Goal: Task Accomplishment & Management: Manage account settings

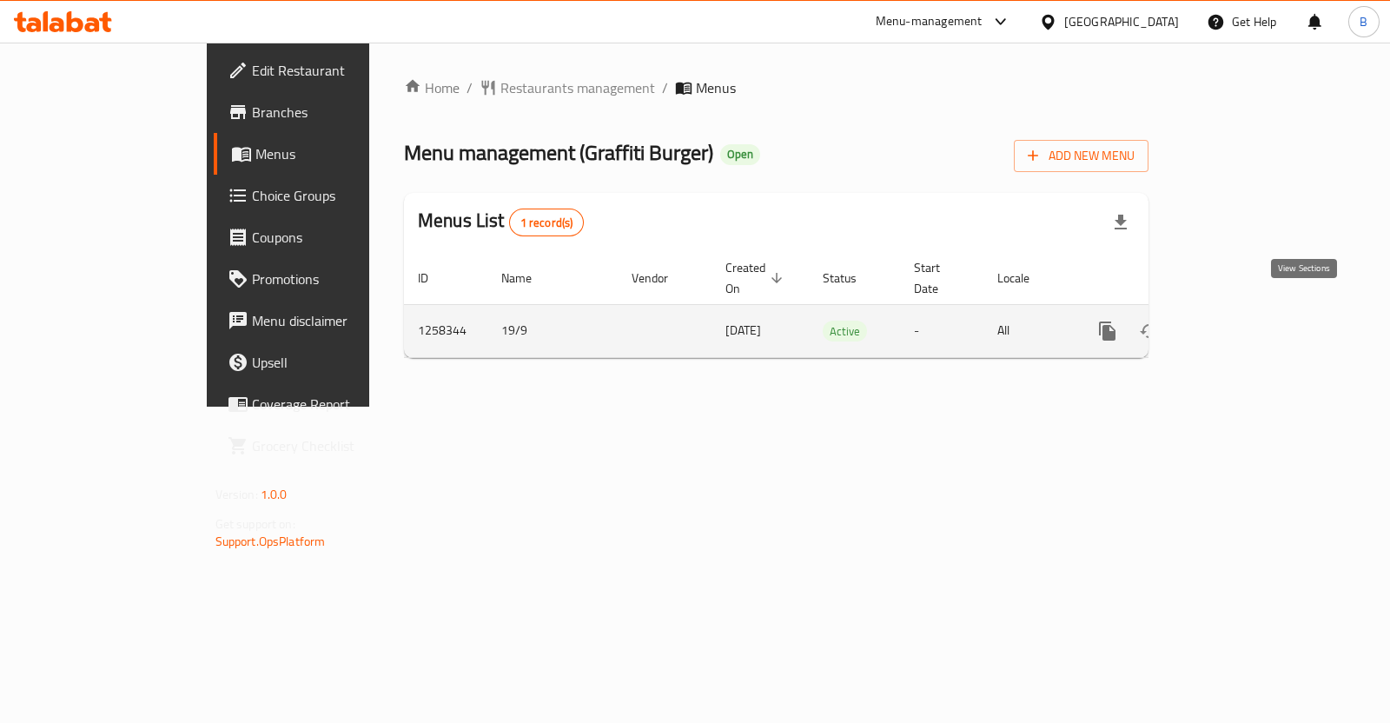
click at [1253, 313] on link "enhanced table" at bounding box center [1233, 331] width 42 height 42
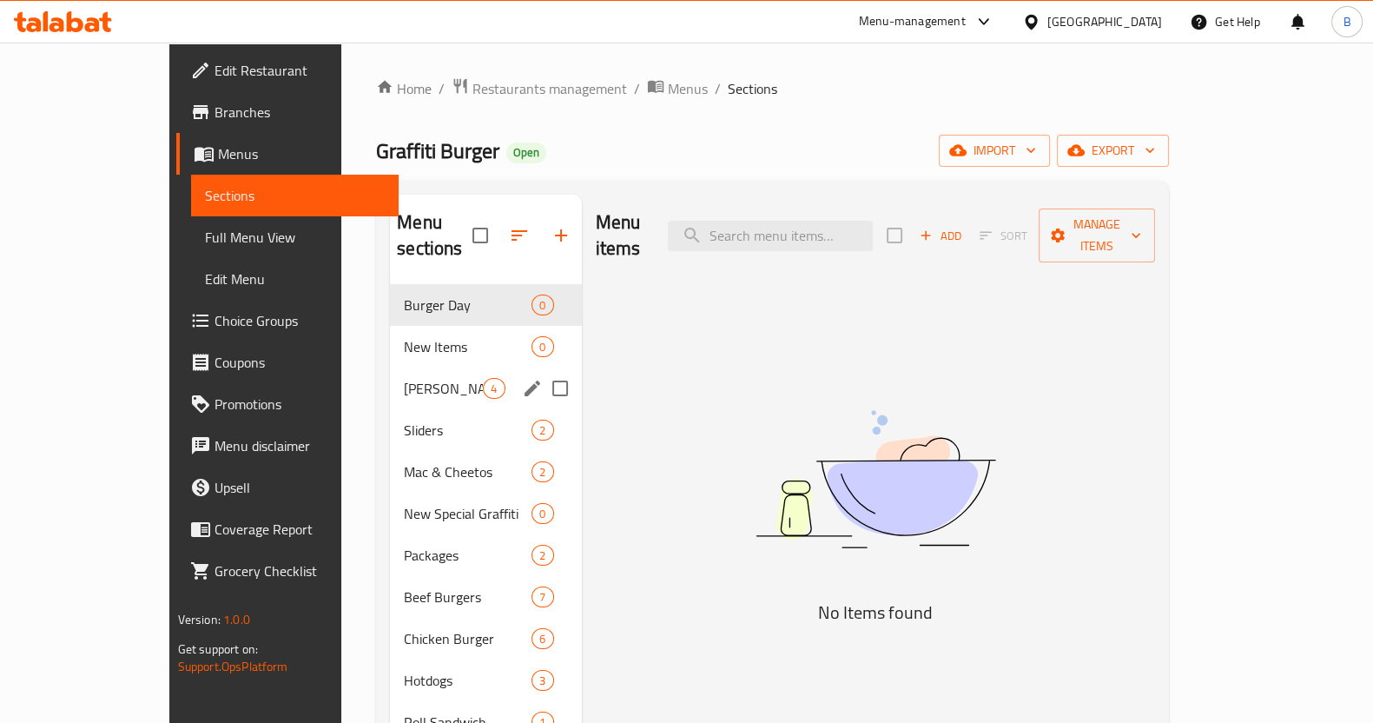
click at [404, 378] on span "[PERSON_NAME]" at bounding box center [443, 388] width 79 height 21
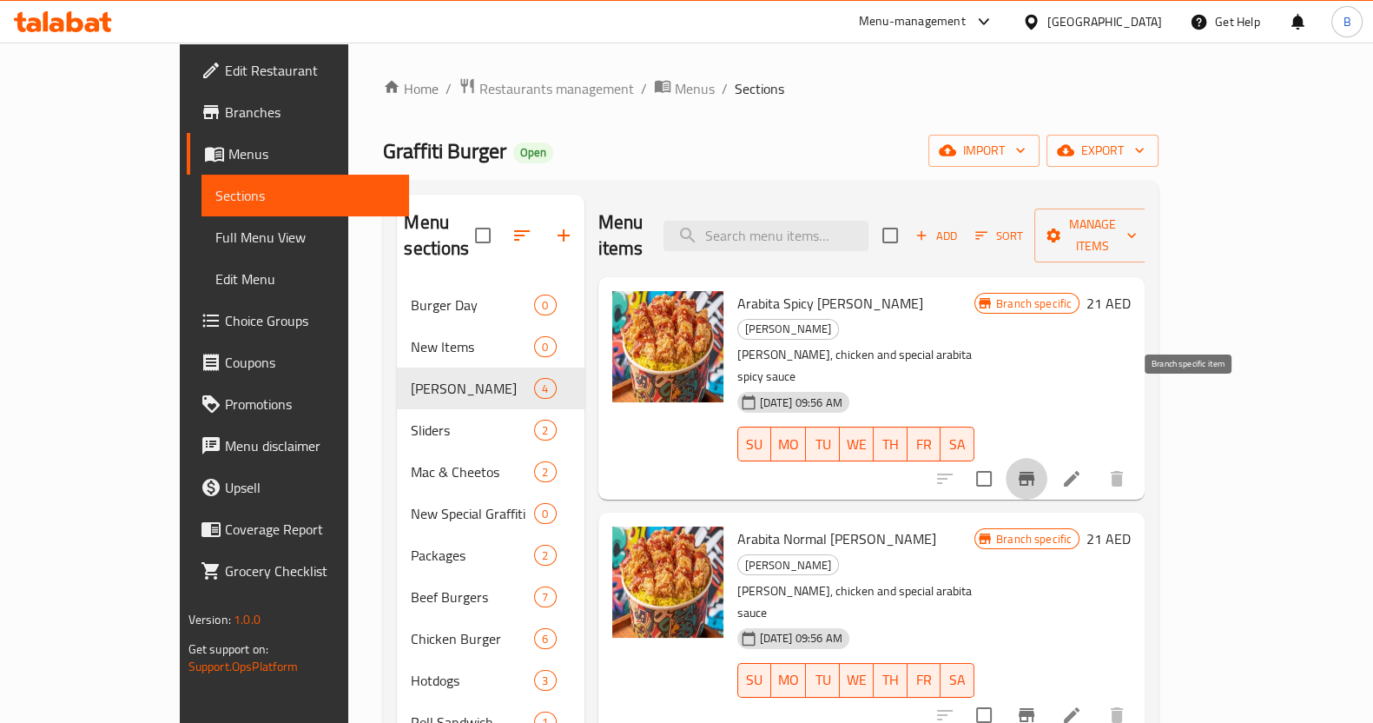
click at [1035, 472] on icon "Branch-specific-item" at bounding box center [1027, 479] width 16 height 14
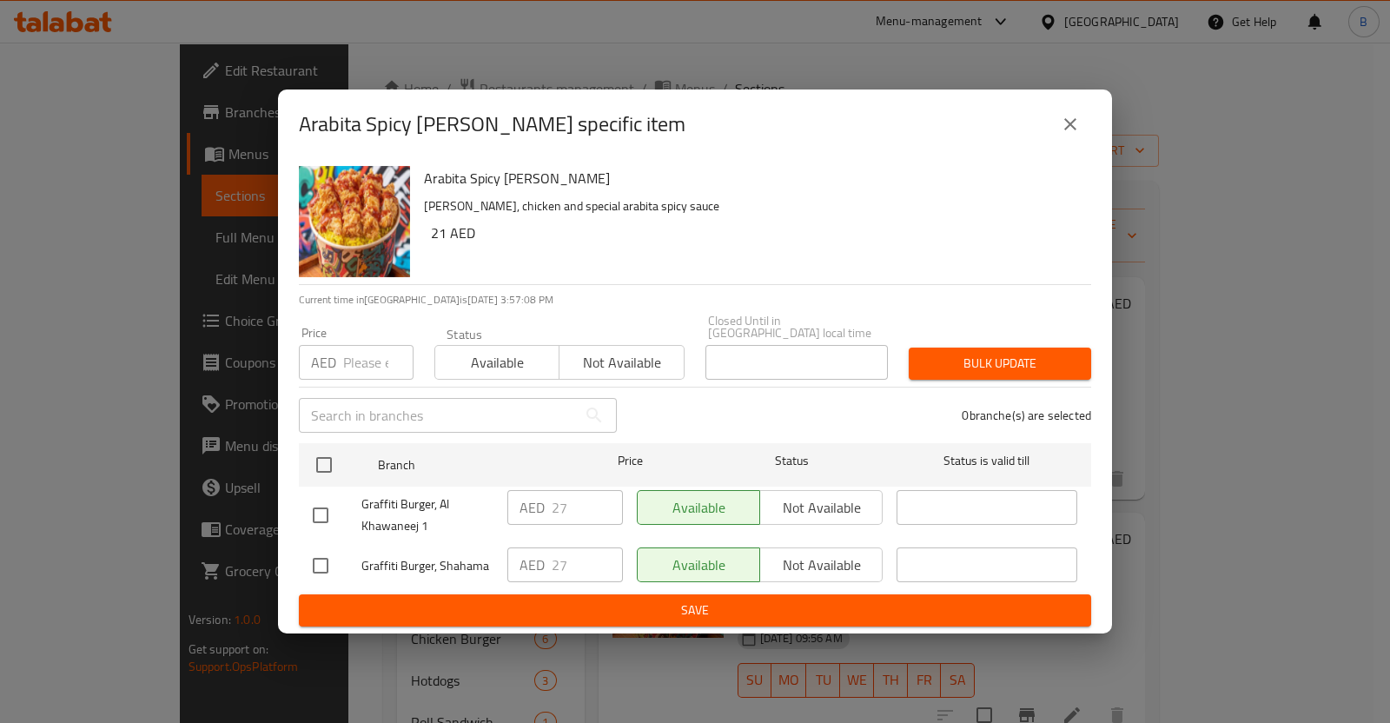
drag, startPoint x: 1066, startPoint y: 128, endPoint x: 681, endPoint y: 608, distance: 615.5
click at [691, 598] on div "Arabita Spicy [PERSON_NAME] specific item Arabita Spicy [PERSON_NAME] [PERSON_N…" at bounding box center [695, 361] width 834 height 544
click at [1068, 116] on icon "close" at bounding box center [1070, 124] width 21 height 21
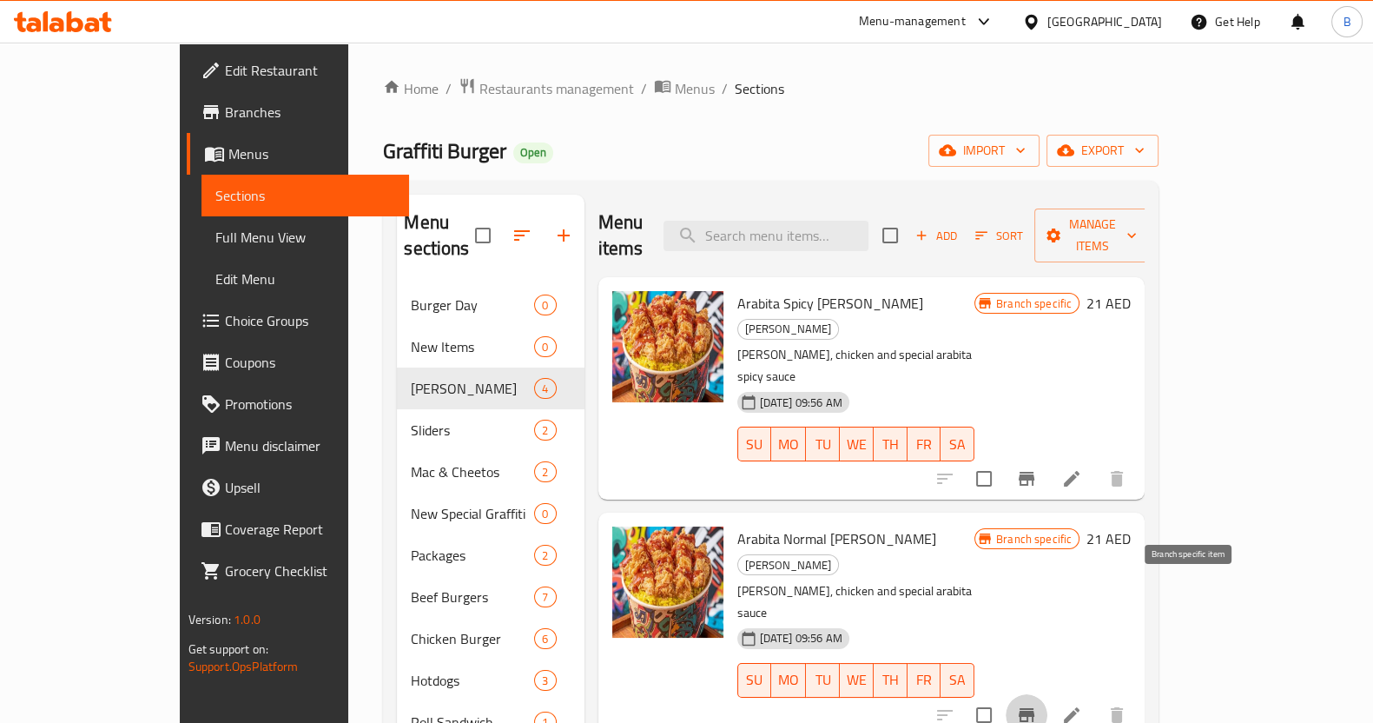
click at [1035, 708] on icon "Branch-specific-item" at bounding box center [1027, 715] width 16 height 14
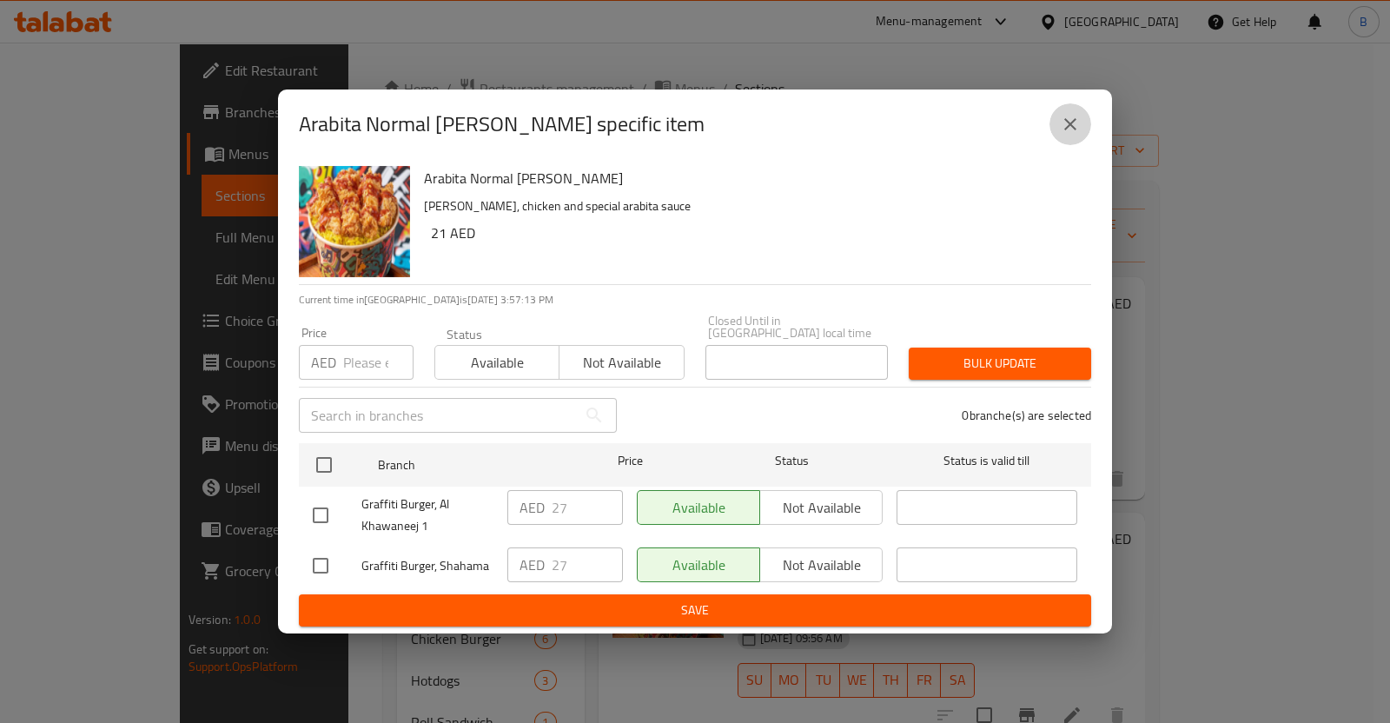
click at [1068, 122] on icon "close" at bounding box center [1070, 124] width 12 height 12
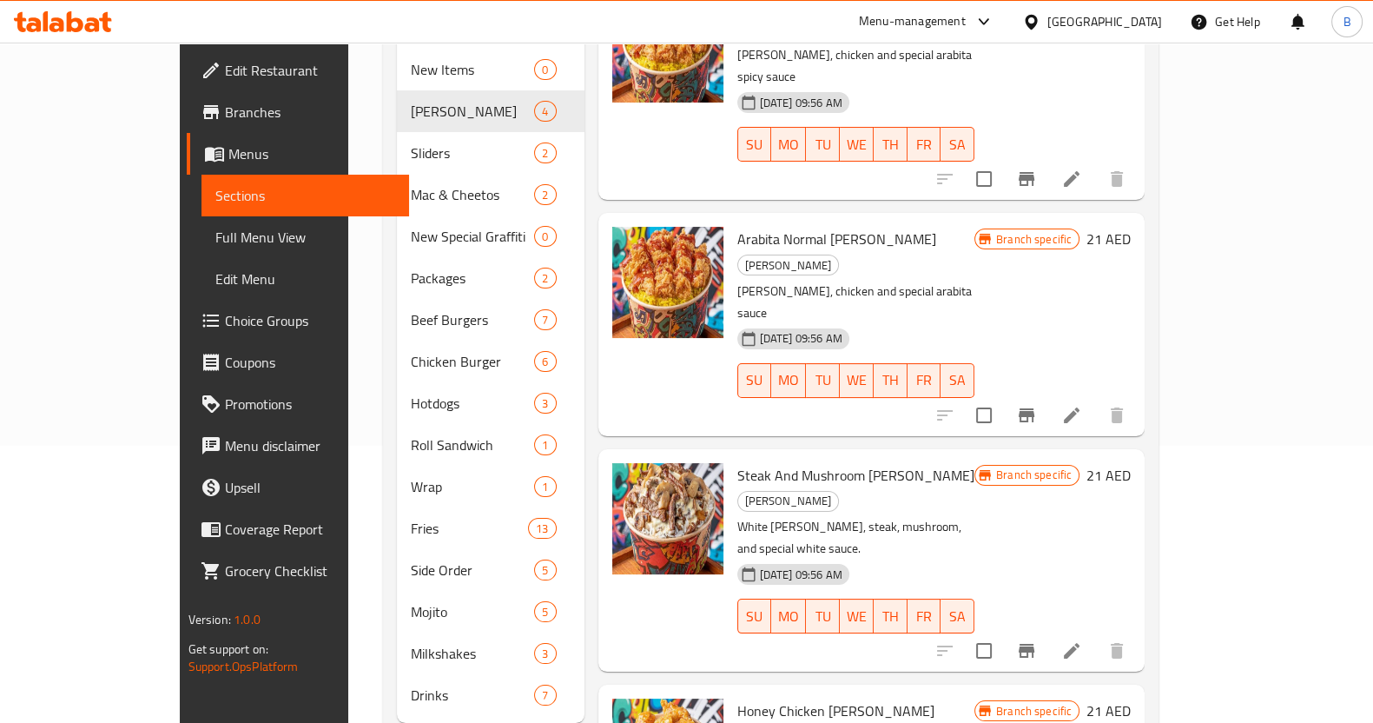
scroll to position [278, 0]
drag, startPoint x: 917, startPoint y: 670, endPoint x: 711, endPoint y: 773, distance: 230.4
click at [711, 445] on html "​ Menu-management [GEOGRAPHIC_DATA] Get Help B Edit Restaurant Branches Menus S…" at bounding box center [686, 83] width 1373 height 723
click at [1037, 639] on icon "Branch-specific-item" at bounding box center [1026, 649] width 21 height 21
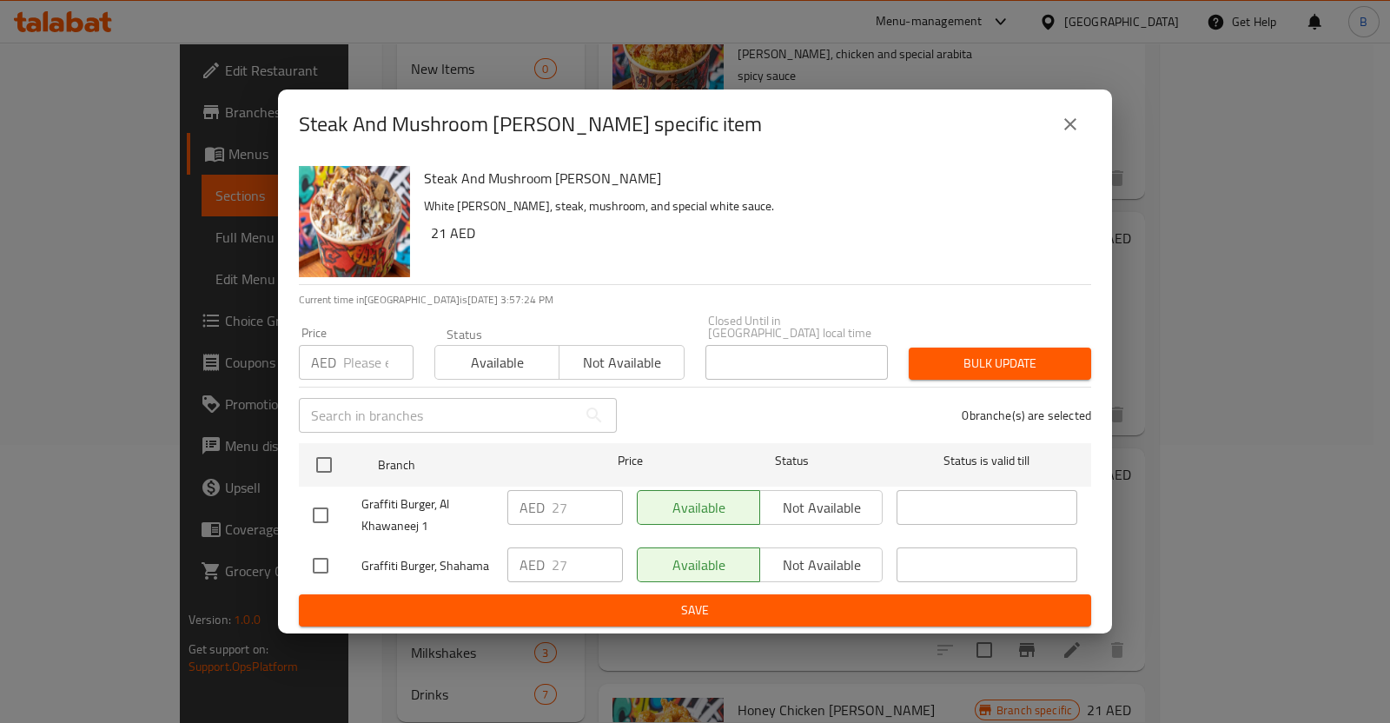
click at [1079, 118] on icon "close" at bounding box center [1070, 124] width 21 height 21
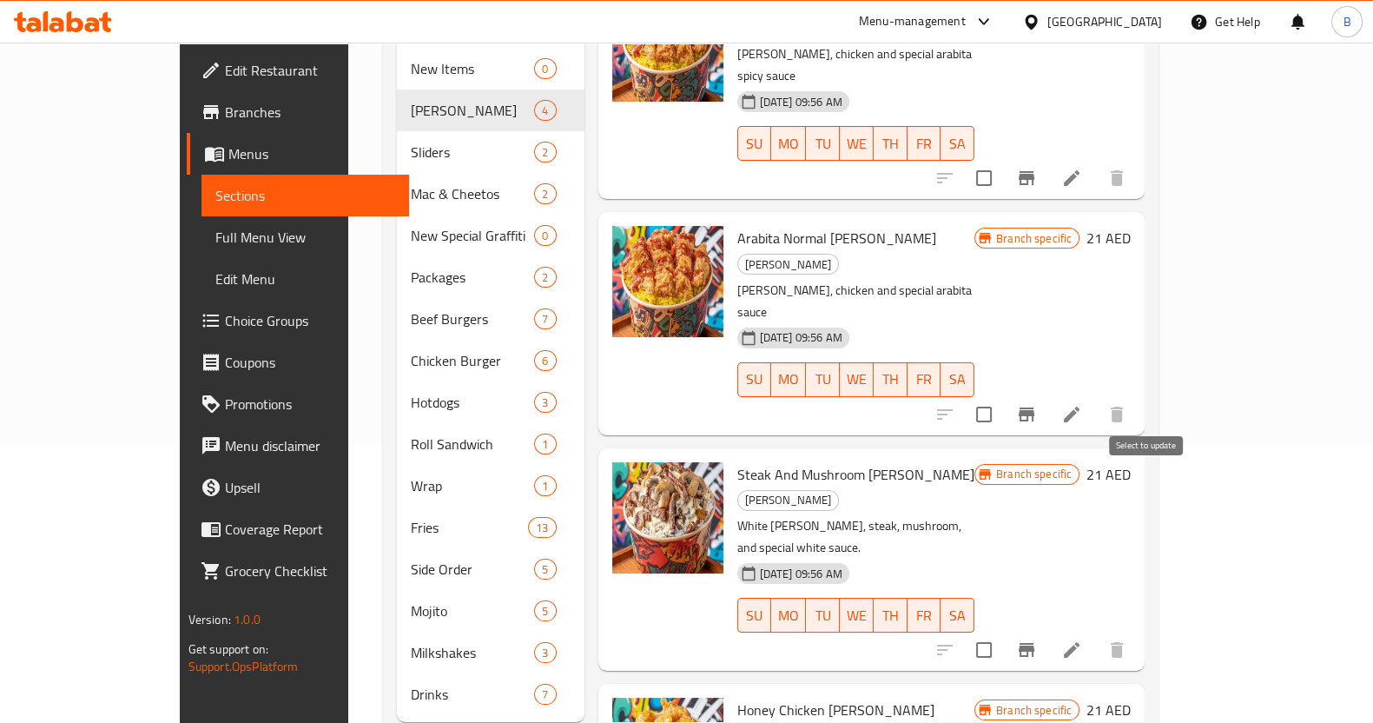
scroll to position [300, 0]
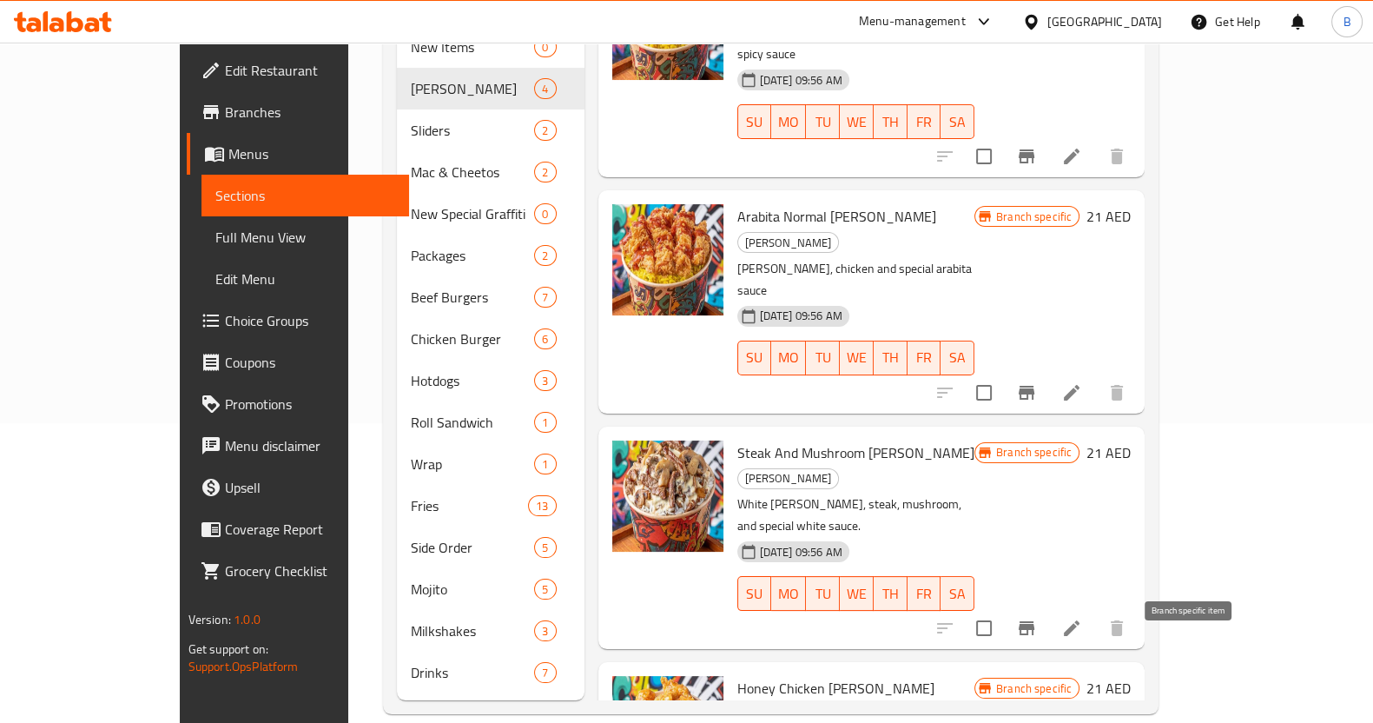
drag, startPoint x: 1179, startPoint y: 658, endPoint x: 816, endPoint y: 773, distance: 380.8
click at [816, 423] on html "​ Menu-management [GEOGRAPHIC_DATA] Get Help B Edit Restaurant Branches Menus S…" at bounding box center [686, 61] width 1373 height 723
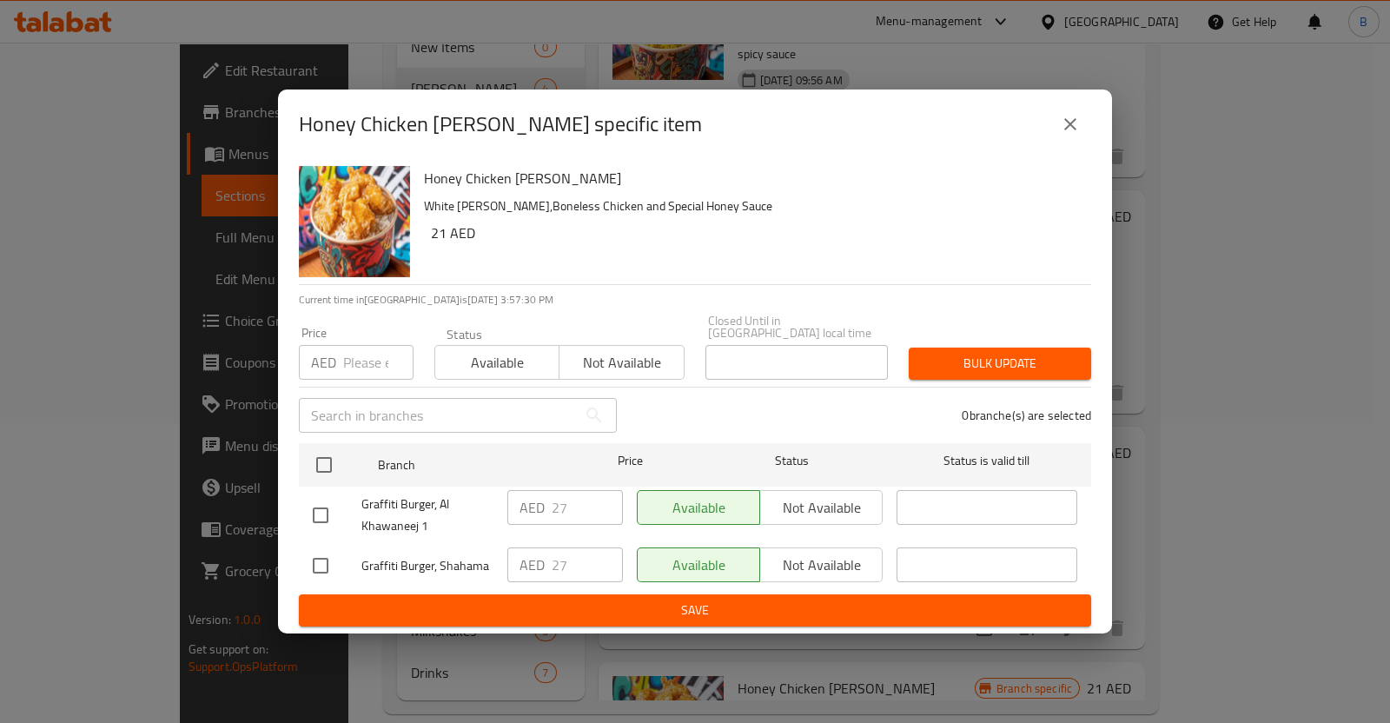
click at [673, 519] on div "Honey Chicken [PERSON_NAME] [PERSON_NAME],Boneless Chicken and Special Honey Sa…" at bounding box center [695, 396] width 834 height 474
click at [1081, 133] on button "close" at bounding box center [1070, 124] width 42 height 42
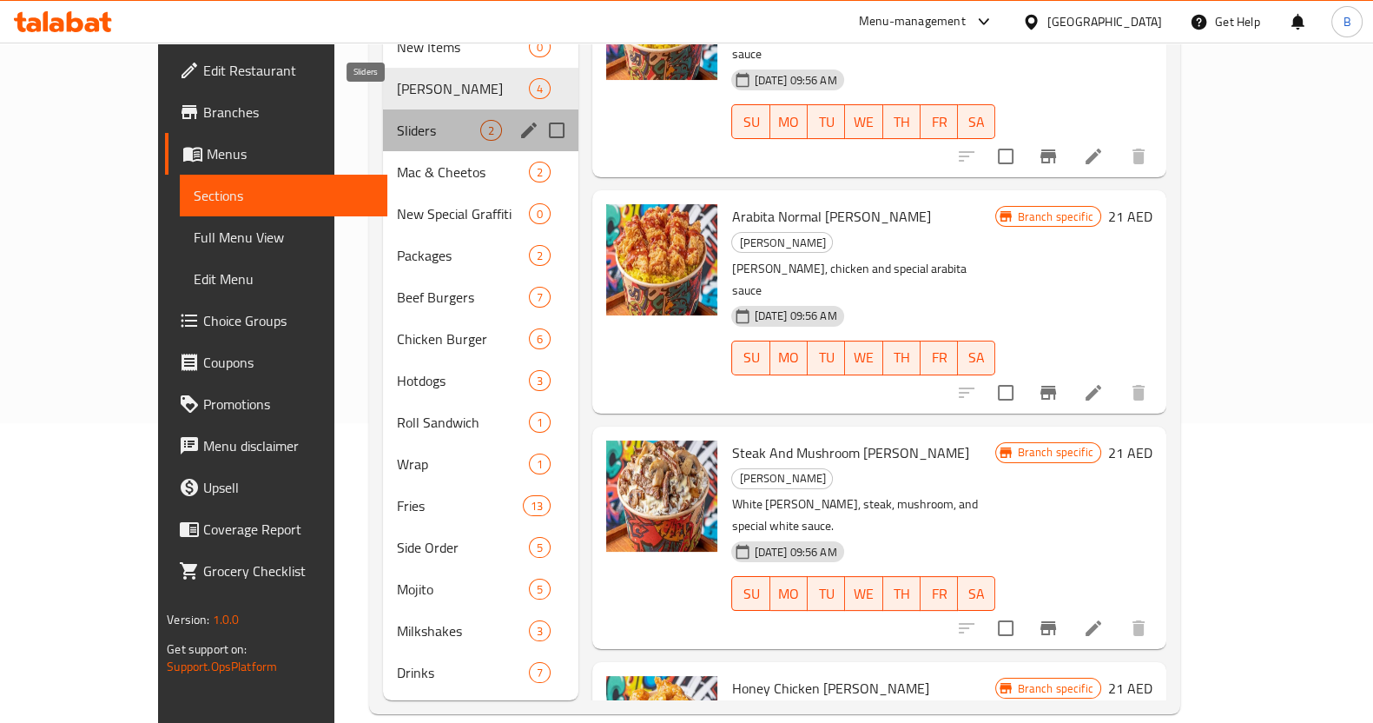
click at [397, 120] on span "Sliders" at bounding box center [438, 130] width 83 height 21
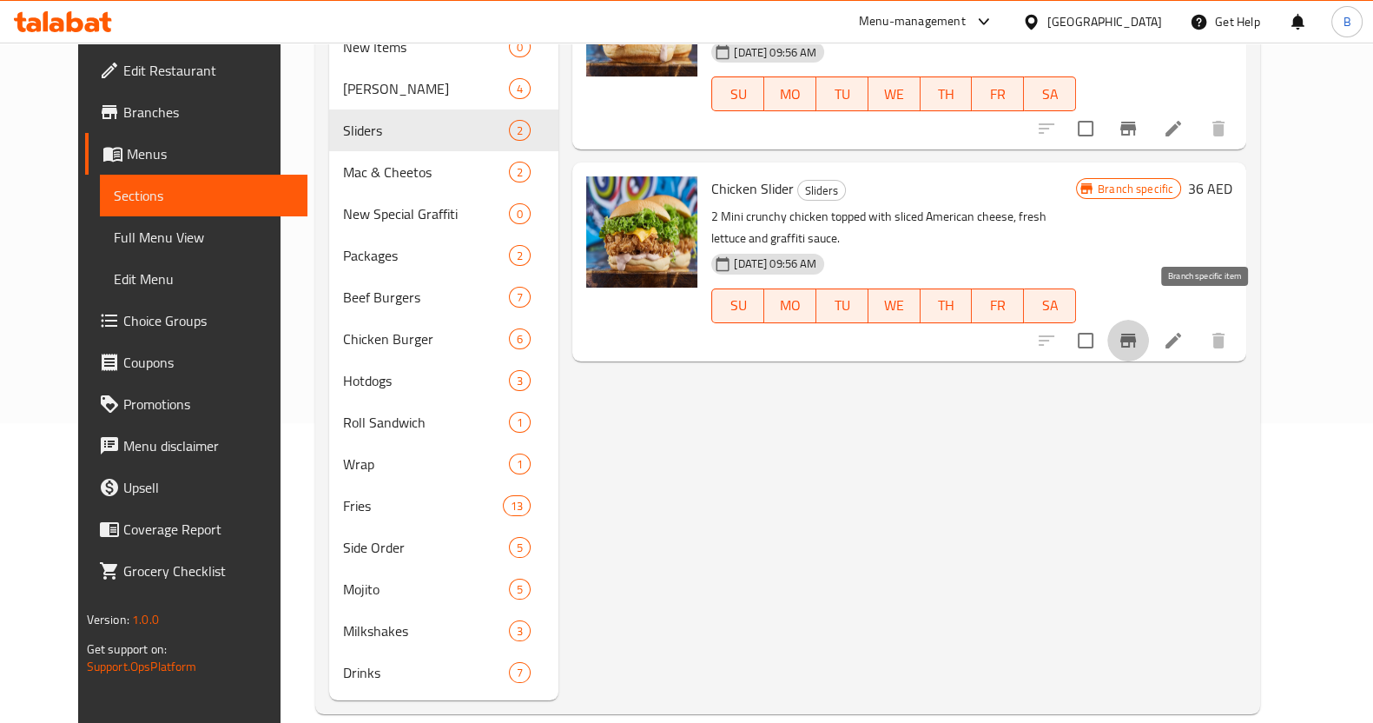
click at [1136, 334] on icon "Branch-specific-item" at bounding box center [1129, 341] width 16 height 14
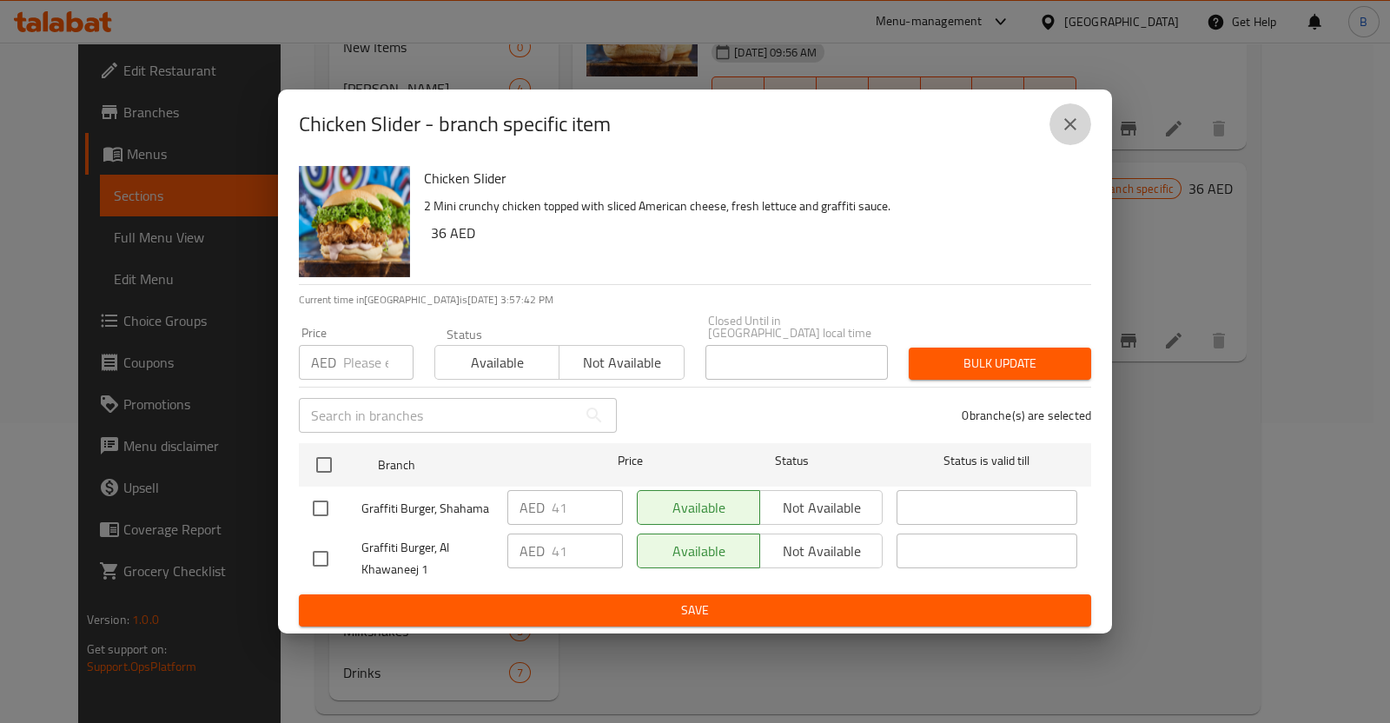
click at [1068, 122] on icon "close" at bounding box center [1070, 124] width 12 height 12
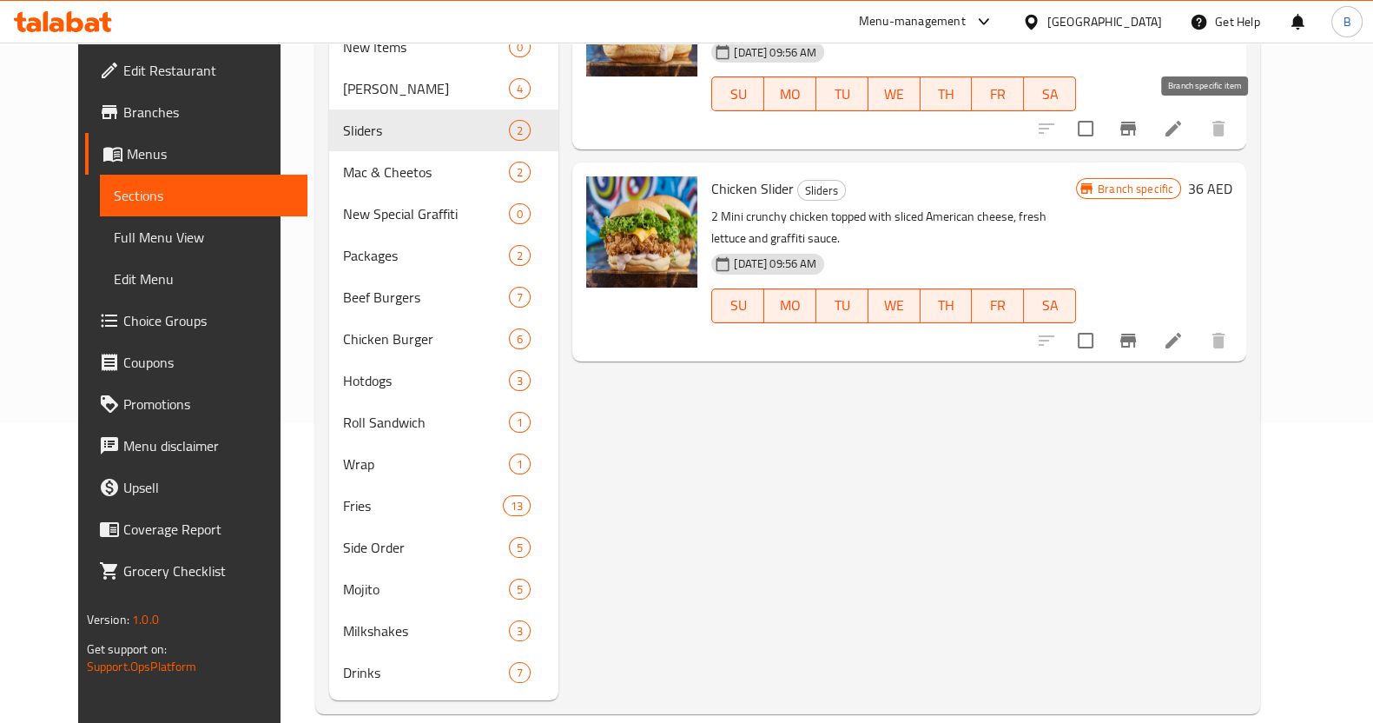
drag, startPoint x: 975, startPoint y: 435, endPoint x: 931, endPoint y: 497, distance: 75.4
click at [931, 497] on div "Menu items Add Sort Manage items Beef Sliders Sliders 2 sliders beef burger top…" at bounding box center [903, 297] width 688 height 805
click at [1149, 144] on button "Branch-specific-item" at bounding box center [1129, 129] width 42 height 42
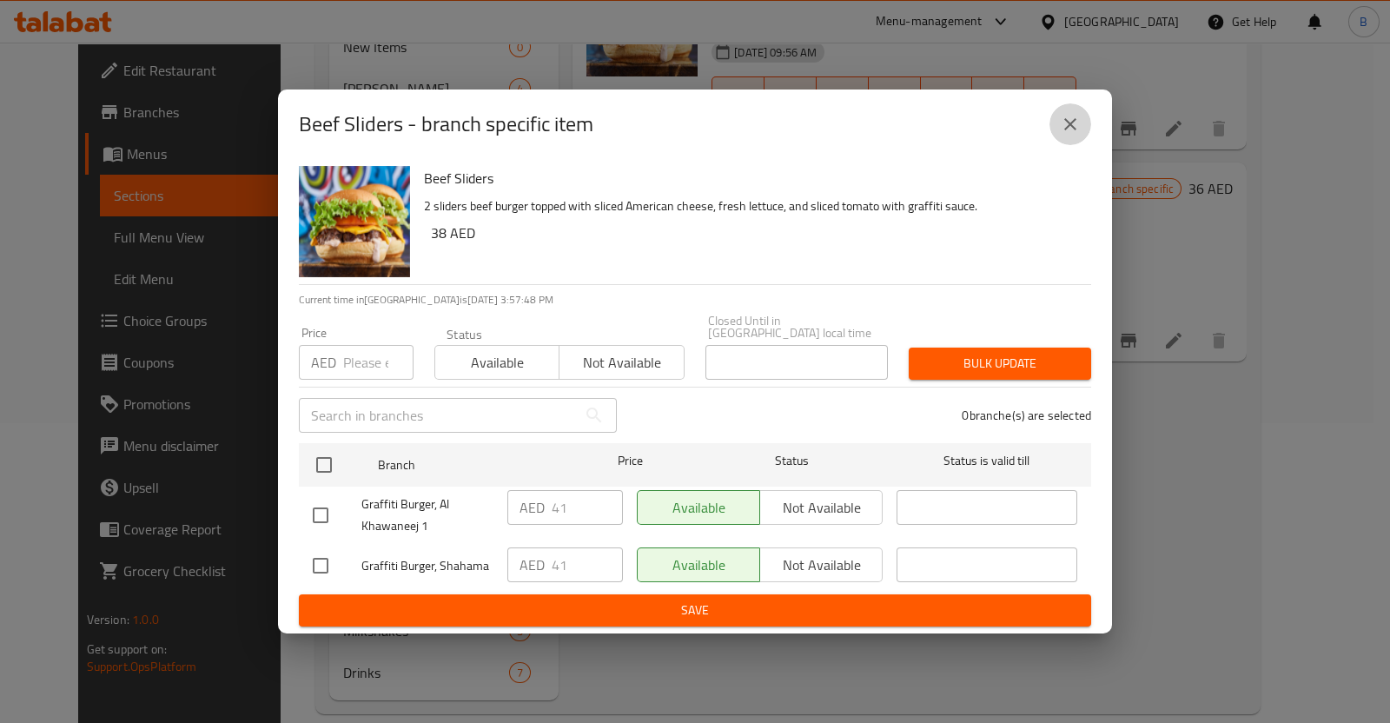
click at [1078, 127] on icon "close" at bounding box center [1070, 124] width 21 height 21
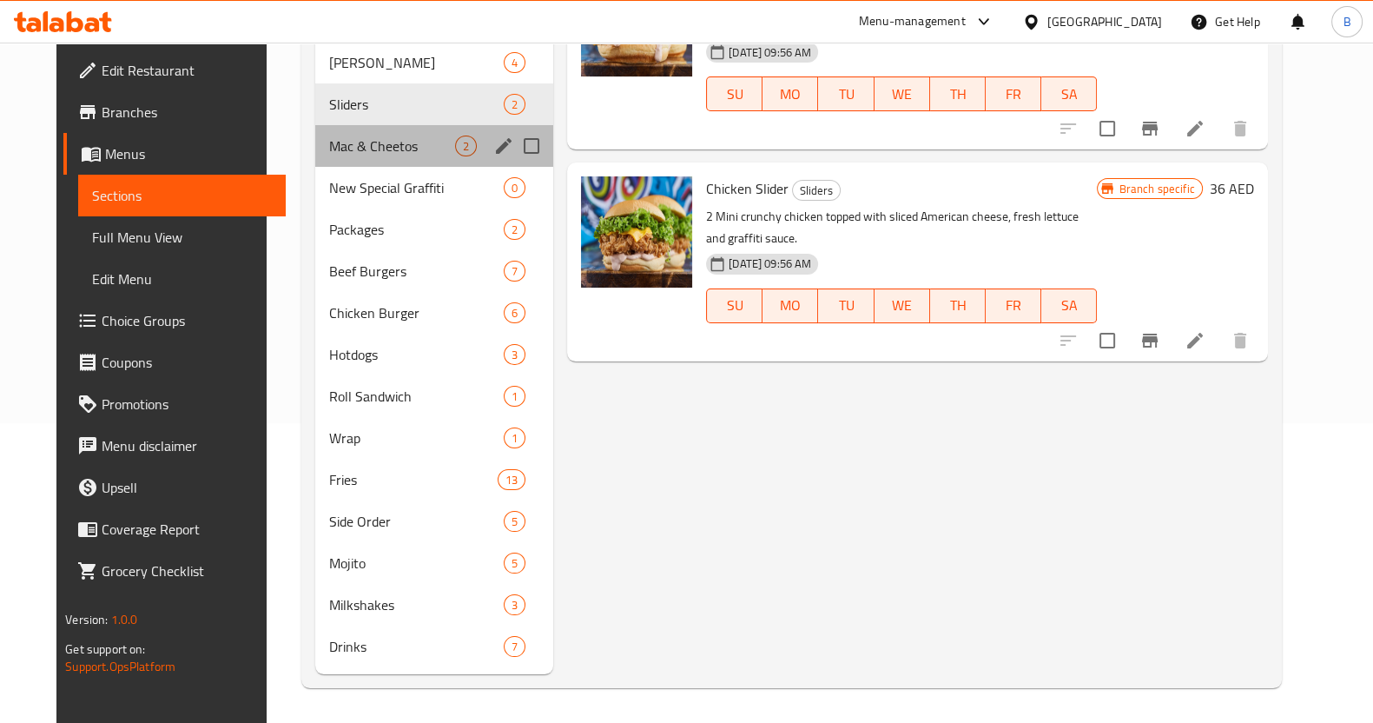
click at [356, 132] on div "Mac & Cheetos 2" at bounding box center [434, 146] width 238 height 42
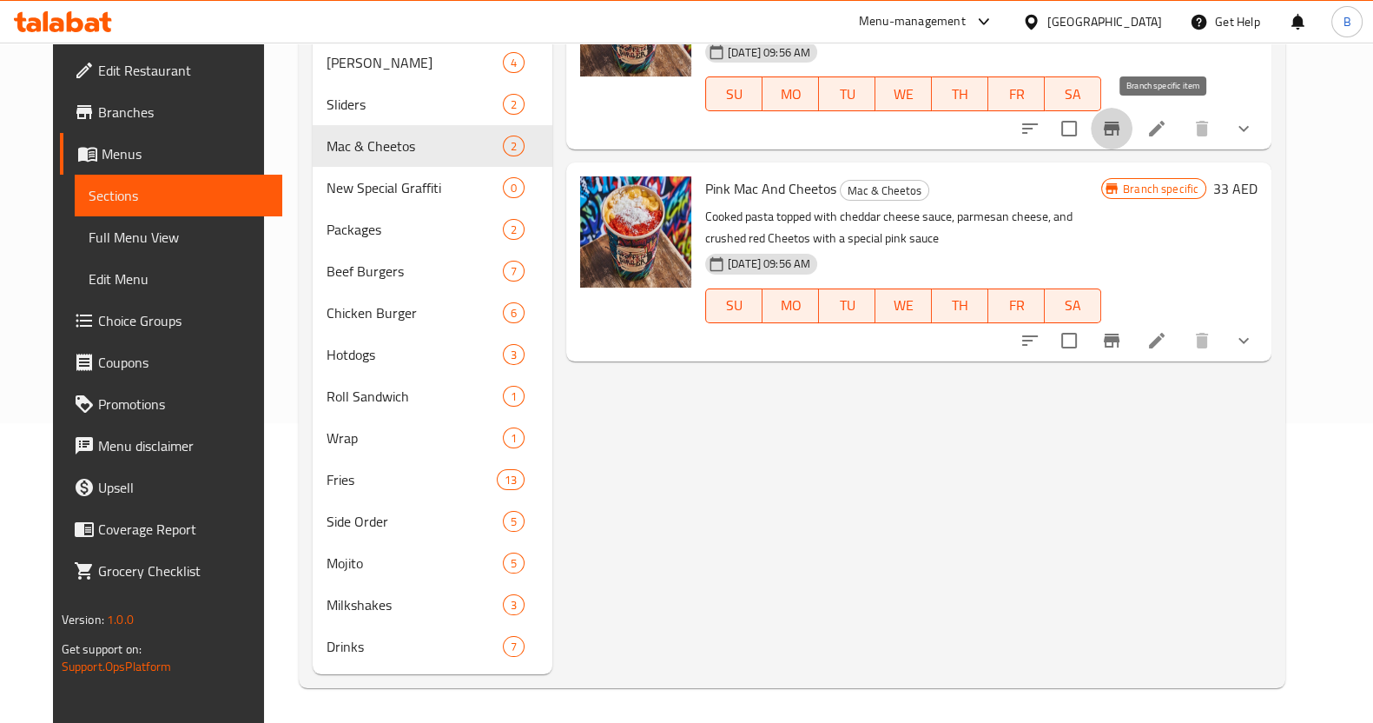
click at [1120, 129] on icon "Branch-specific-item" at bounding box center [1112, 129] width 16 height 14
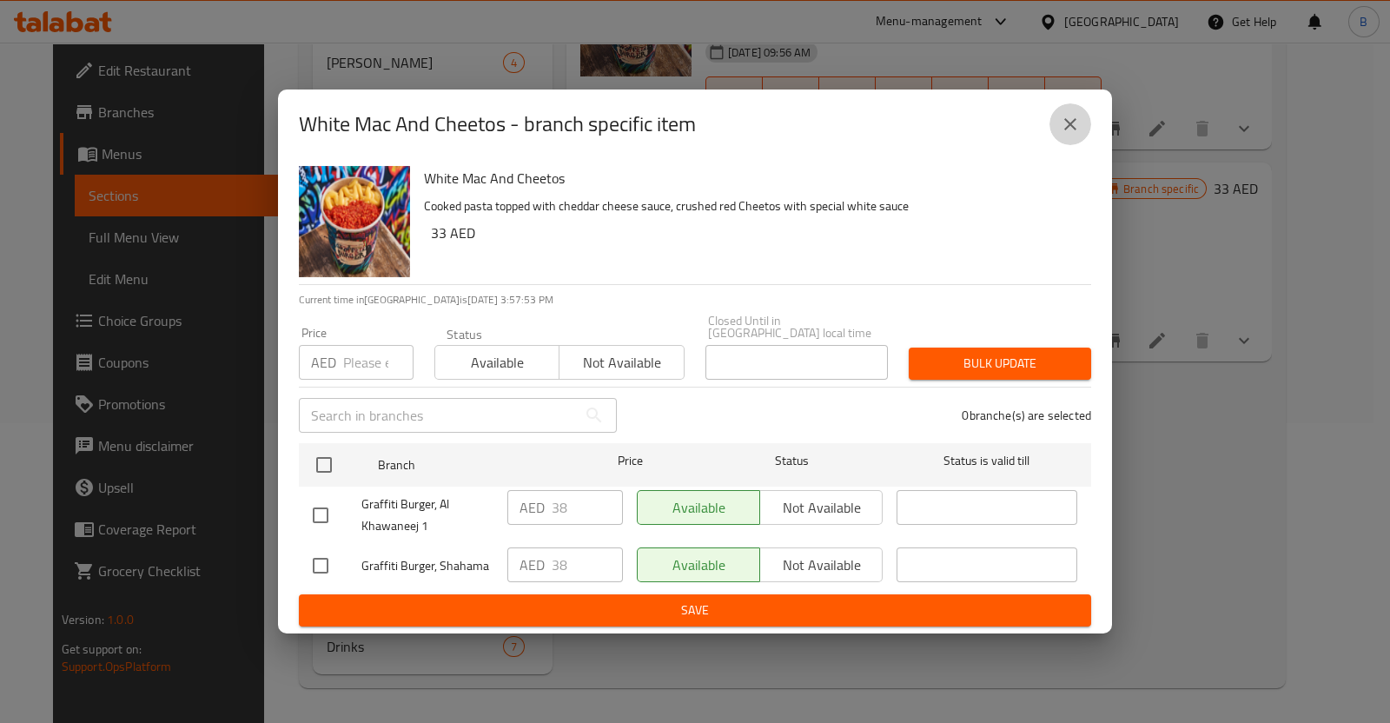
click at [1066, 128] on icon "close" at bounding box center [1070, 124] width 12 height 12
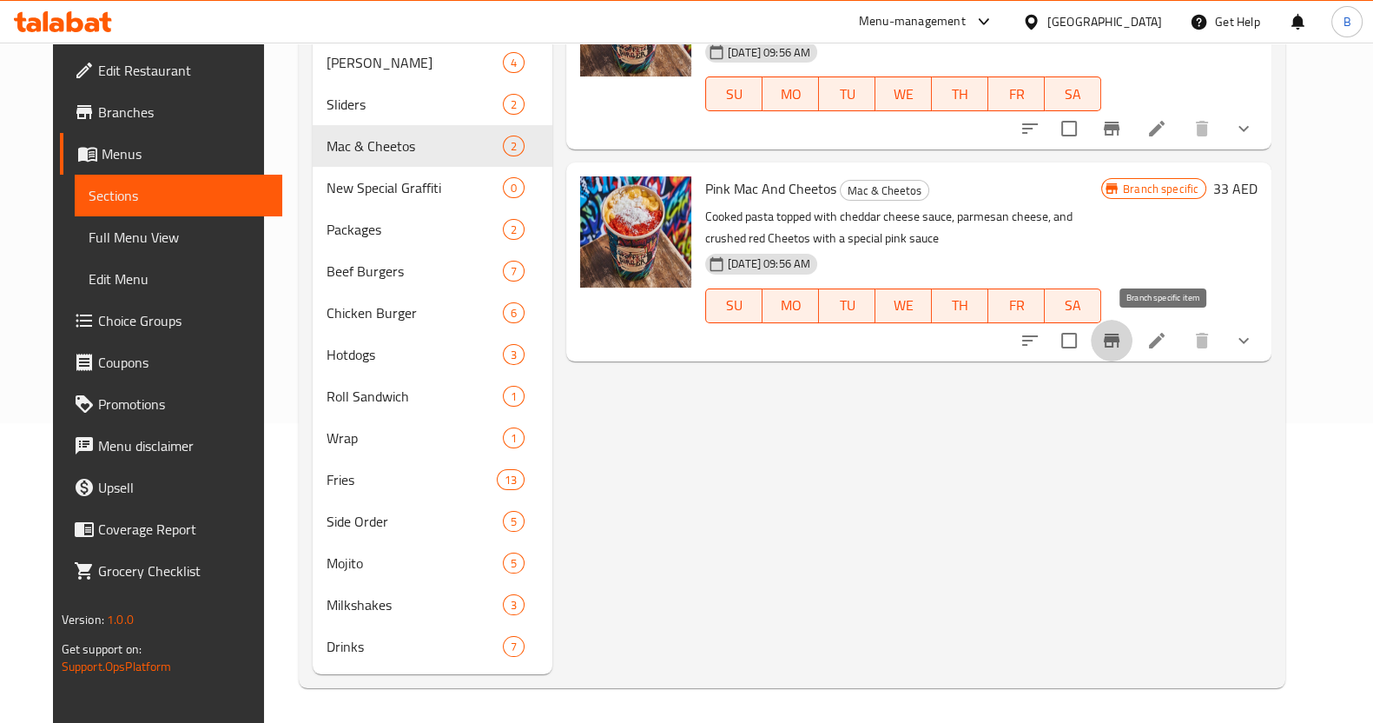
click at [1120, 338] on icon "Branch-specific-item" at bounding box center [1112, 341] width 16 height 14
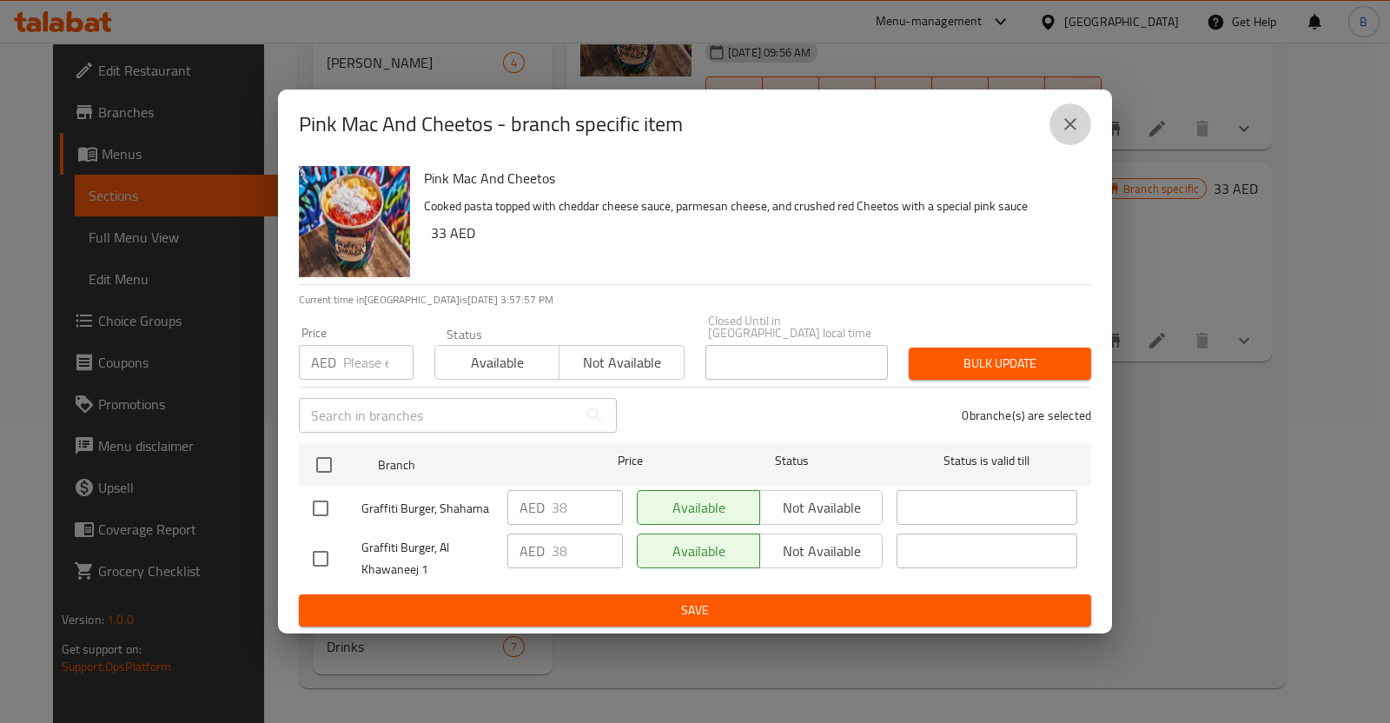
click at [1070, 119] on icon "close" at bounding box center [1070, 124] width 21 height 21
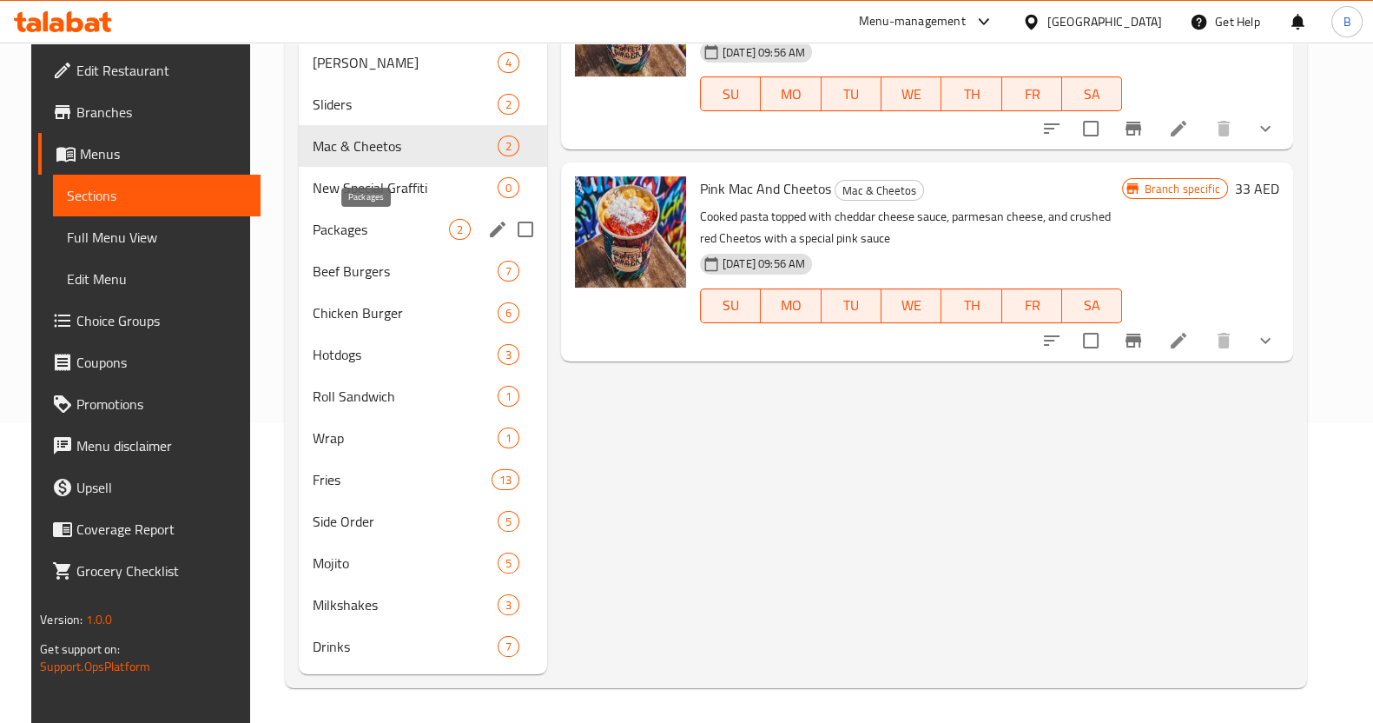
click at [347, 618] on div "Burger Day 0 New Items 0 [PERSON_NAME] 4 Sliders 2 Mac & Cheetos 2 New Special …" at bounding box center [423, 312] width 248 height 709
click at [398, 228] on span "Packages" at bounding box center [381, 229] width 136 height 21
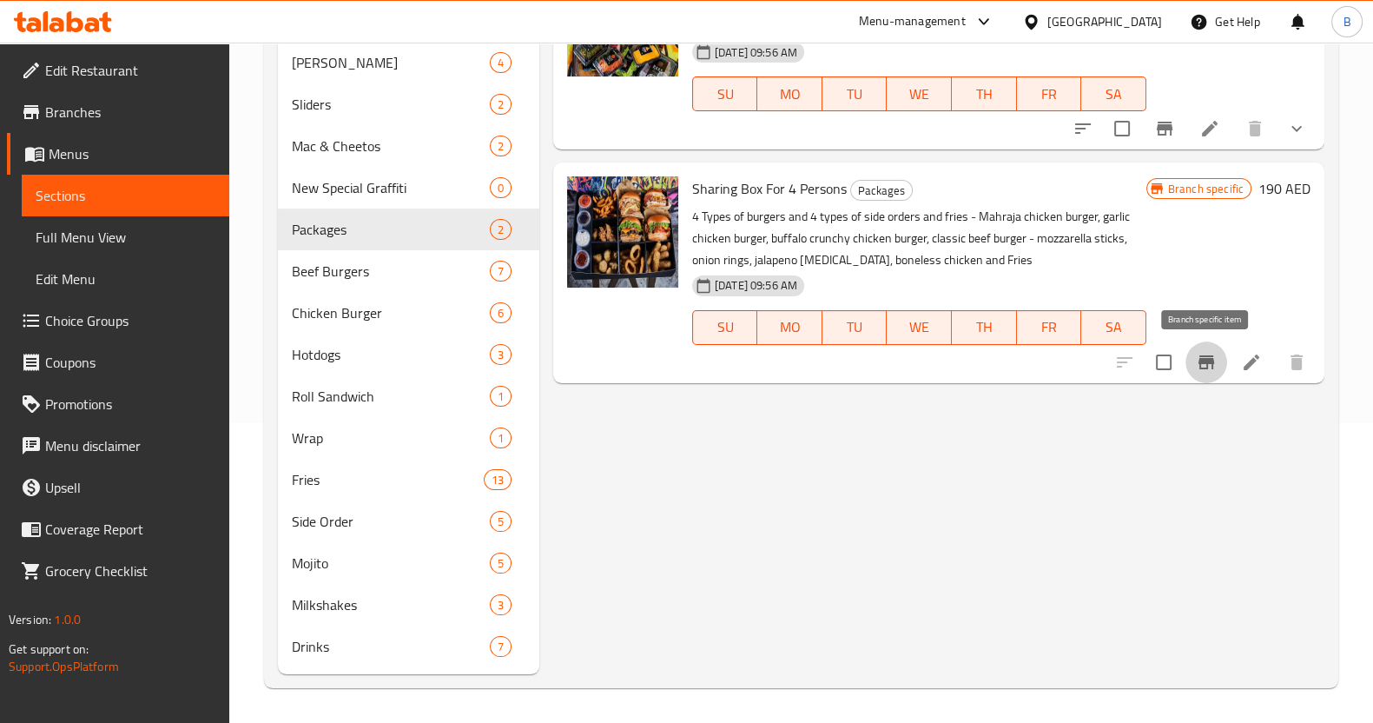
click at [1216, 367] on icon "Branch-specific-item" at bounding box center [1206, 362] width 21 height 21
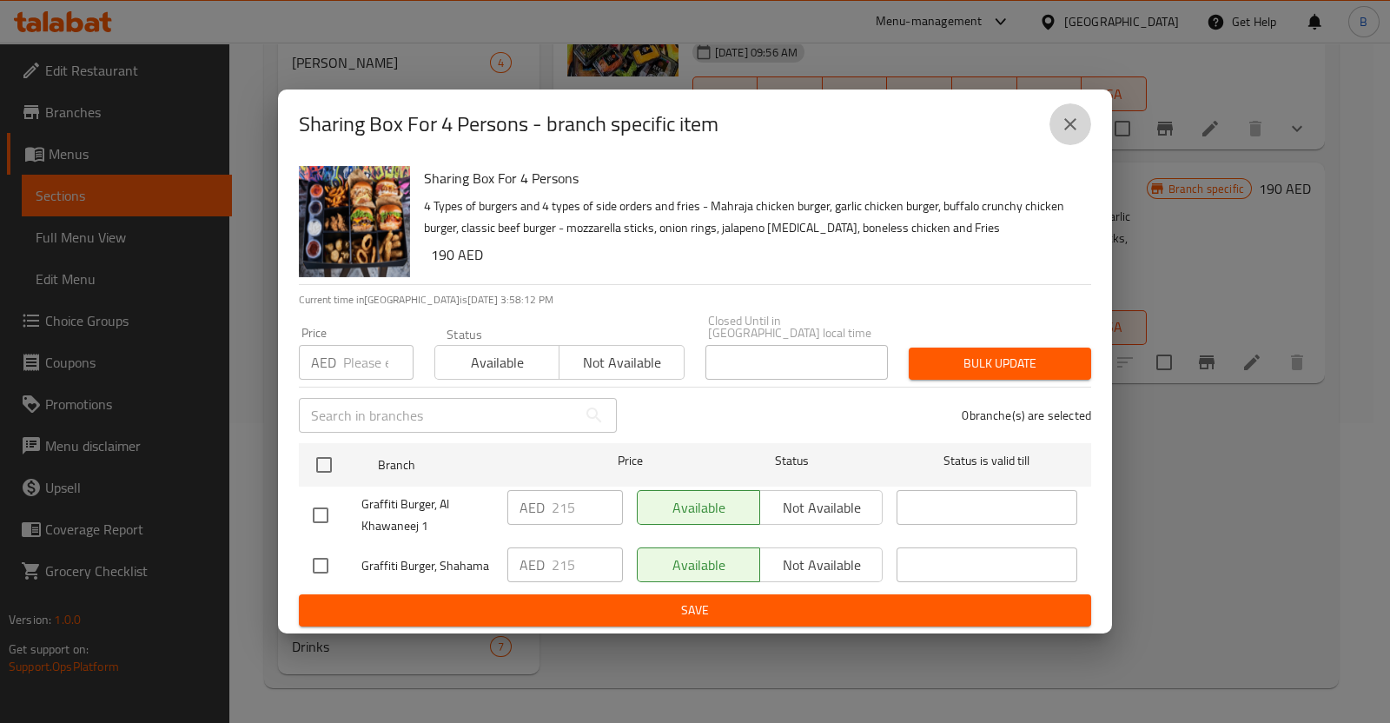
click at [1066, 109] on button "close" at bounding box center [1070, 124] width 42 height 42
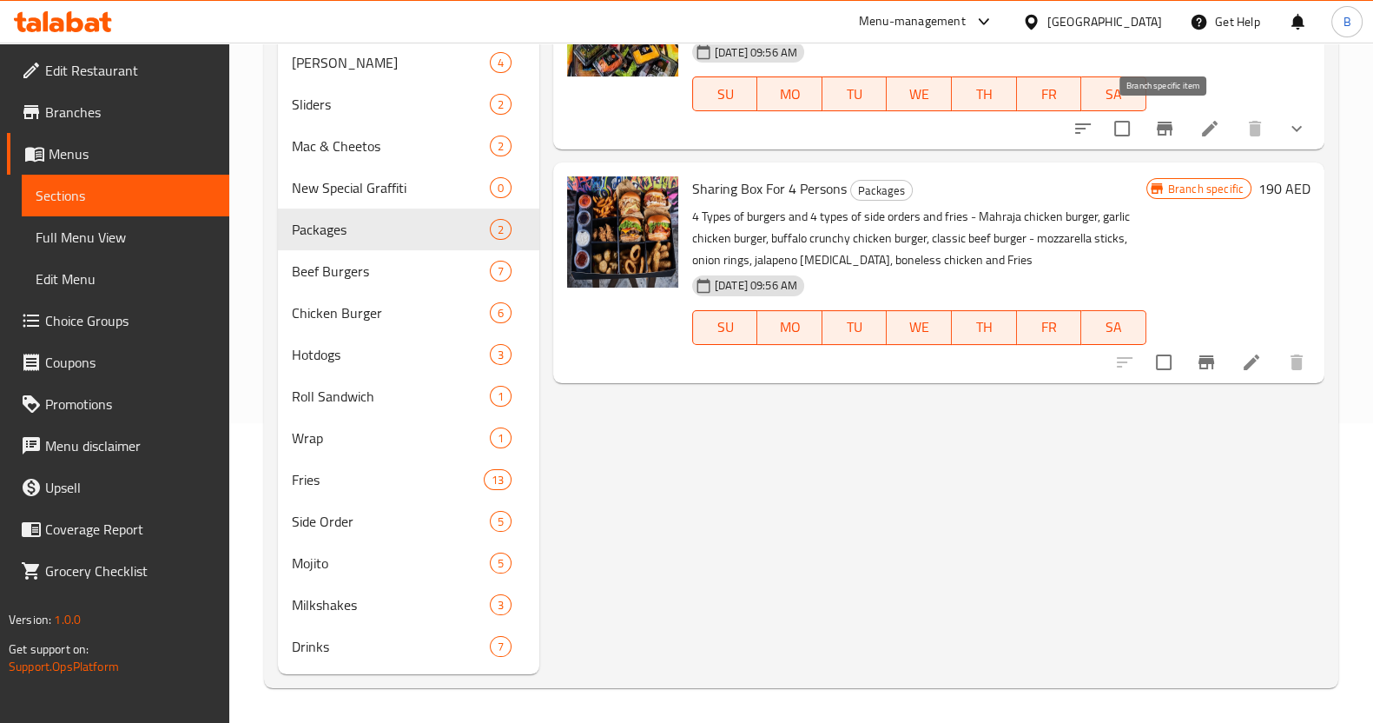
click at [1172, 145] on button "Branch-specific-item" at bounding box center [1165, 129] width 42 height 42
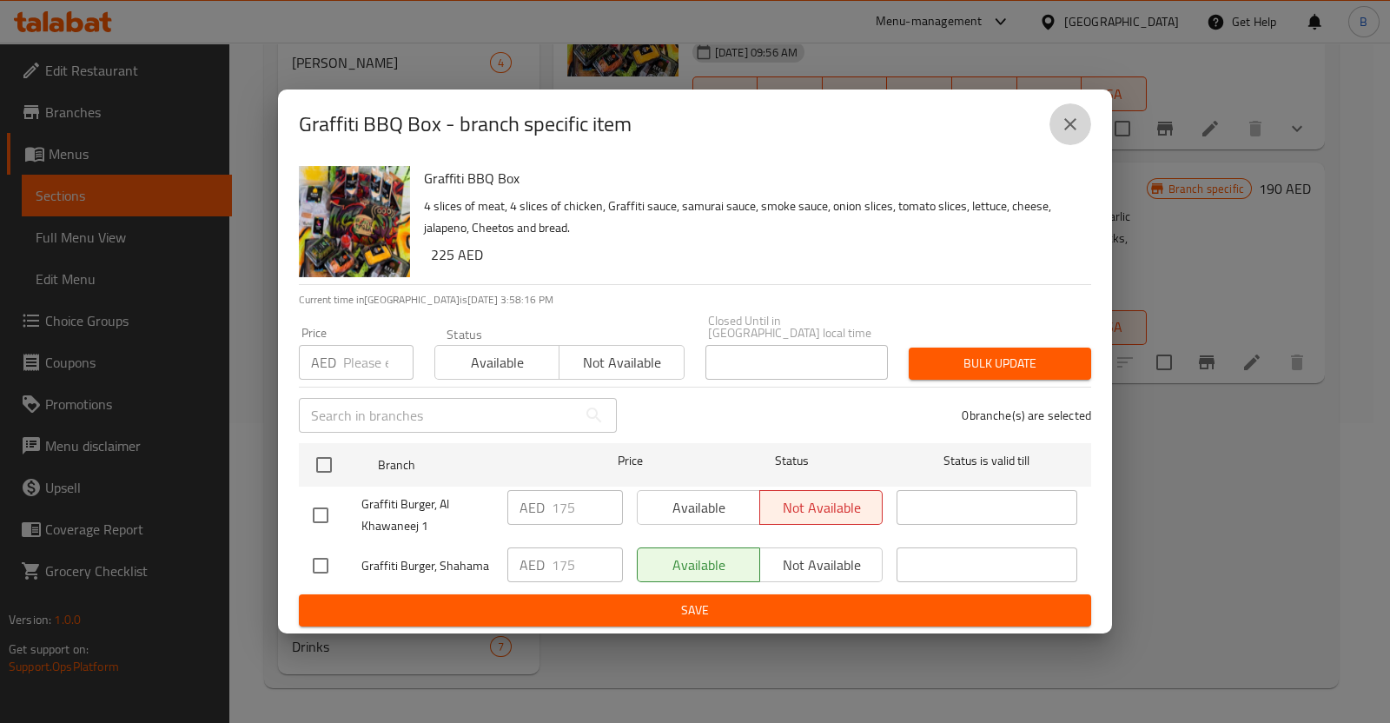
click at [1079, 132] on icon "close" at bounding box center [1070, 124] width 21 height 21
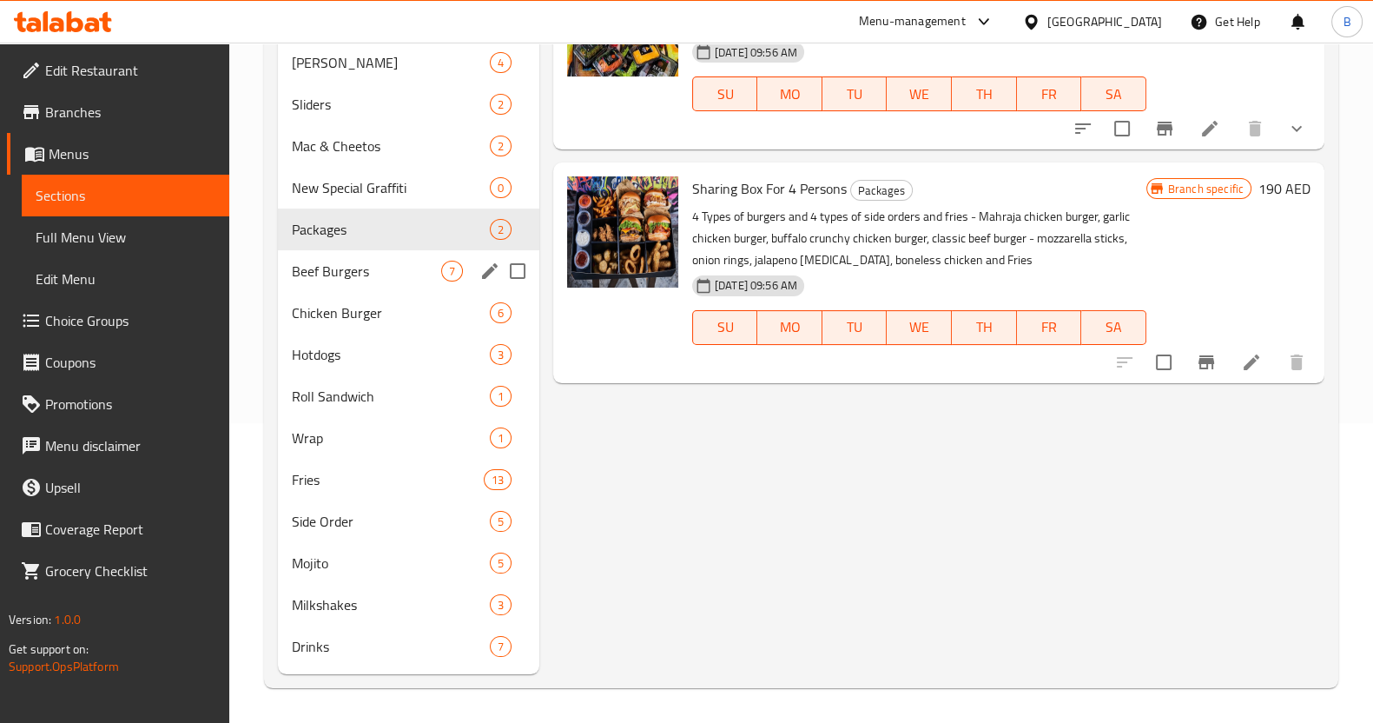
drag, startPoint x: 339, startPoint y: 256, endPoint x: 169, endPoint y: 658, distance: 436.4
click at [169, 658] on div "Edit Restaurant Branches Menus Sections Full Menu View Edit Menu Choice Groups …" at bounding box center [686, 233] width 1373 height 980
click at [387, 284] on div "Beef Burgers 7" at bounding box center [408, 271] width 261 height 42
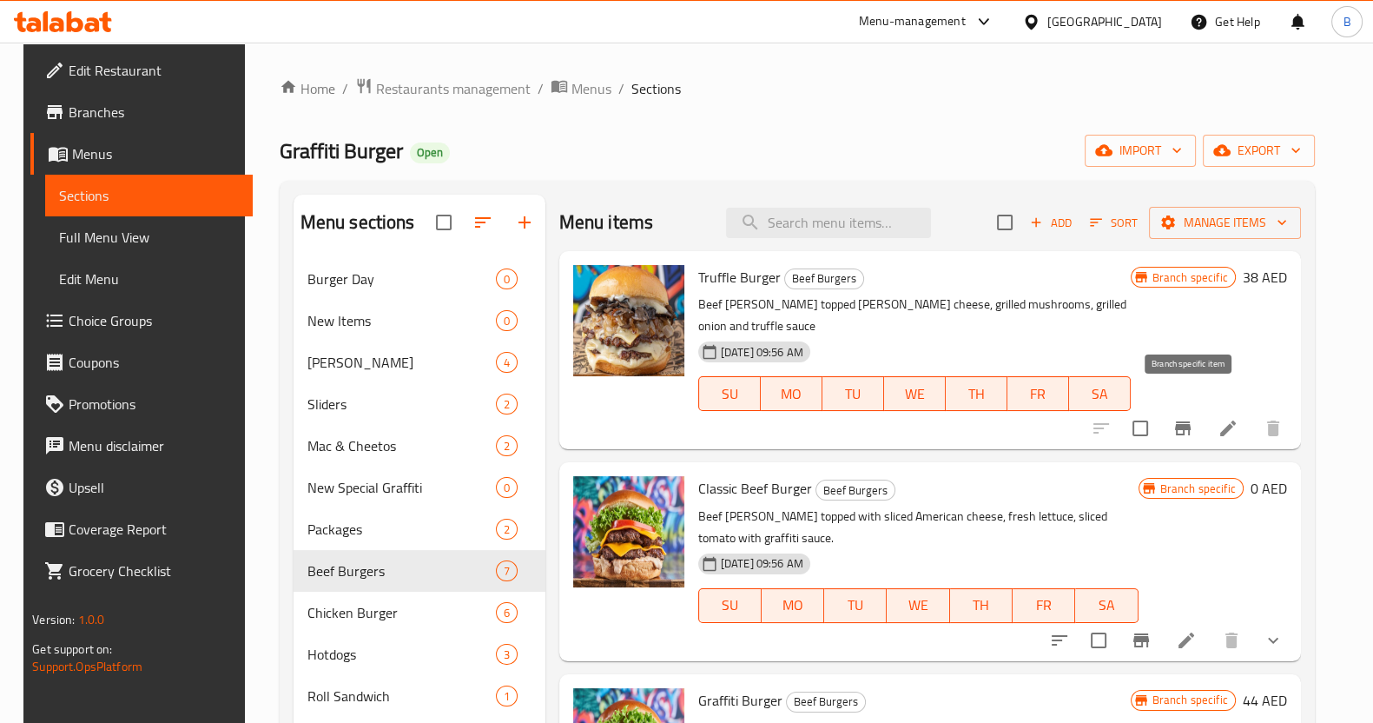
click at [1182, 418] on icon "Branch-specific-item" at bounding box center [1183, 428] width 21 height 21
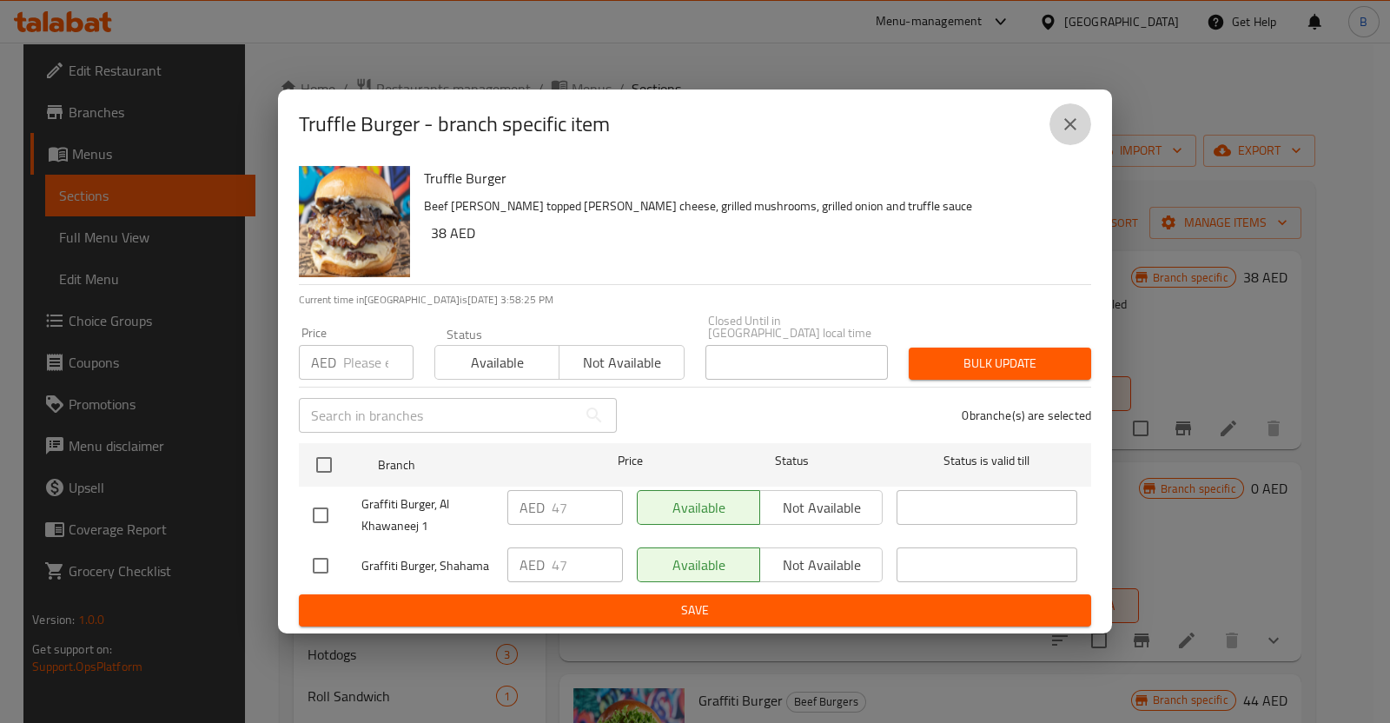
click at [1071, 109] on button "close" at bounding box center [1070, 124] width 42 height 42
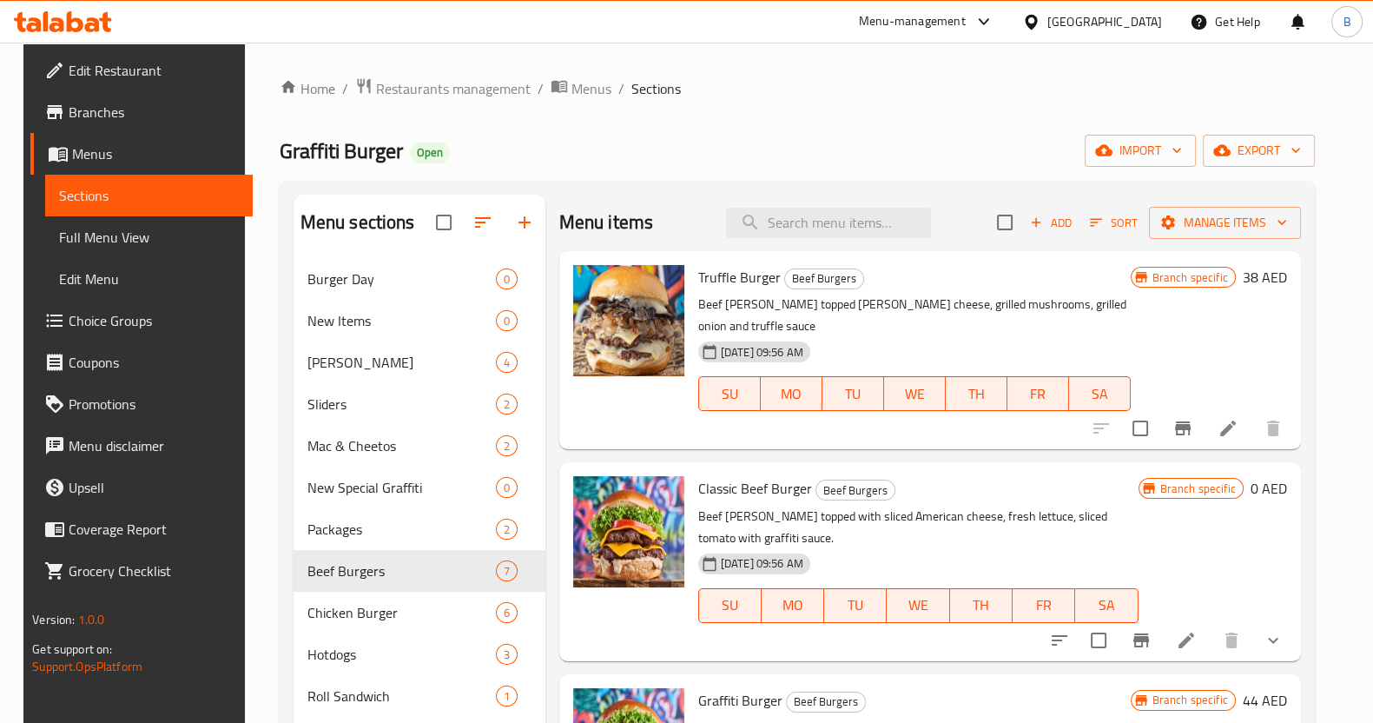
drag, startPoint x: 1147, startPoint y: 629, endPoint x: 725, endPoint y: 773, distance: 446.1
click at [725, 722] on html "​ Menu-management [GEOGRAPHIC_DATA] Get Help B Edit Restaurant Branches Menus S…" at bounding box center [686, 361] width 1373 height 723
click at [1147, 630] on icon "Branch-specific-item" at bounding box center [1141, 640] width 21 height 21
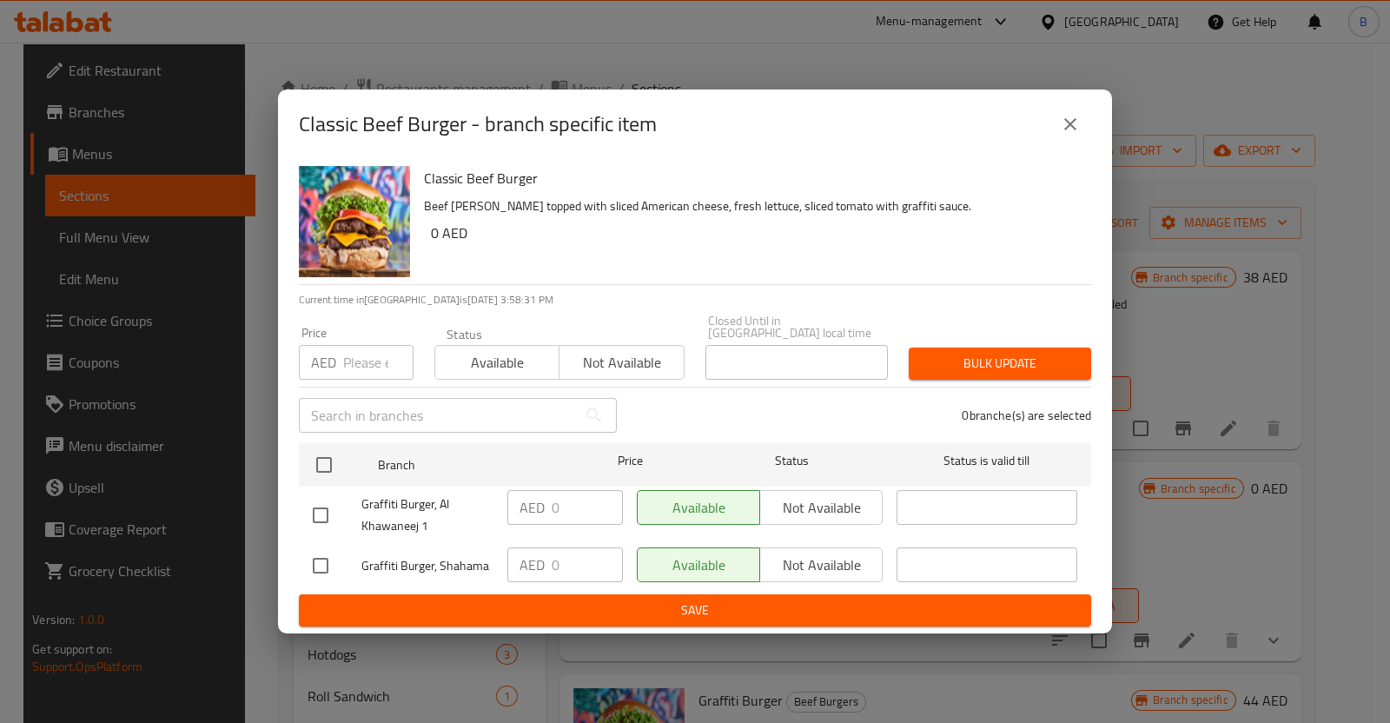
click at [1081, 126] on button "close" at bounding box center [1070, 124] width 42 height 42
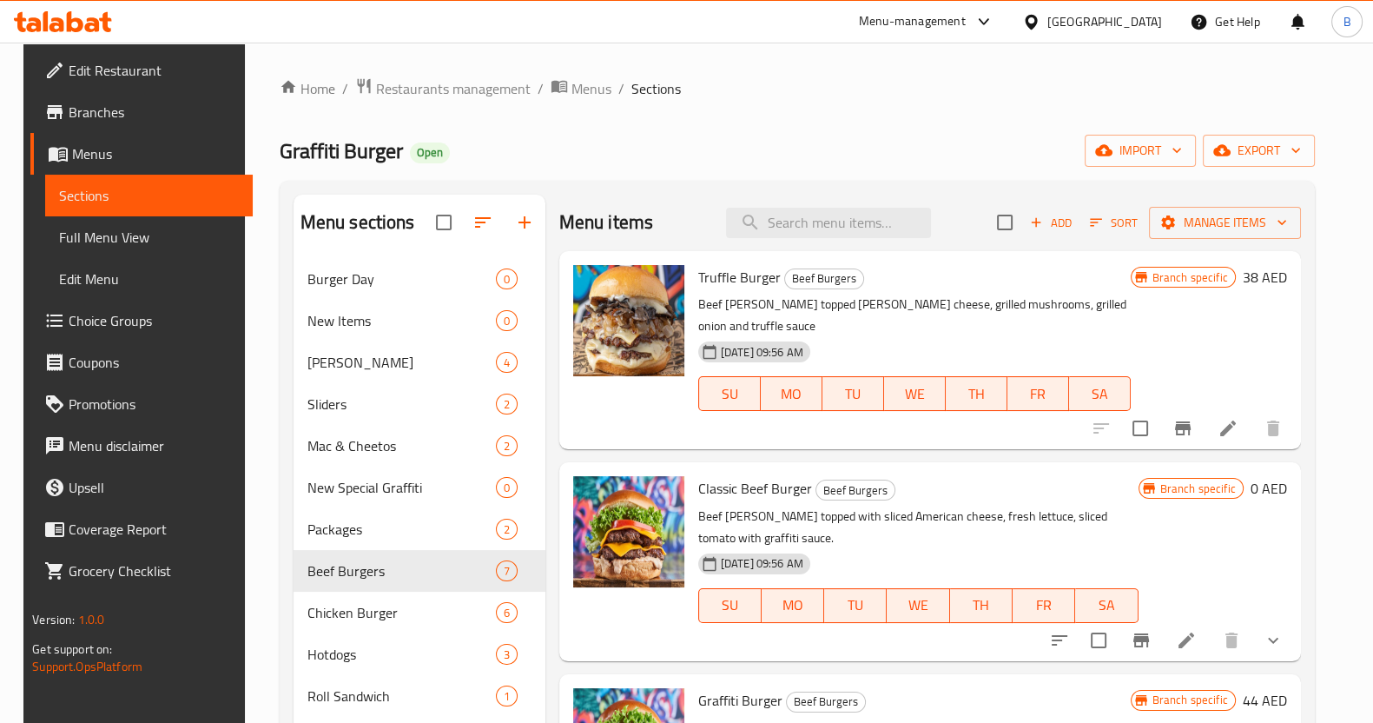
click at [1272, 630] on button "show more" at bounding box center [1274, 640] width 42 height 42
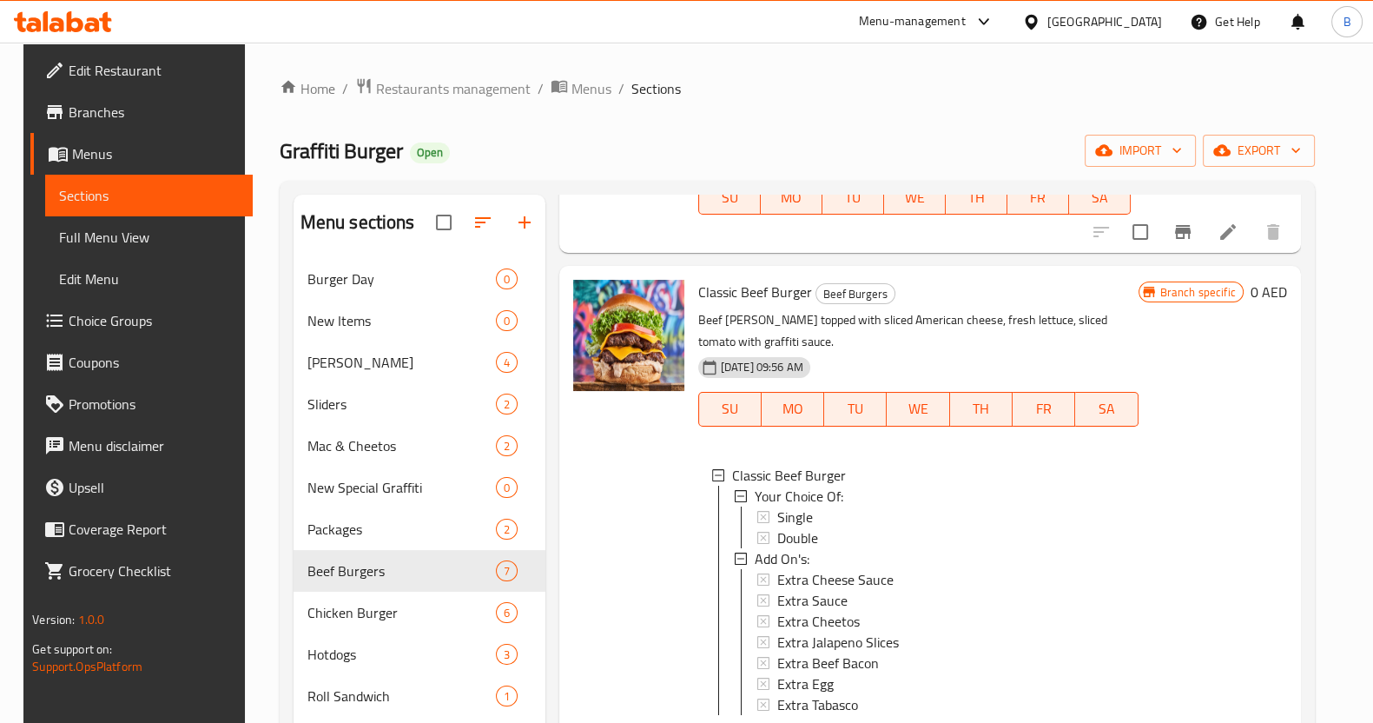
scroll to position [202, 0]
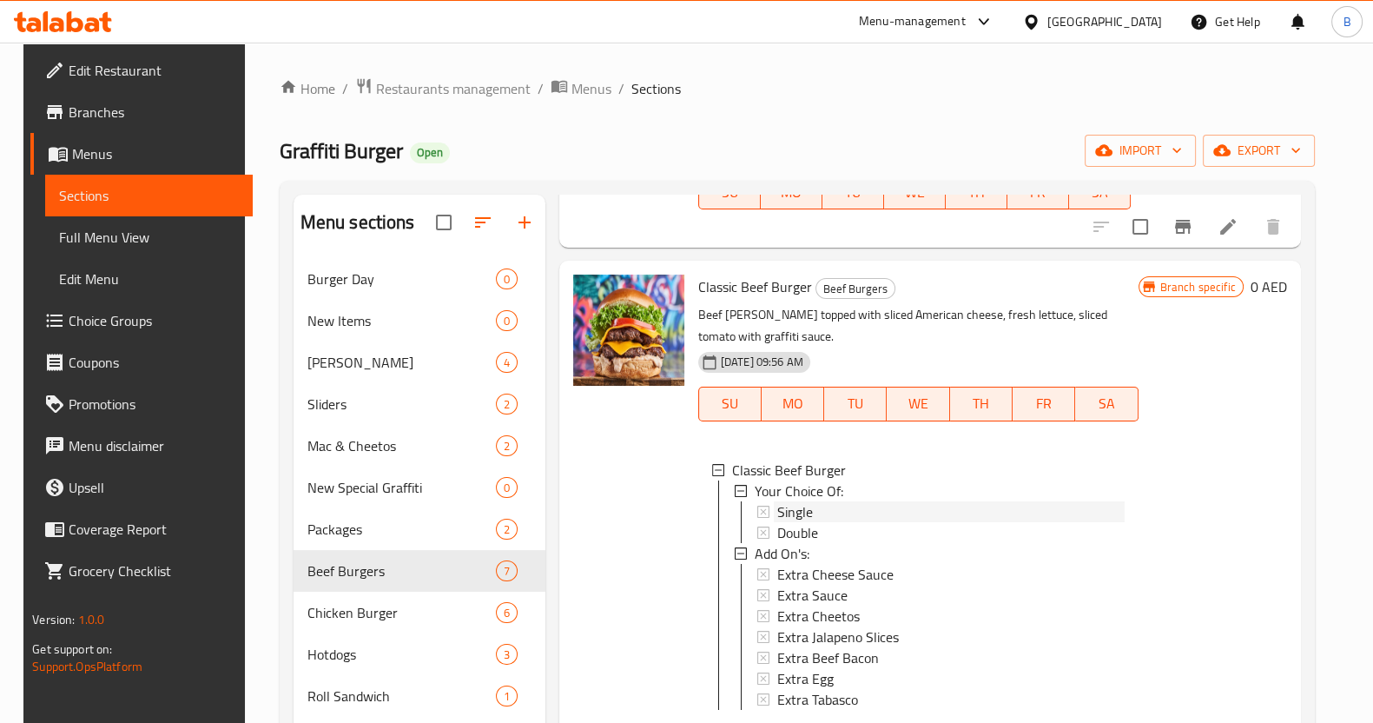
click at [801, 501] on span "Single" at bounding box center [795, 511] width 36 height 21
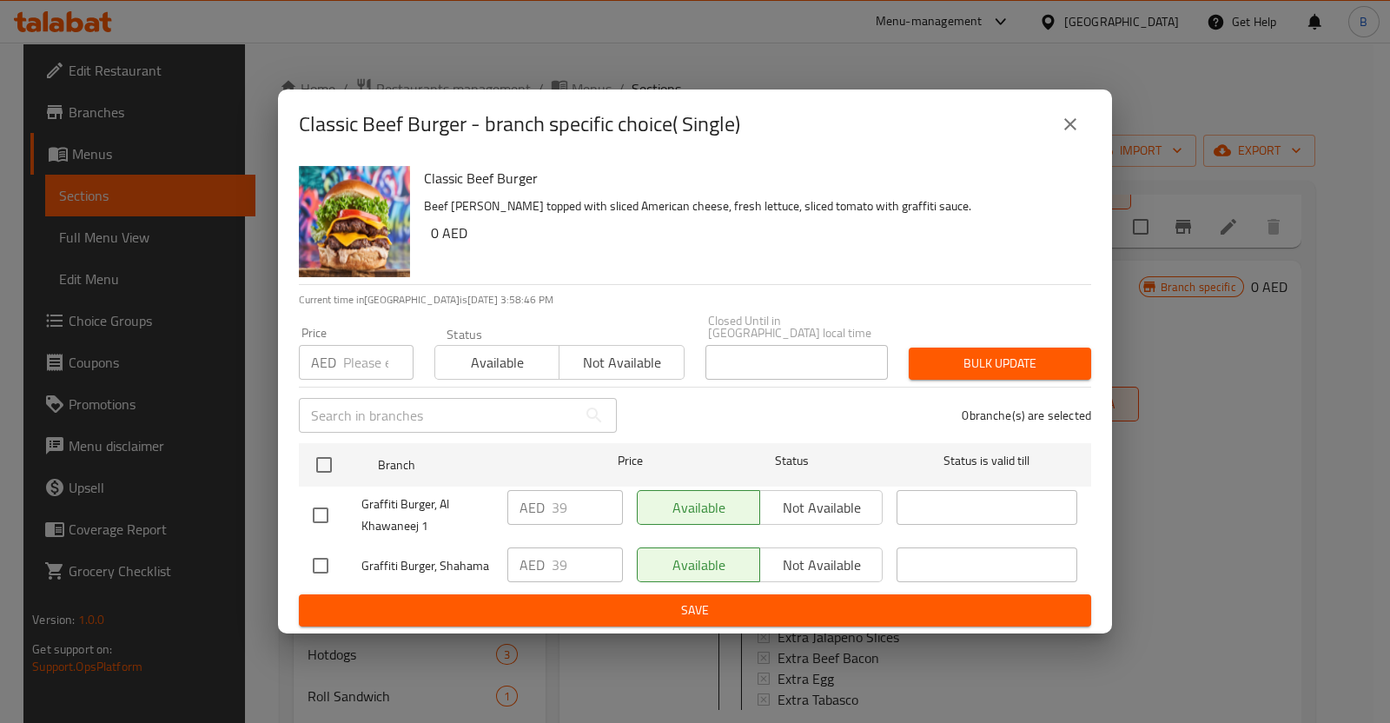
click at [1081, 132] on button "close" at bounding box center [1070, 124] width 42 height 42
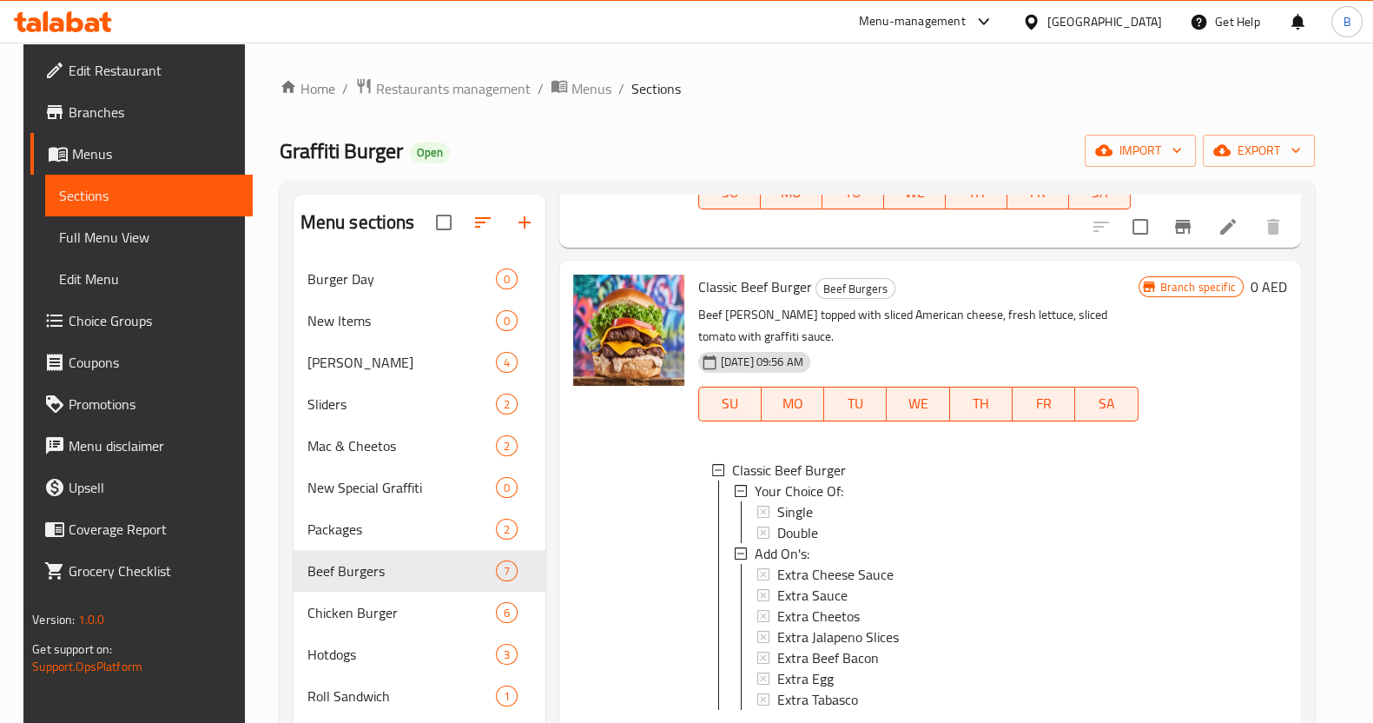
scroll to position [2, 0]
click at [663, 447] on div at bounding box center [628, 509] width 125 height 483
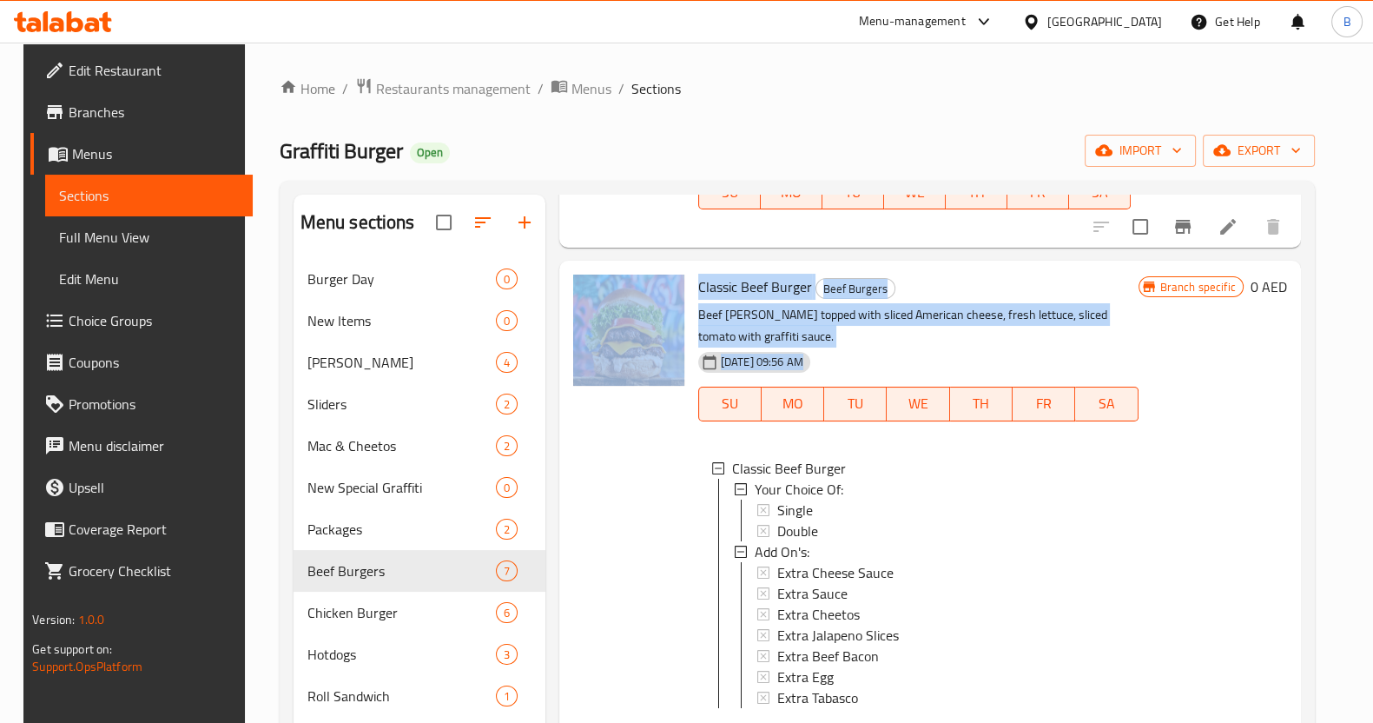
drag, startPoint x: 702, startPoint y: 444, endPoint x: 528, endPoint y: 773, distance: 372.2
click at [528, 722] on html "​ Menu-management [GEOGRAPHIC_DATA] Get Help B Edit Restaurant Branches Menus S…" at bounding box center [686, 361] width 1373 height 723
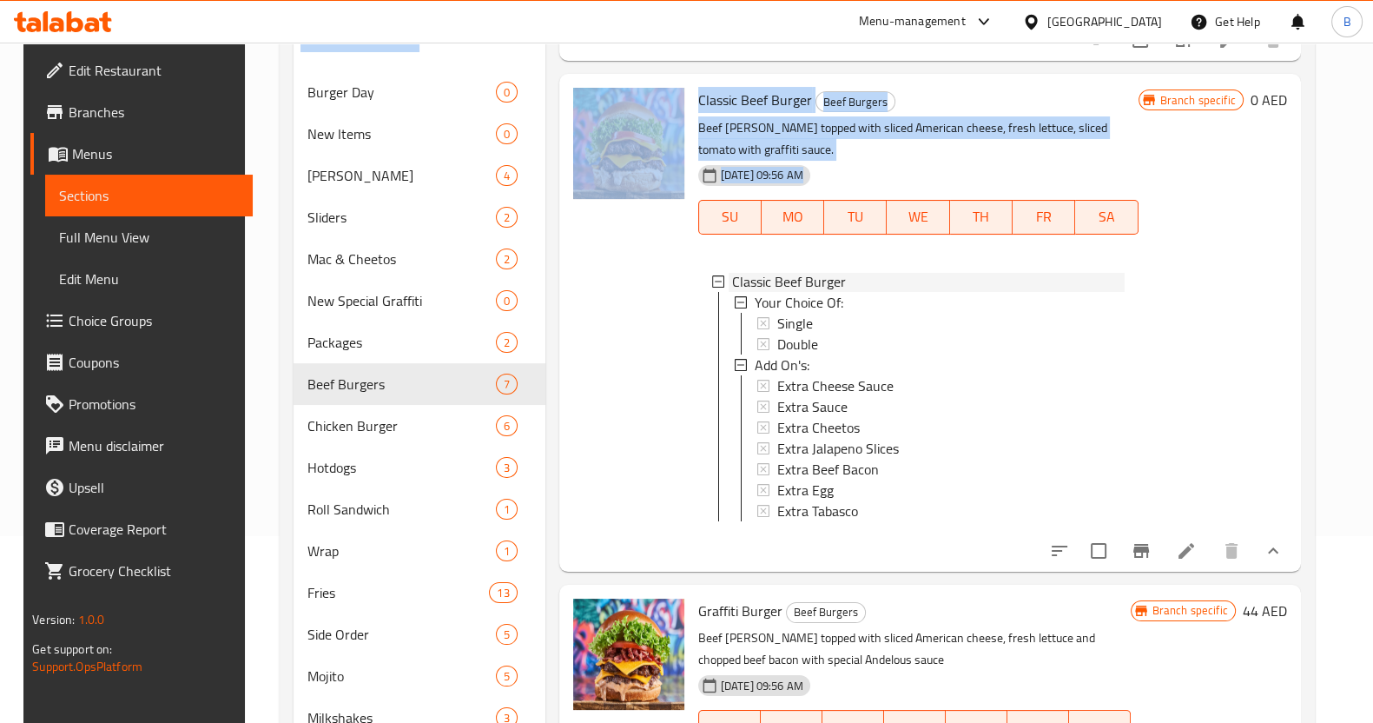
click at [713, 275] on icon at bounding box center [718, 281] width 12 height 12
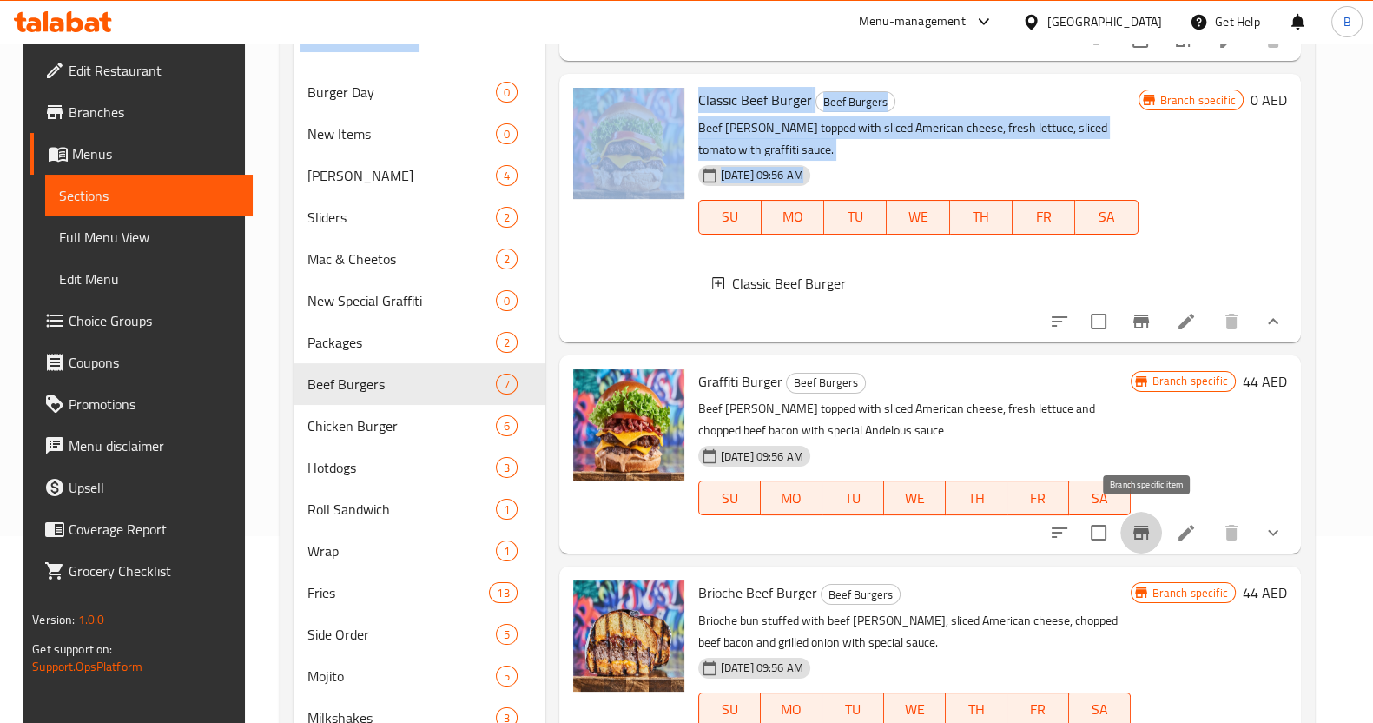
click at [1151, 530] on icon "Branch-specific-item" at bounding box center [1141, 532] width 21 height 21
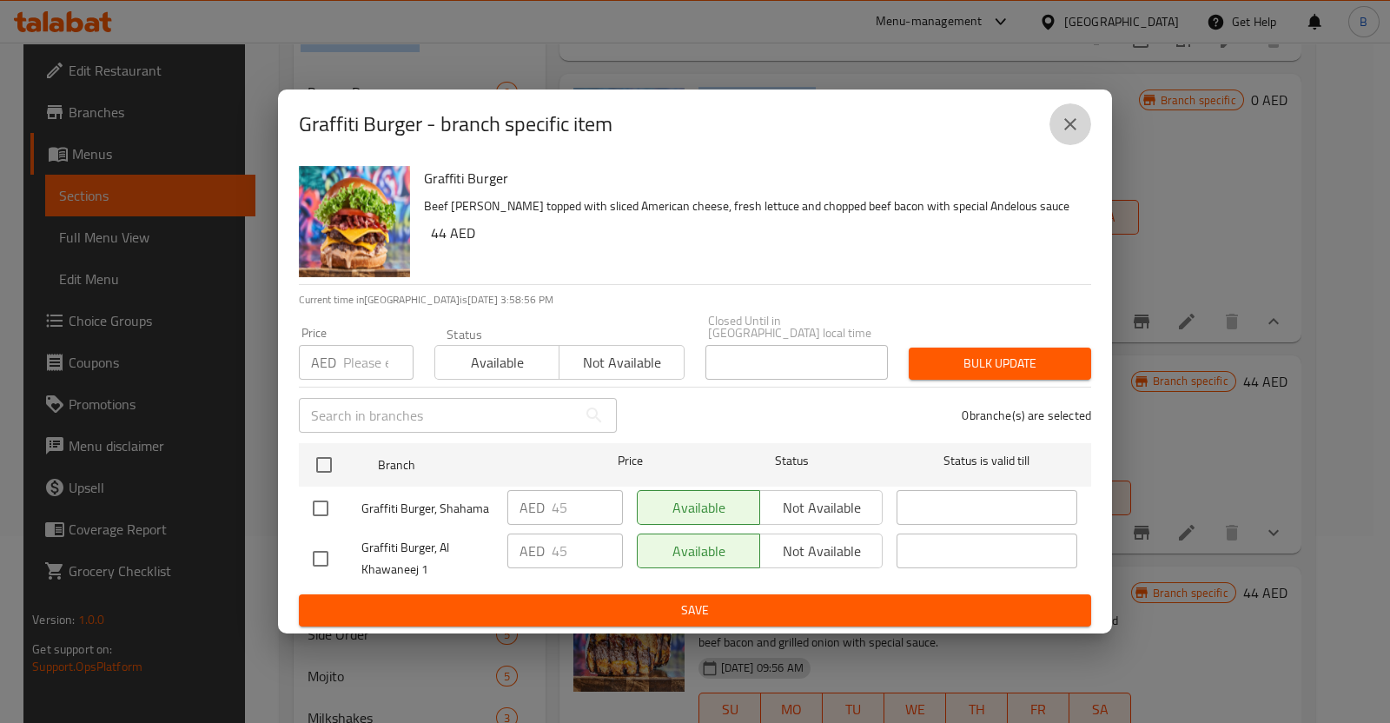
click at [1055, 118] on button "close" at bounding box center [1070, 124] width 42 height 42
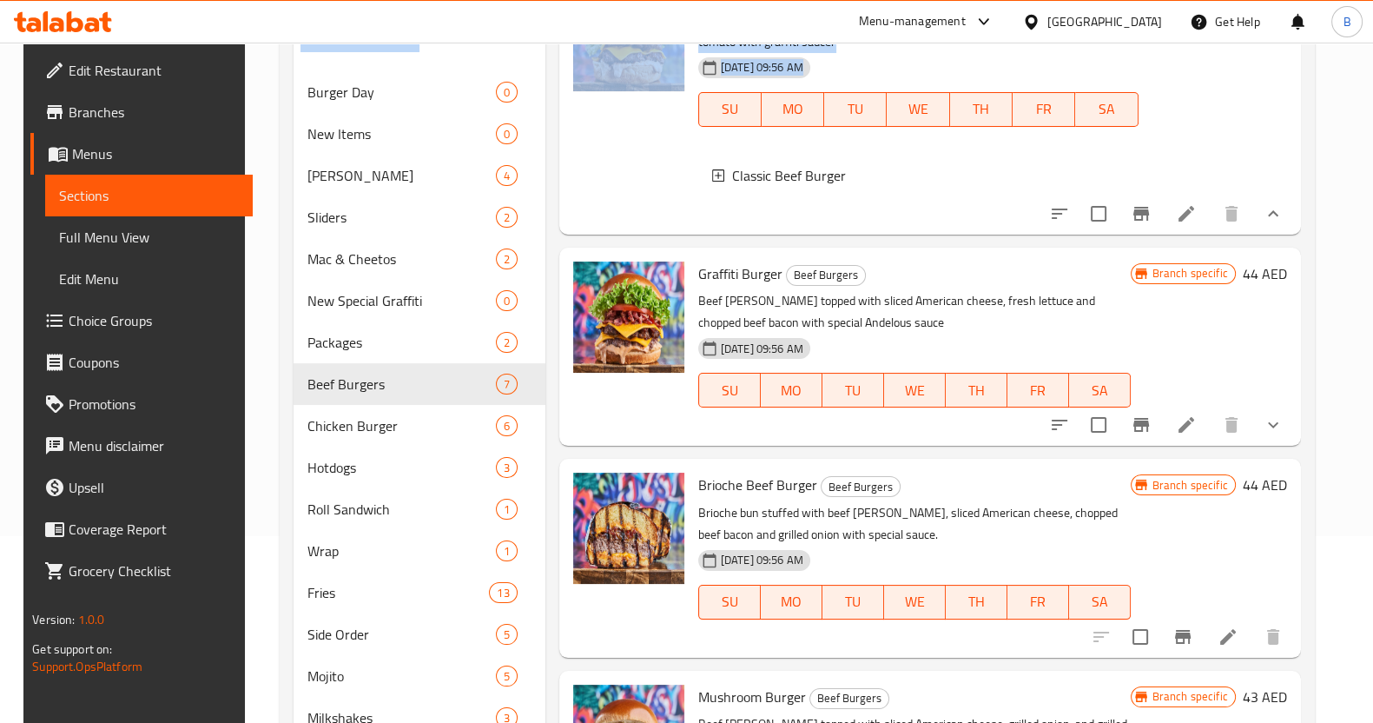
scroll to position [481, 0]
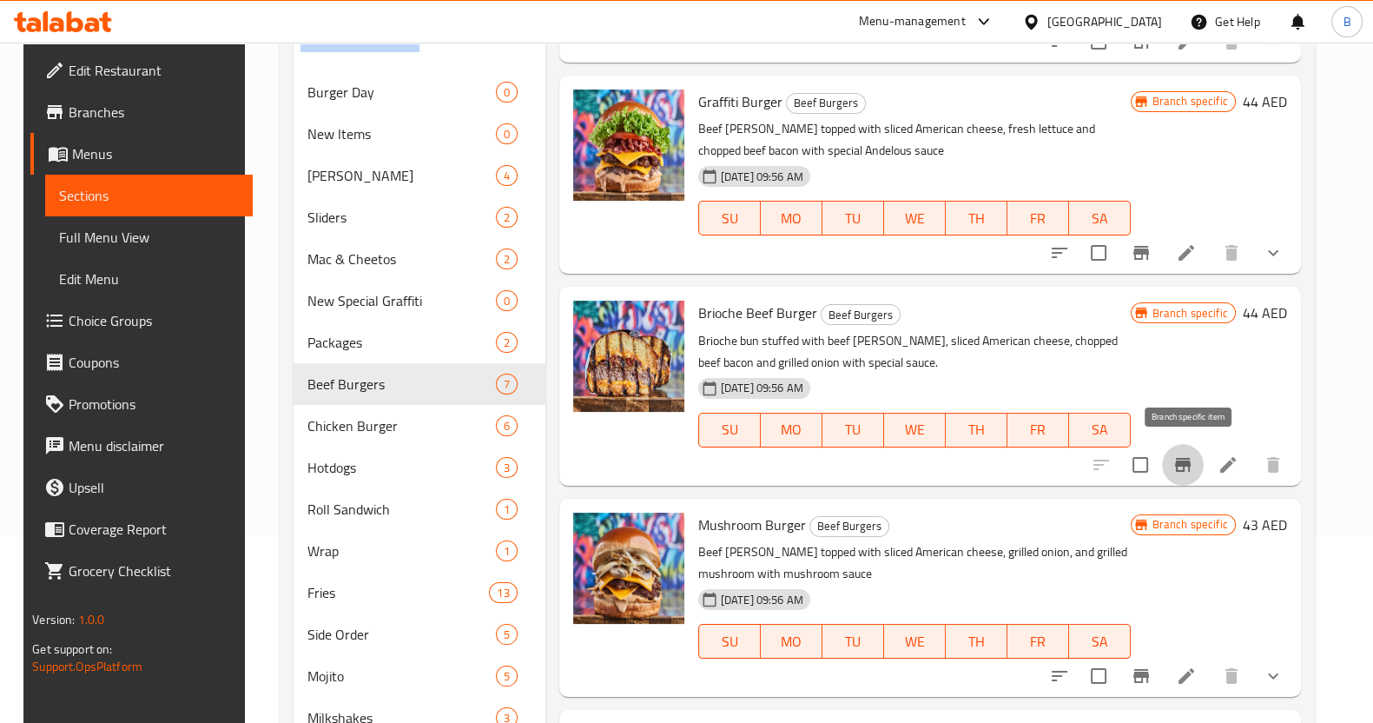
click at [1186, 462] on icon "Branch-specific-item" at bounding box center [1183, 464] width 21 height 21
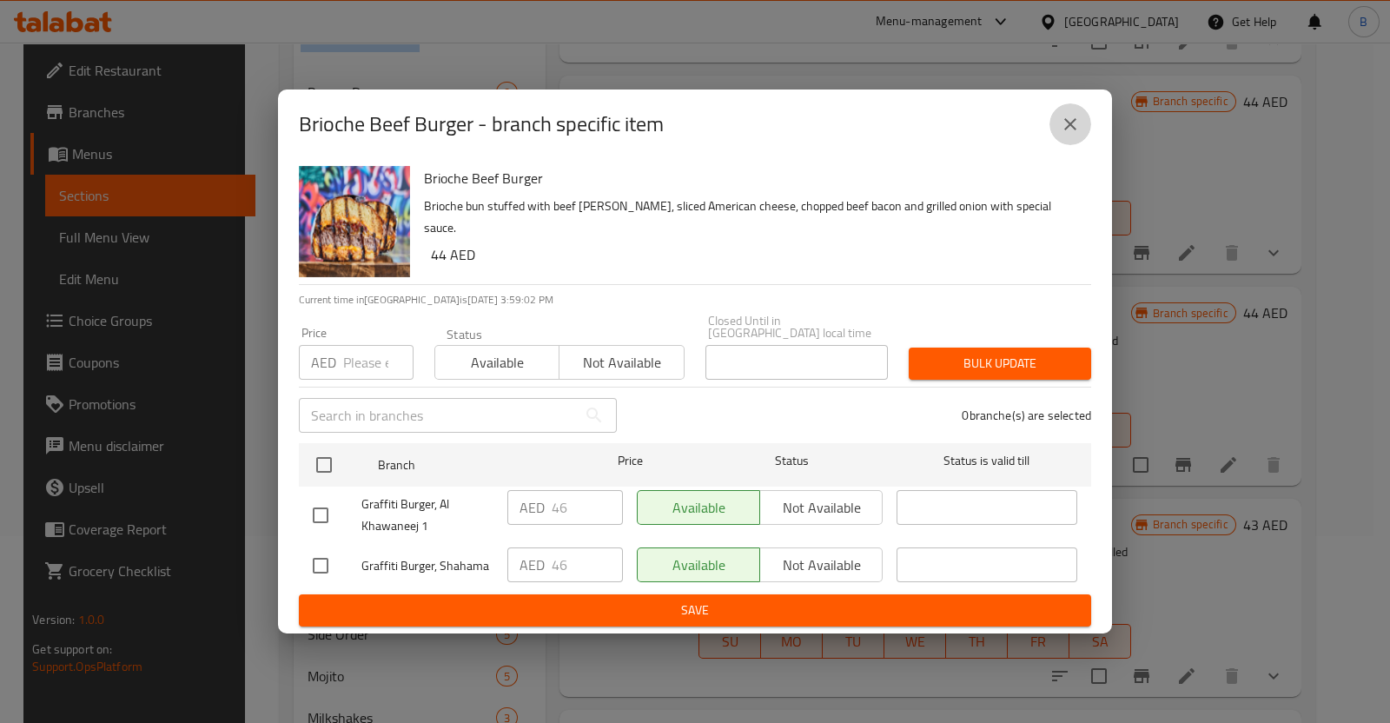
click at [1081, 118] on button "close" at bounding box center [1070, 124] width 42 height 42
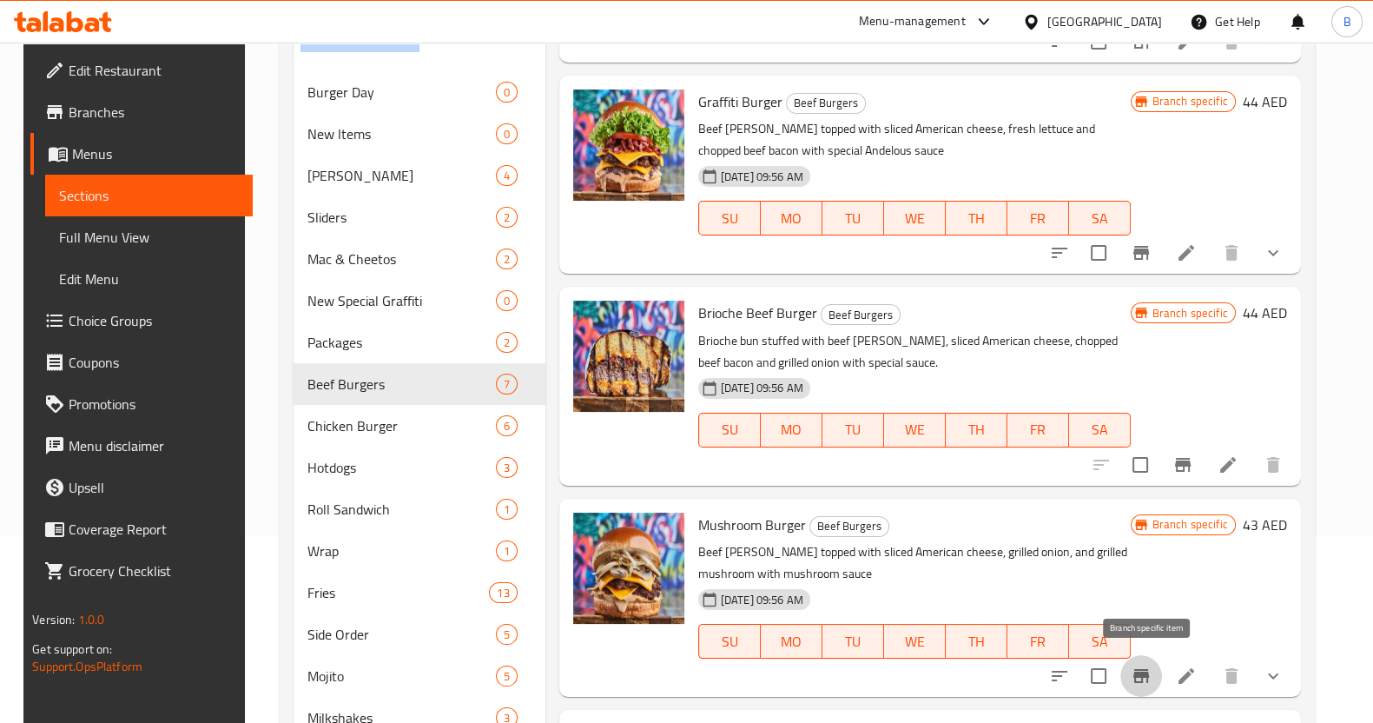
click at [1145, 665] on icon "Branch-specific-item" at bounding box center [1141, 675] width 21 height 21
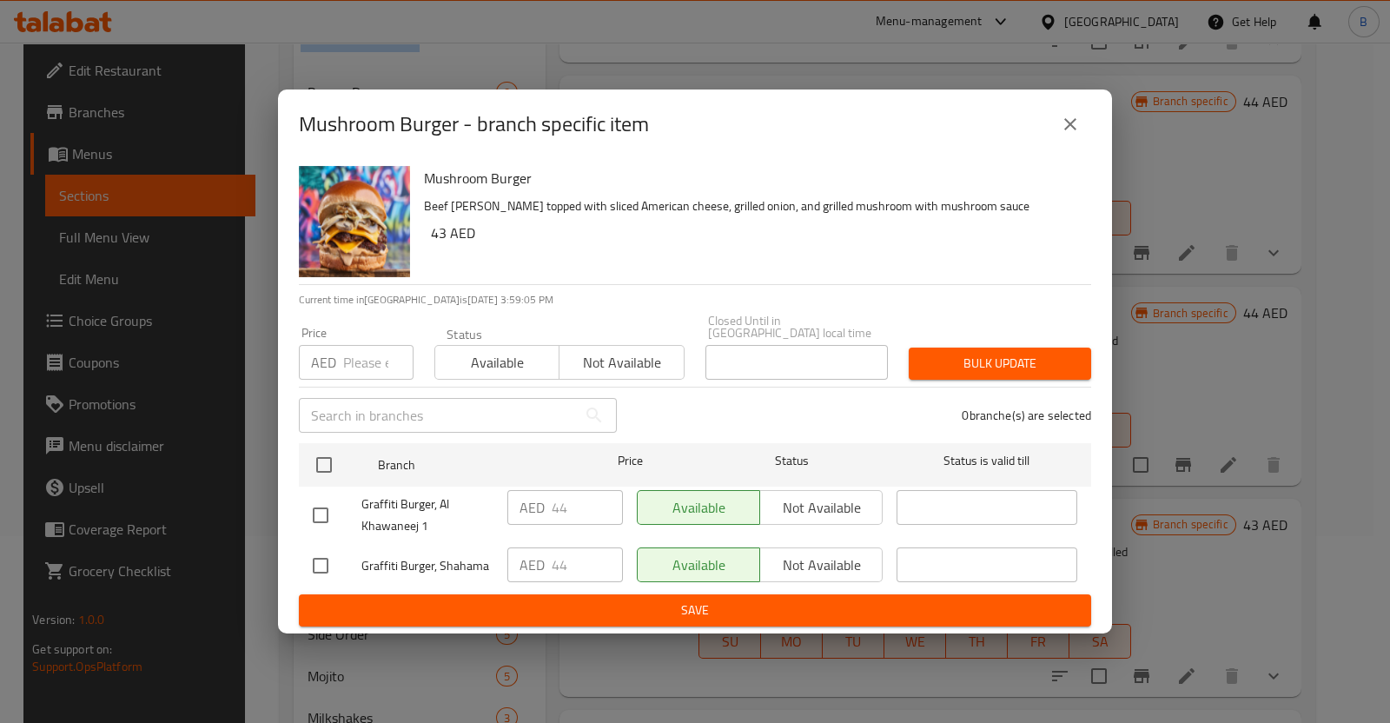
click at [1079, 131] on icon "close" at bounding box center [1070, 124] width 21 height 21
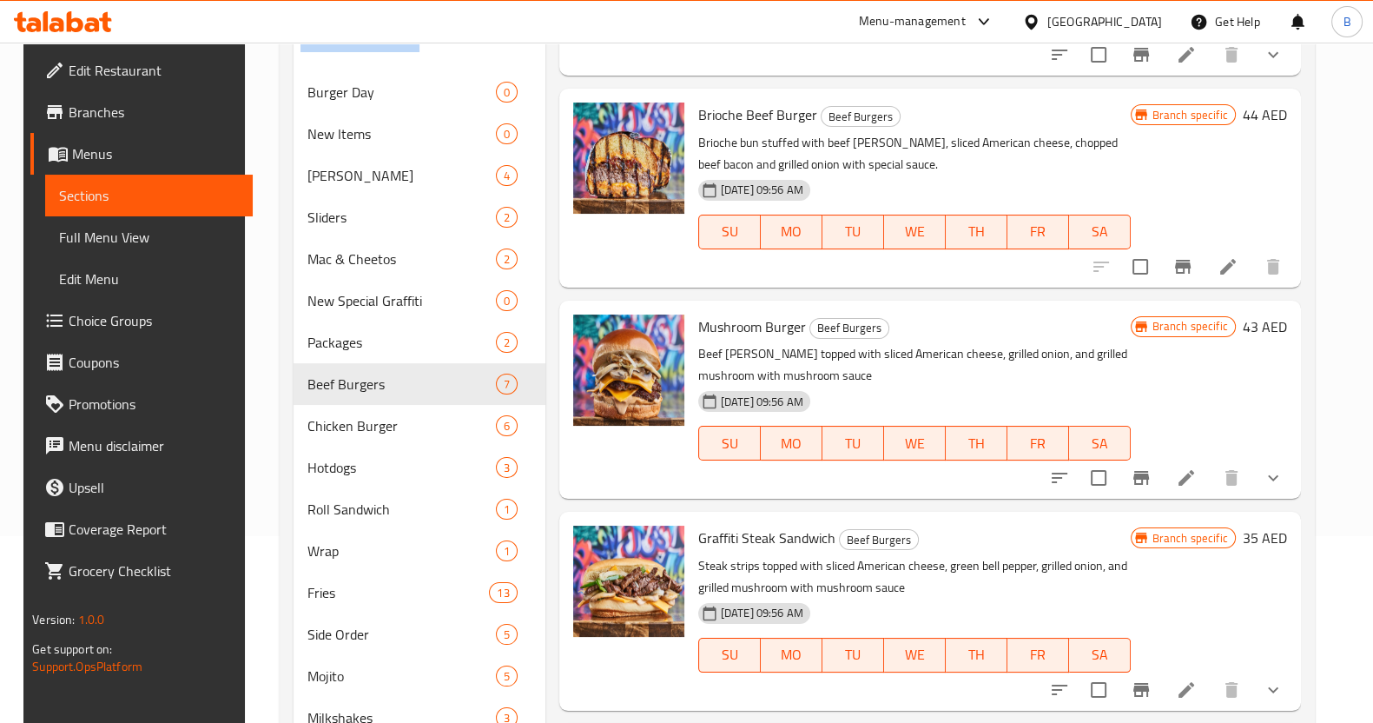
scroll to position [808, 0]
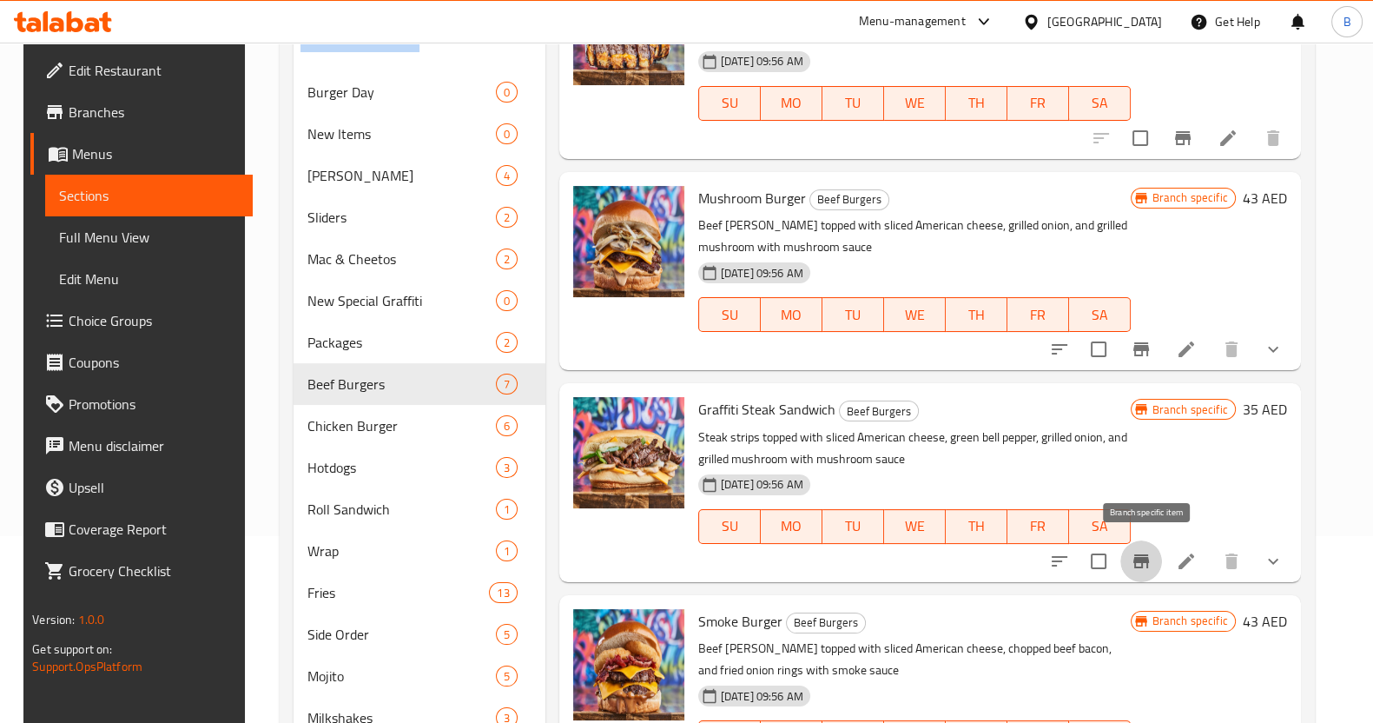
click at [1138, 562] on icon "Branch-specific-item" at bounding box center [1141, 561] width 21 height 21
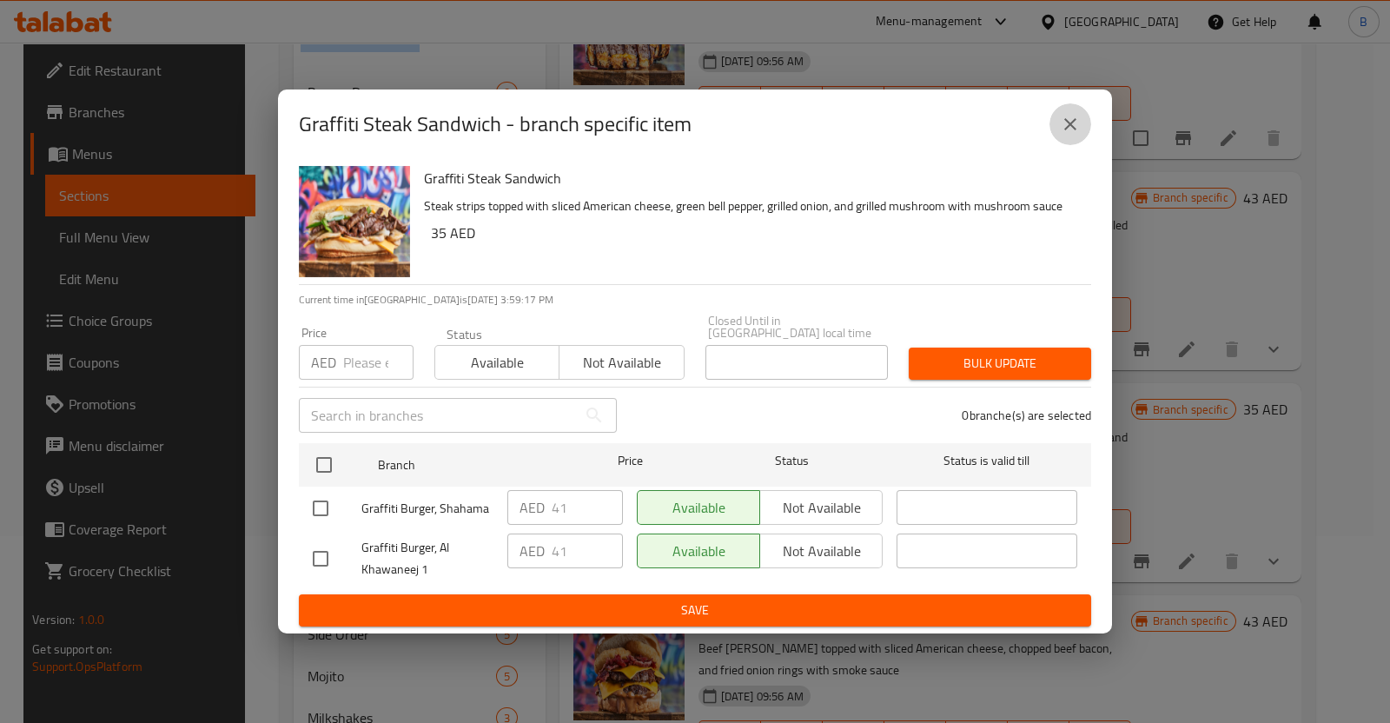
click at [1068, 123] on icon "close" at bounding box center [1070, 124] width 12 height 12
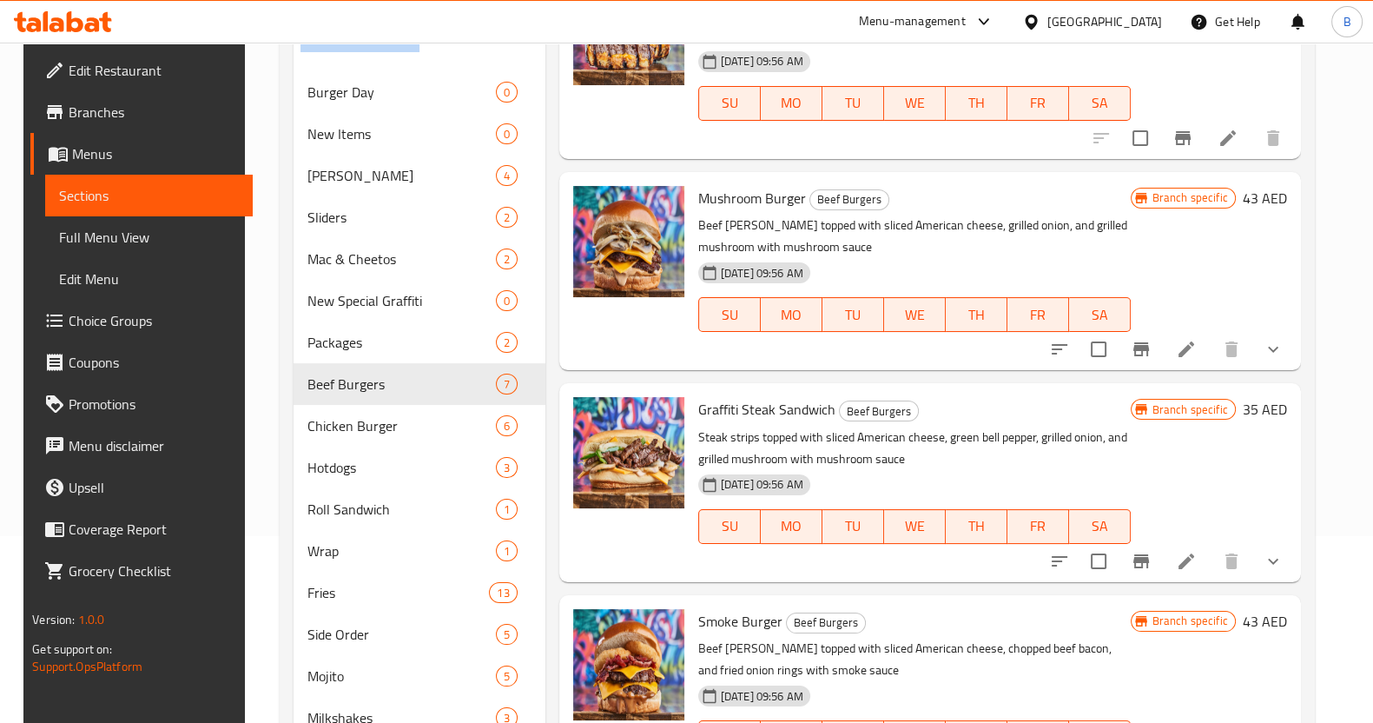
scroll to position [300, 0]
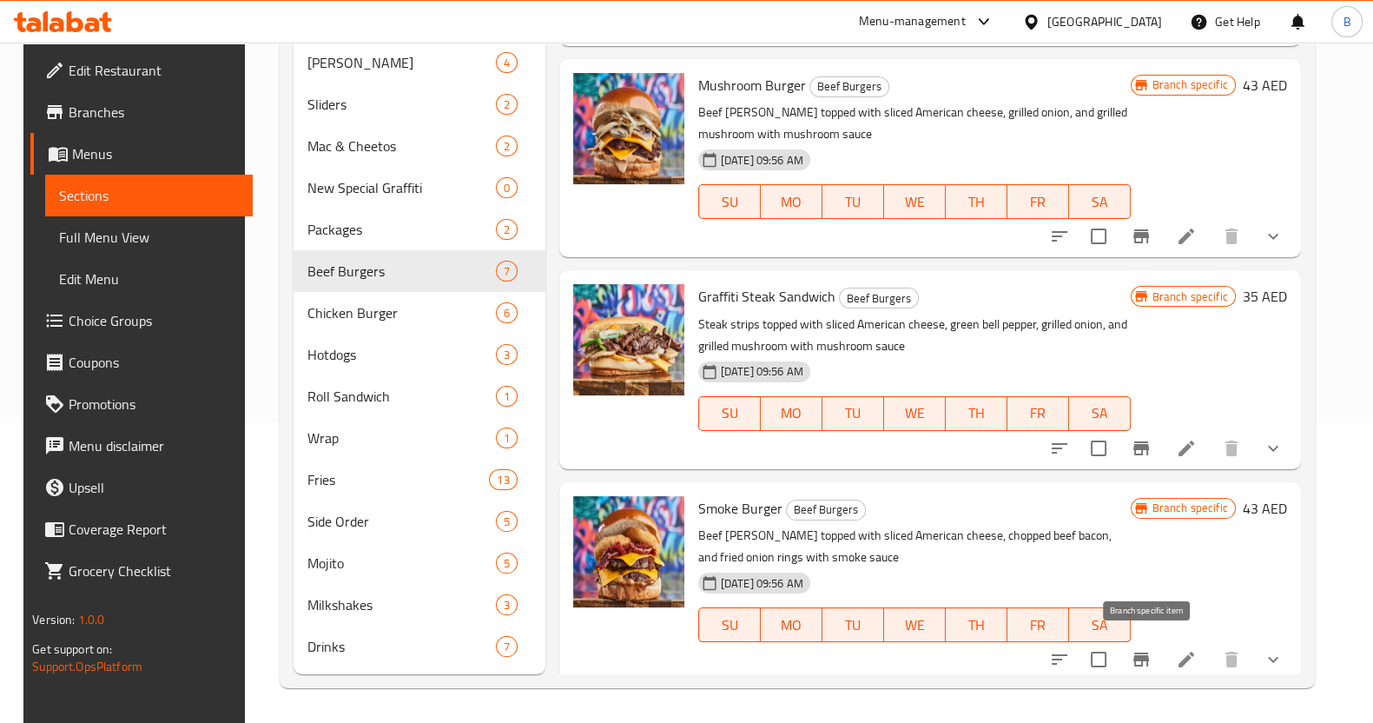
click at [1141, 649] on icon "Branch-specific-item" at bounding box center [1141, 659] width 21 height 21
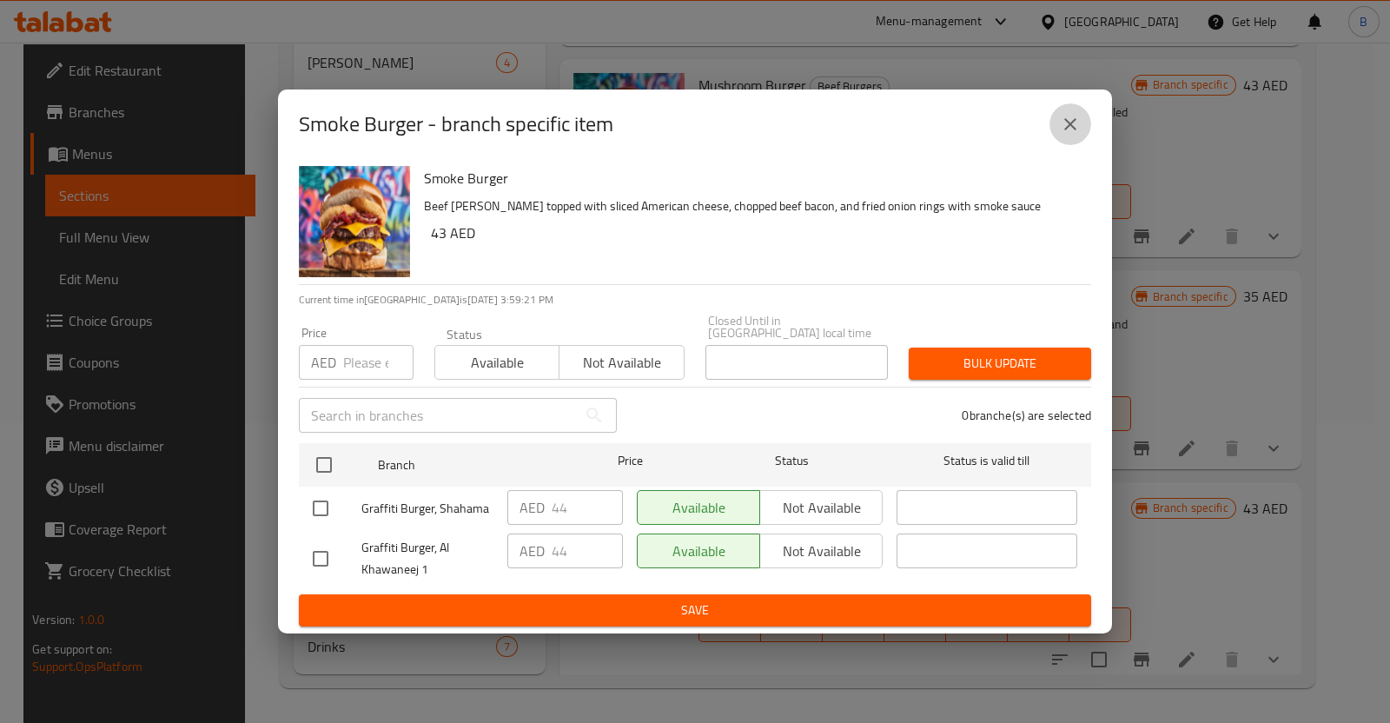
click at [1068, 110] on button "close" at bounding box center [1070, 124] width 42 height 42
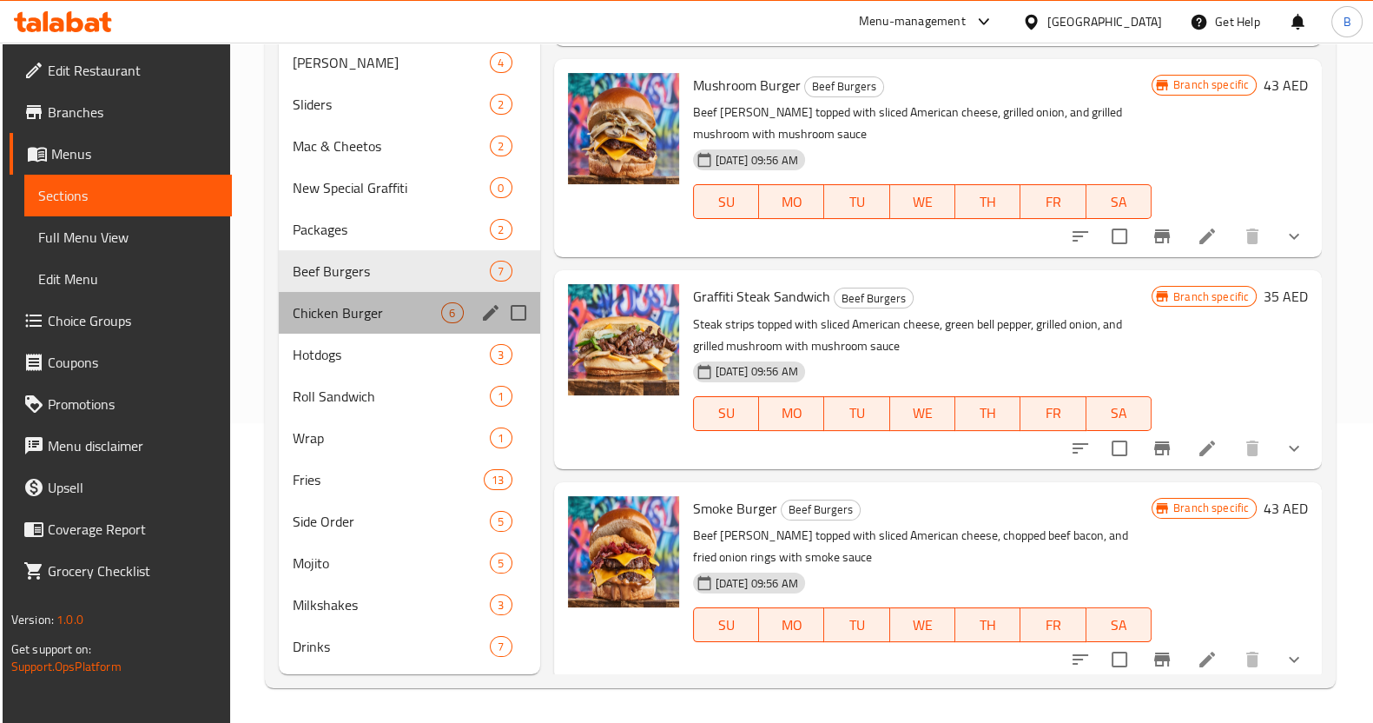
click at [426, 298] on div "Chicken Burger 6" at bounding box center [409, 313] width 261 height 42
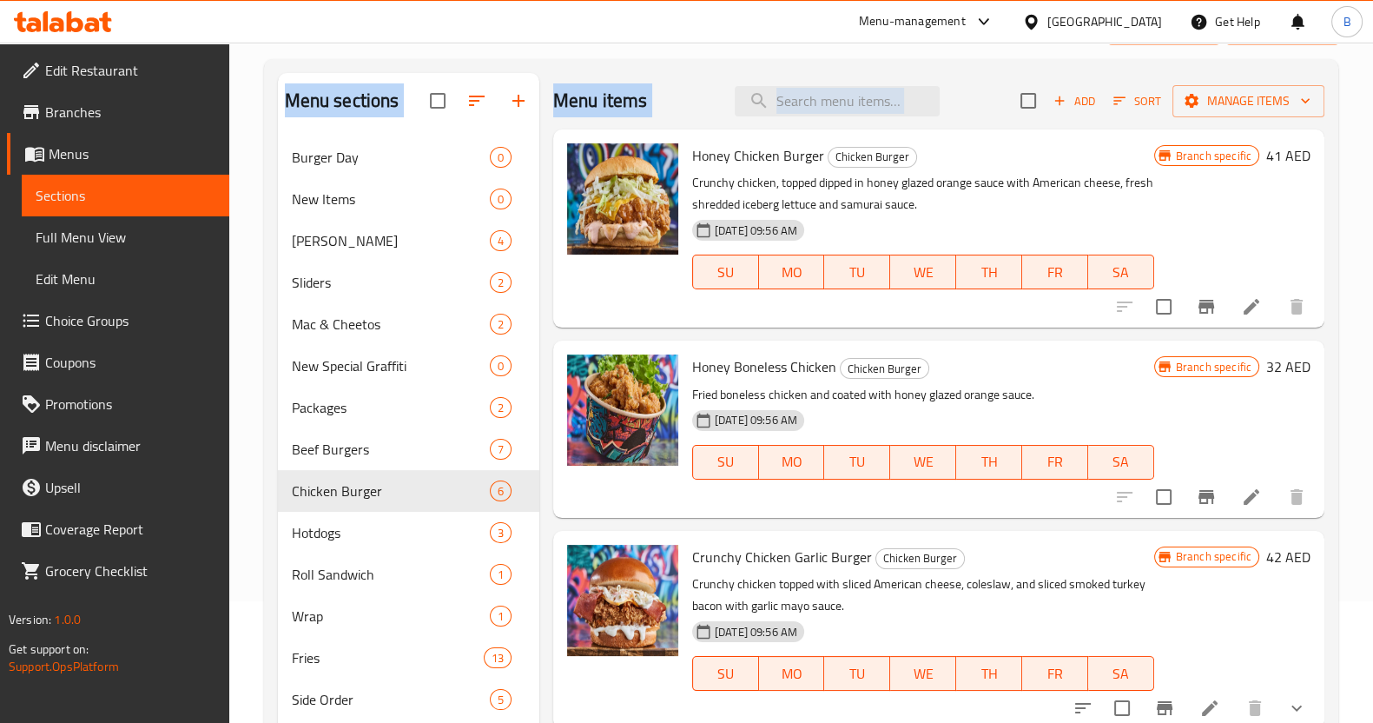
scroll to position [115, 0]
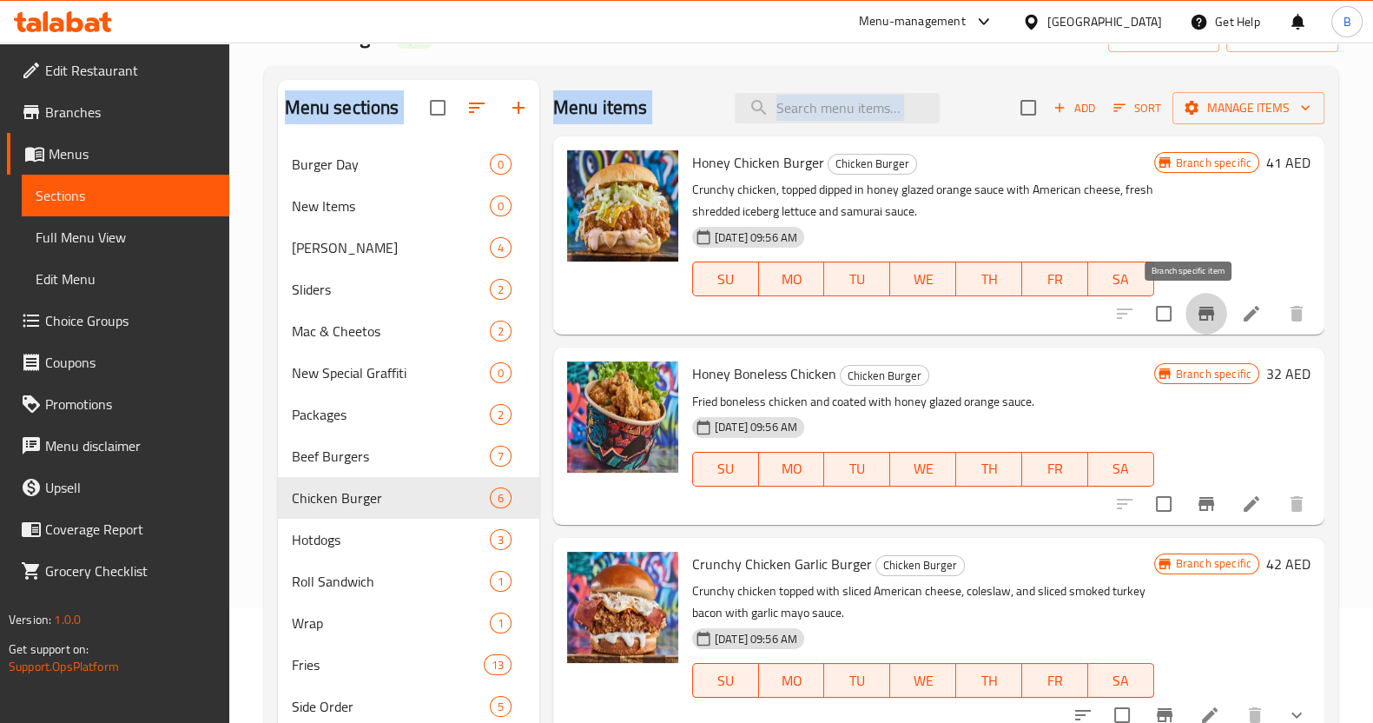
click at [1199, 316] on icon "Branch-specific-item" at bounding box center [1207, 314] width 16 height 14
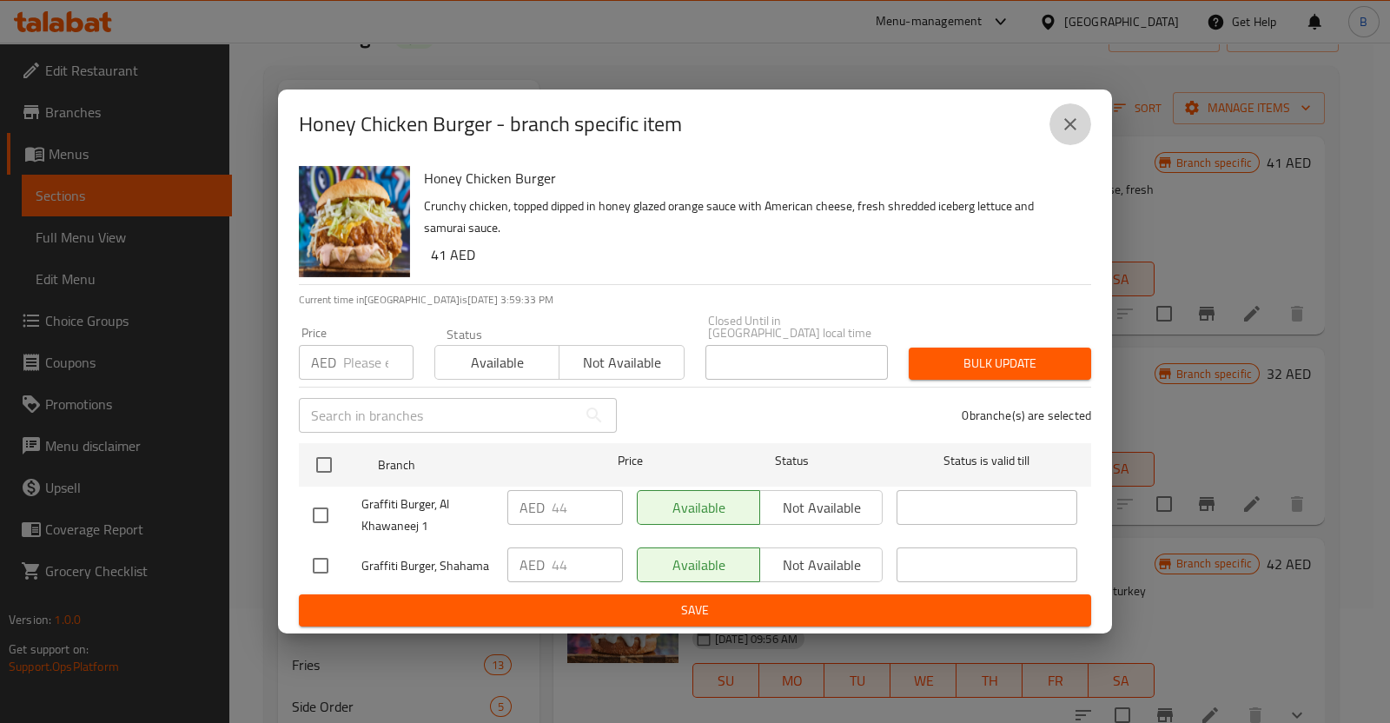
click at [1074, 130] on icon "close" at bounding box center [1070, 124] width 21 height 21
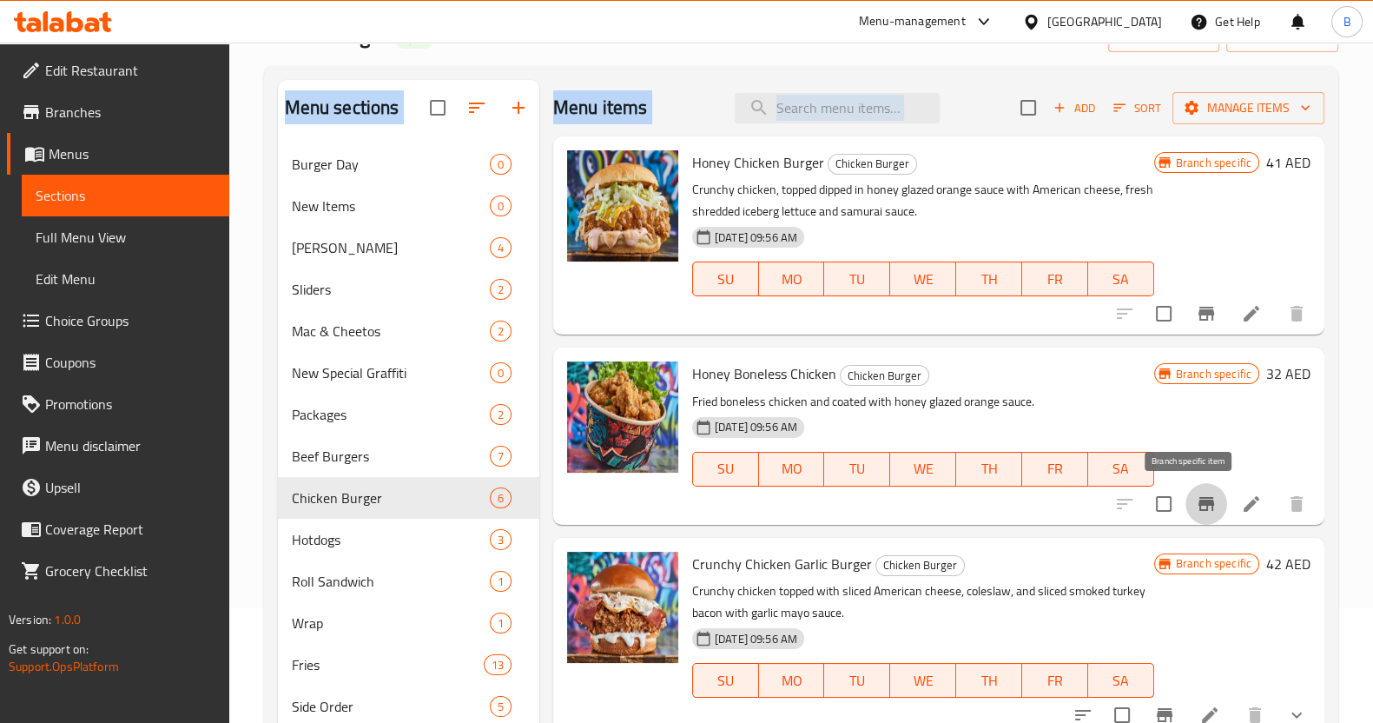
click at [1199, 500] on icon "Branch-specific-item" at bounding box center [1207, 504] width 16 height 14
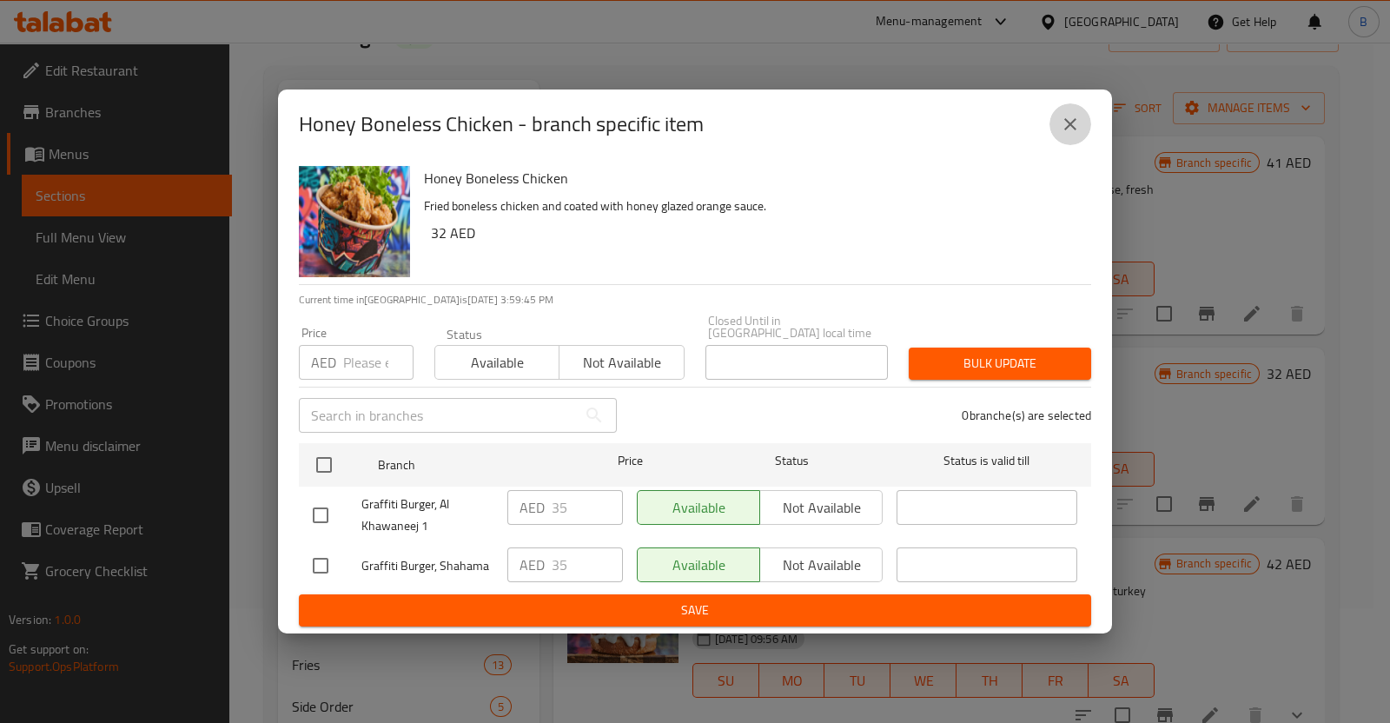
click at [1081, 107] on button "close" at bounding box center [1070, 124] width 42 height 42
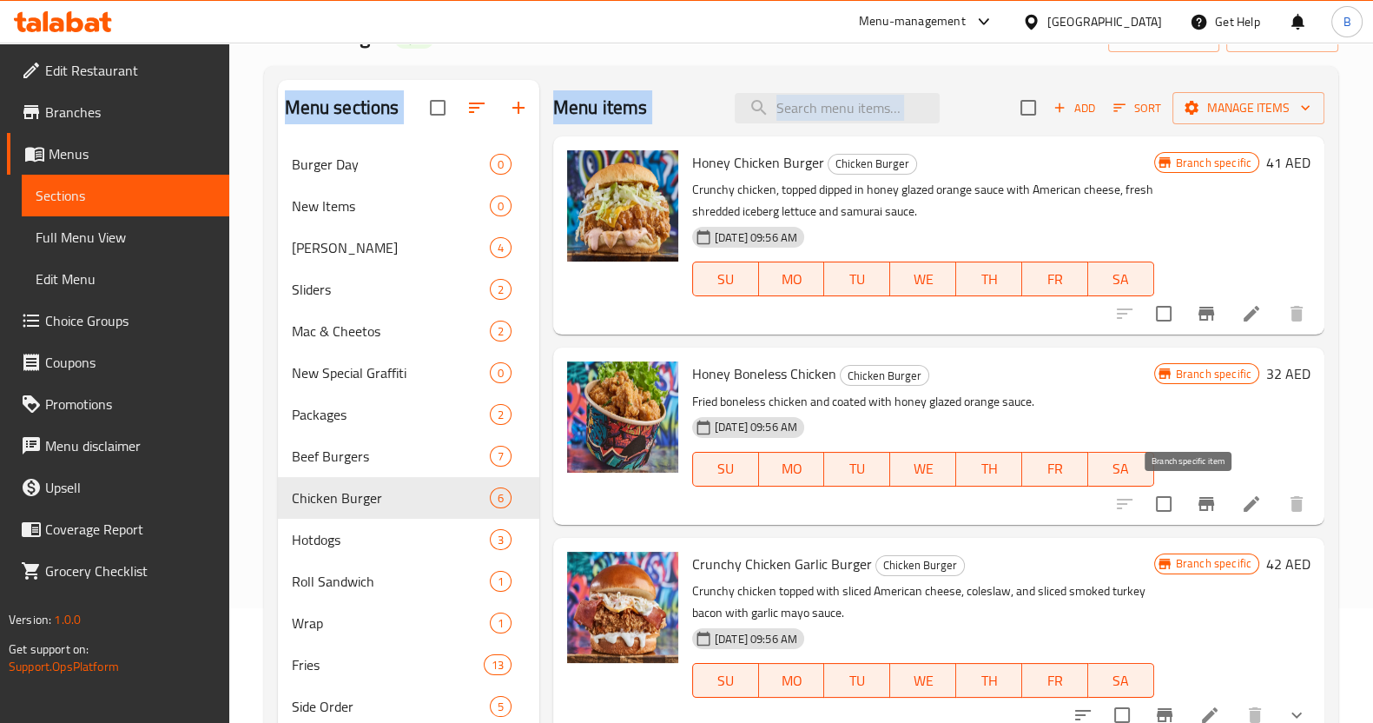
click at [1196, 493] on icon "Branch-specific-item" at bounding box center [1206, 503] width 21 height 21
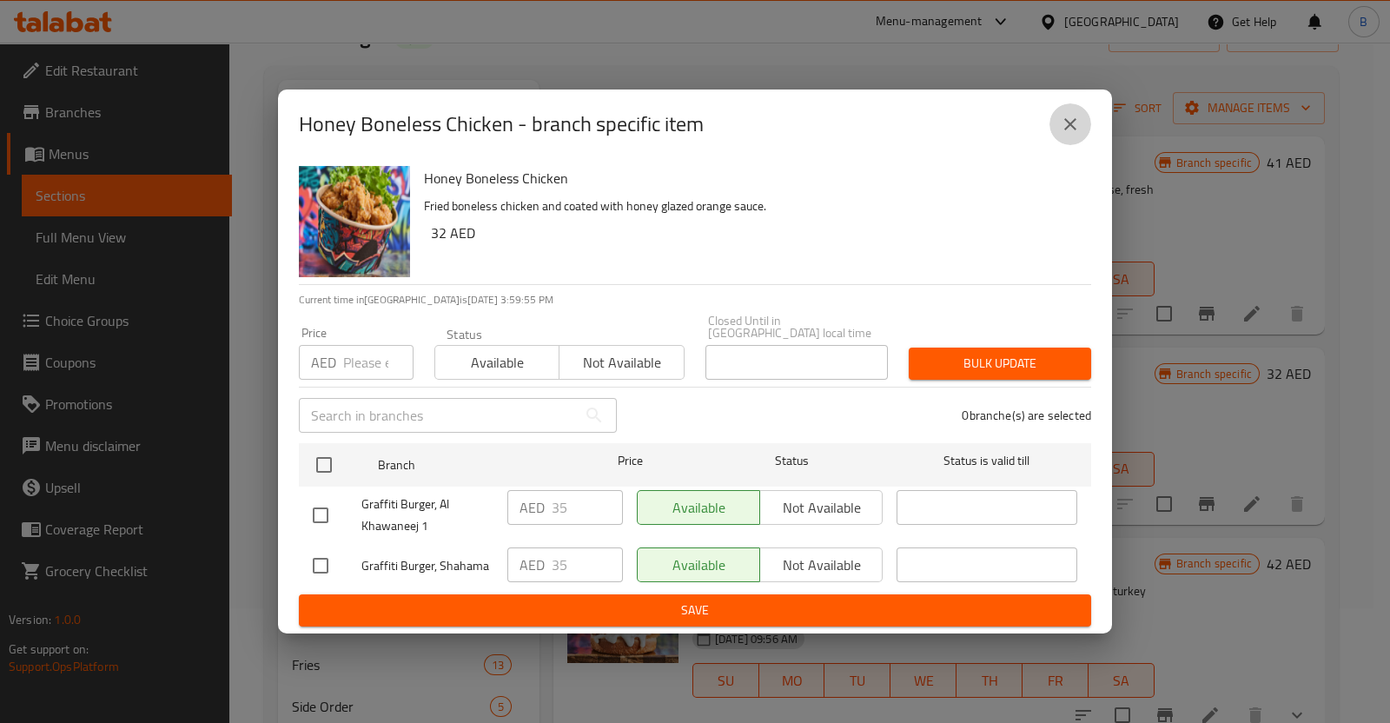
click at [1074, 121] on icon "close" at bounding box center [1070, 124] width 12 height 12
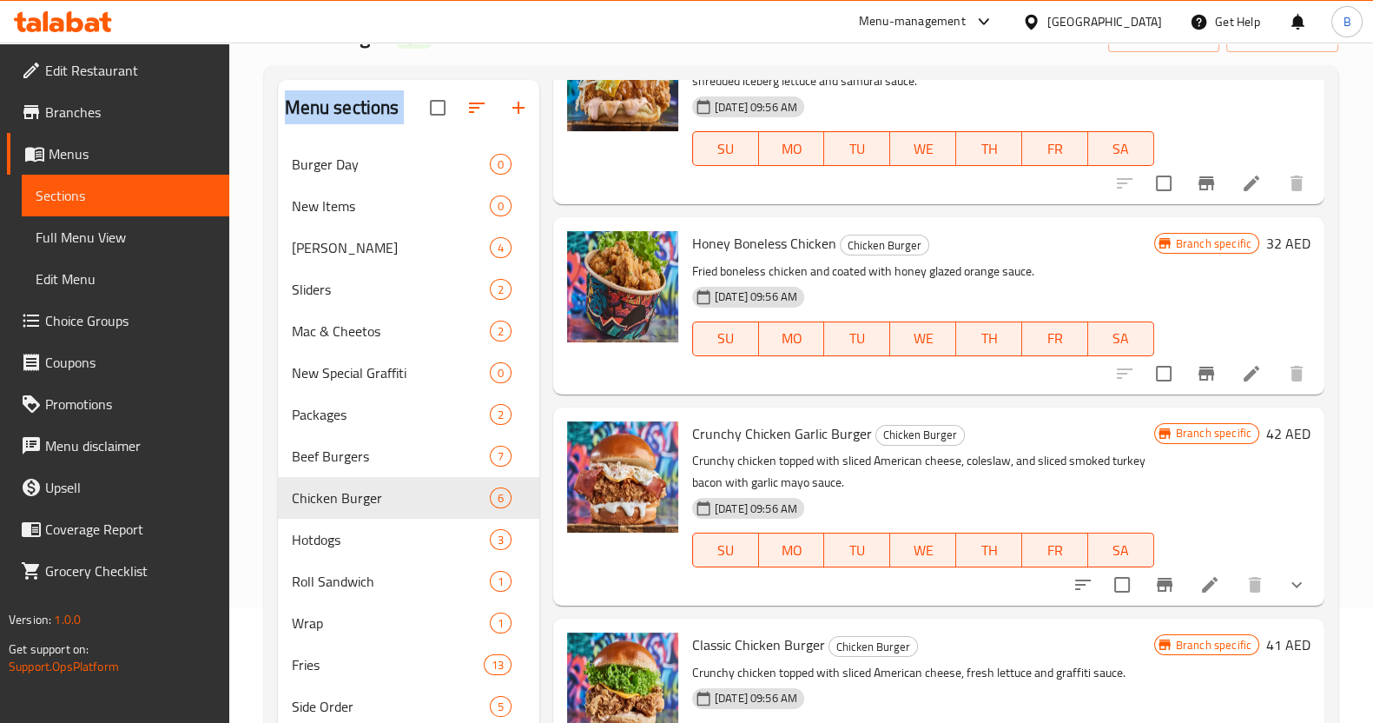
scroll to position [139, 0]
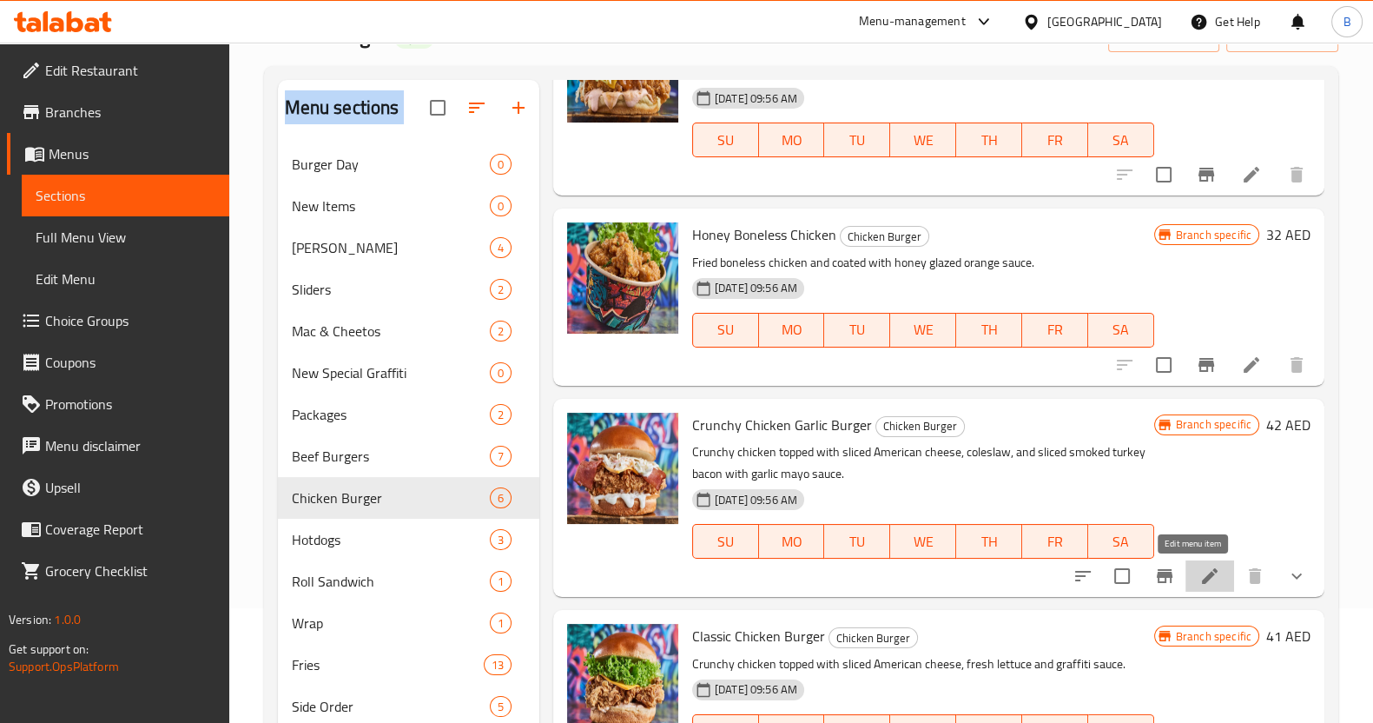
click at [1200, 571] on icon at bounding box center [1210, 575] width 21 height 21
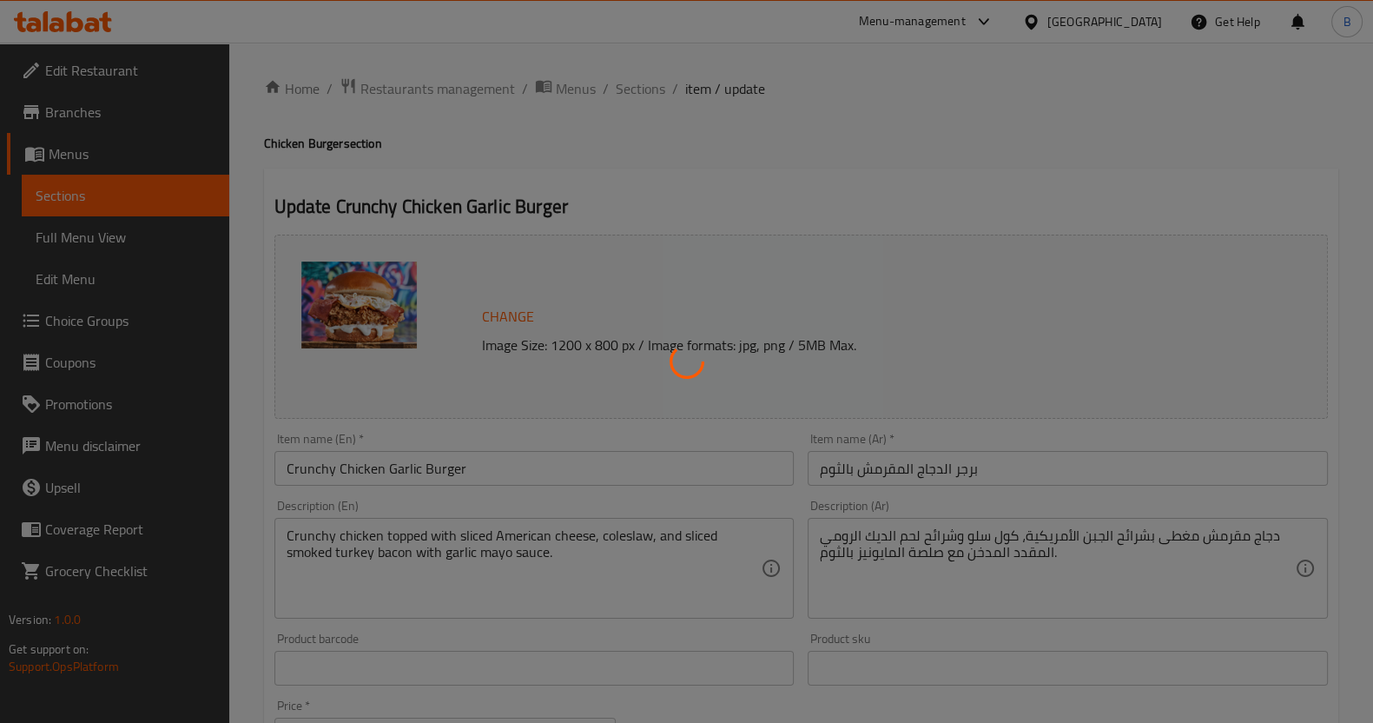
type input "الإضافات:"
type input "0"
type input "6"
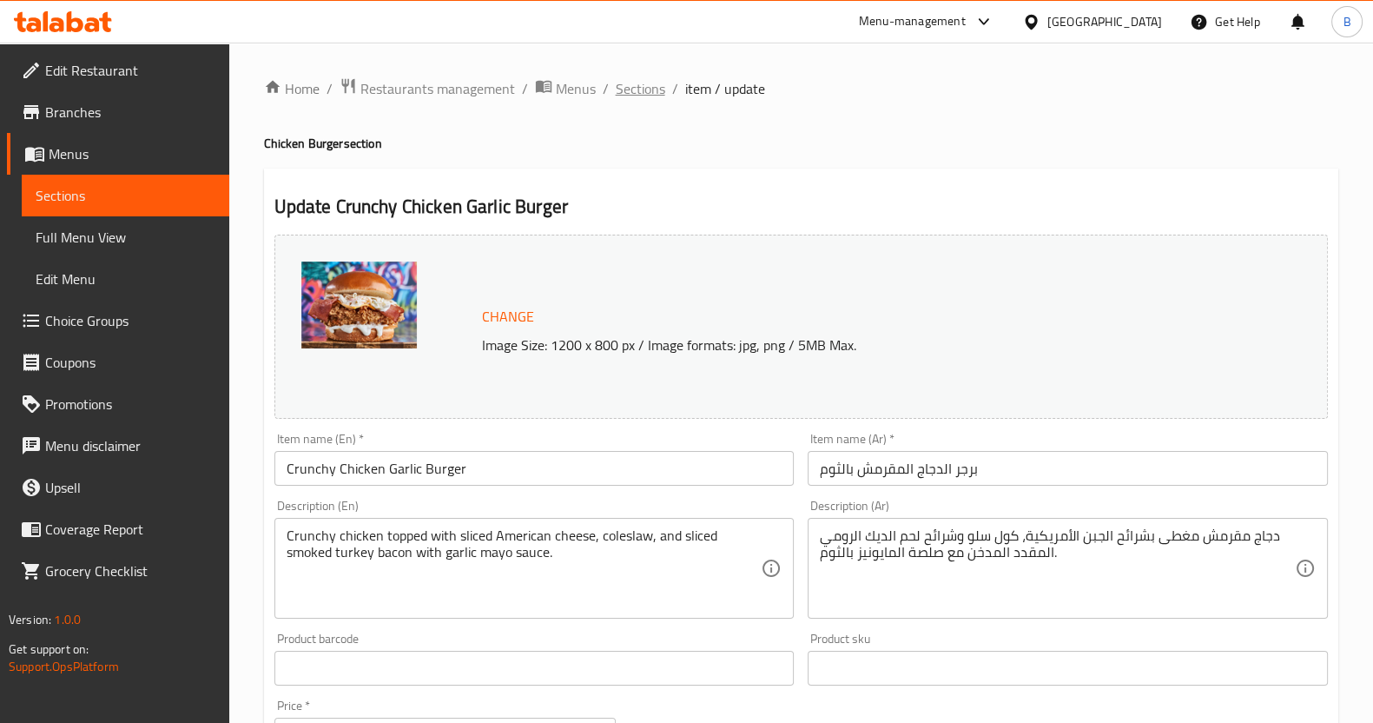
click at [628, 91] on span "Sections" at bounding box center [641, 88] width 50 height 21
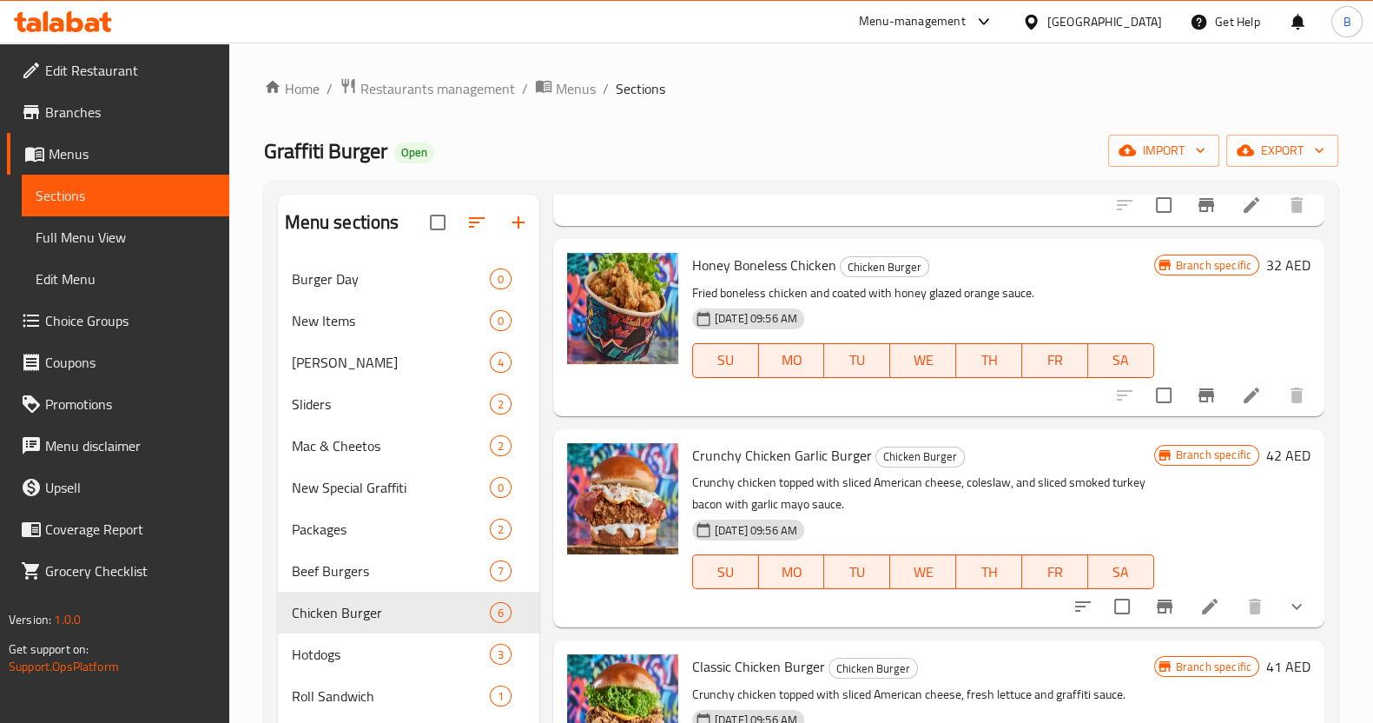
scroll to position [228, 0]
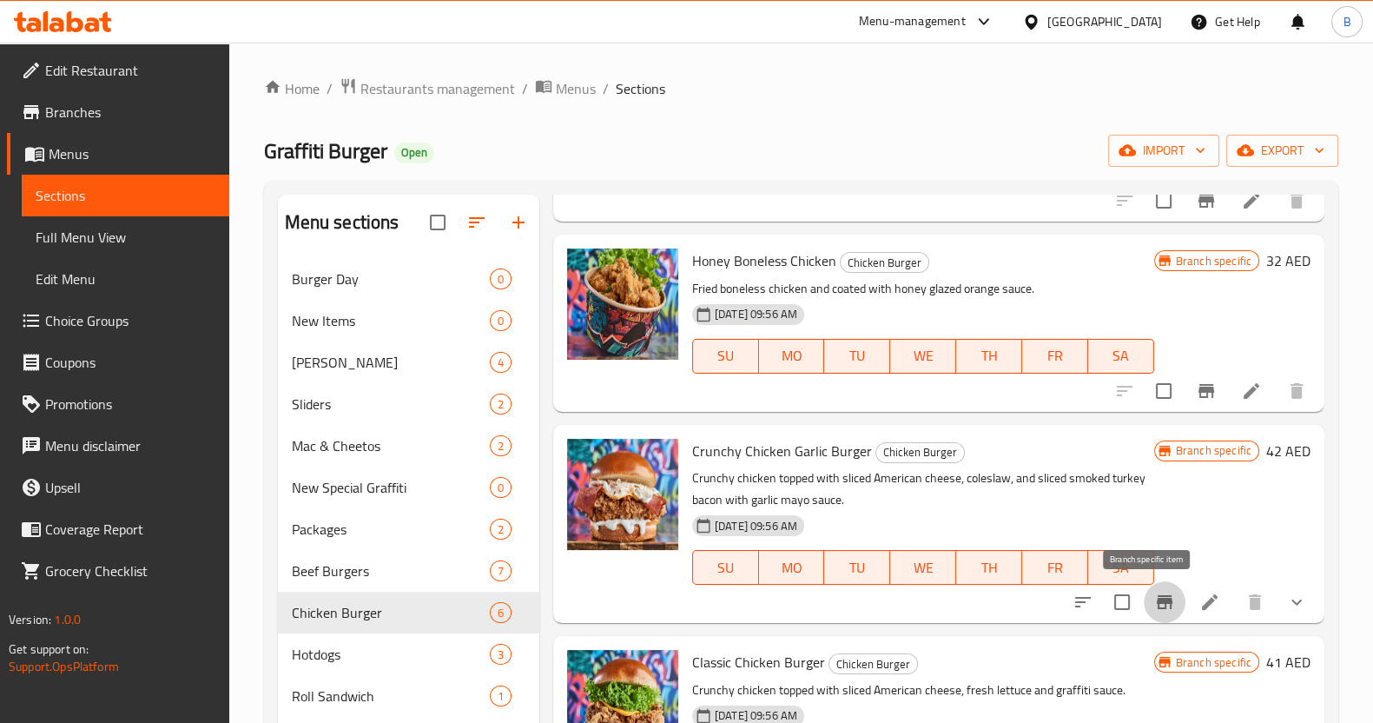
click at [1159, 605] on button "Branch-specific-item" at bounding box center [1165, 602] width 42 height 42
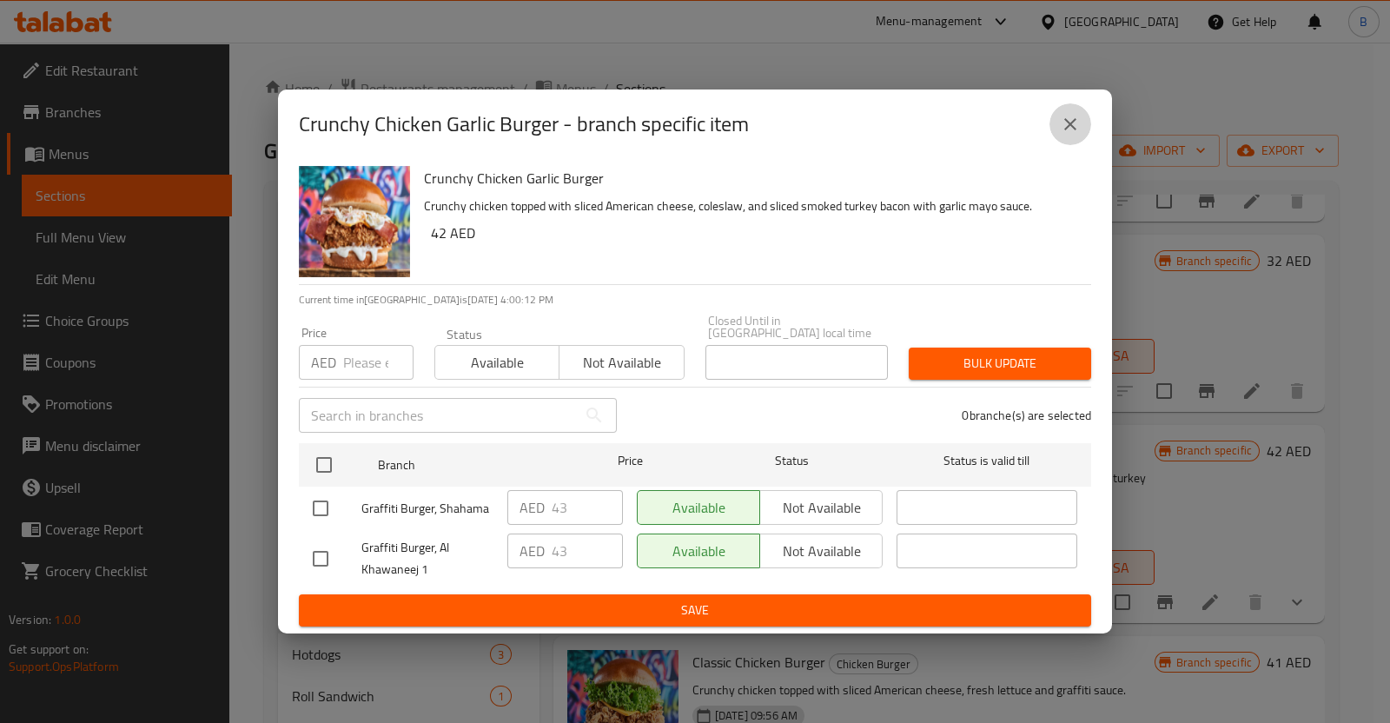
click at [1069, 115] on icon "close" at bounding box center [1070, 124] width 21 height 21
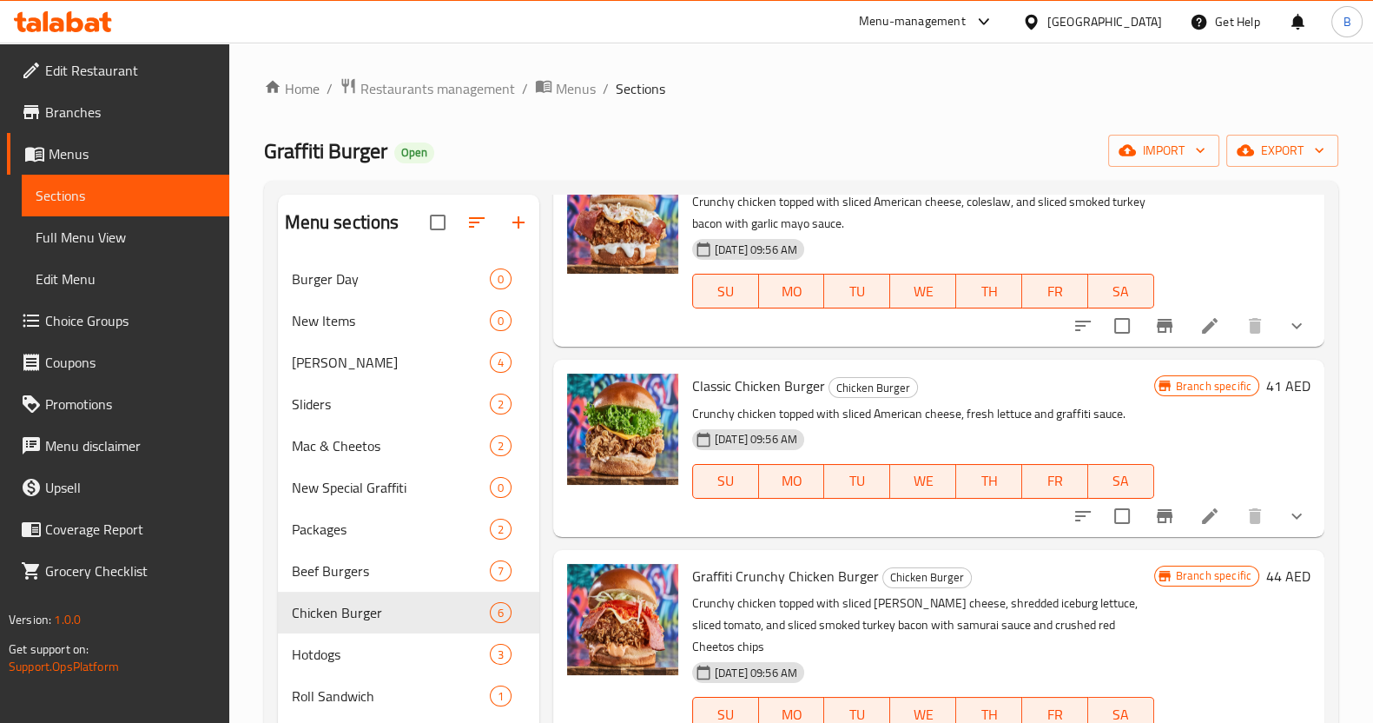
scroll to position [511, 0]
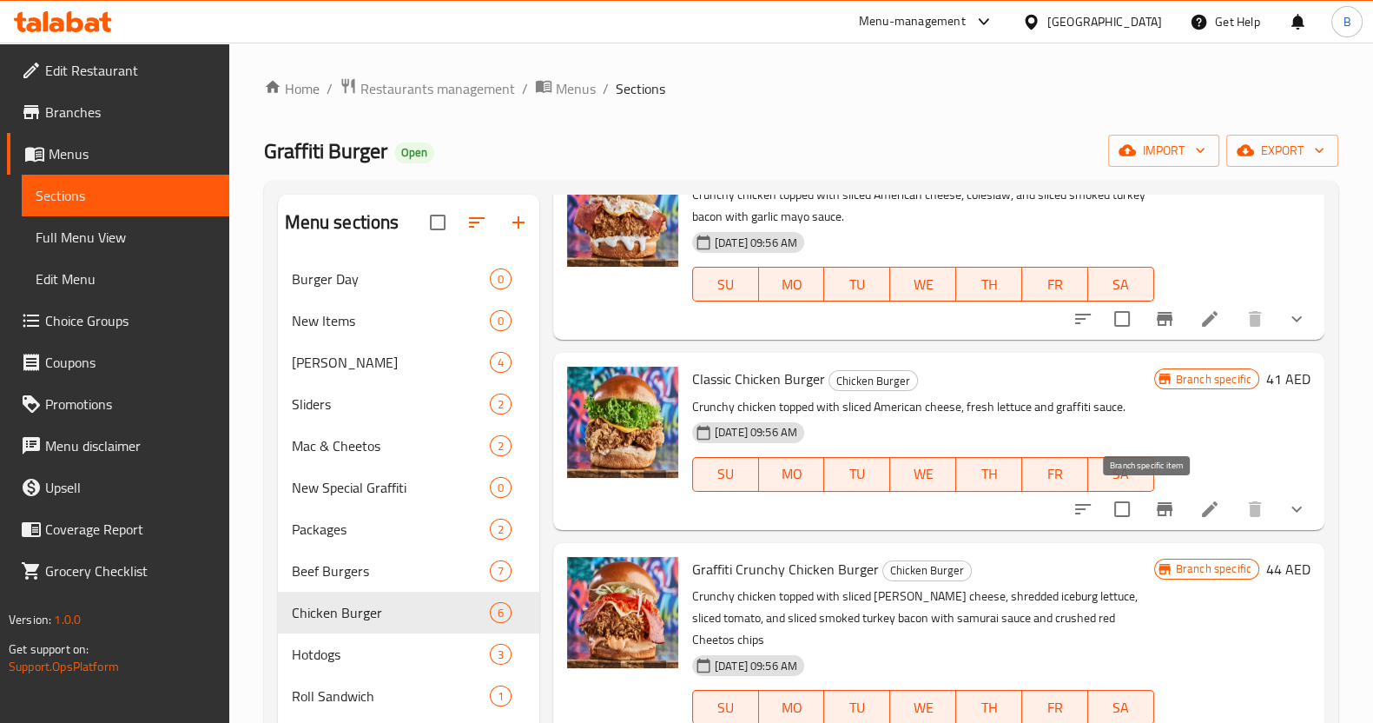
drag, startPoint x: 1141, startPoint y: 504, endPoint x: 819, endPoint y: 692, distance: 372.6
click at [1157, 506] on icon "Branch-specific-item" at bounding box center [1165, 509] width 16 height 14
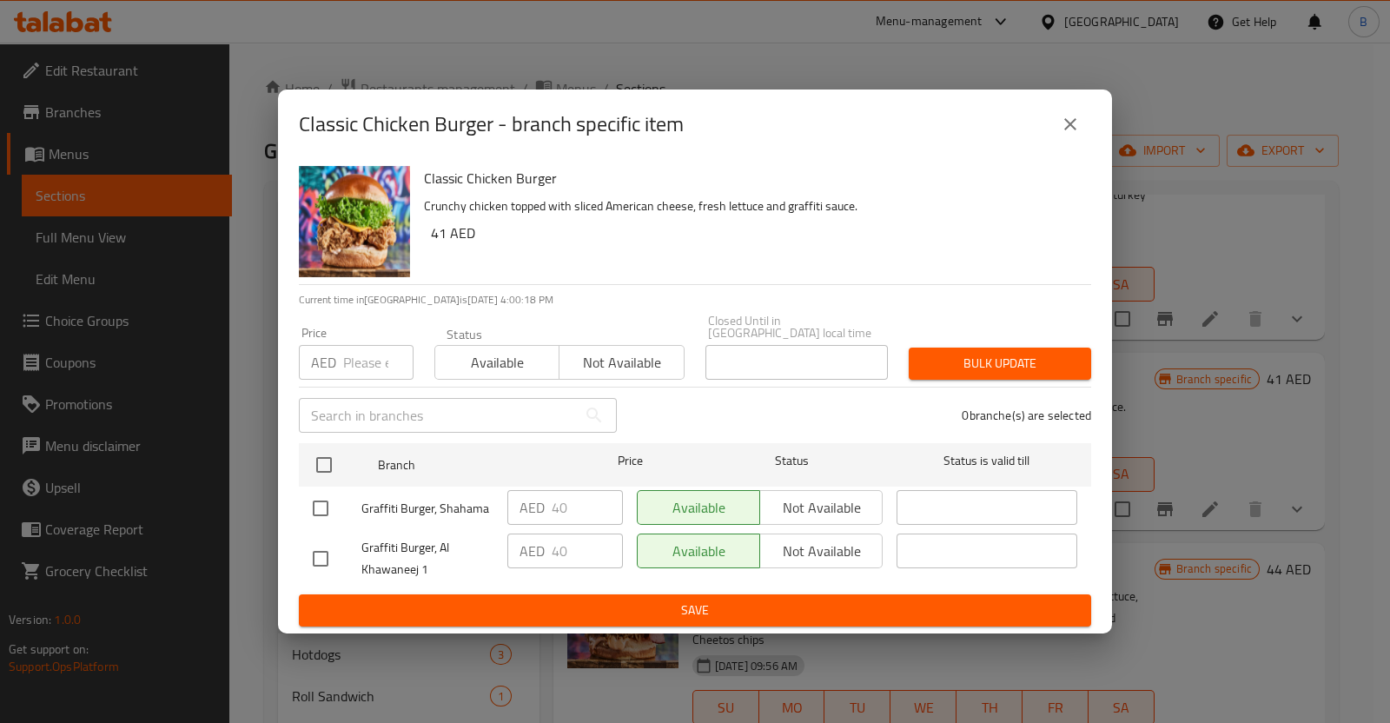
click at [1064, 128] on icon "close" at bounding box center [1070, 124] width 21 height 21
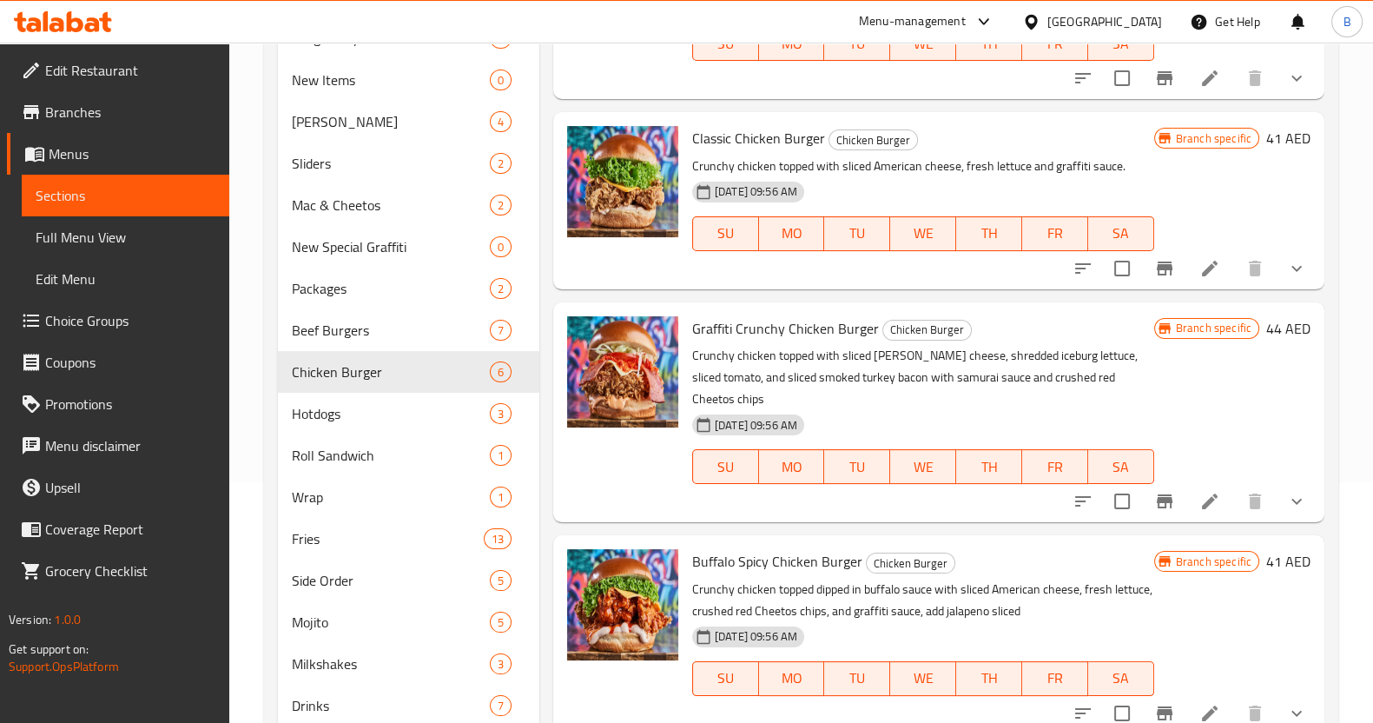
scroll to position [253, 0]
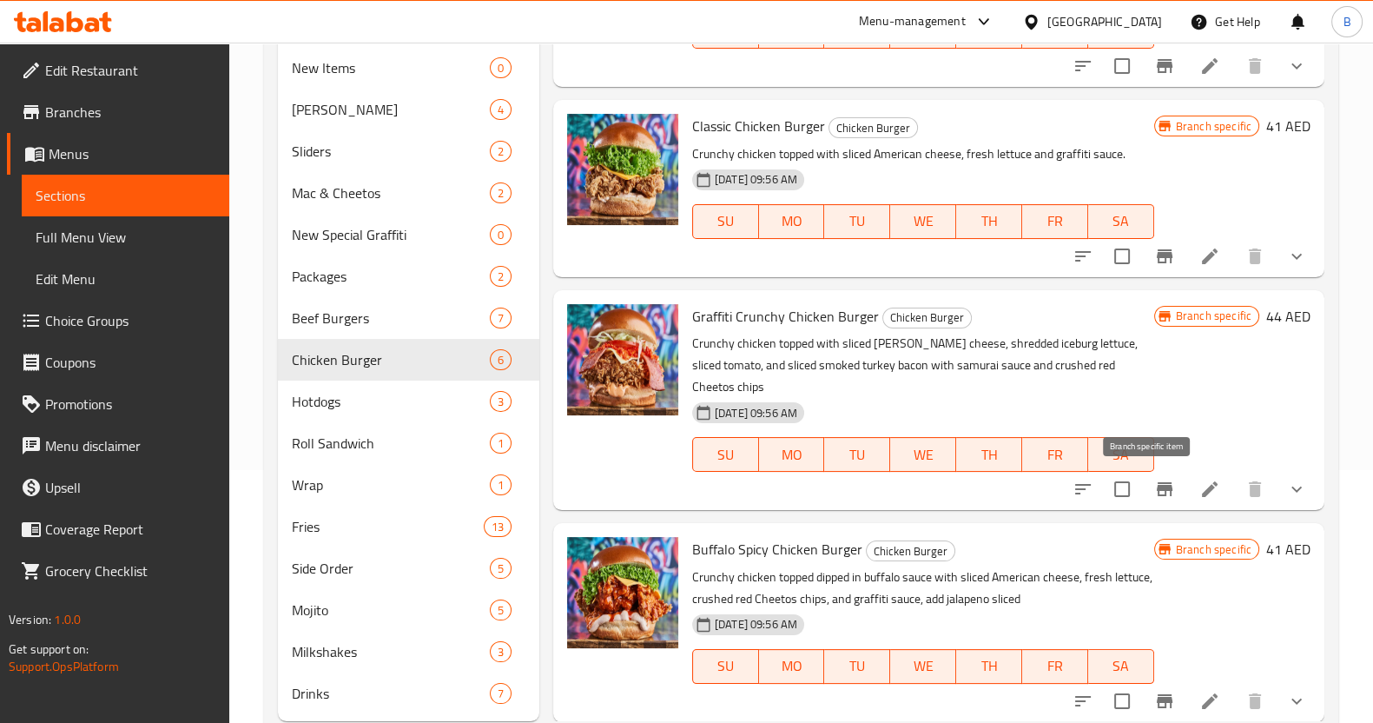
click at [1157, 495] on icon "Branch-specific-item" at bounding box center [1164, 489] width 21 height 21
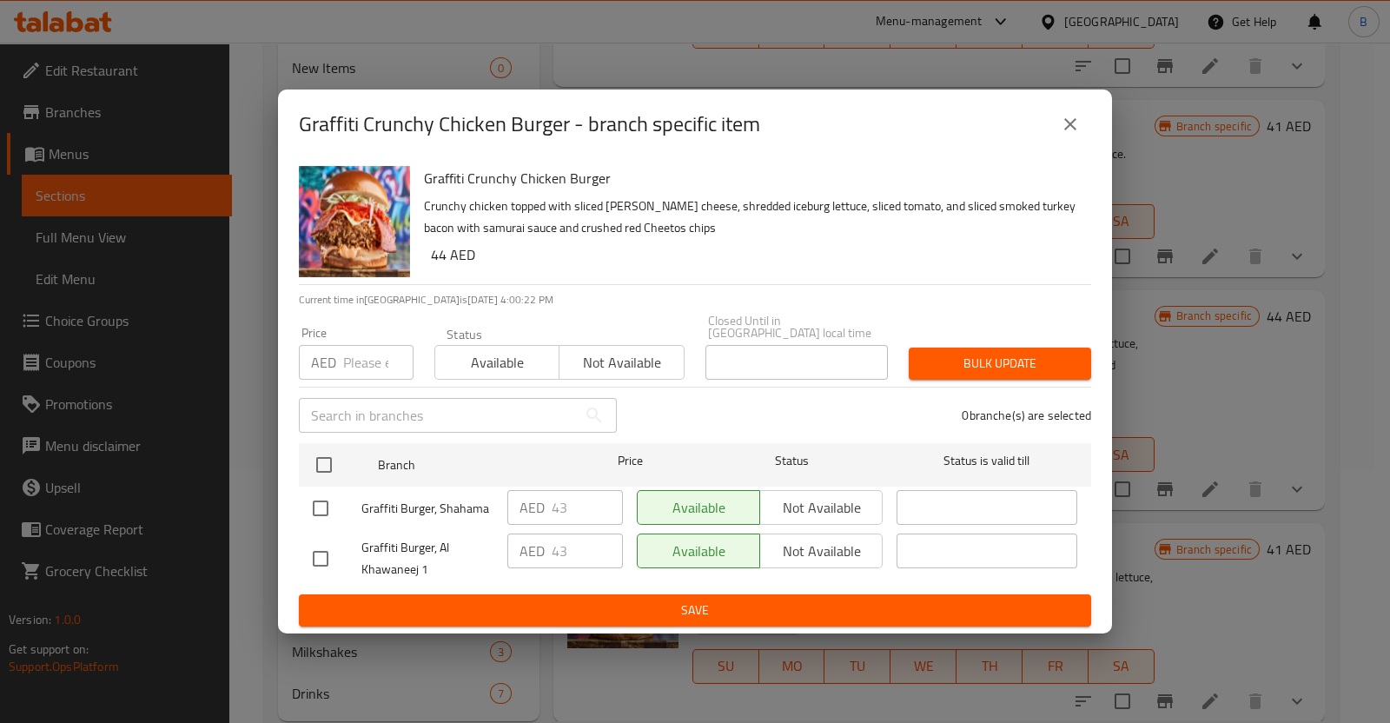
click at [1077, 128] on icon "close" at bounding box center [1070, 124] width 21 height 21
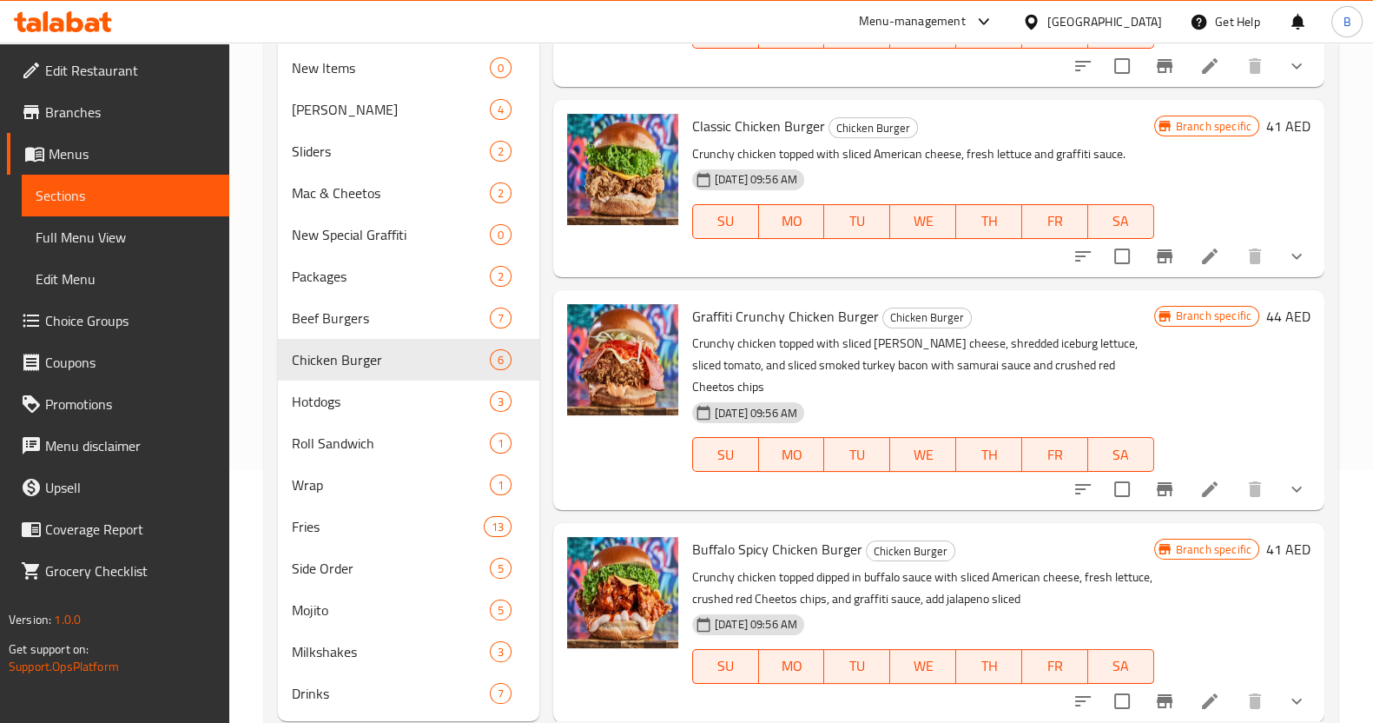
scroll to position [300, 0]
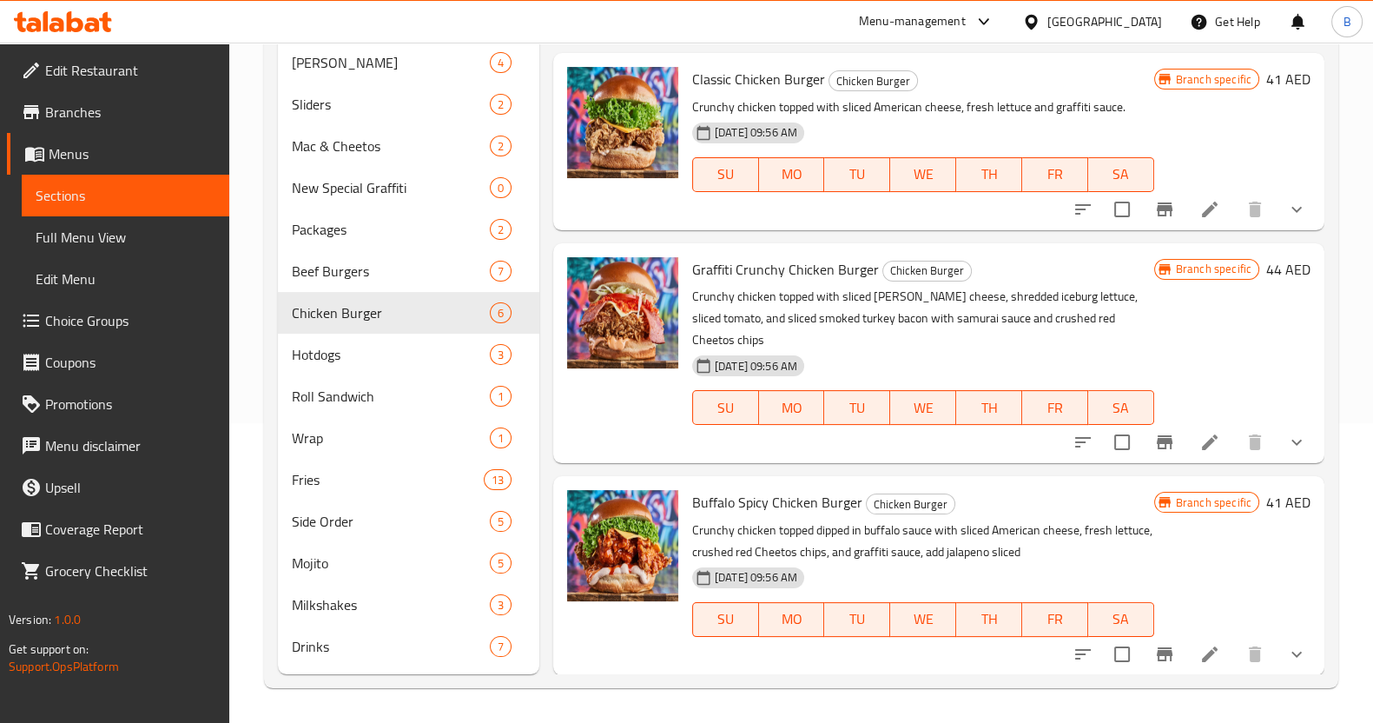
drag, startPoint x: 1142, startPoint y: 648, endPoint x: 693, endPoint y: 753, distance: 461.2
click at [693, 423] on html "​ Menu-management [GEOGRAPHIC_DATA] Get Help B Edit Restaurant Branches Menus S…" at bounding box center [686, 61] width 1373 height 723
click at [1157, 653] on icon "Branch-specific-item" at bounding box center [1165, 654] width 16 height 14
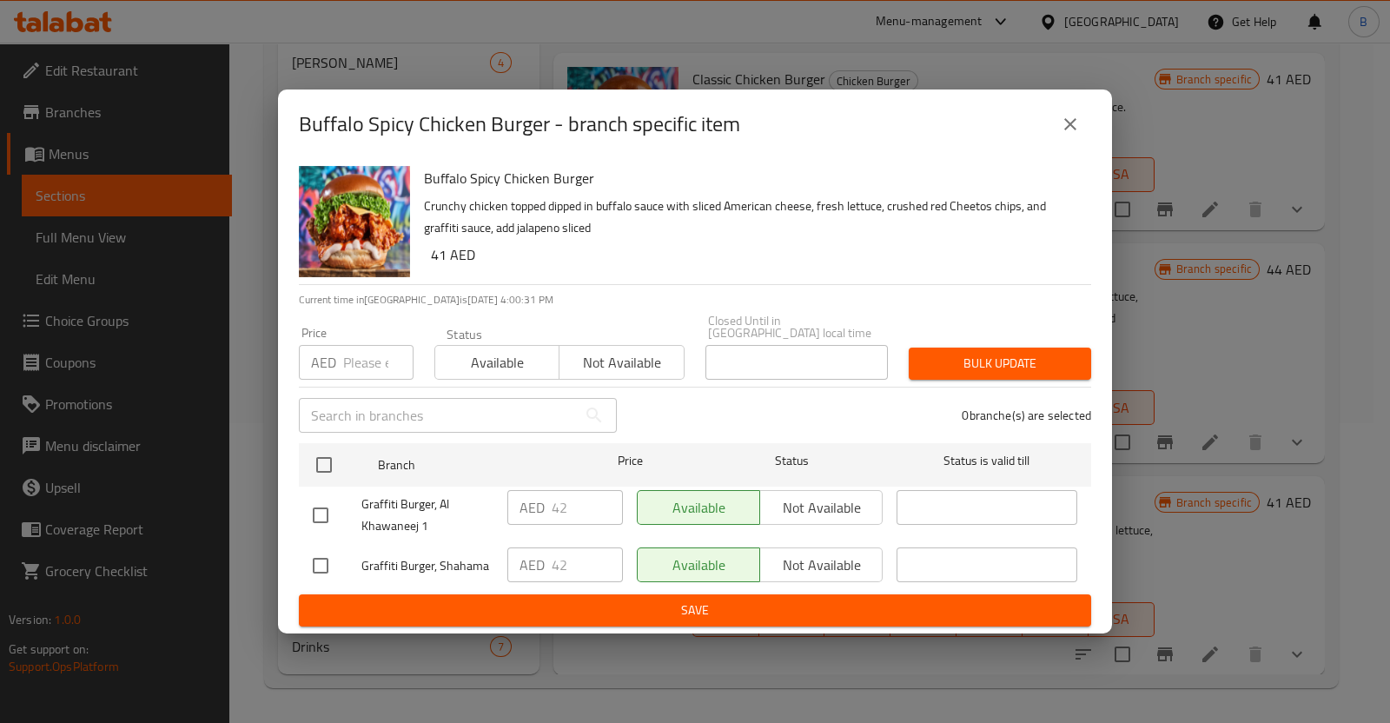
click at [1071, 117] on icon "close" at bounding box center [1070, 124] width 21 height 21
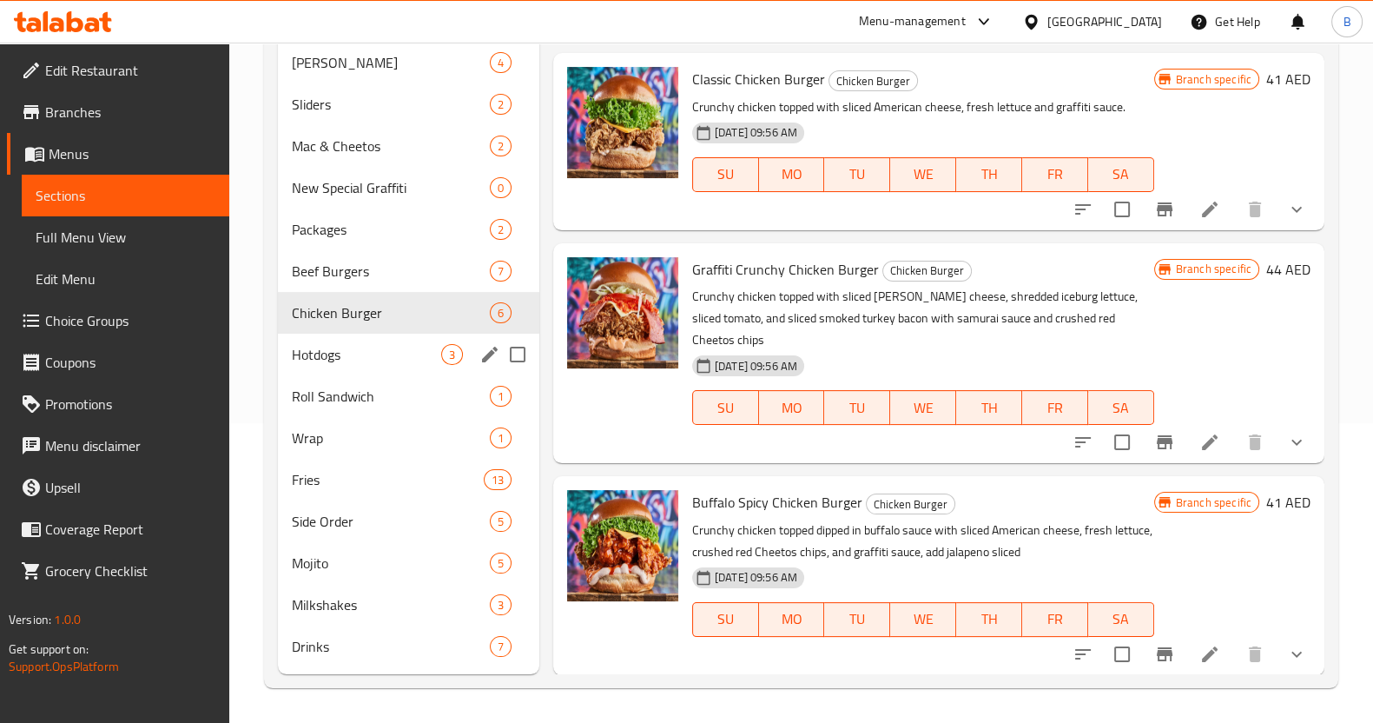
click at [382, 353] on span "Hotdogs" at bounding box center [366, 354] width 149 height 21
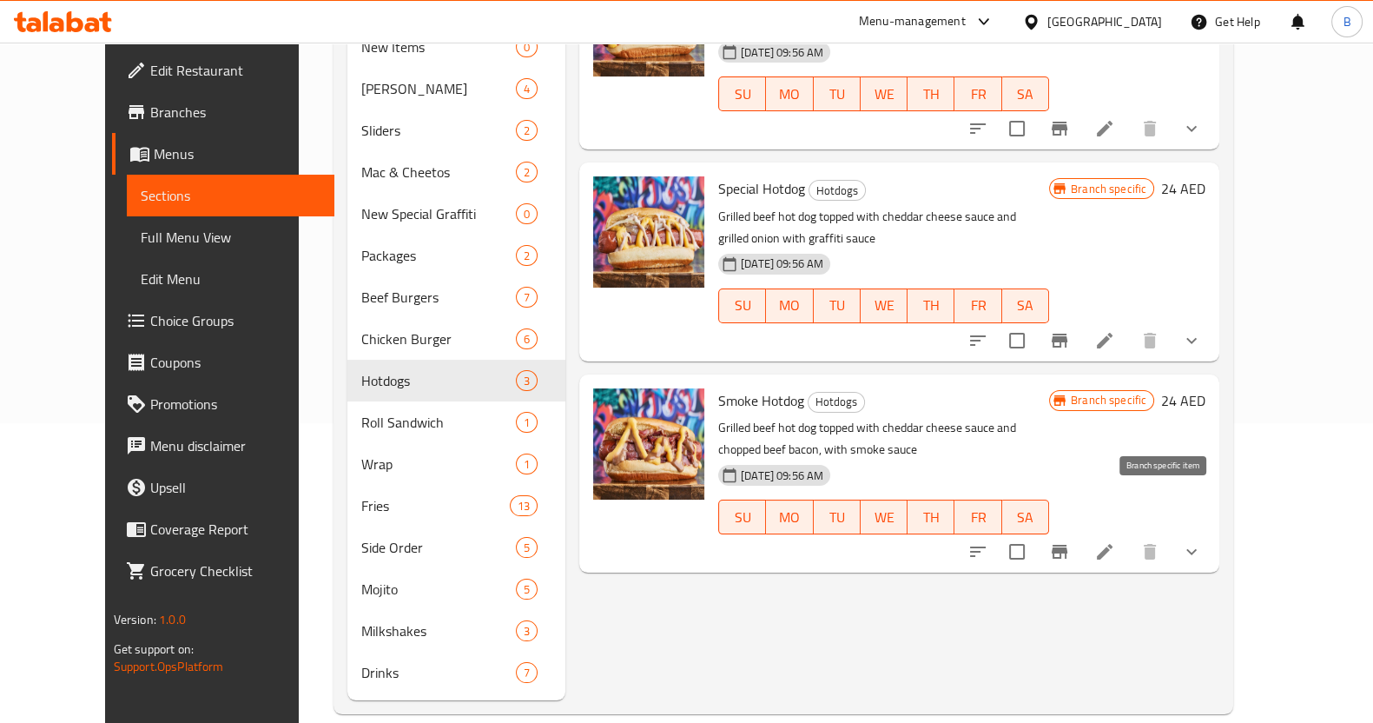
click at [1070, 541] on icon "Branch-specific-item" at bounding box center [1059, 551] width 21 height 21
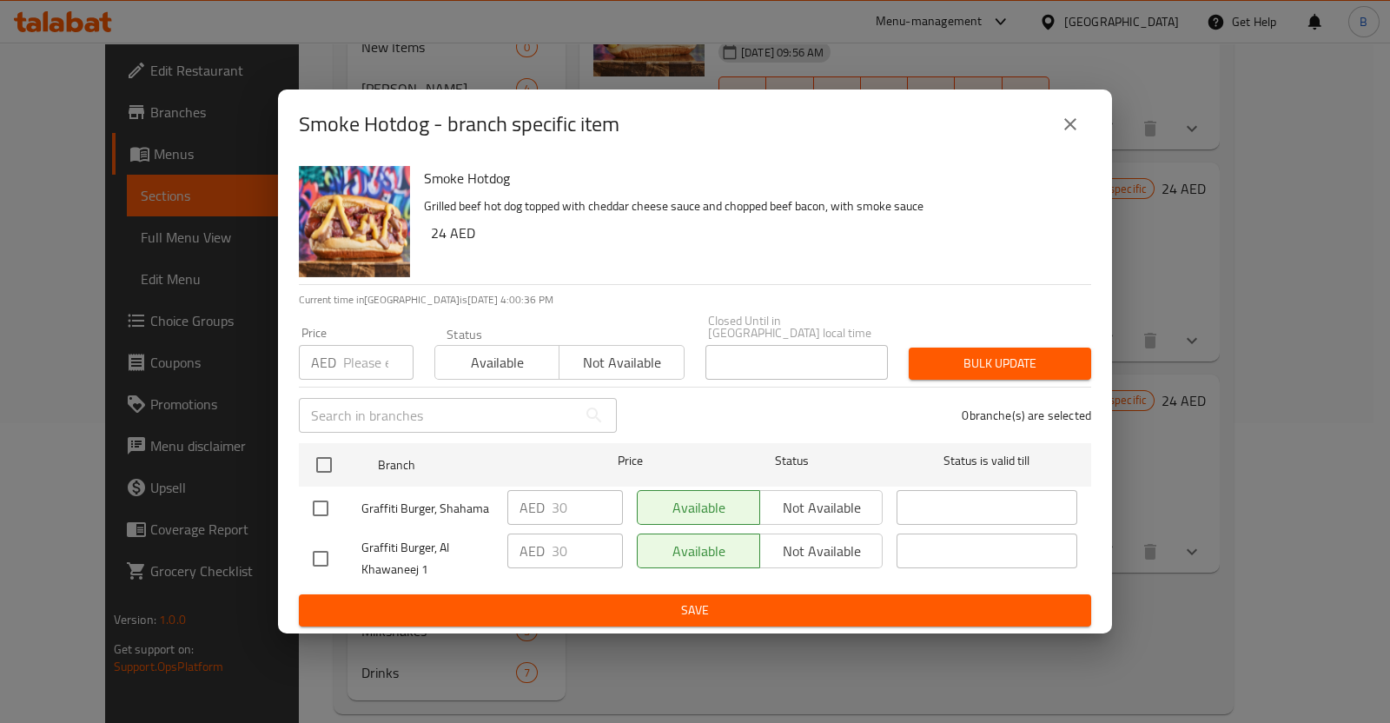
click at [1060, 124] on icon "close" at bounding box center [1070, 124] width 21 height 21
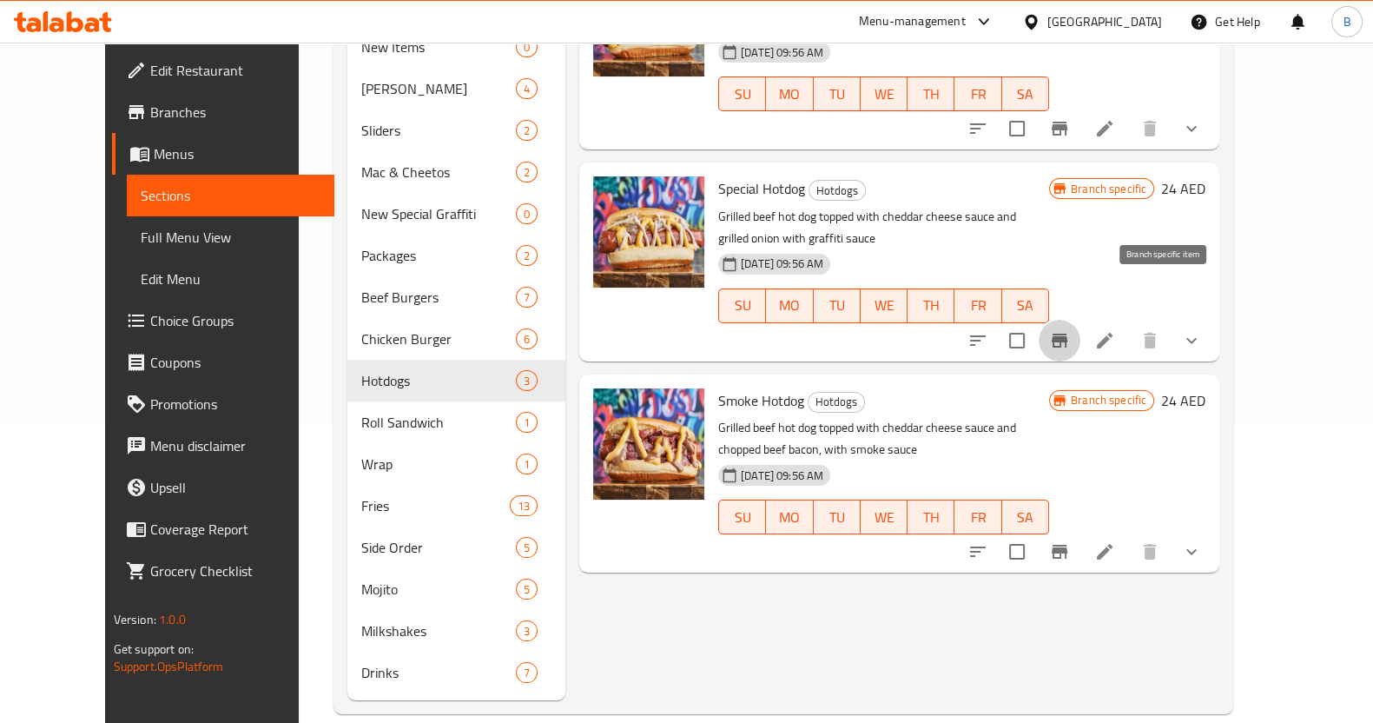
click at [1068, 334] on icon "Branch-specific-item" at bounding box center [1060, 341] width 16 height 14
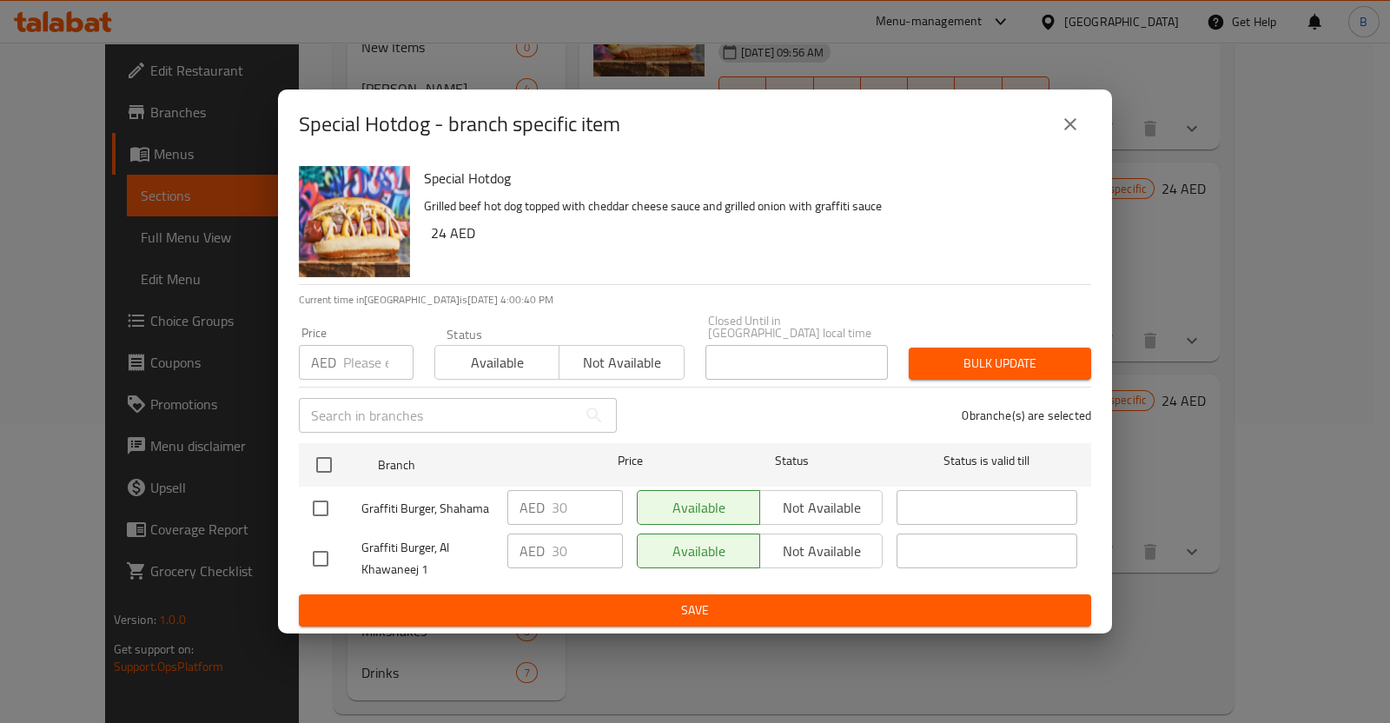
click at [1073, 127] on icon "close" at bounding box center [1070, 124] width 12 height 12
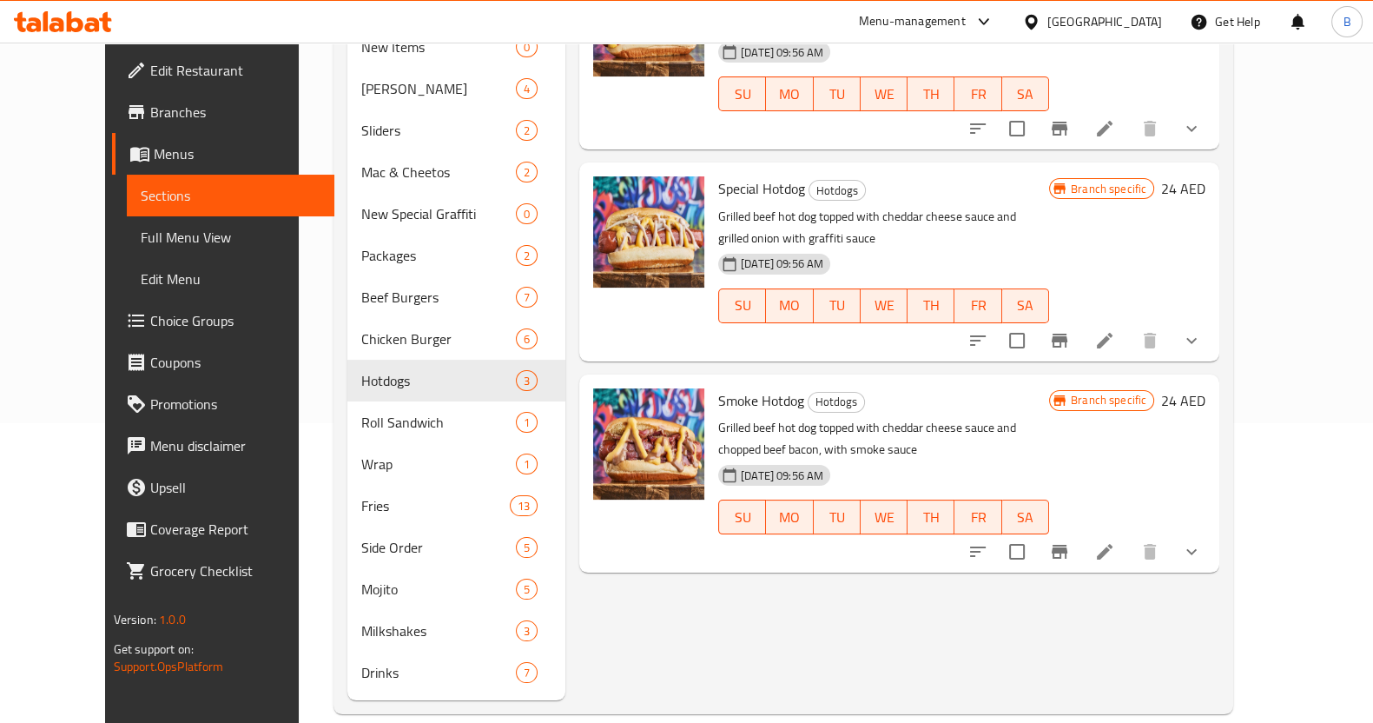
click at [1068, 122] on icon "Branch-specific-item" at bounding box center [1060, 129] width 16 height 14
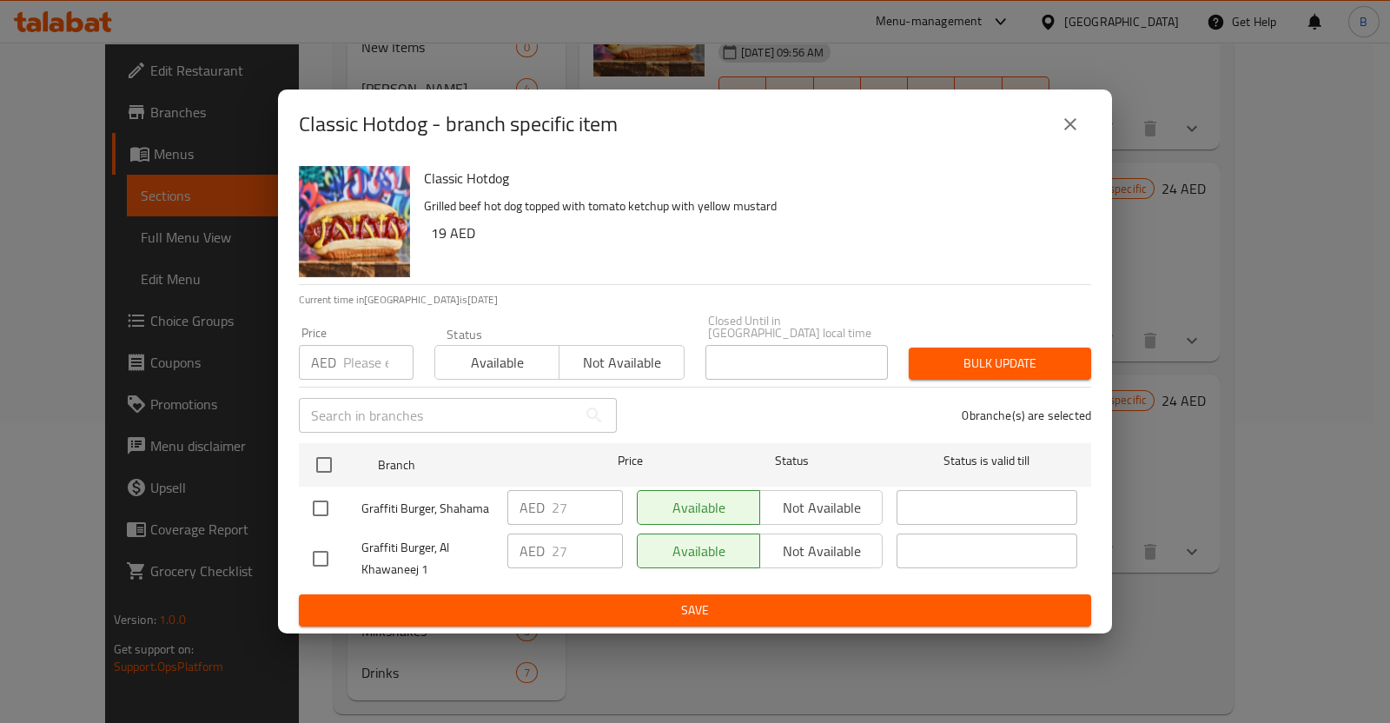
click at [1064, 116] on icon "close" at bounding box center [1070, 124] width 21 height 21
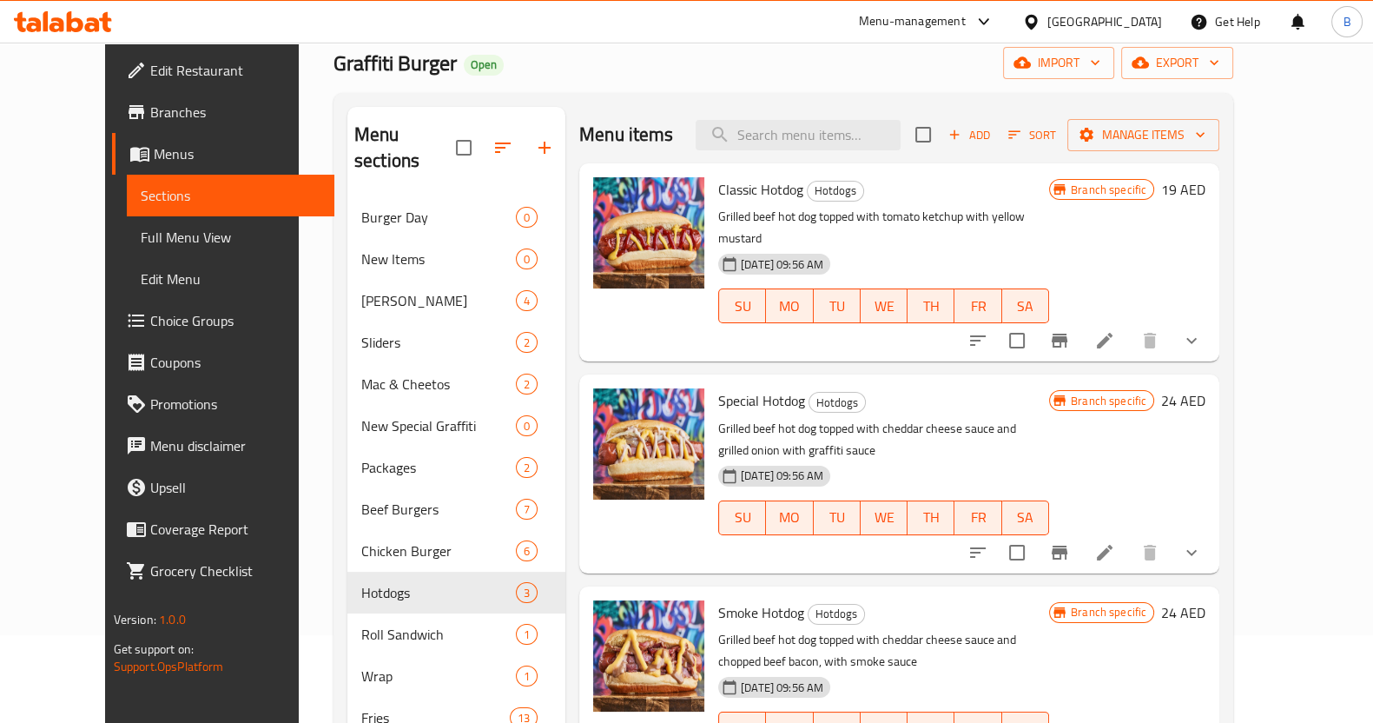
scroll to position [84, 0]
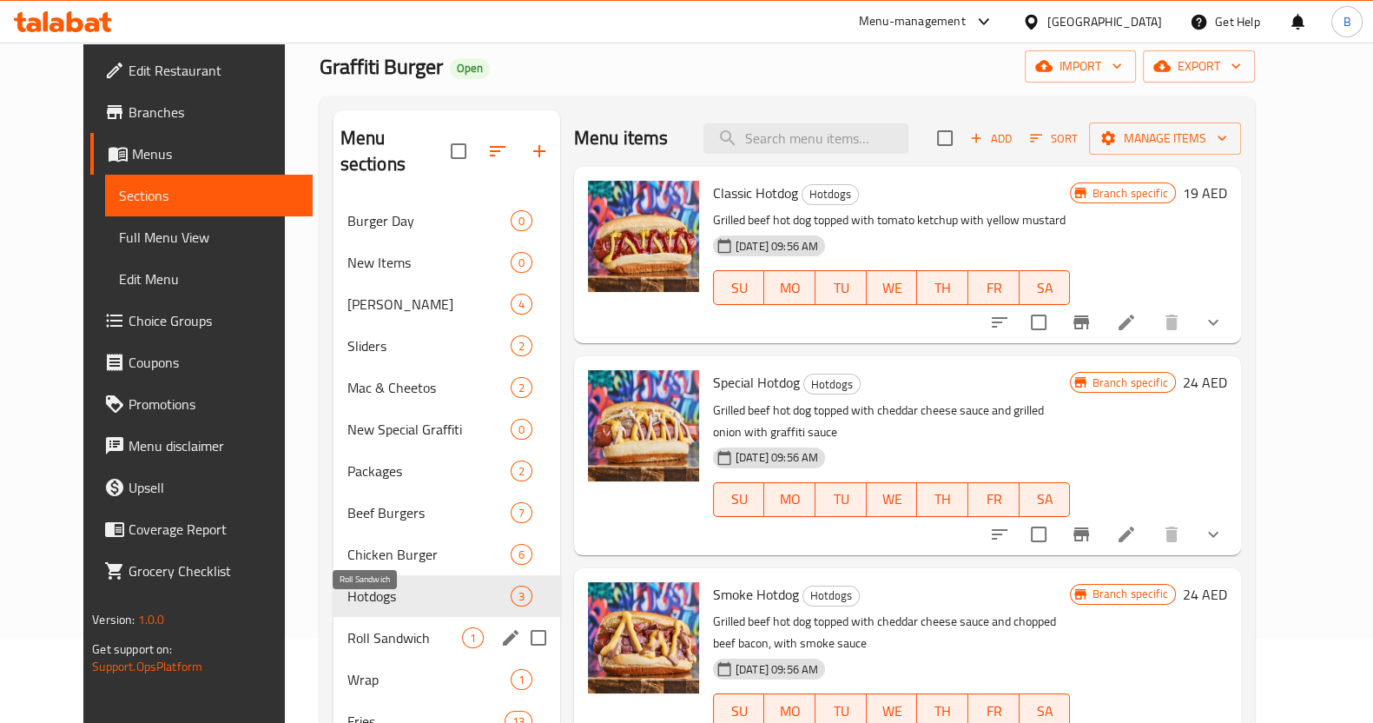
click at [404, 627] on span "Roll Sandwich" at bounding box center [404, 637] width 115 height 21
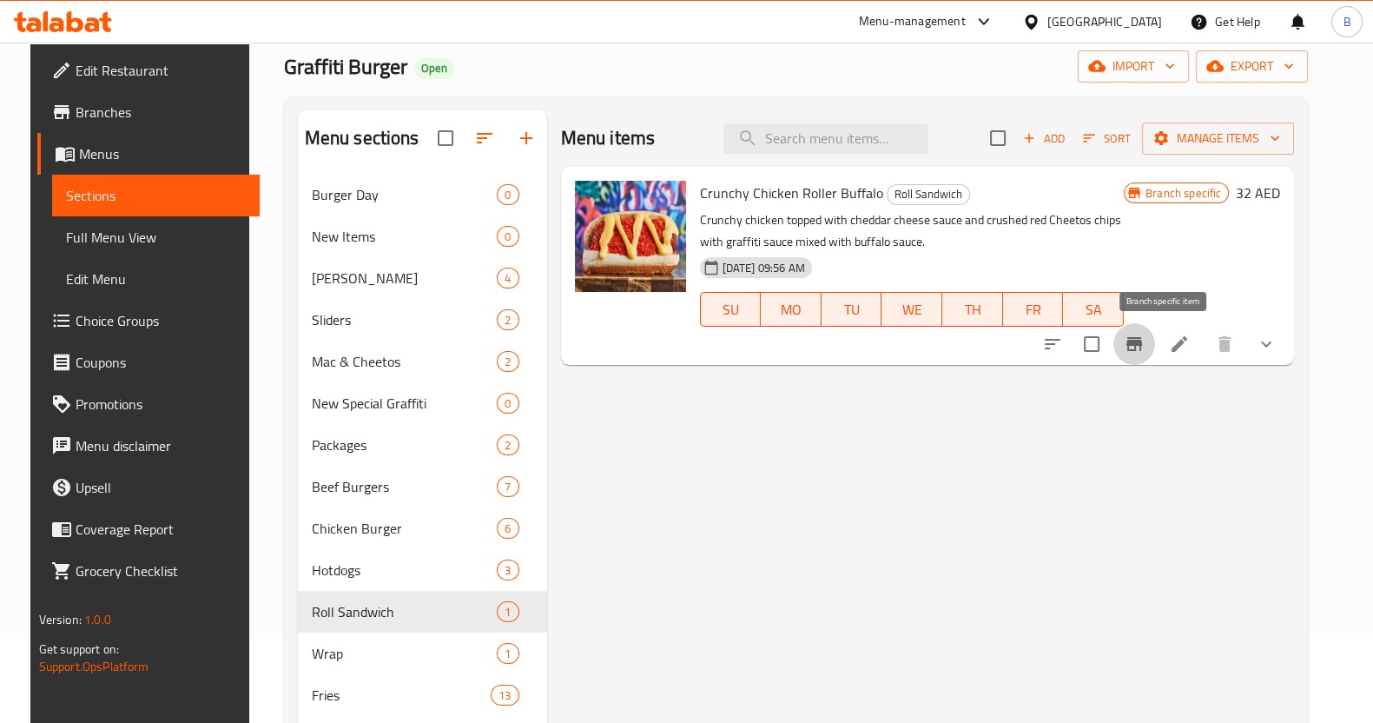
drag, startPoint x: 1169, startPoint y: 341, endPoint x: 831, endPoint y: 539, distance: 391.2
click at [831, 539] on div "Menu items Add Sort Manage items Crunchy Chicken Roller Buffalo Roll Sandwich C…" at bounding box center [921, 499] width 748 height 779
click at [1155, 354] on button "Branch-specific-item" at bounding box center [1135, 344] width 42 height 42
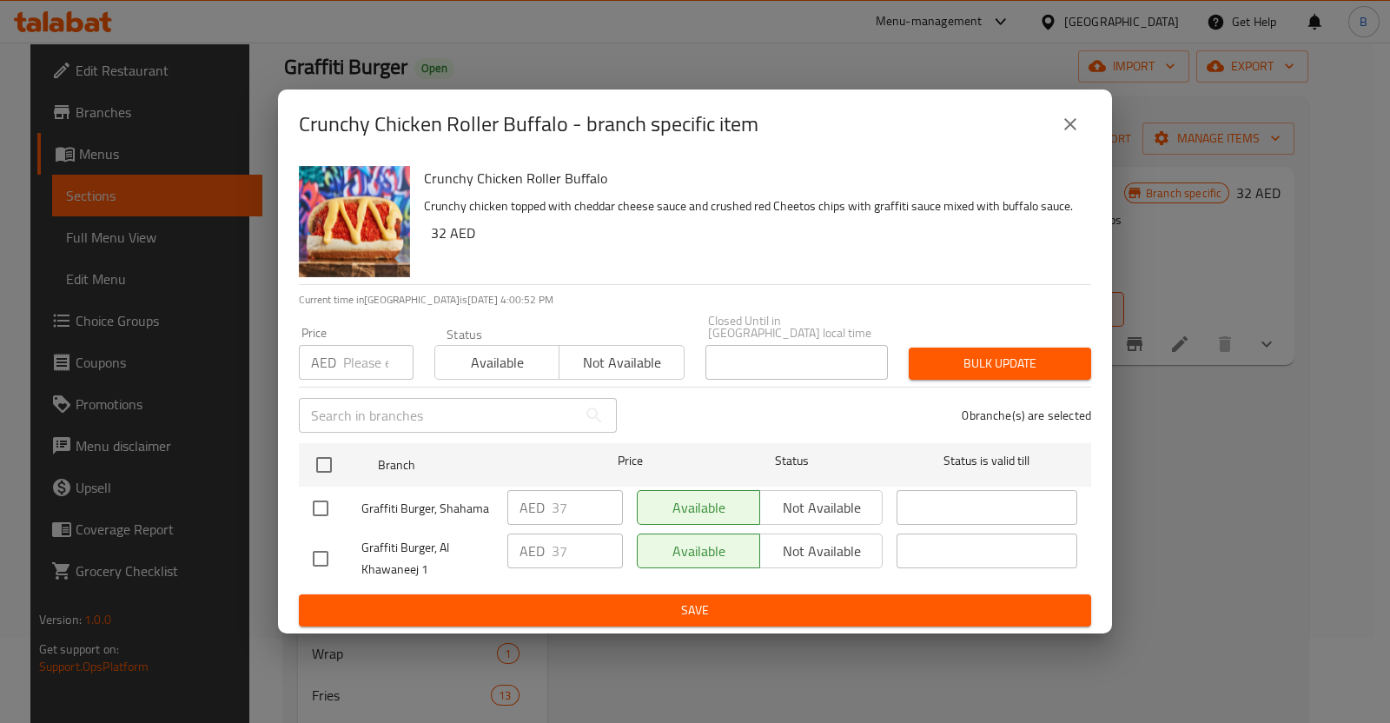
click at [1061, 109] on button "close" at bounding box center [1070, 124] width 42 height 42
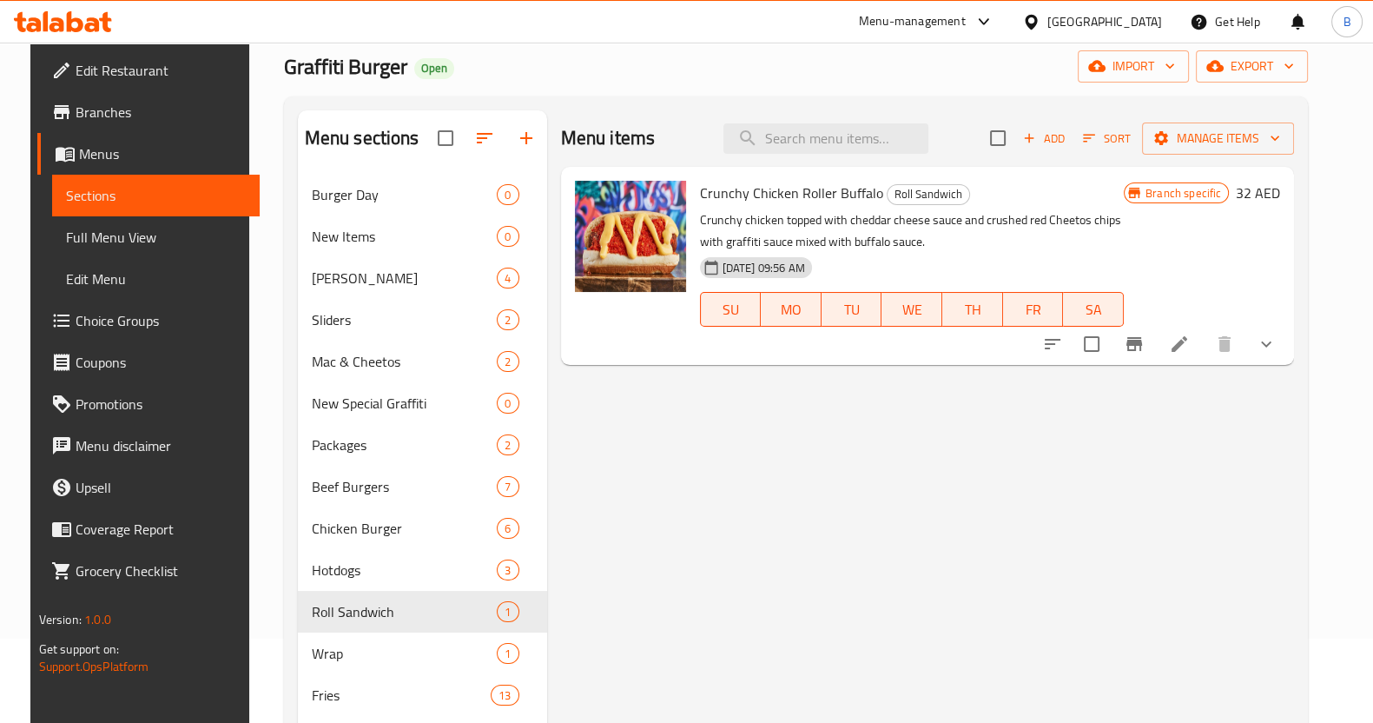
scroll to position [300, 0]
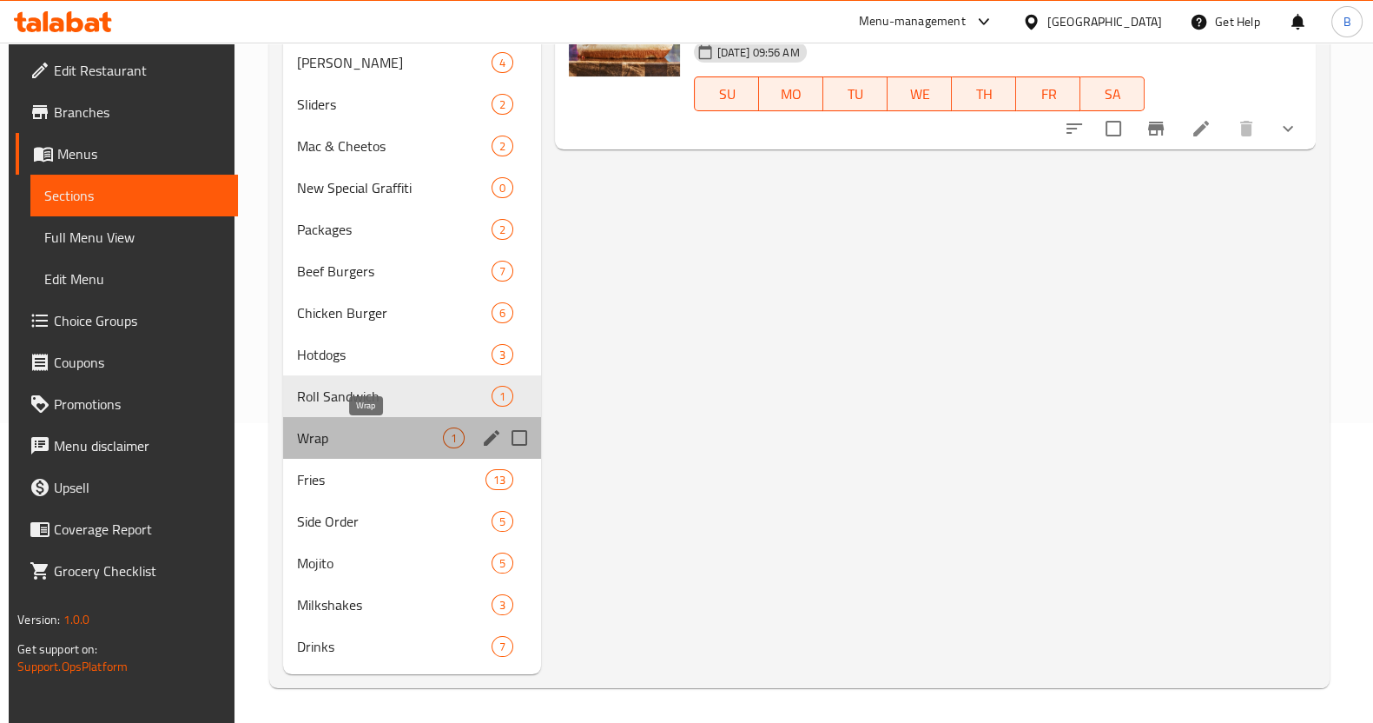
click at [387, 440] on span "Wrap" at bounding box center [370, 437] width 146 height 21
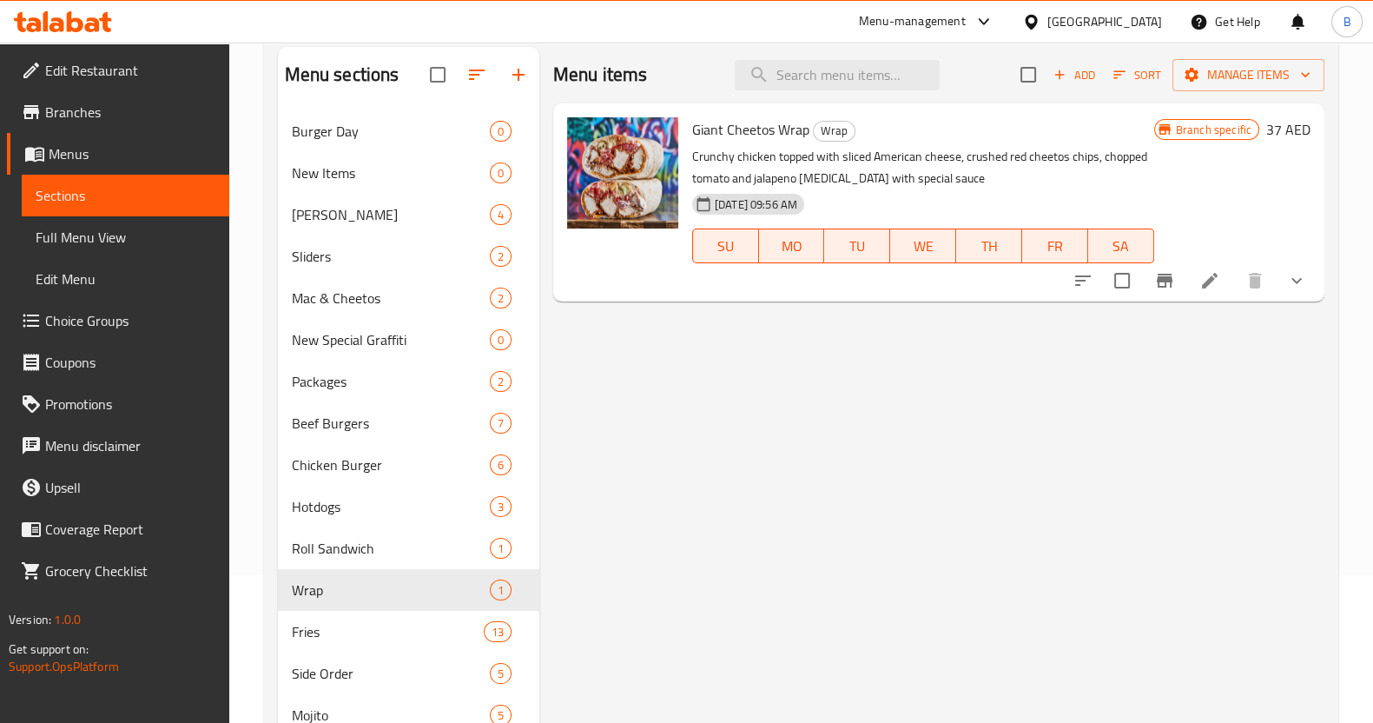
scroll to position [144, 0]
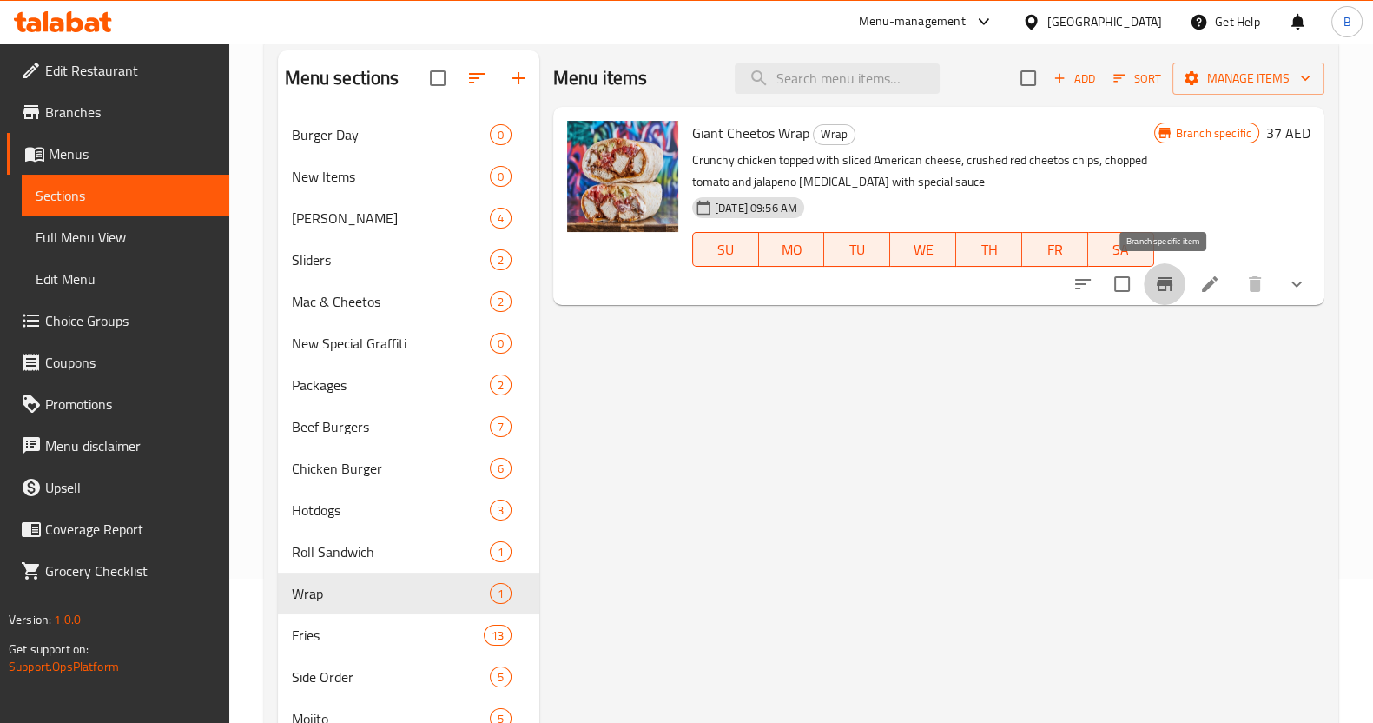
click at [1167, 272] on button "Branch-specific-item" at bounding box center [1165, 284] width 42 height 42
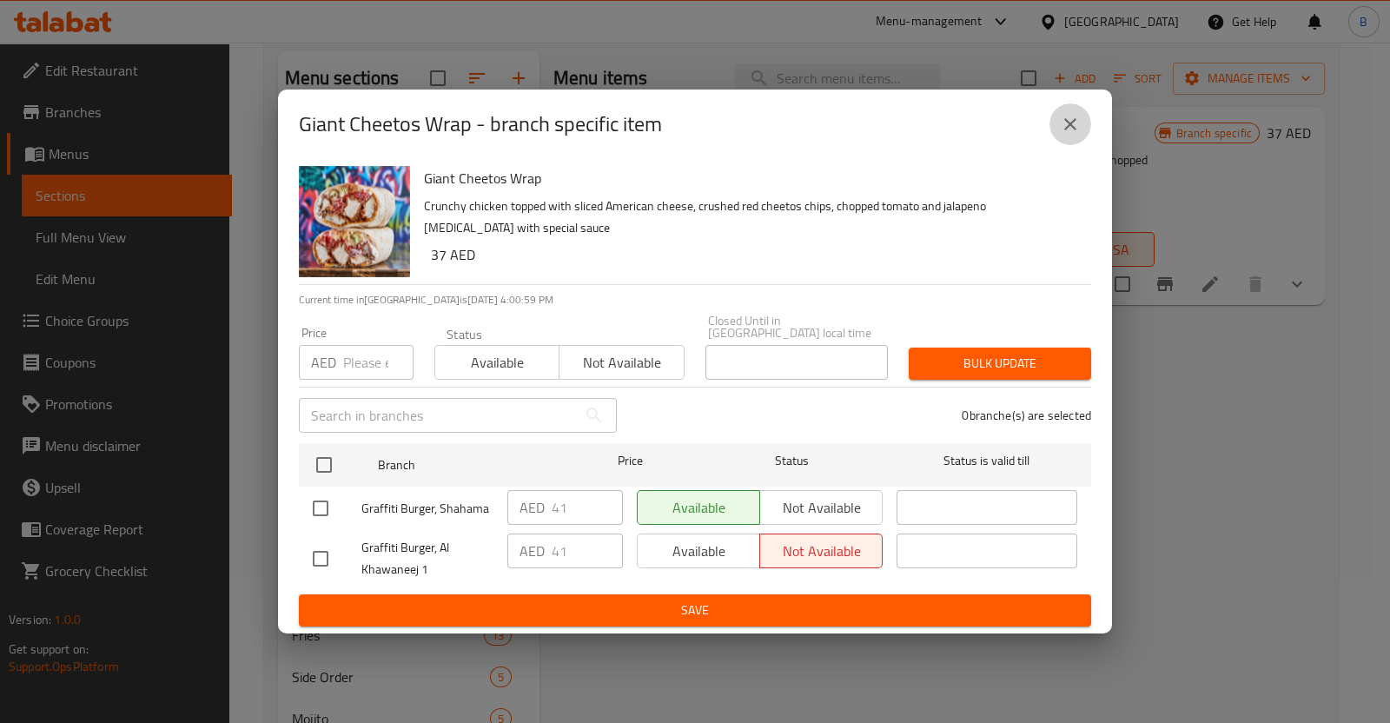
click at [1066, 121] on icon "close" at bounding box center [1070, 124] width 12 height 12
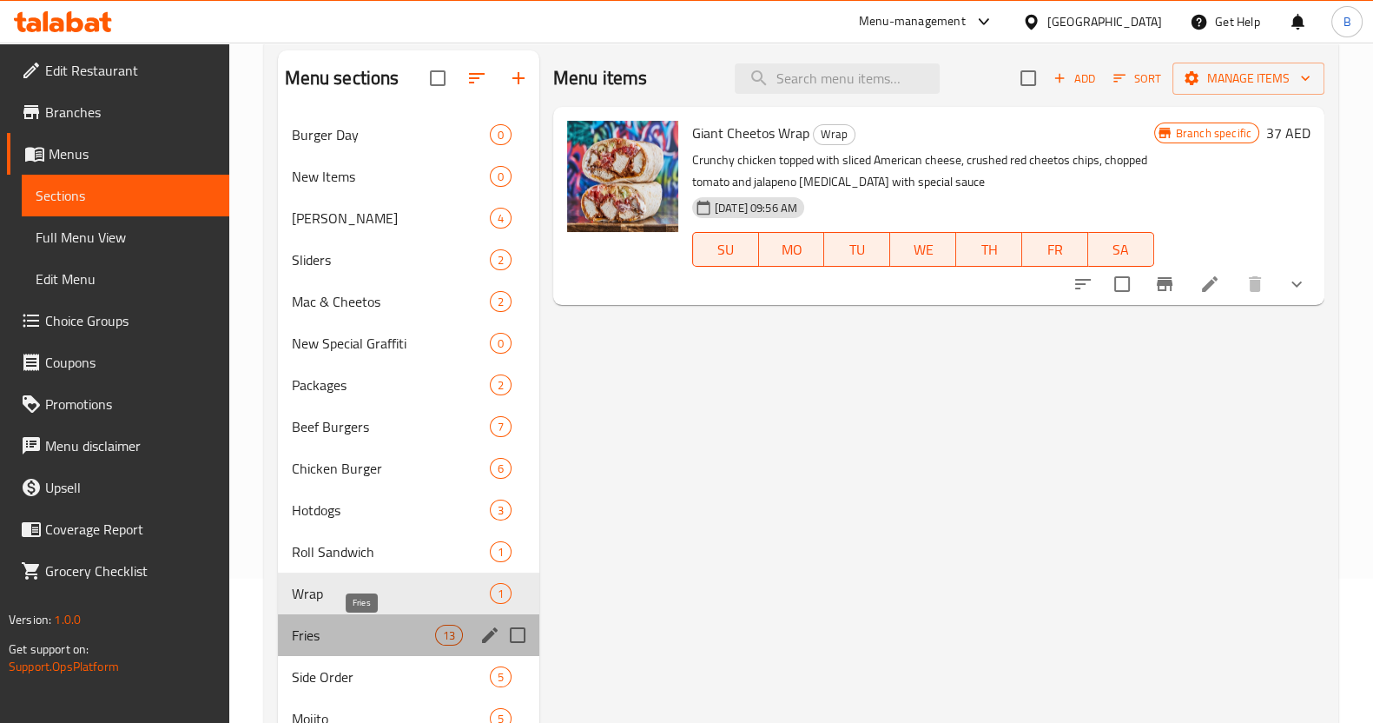
click at [332, 636] on span "Fries" at bounding box center [363, 635] width 143 height 21
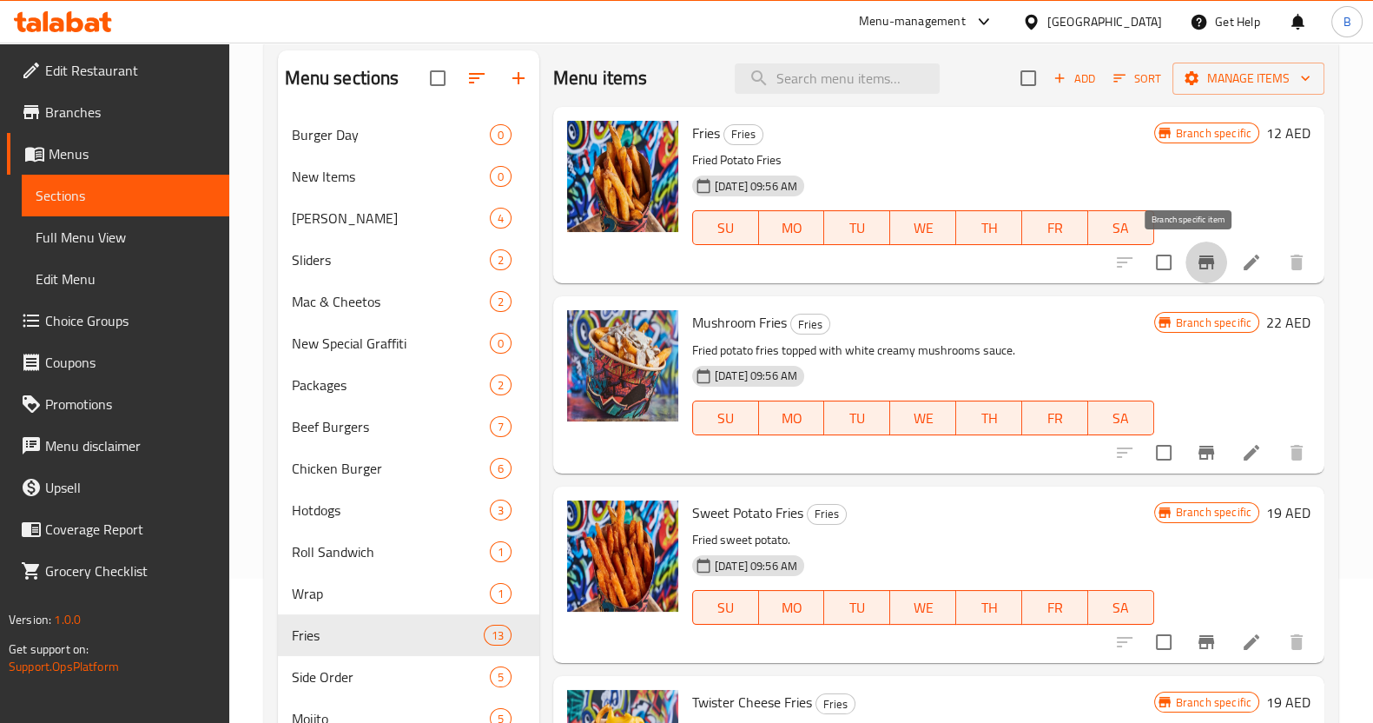
click at [1196, 271] on icon "Branch-specific-item" at bounding box center [1206, 262] width 21 height 21
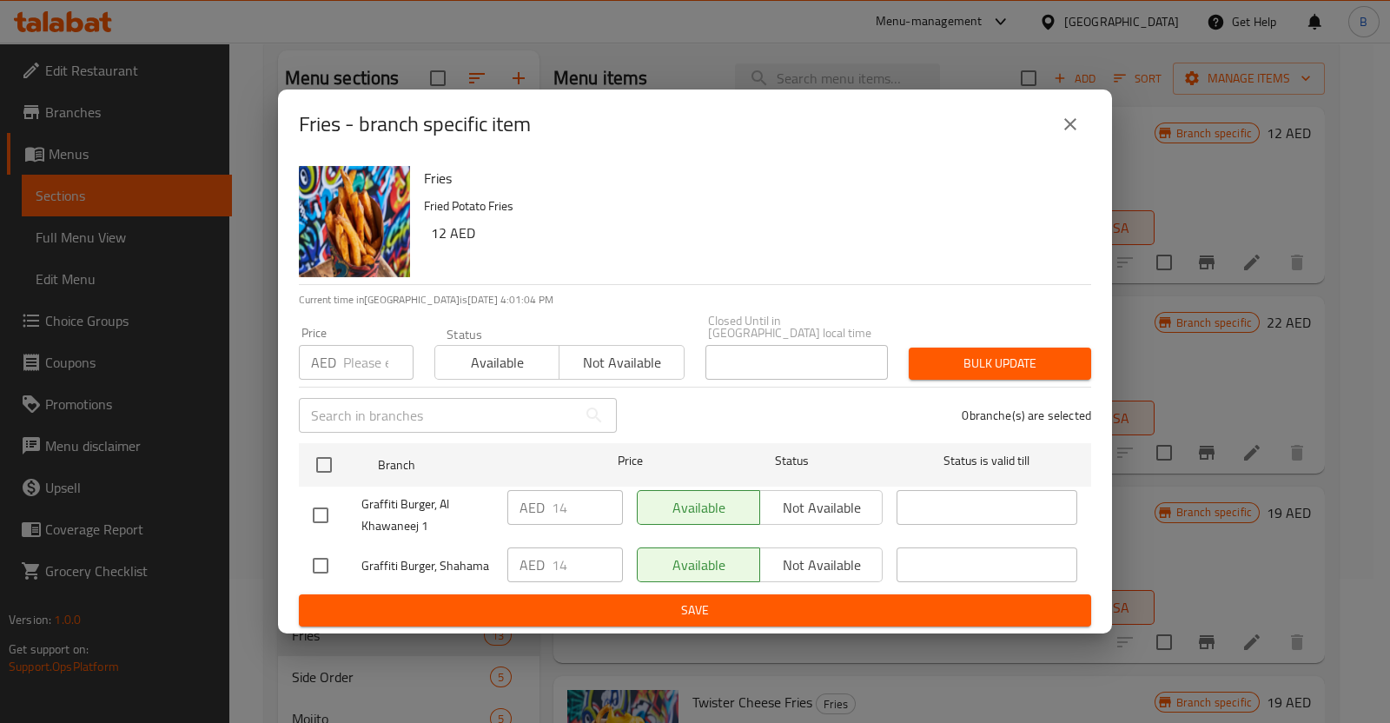
click at [1070, 123] on icon "close" at bounding box center [1070, 124] width 12 height 12
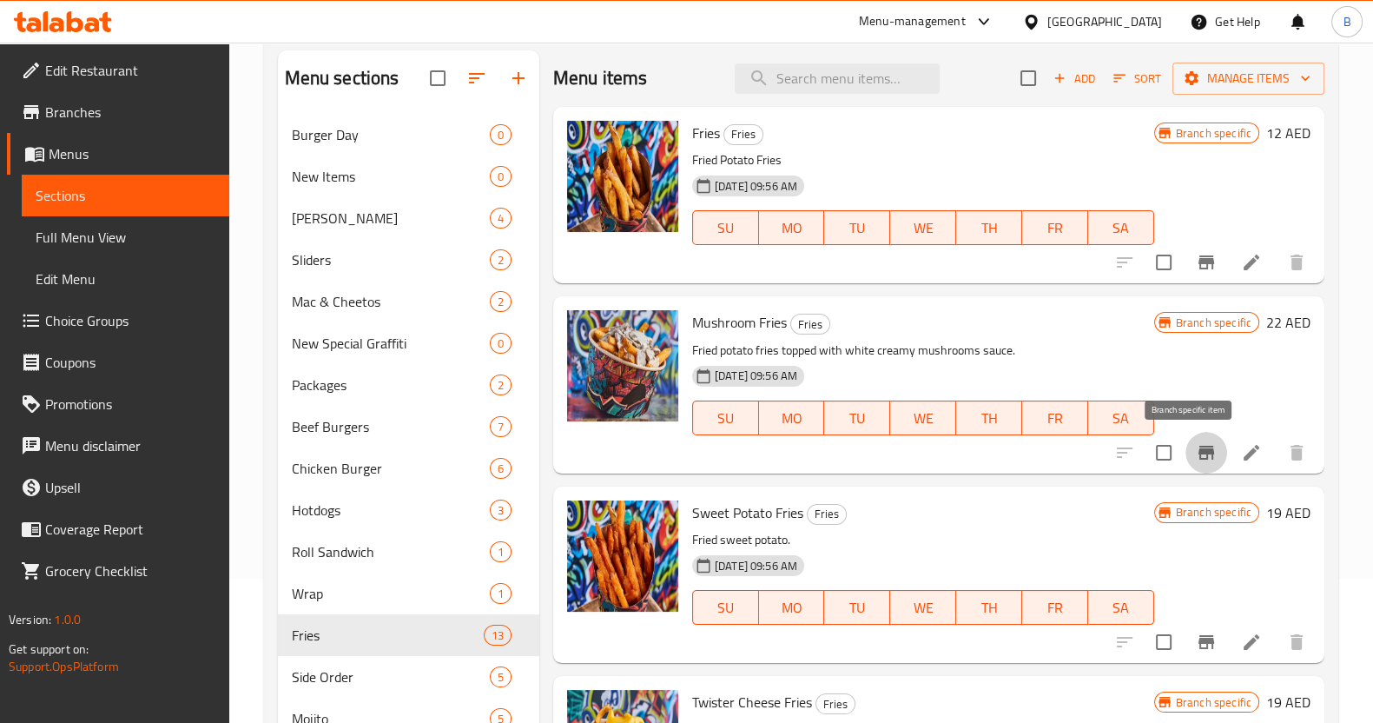
click at [1199, 449] on icon "Branch-specific-item" at bounding box center [1207, 453] width 16 height 14
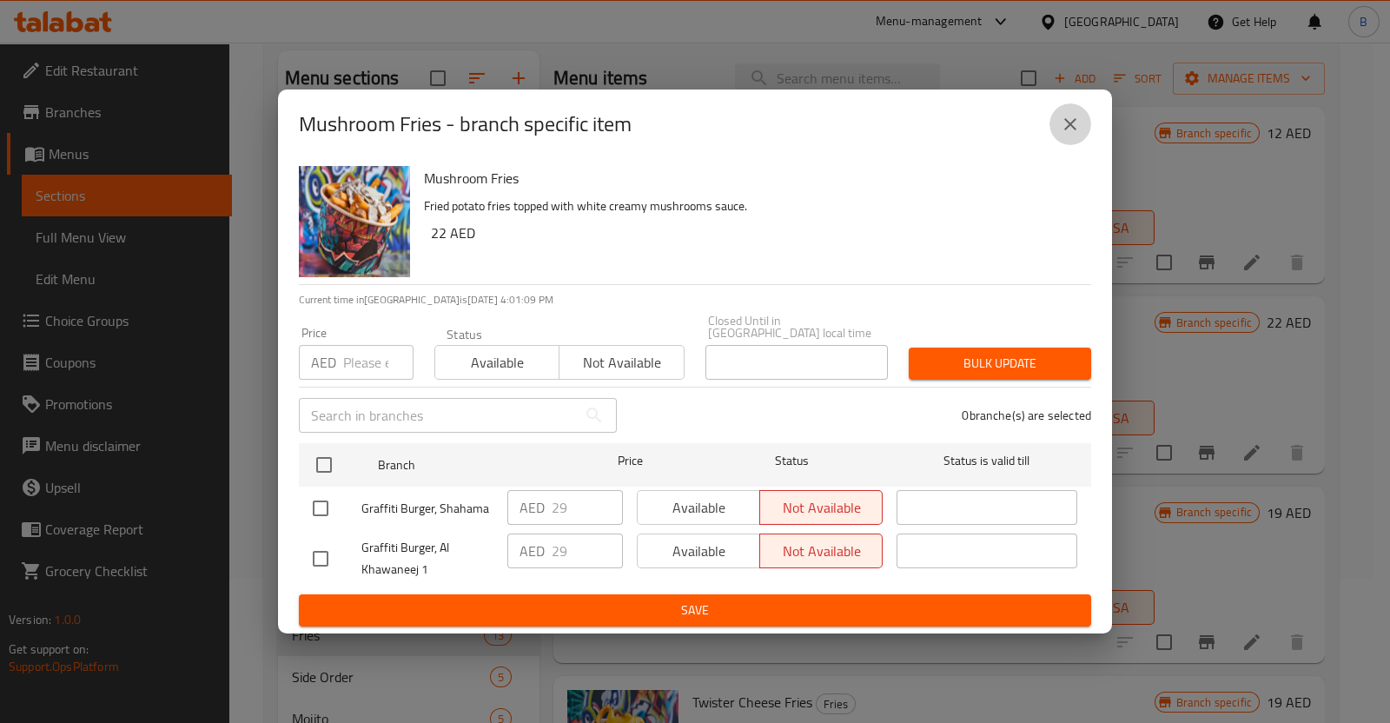
click at [1077, 119] on icon "close" at bounding box center [1070, 124] width 21 height 21
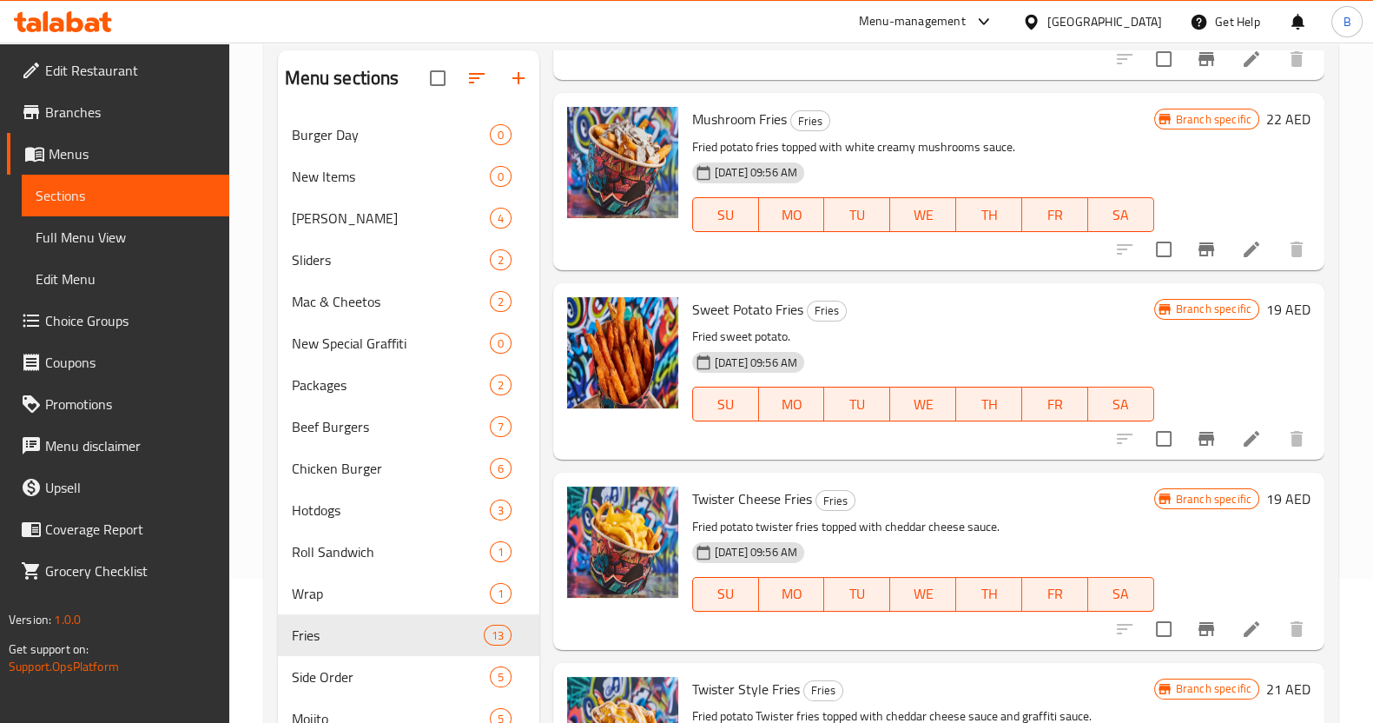
scroll to position [214, 0]
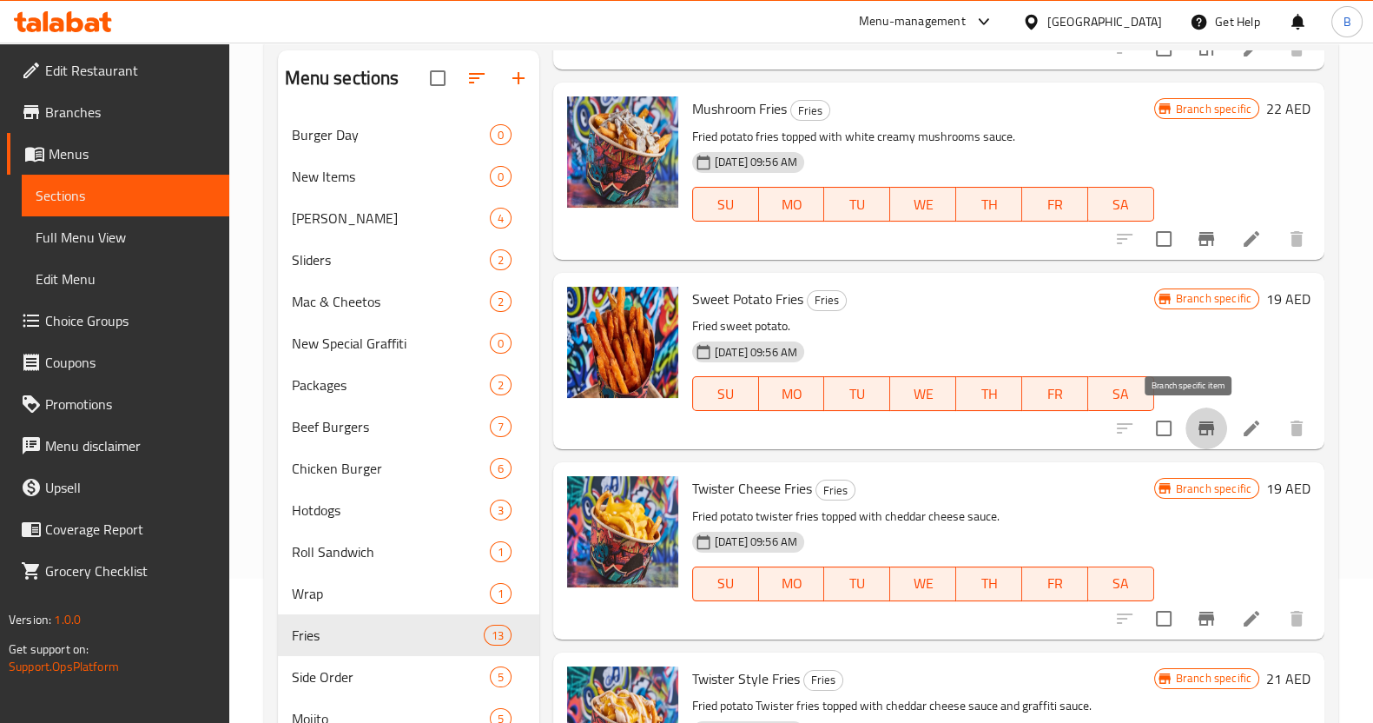
click at [1186, 431] on button "Branch-specific-item" at bounding box center [1207, 428] width 42 height 42
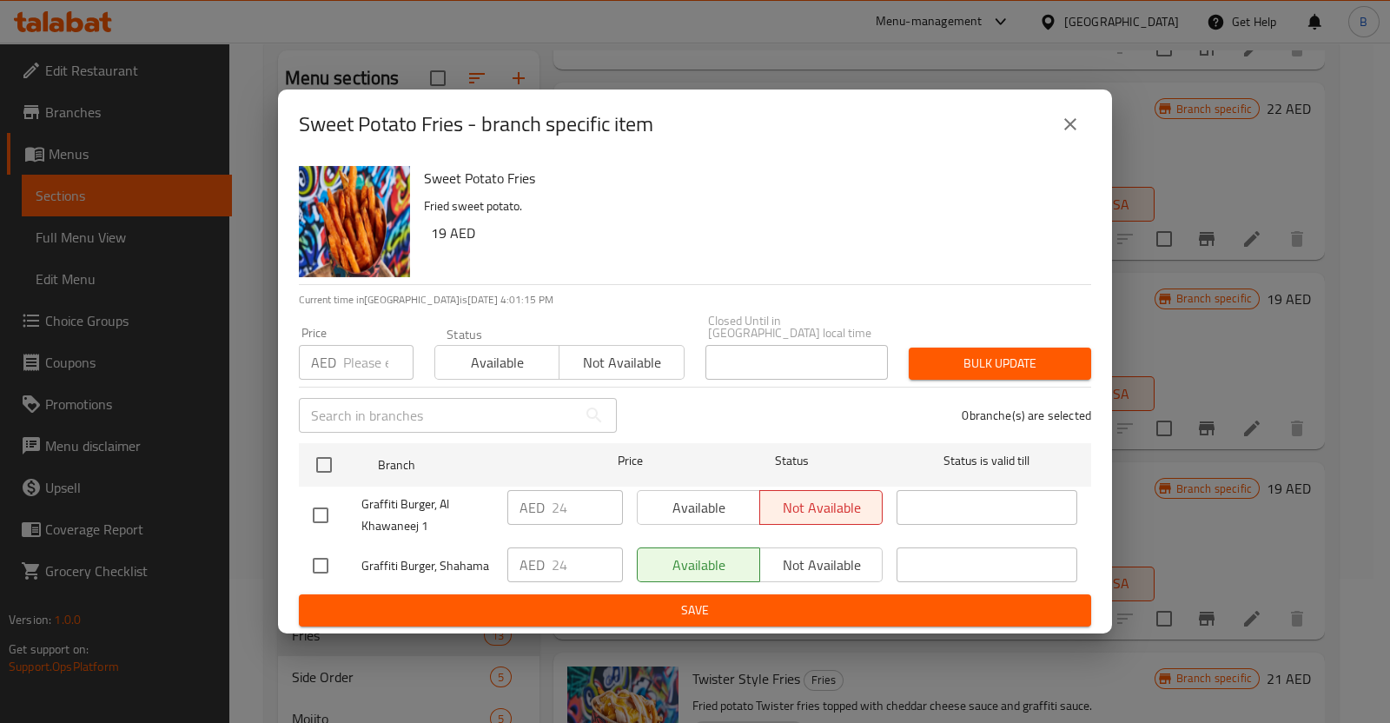
click at [1071, 137] on button "close" at bounding box center [1070, 124] width 42 height 42
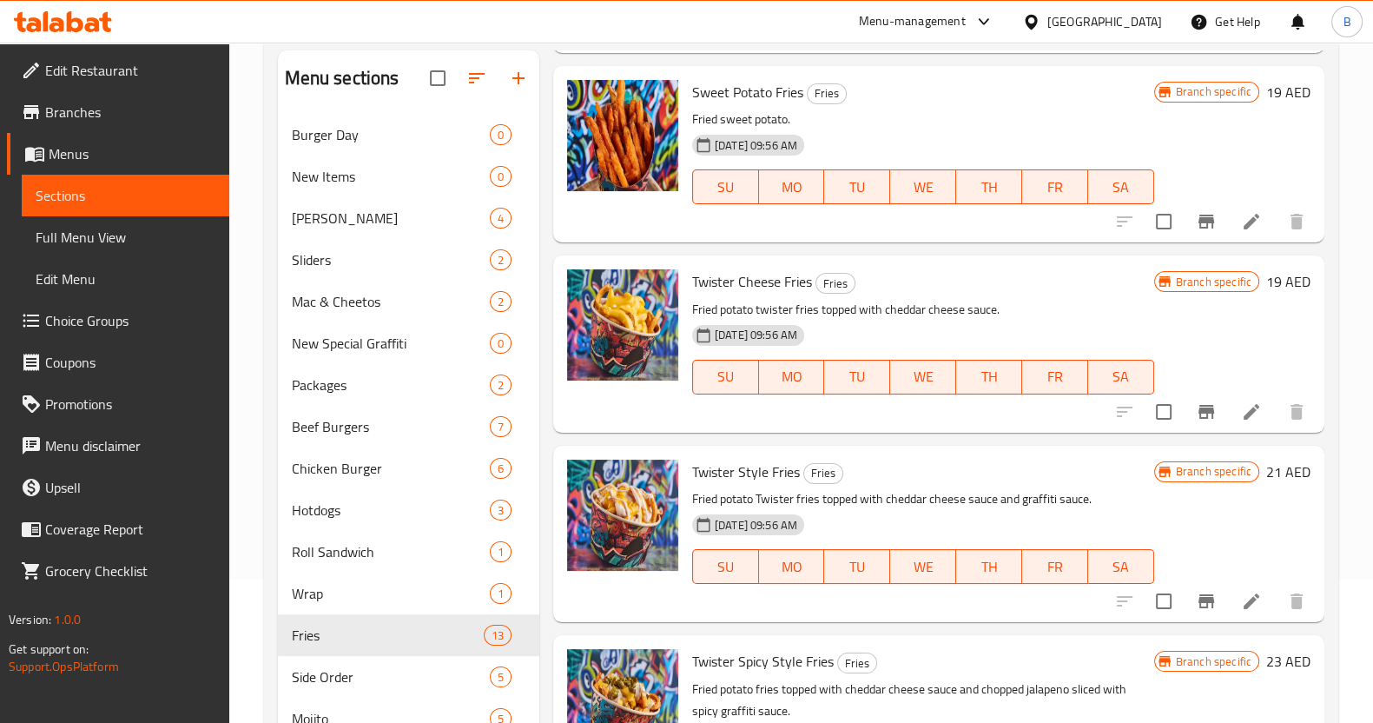
scroll to position [422, 0]
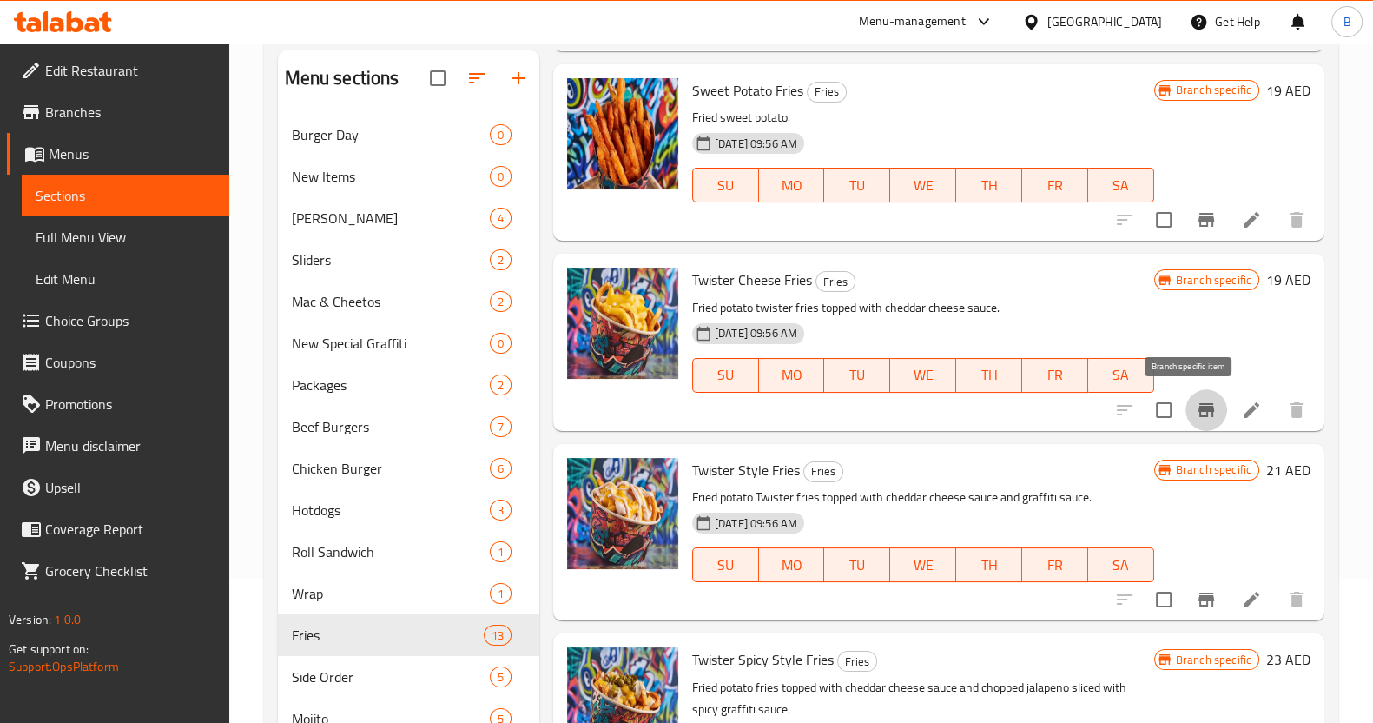
click at [1198, 418] on icon "Branch-specific-item" at bounding box center [1206, 410] width 21 height 21
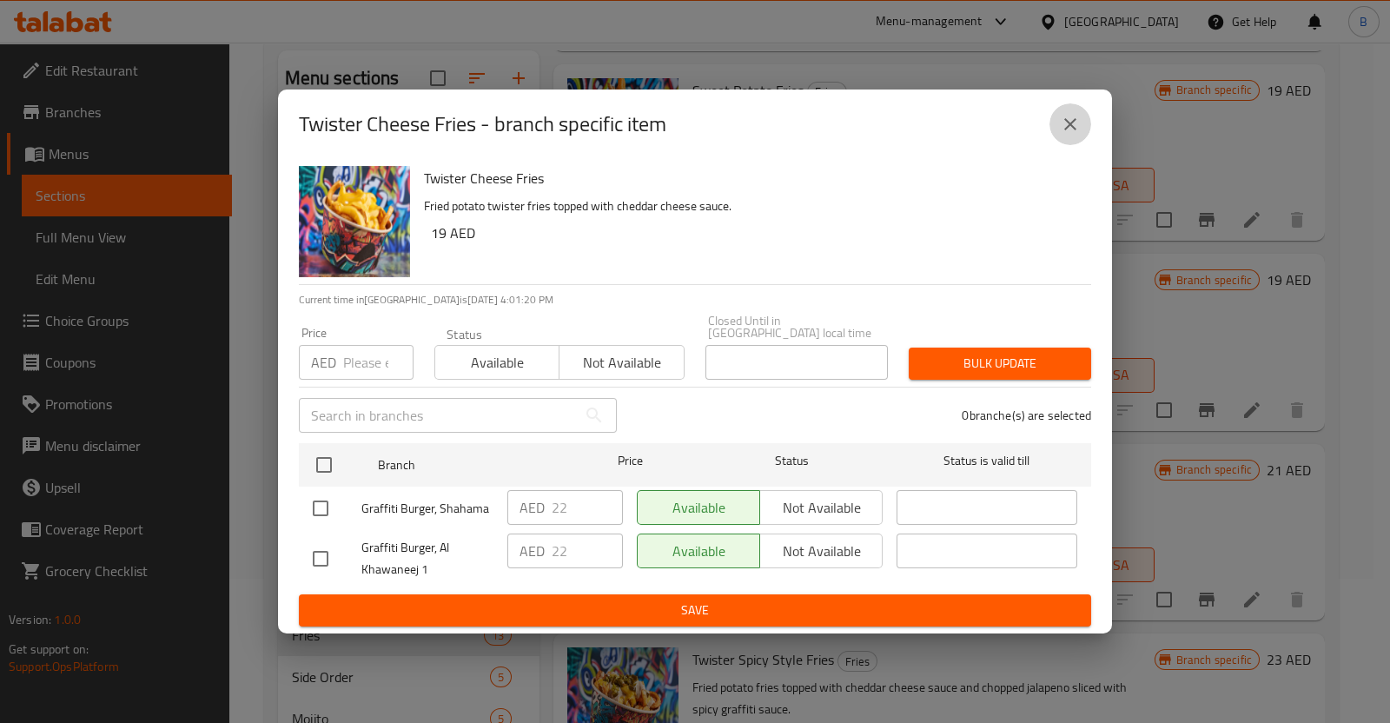
click at [1063, 126] on icon "close" at bounding box center [1070, 124] width 21 height 21
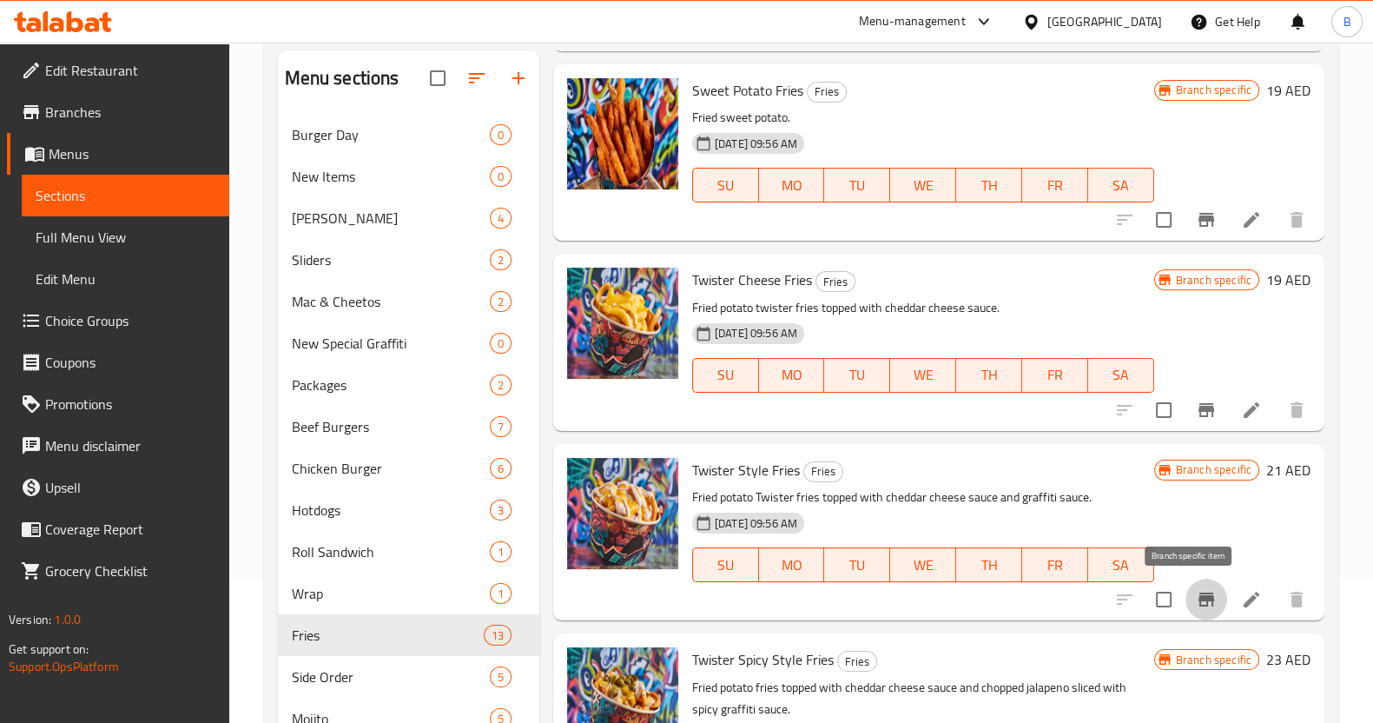
drag, startPoint x: 1191, startPoint y: 603, endPoint x: 658, endPoint y: 773, distance: 559.9
click at [658, 579] on html "​ Menu-management [GEOGRAPHIC_DATA] Get Help B Edit Restaurant Branches Menus S…" at bounding box center [686, 217] width 1373 height 723
click at [1186, 601] on button "Branch-specific-item" at bounding box center [1207, 600] width 42 height 42
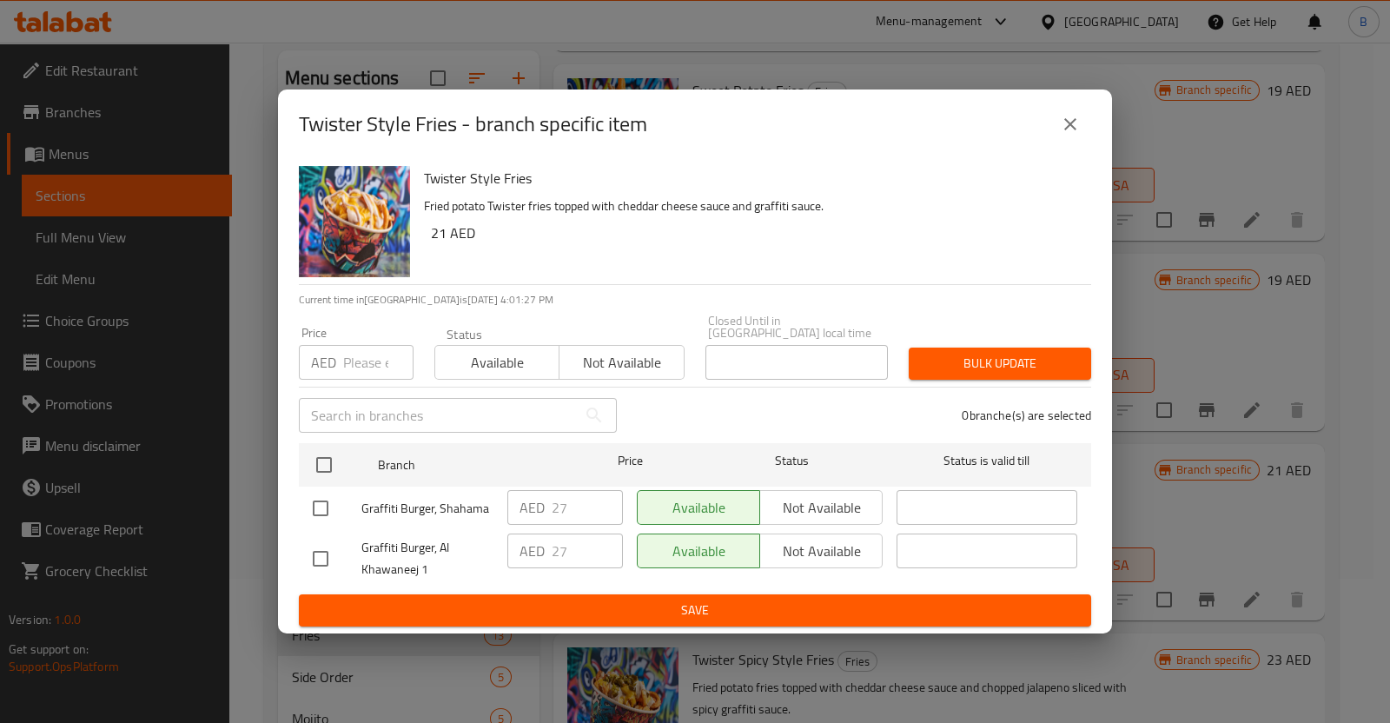
click at [1081, 116] on button "close" at bounding box center [1070, 124] width 42 height 42
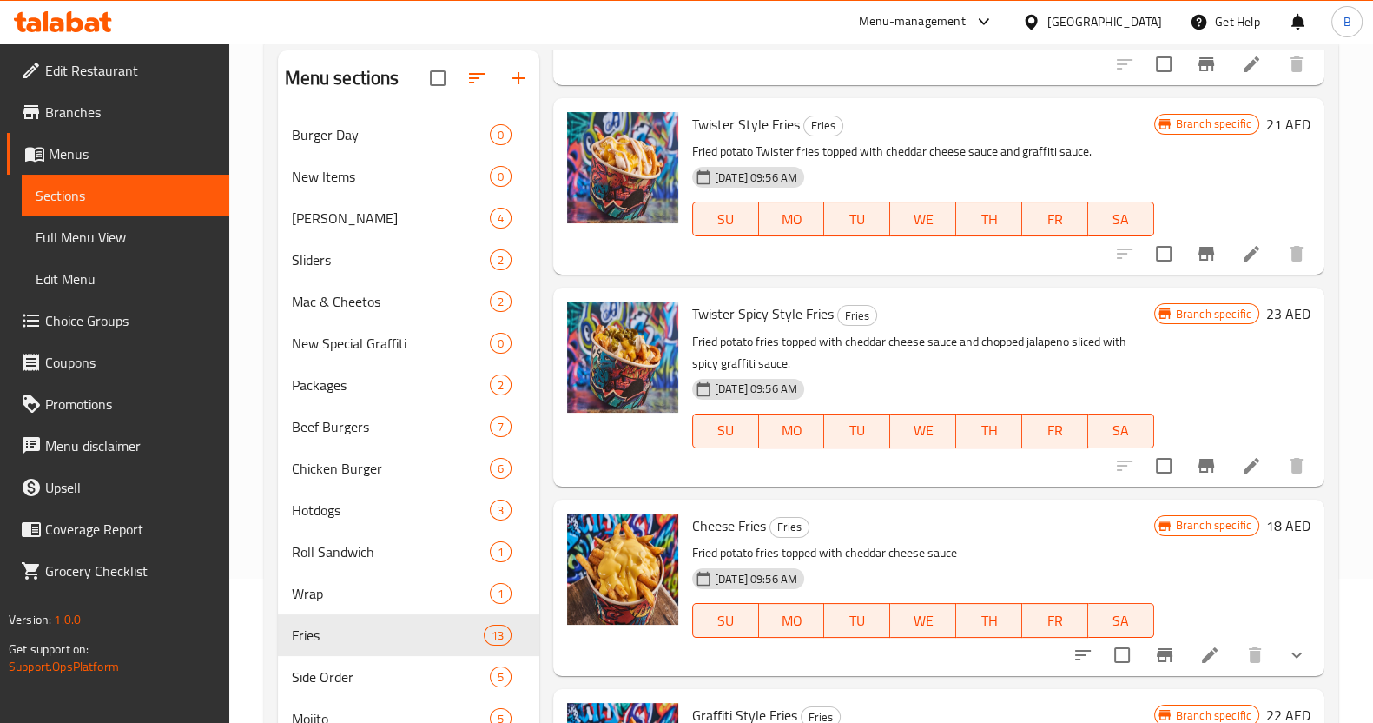
scroll to position [798, 0]
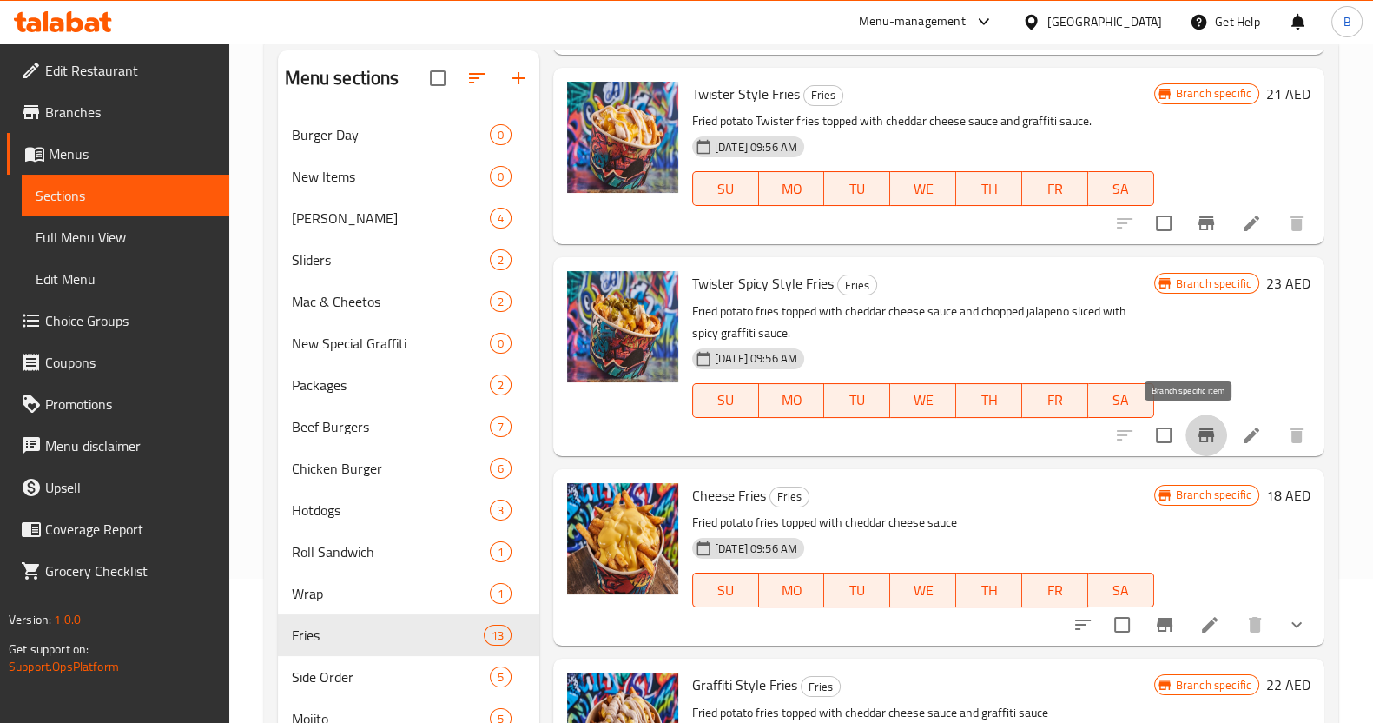
click at [1196, 426] on icon "Branch-specific-item" at bounding box center [1206, 435] width 21 height 21
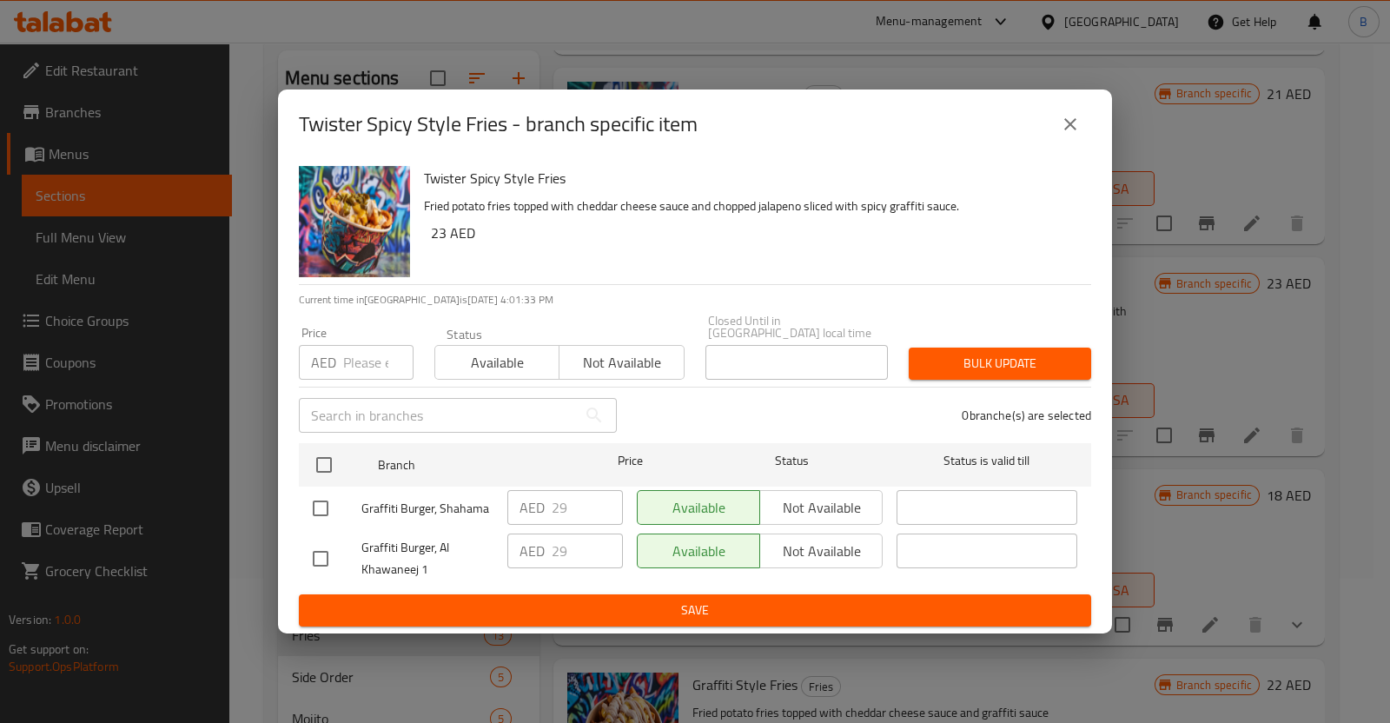
click at [1064, 123] on icon "close" at bounding box center [1070, 124] width 21 height 21
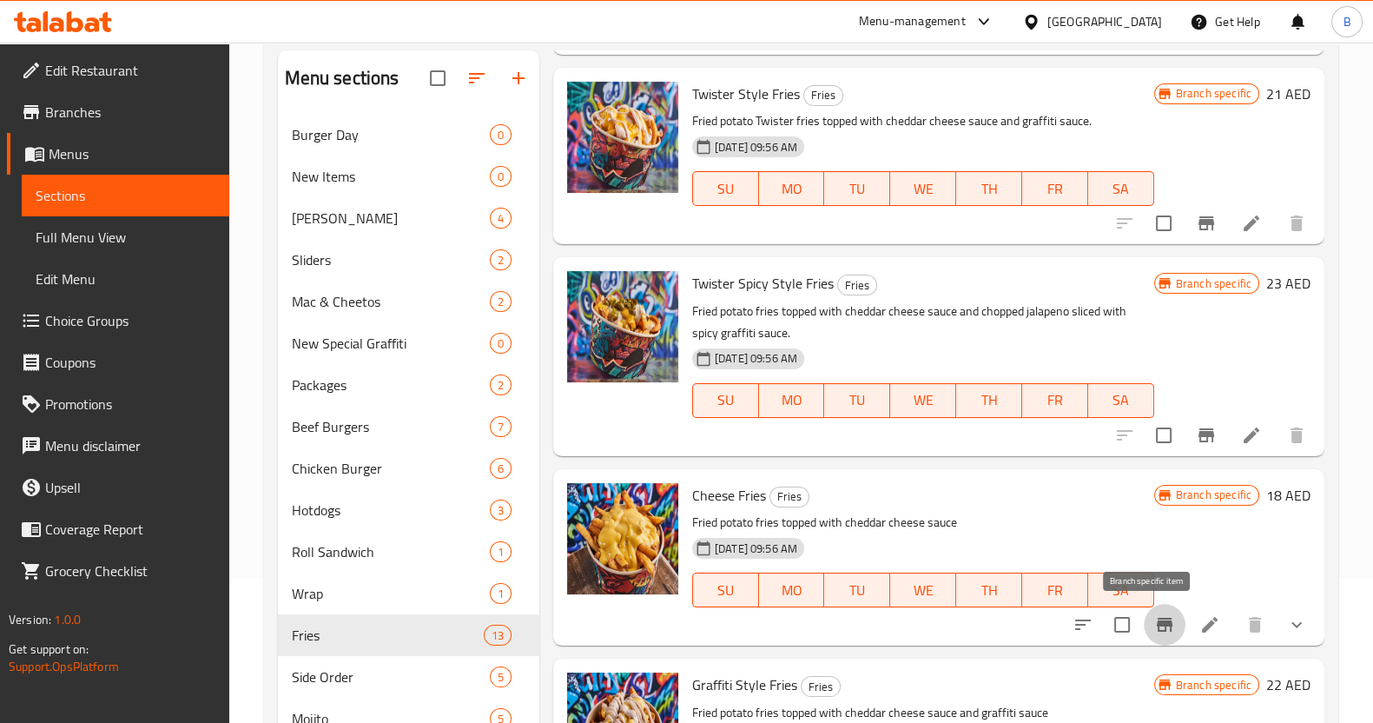
click at [1154, 625] on icon "Branch-specific-item" at bounding box center [1164, 624] width 21 height 21
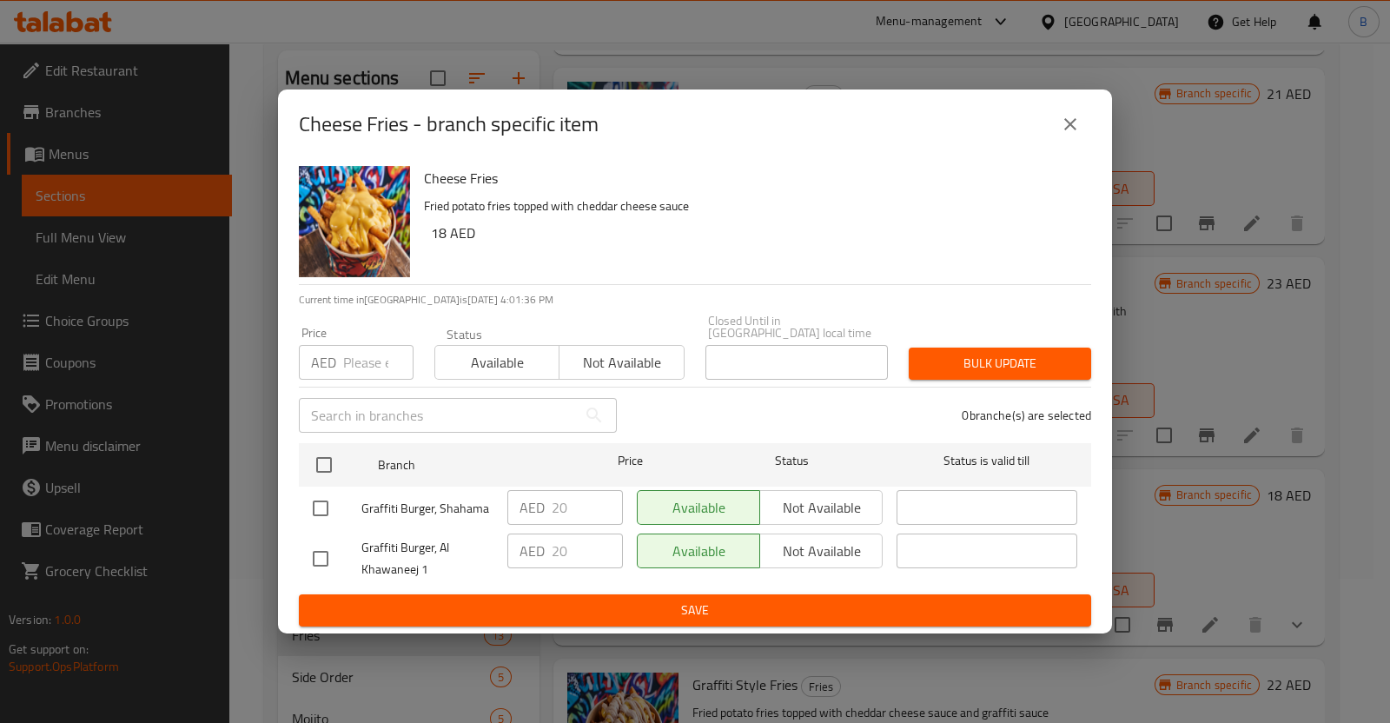
click at [1067, 122] on icon "close" at bounding box center [1070, 124] width 21 height 21
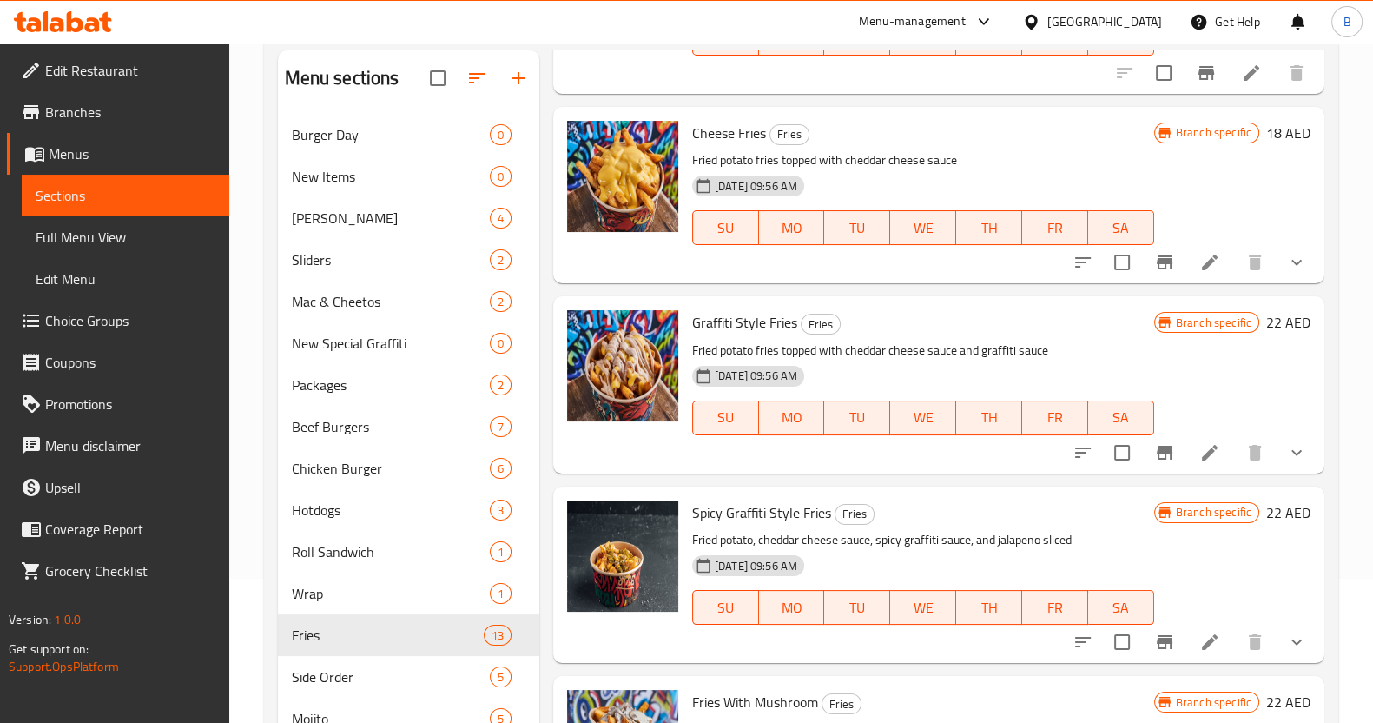
scroll to position [1164, 0]
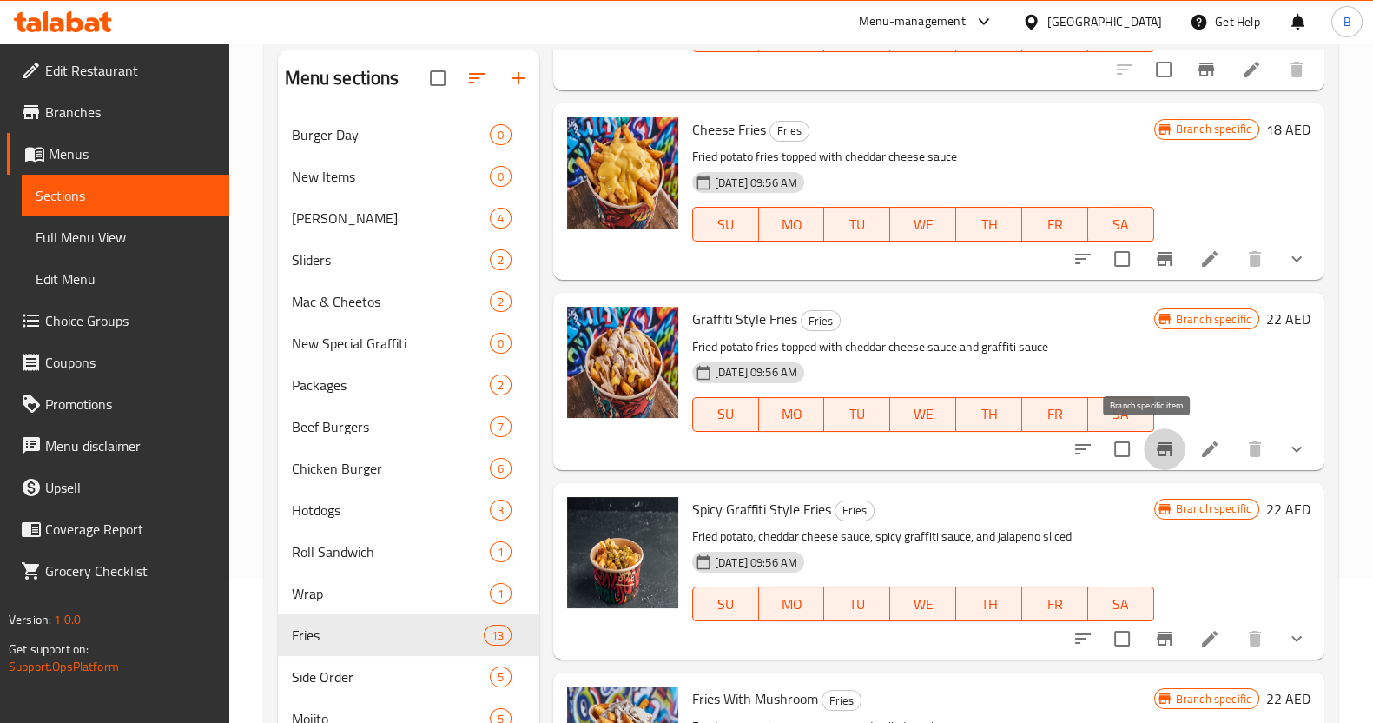
click at [1157, 453] on icon "Branch-specific-item" at bounding box center [1165, 449] width 16 height 14
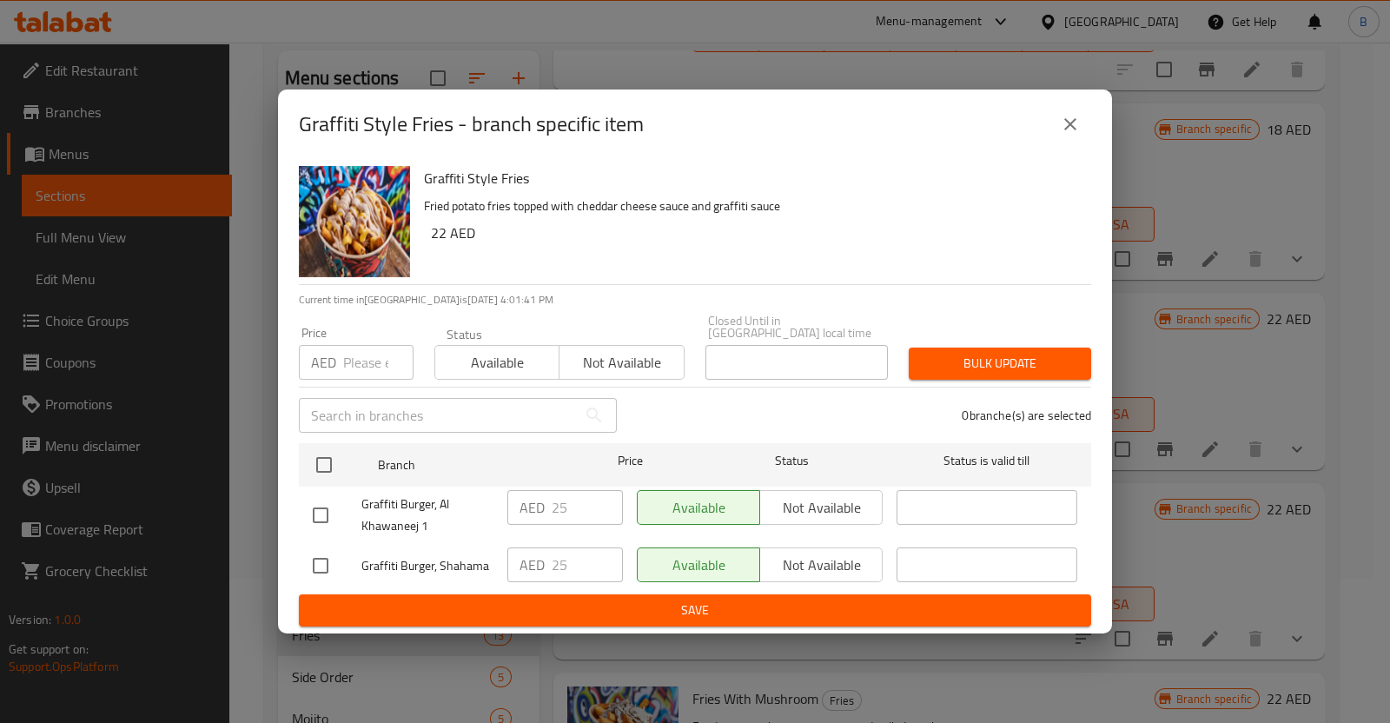
click at [1081, 120] on button "close" at bounding box center [1070, 124] width 42 height 42
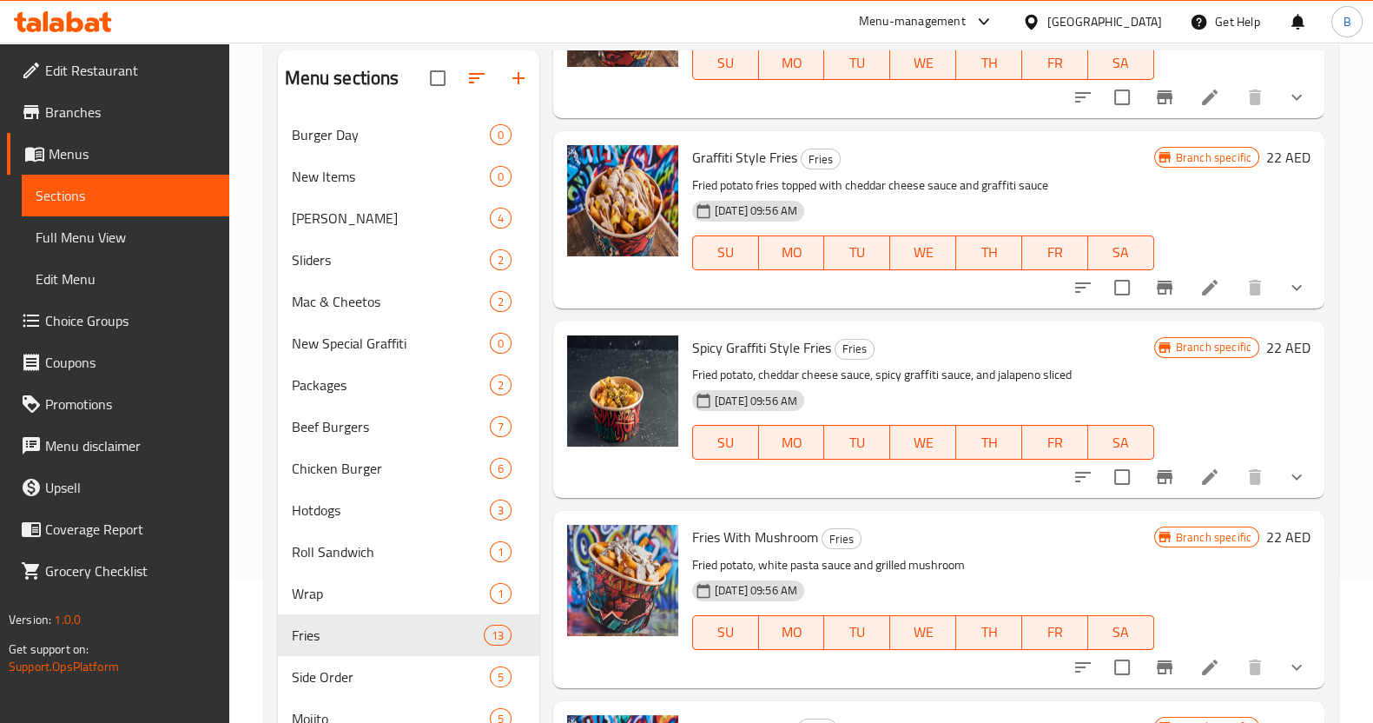
scroll to position [1328, 0]
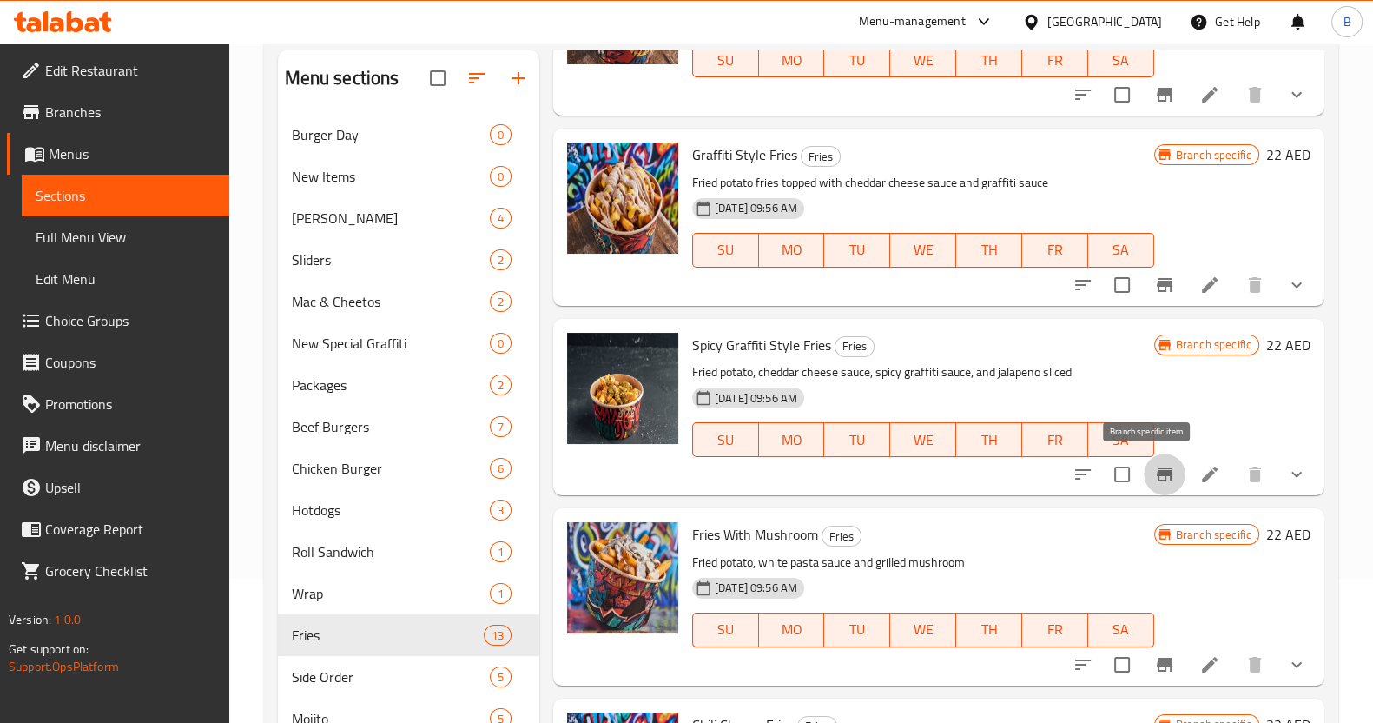
click at [1154, 475] on icon "Branch-specific-item" at bounding box center [1164, 474] width 21 height 21
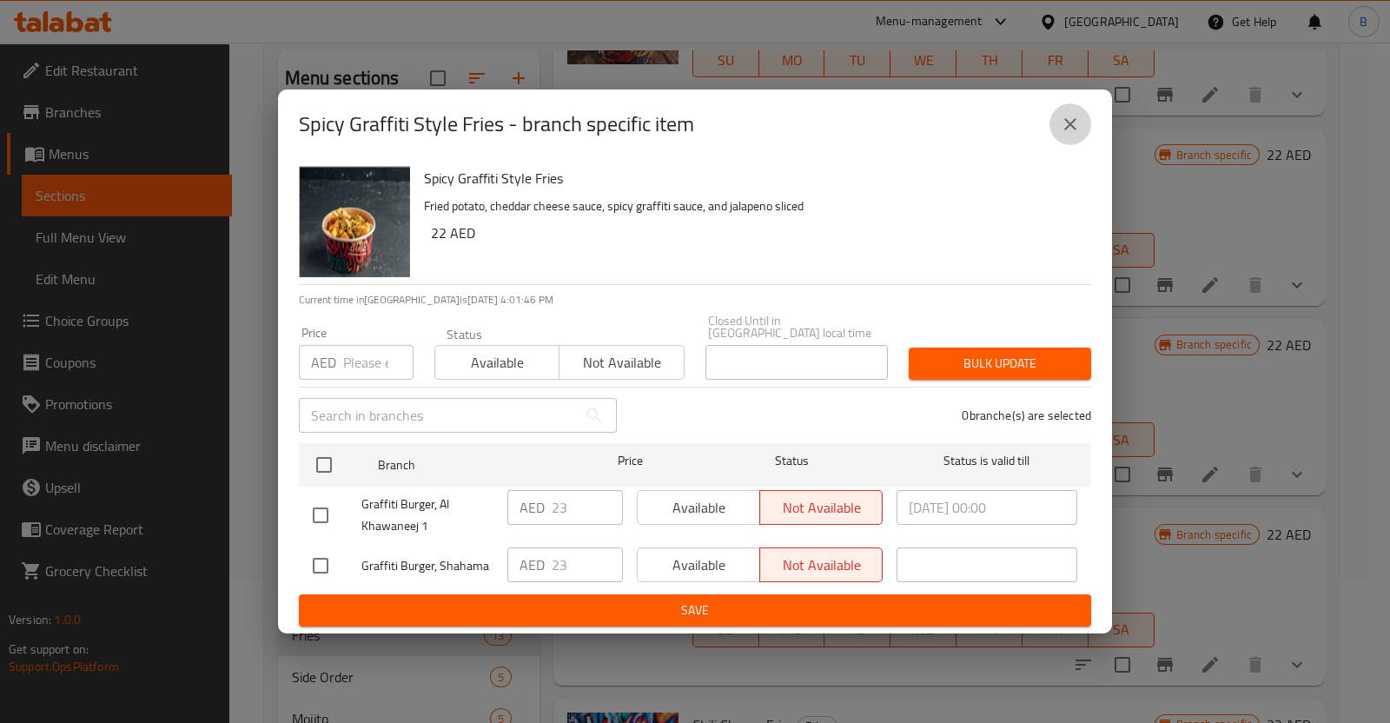
click at [1074, 109] on button "close" at bounding box center [1070, 124] width 42 height 42
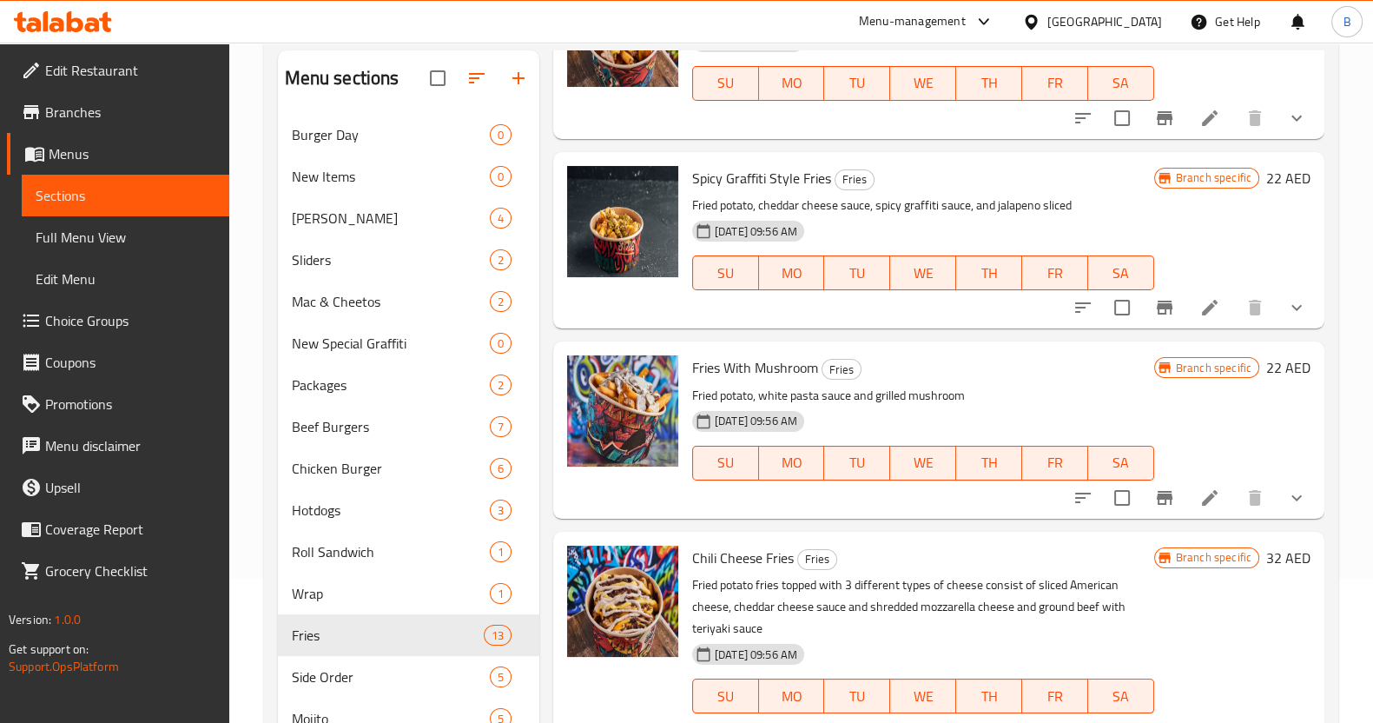
scroll to position [1498, 0]
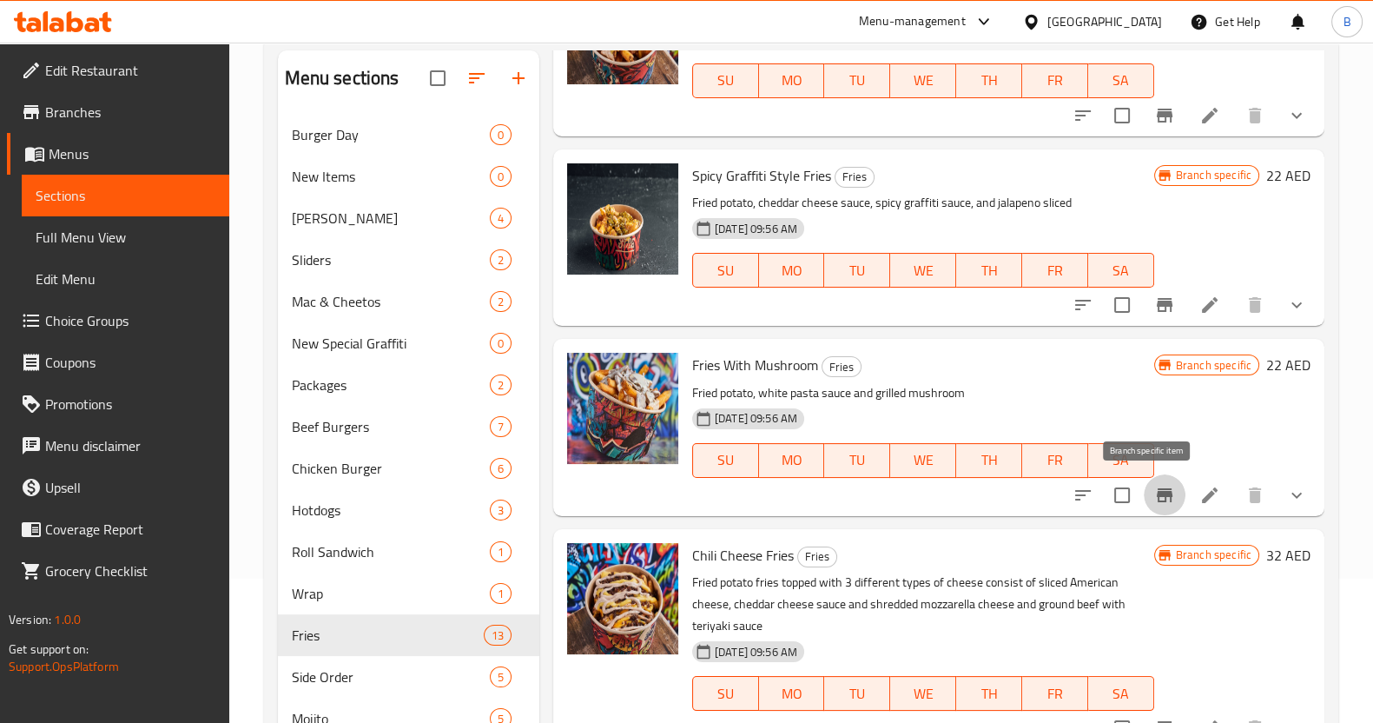
click at [1157, 498] on icon "Branch-specific-item" at bounding box center [1164, 495] width 21 height 21
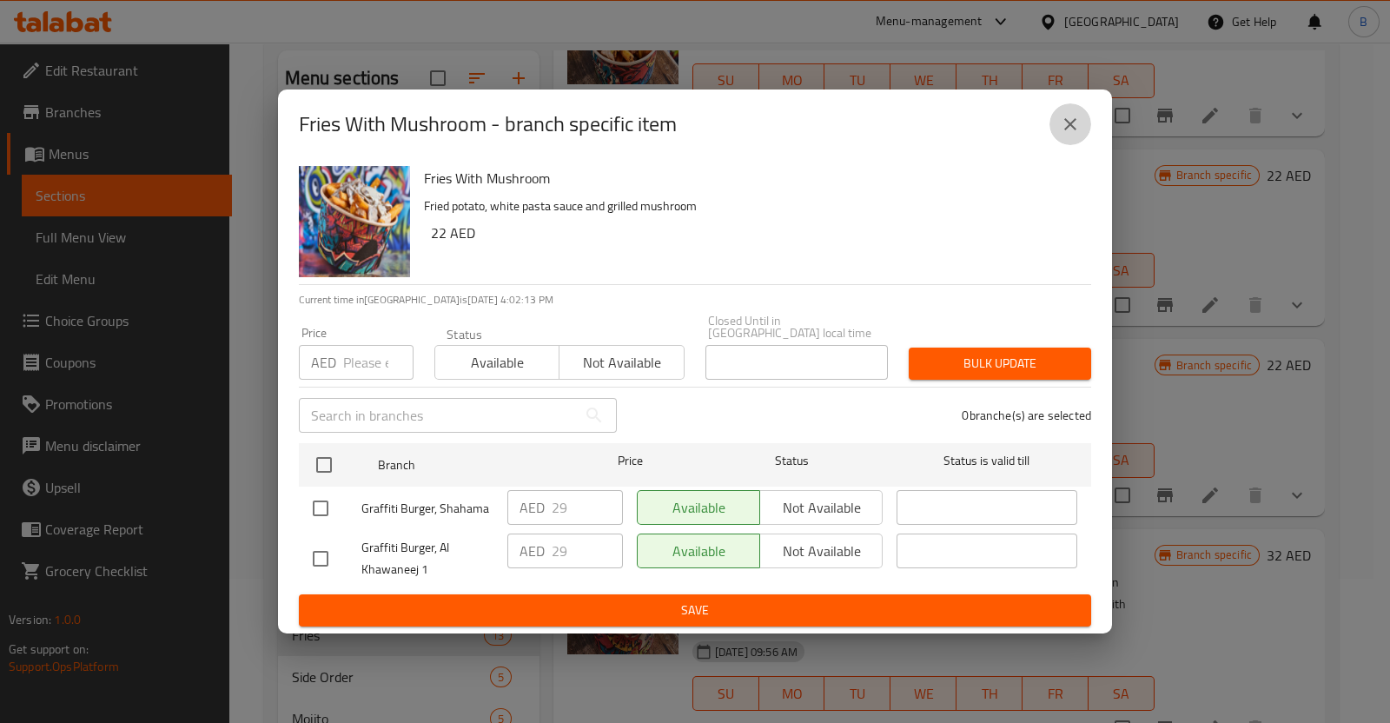
click at [1055, 133] on button "close" at bounding box center [1070, 124] width 42 height 42
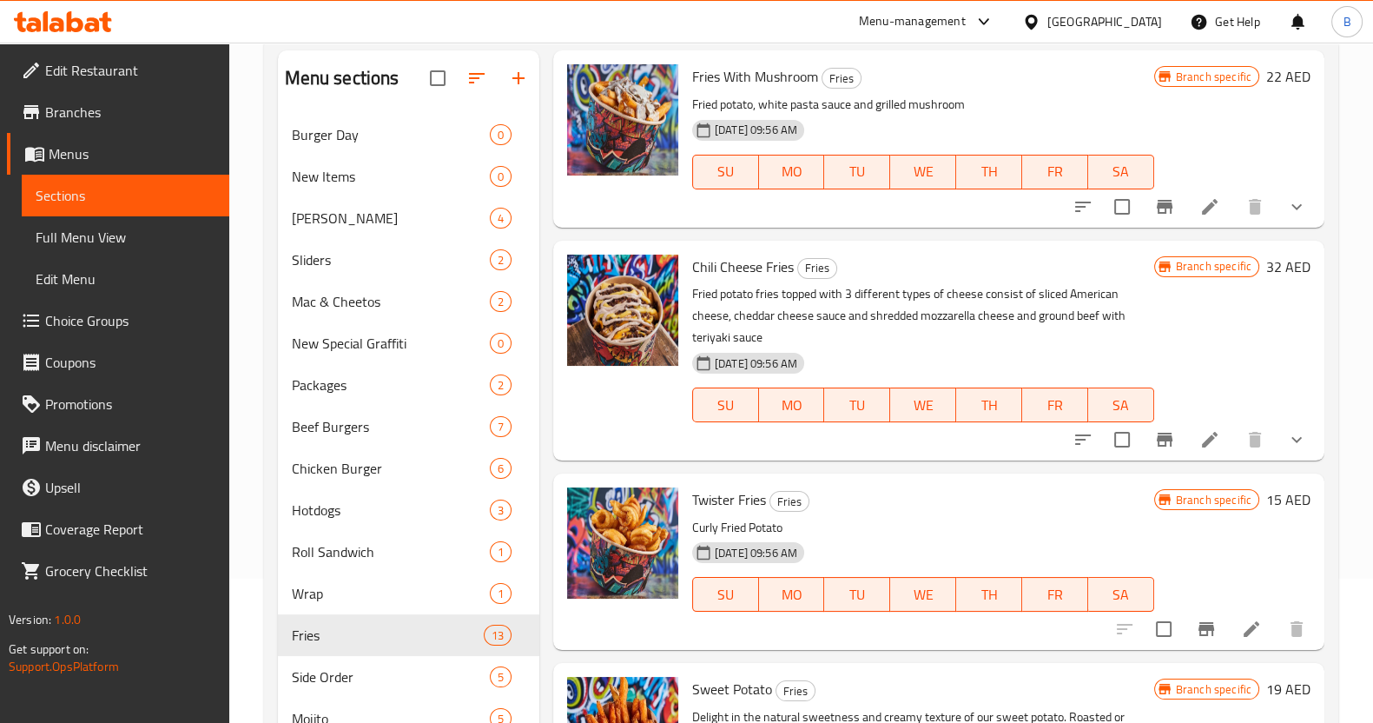
scroll to position [1817, 0]
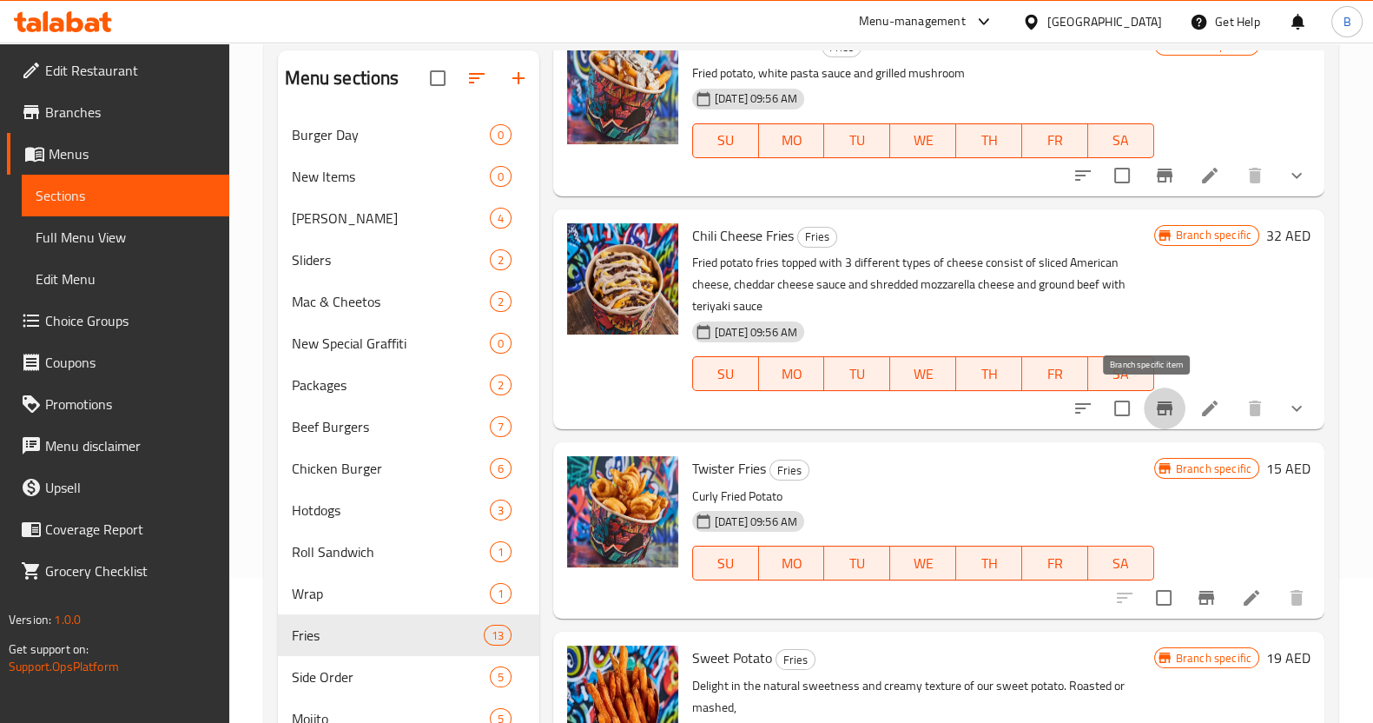
click at [1155, 403] on icon "Branch-specific-item" at bounding box center [1164, 408] width 21 height 21
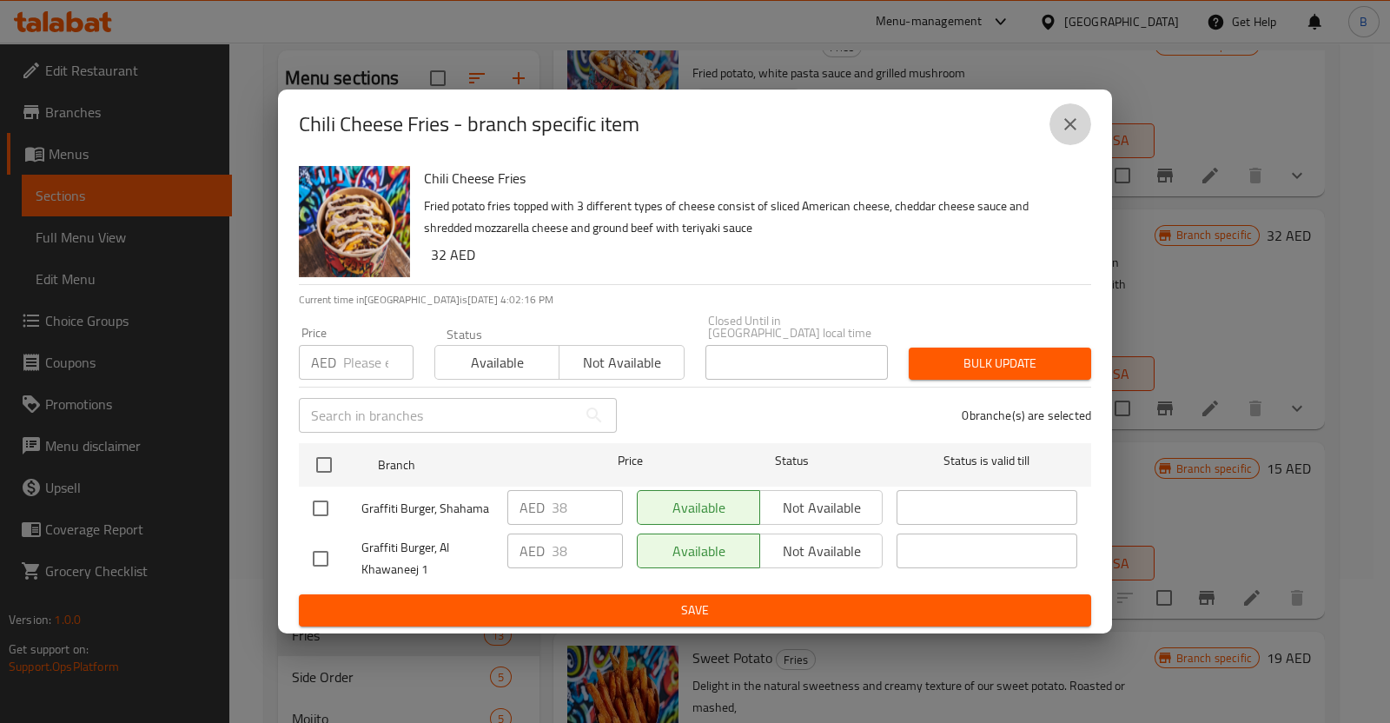
click at [1064, 120] on icon "close" at bounding box center [1070, 124] width 21 height 21
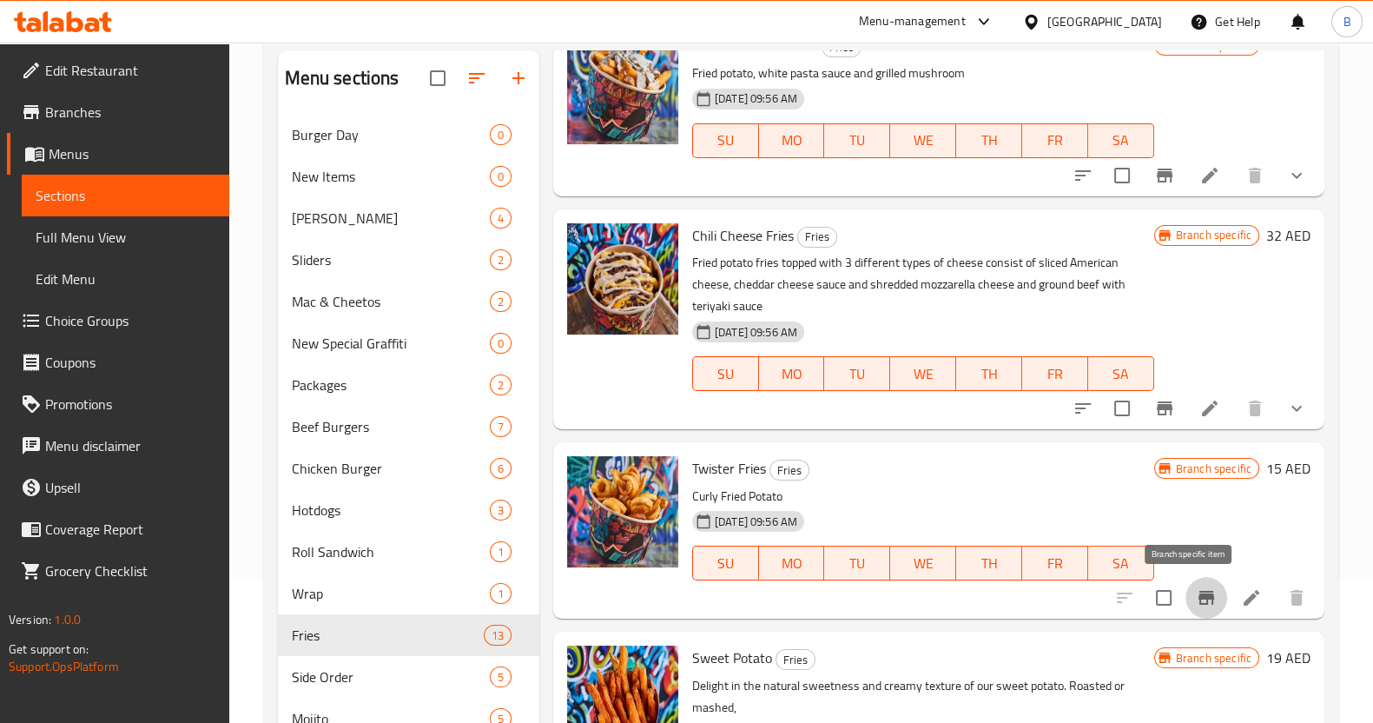
click at [1186, 592] on button "Branch-specific-item" at bounding box center [1207, 598] width 42 height 42
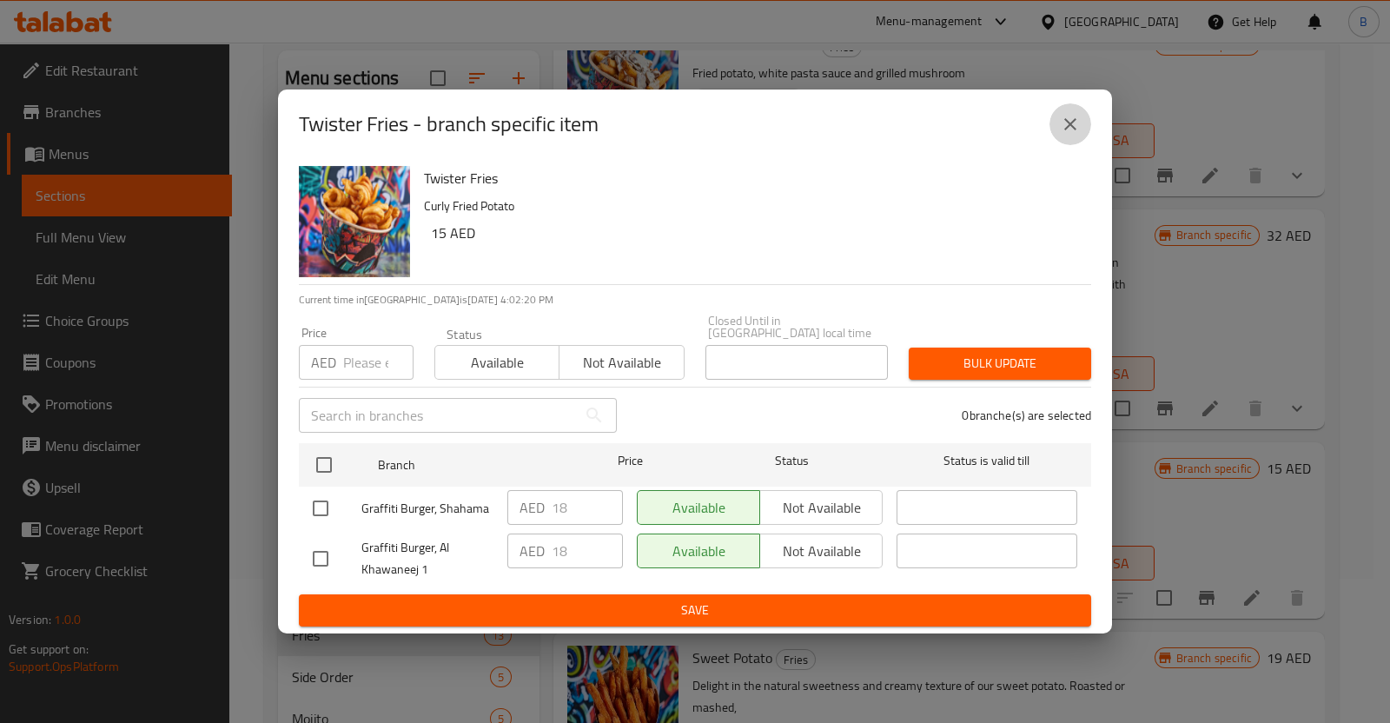
click at [1068, 129] on icon "close" at bounding box center [1070, 124] width 21 height 21
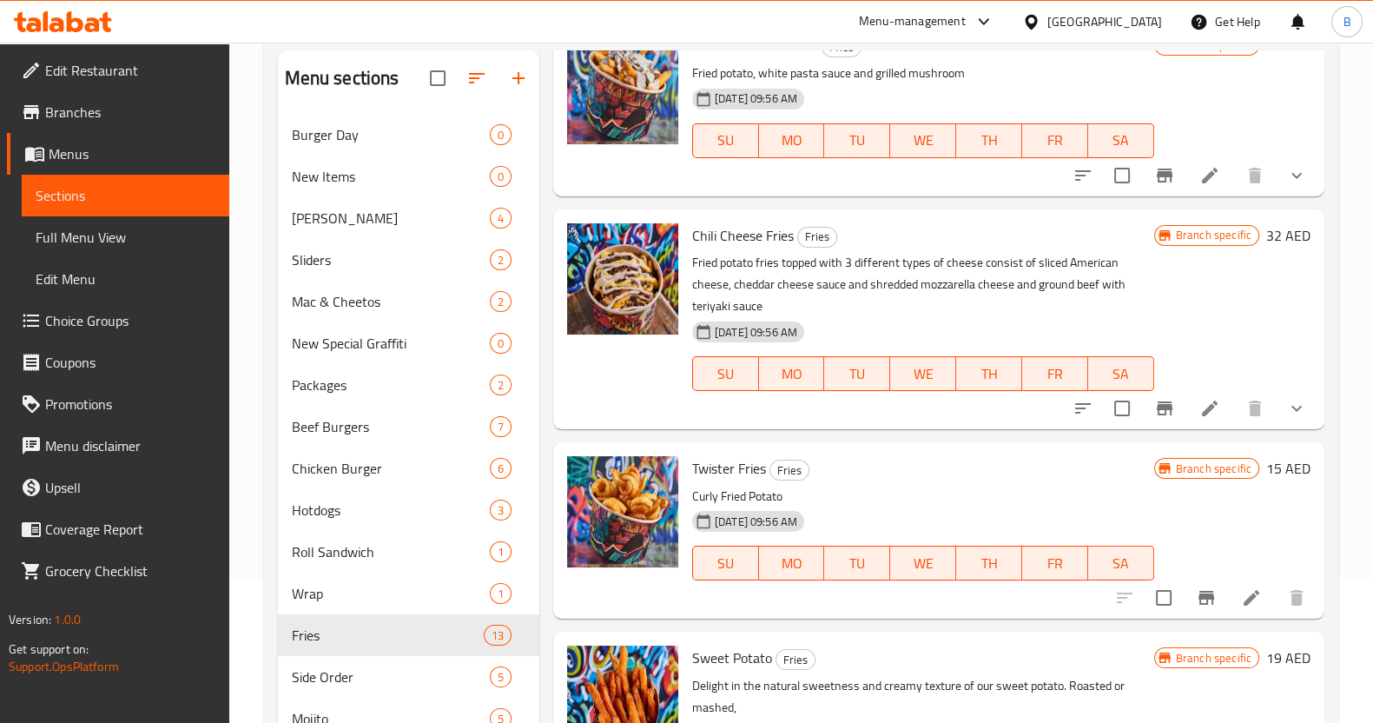
scroll to position [300, 0]
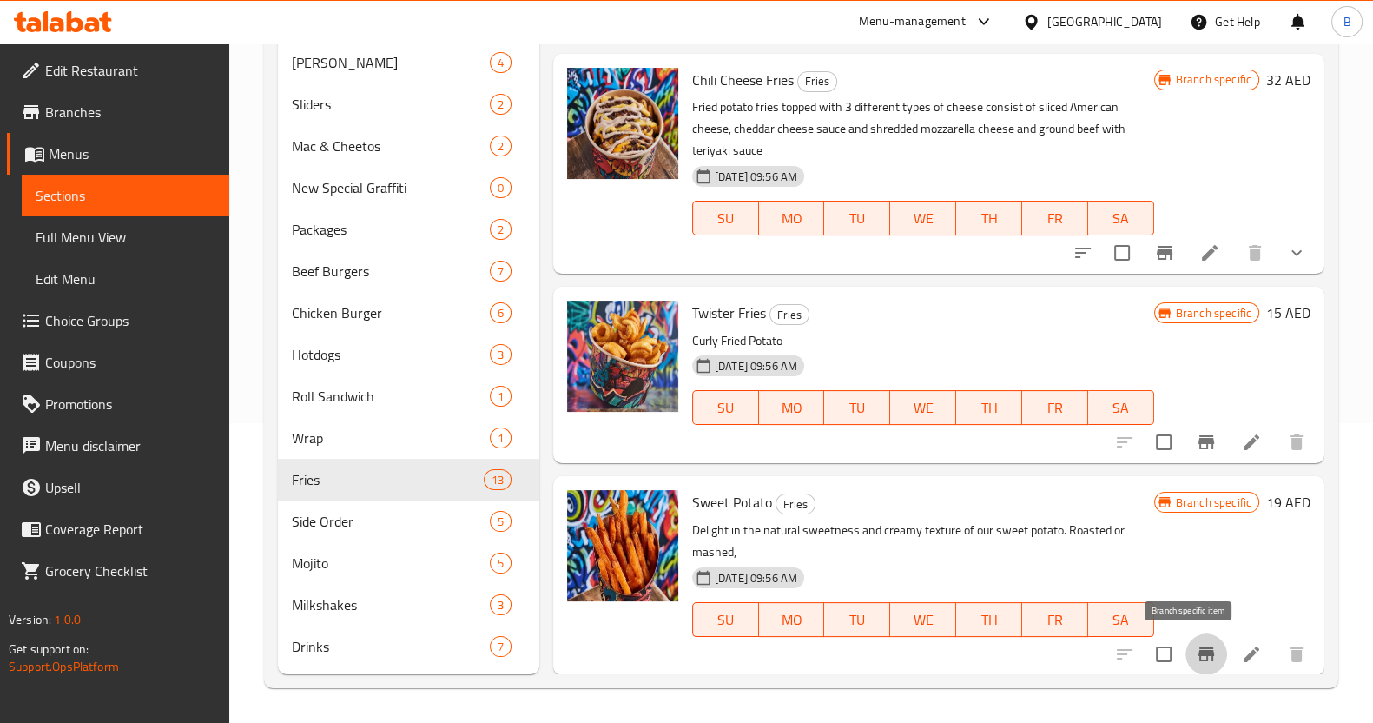
click at [1196, 655] on icon "Branch-specific-item" at bounding box center [1206, 654] width 21 height 21
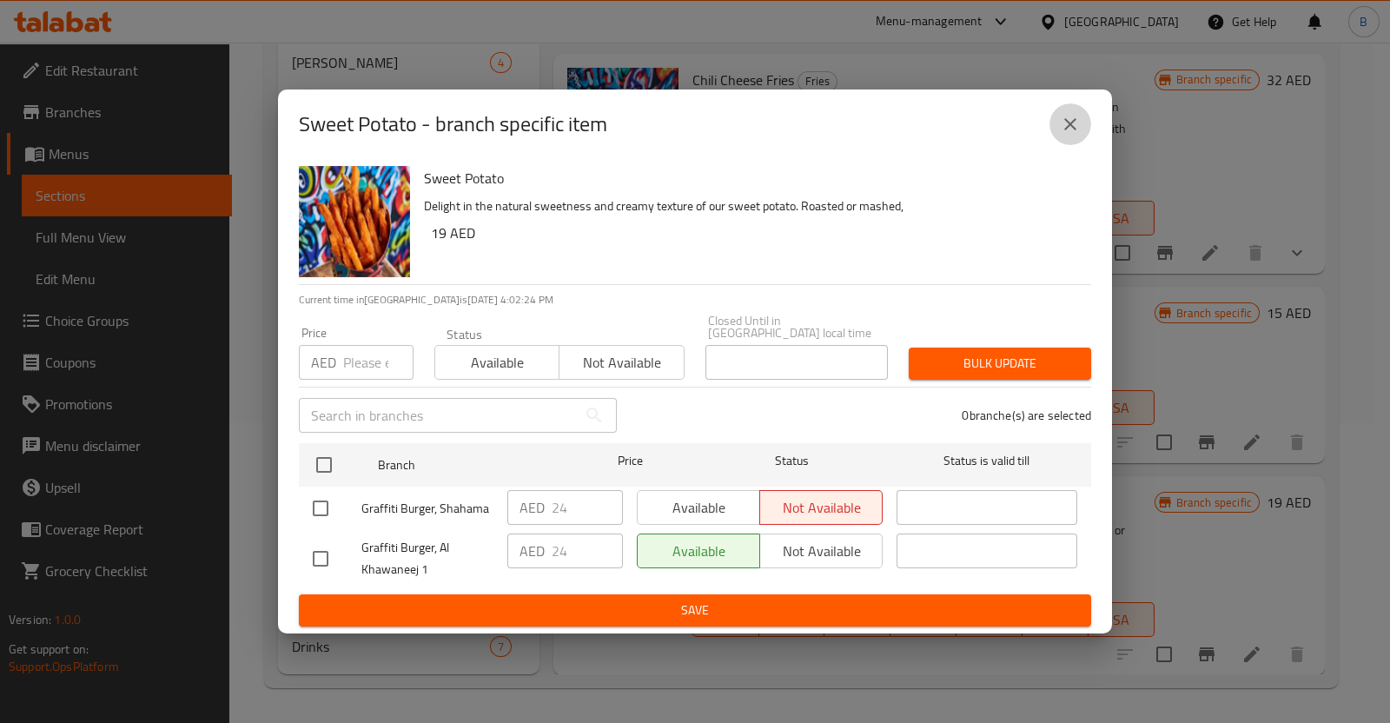
click at [1062, 129] on icon "close" at bounding box center [1070, 124] width 21 height 21
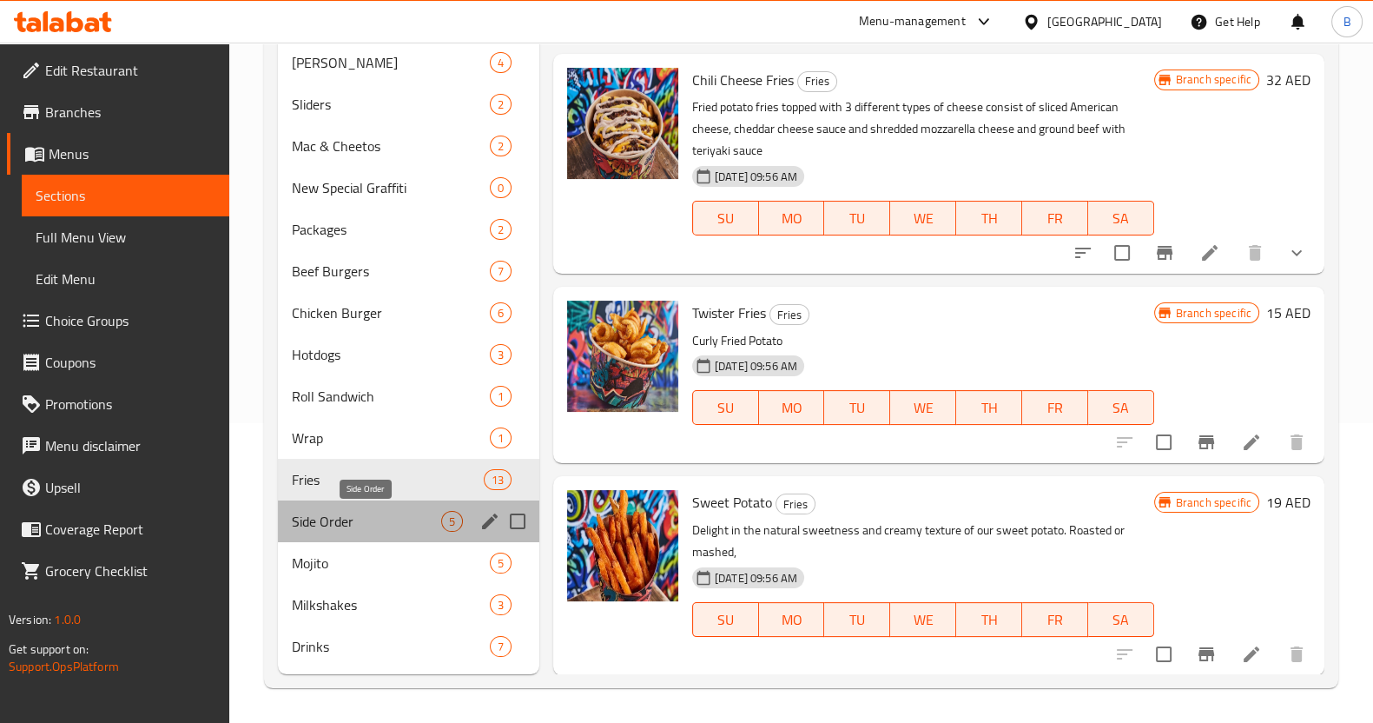
click at [343, 513] on span "Side Order" at bounding box center [366, 521] width 149 height 21
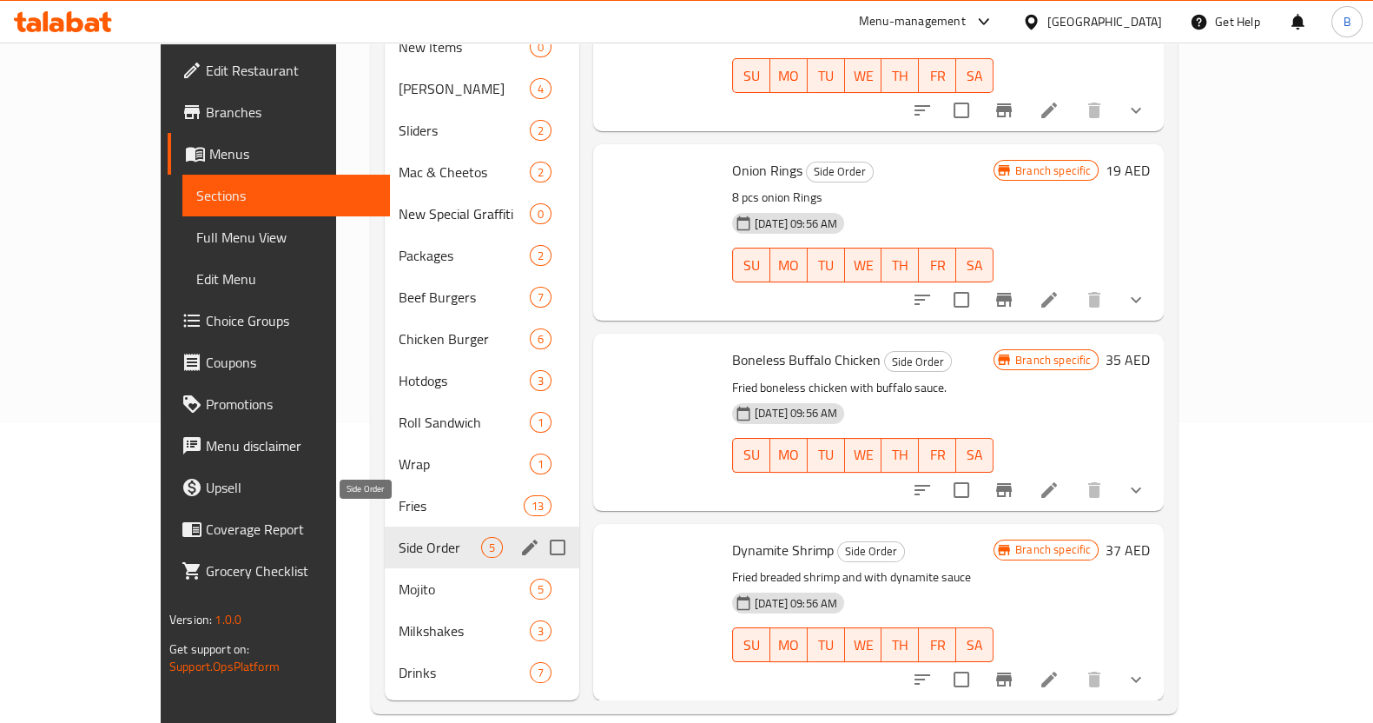
scroll to position [212, 0]
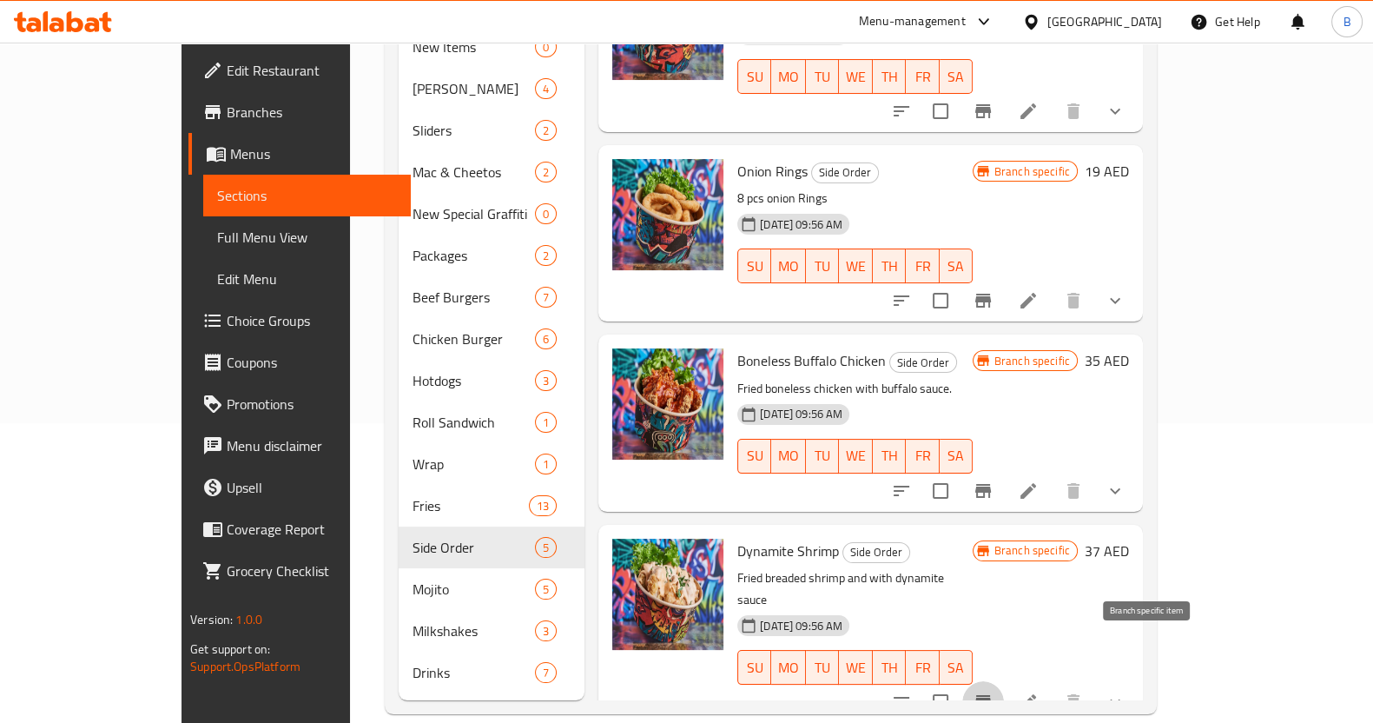
click at [994, 691] on icon "Branch-specific-item" at bounding box center [983, 701] width 21 height 21
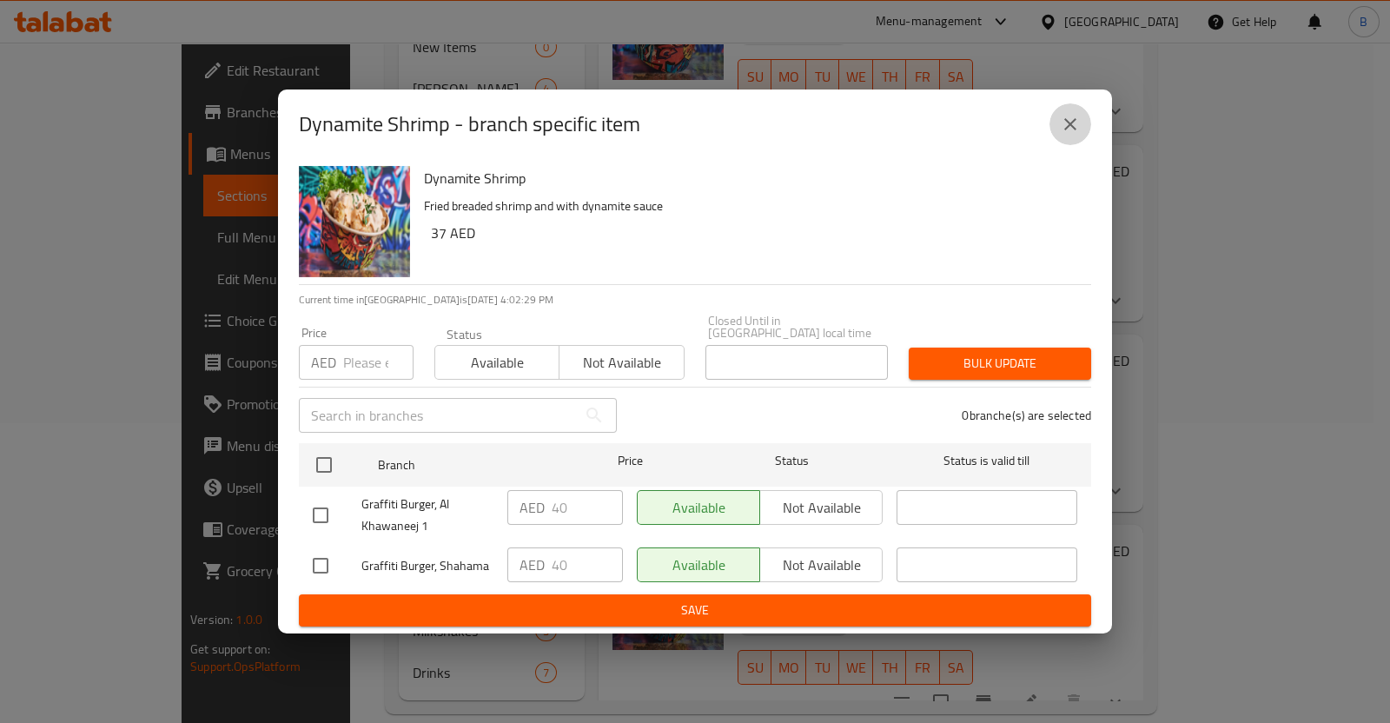
click at [1075, 116] on icon "close" at bounding box center [1070, 124] width 21 height 21
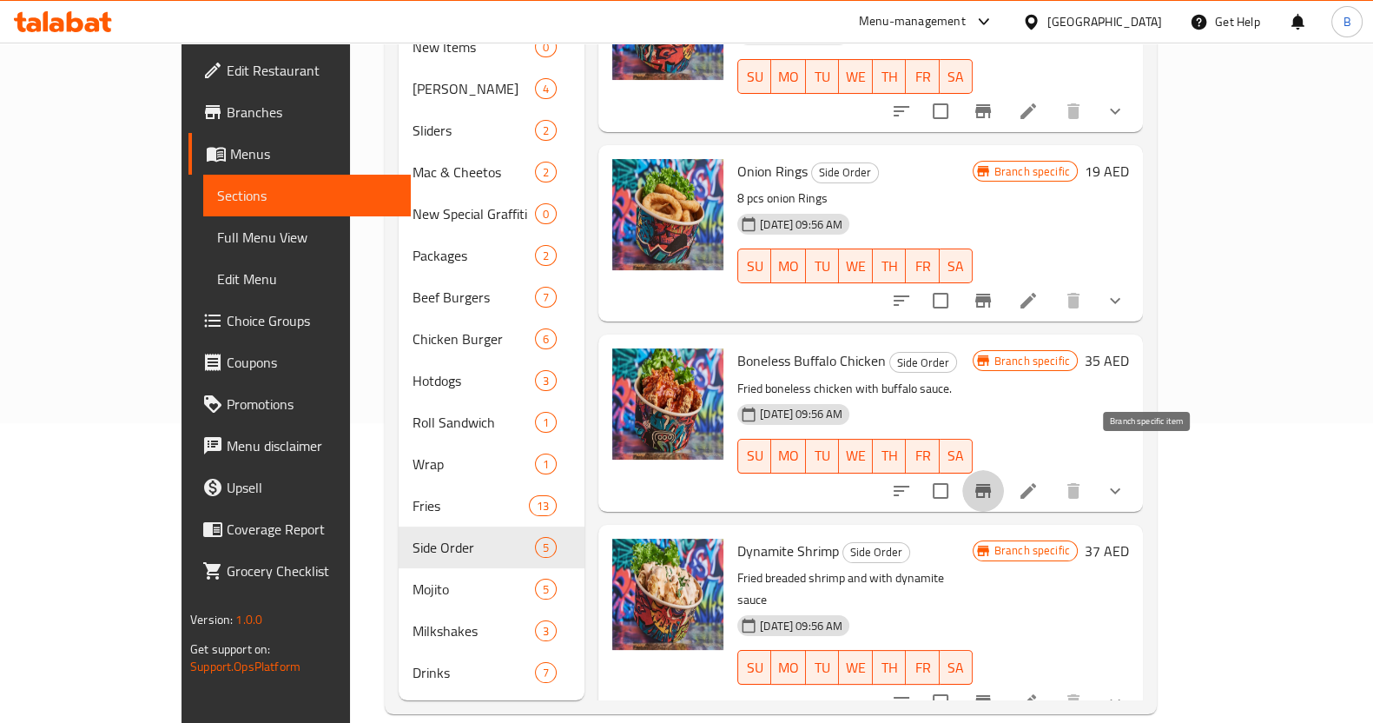
click at [991, 484] on icon "Branch-specific-item" at bounding box center [983, 491] width 16 height 14
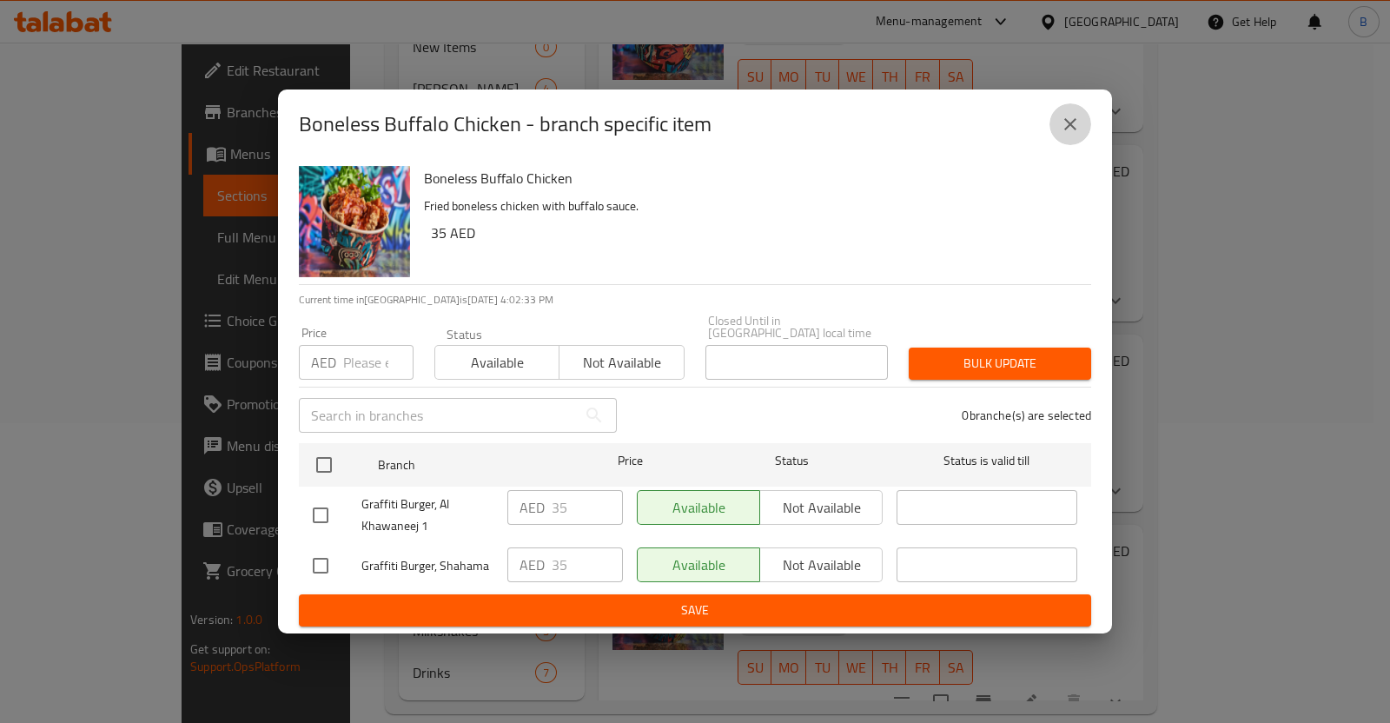
click at [1069, 129] on icon "close" at bounding box center [1070, 124] width 21 height 21
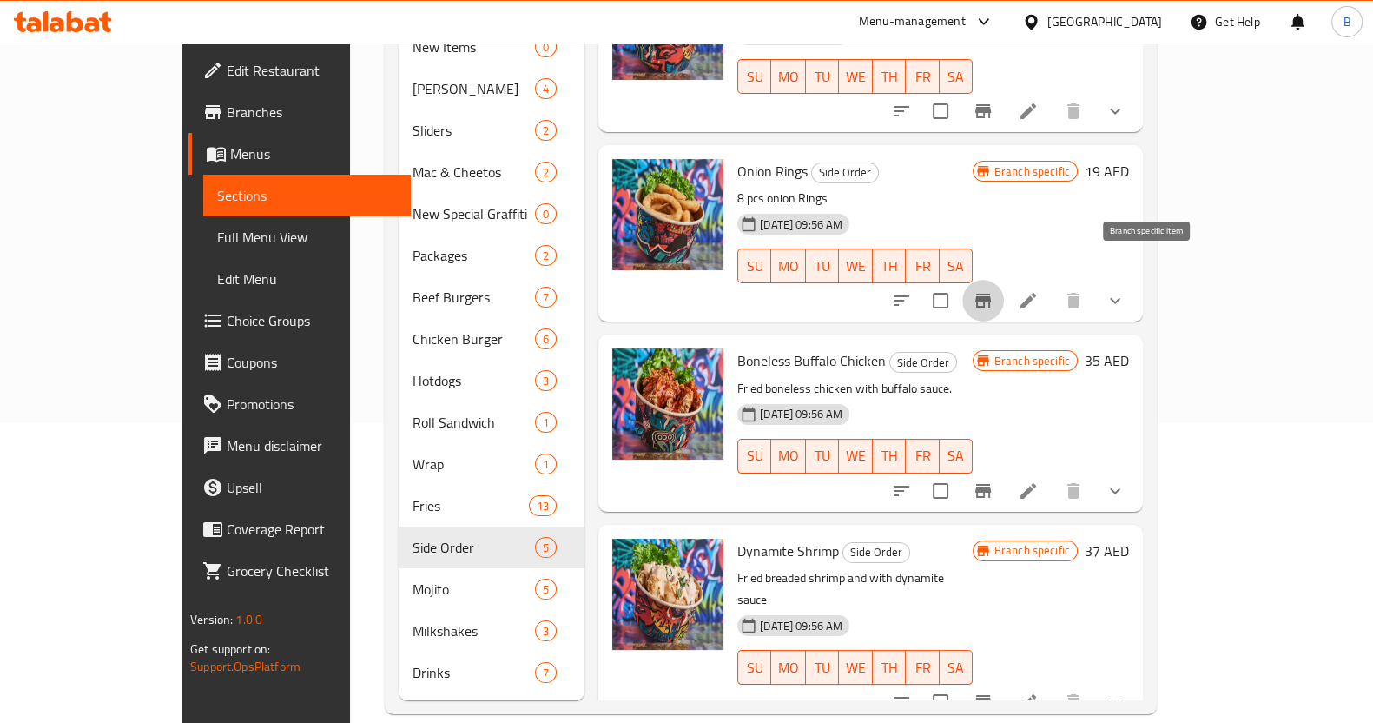
click at [994, 290] on icon "Branch-specific-item" at bounding box center [983, 300] width 21 height 21
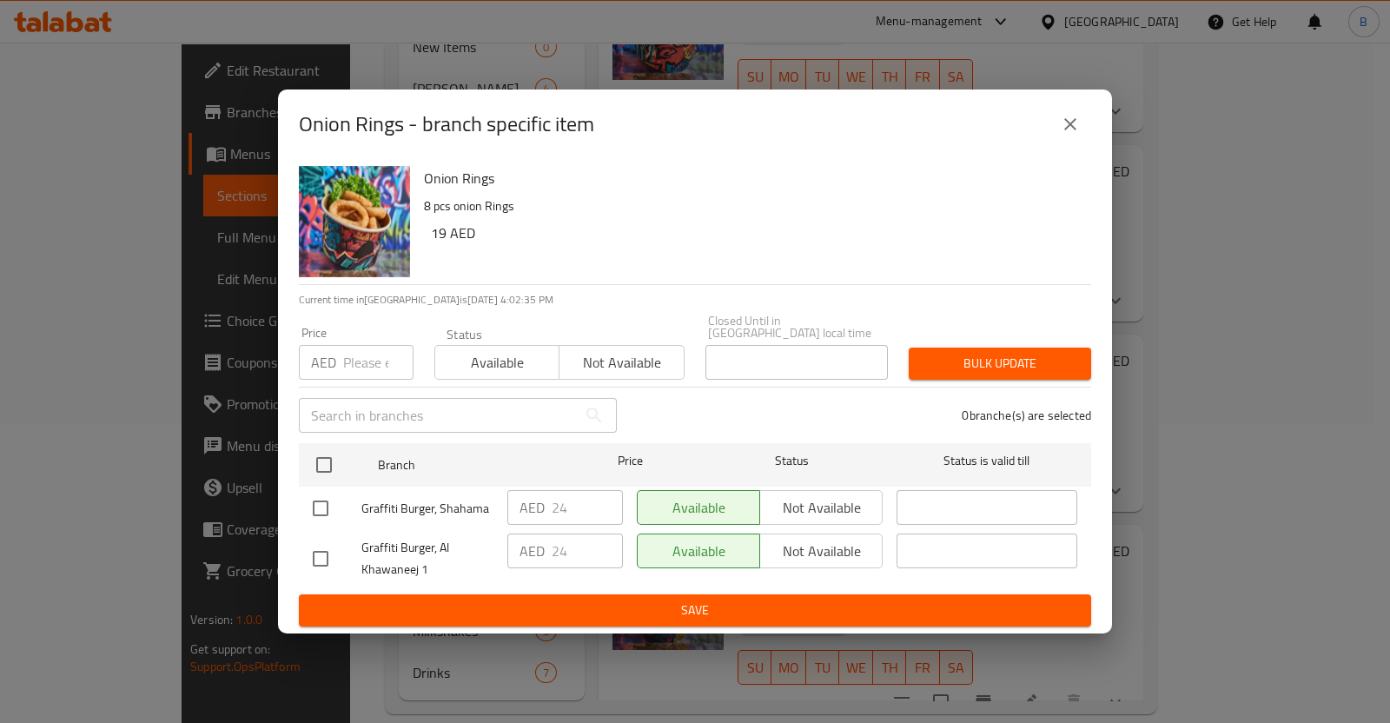
click at [1073, 132] on icon "close" at bounding box center [1070, 124] width 21 height 21
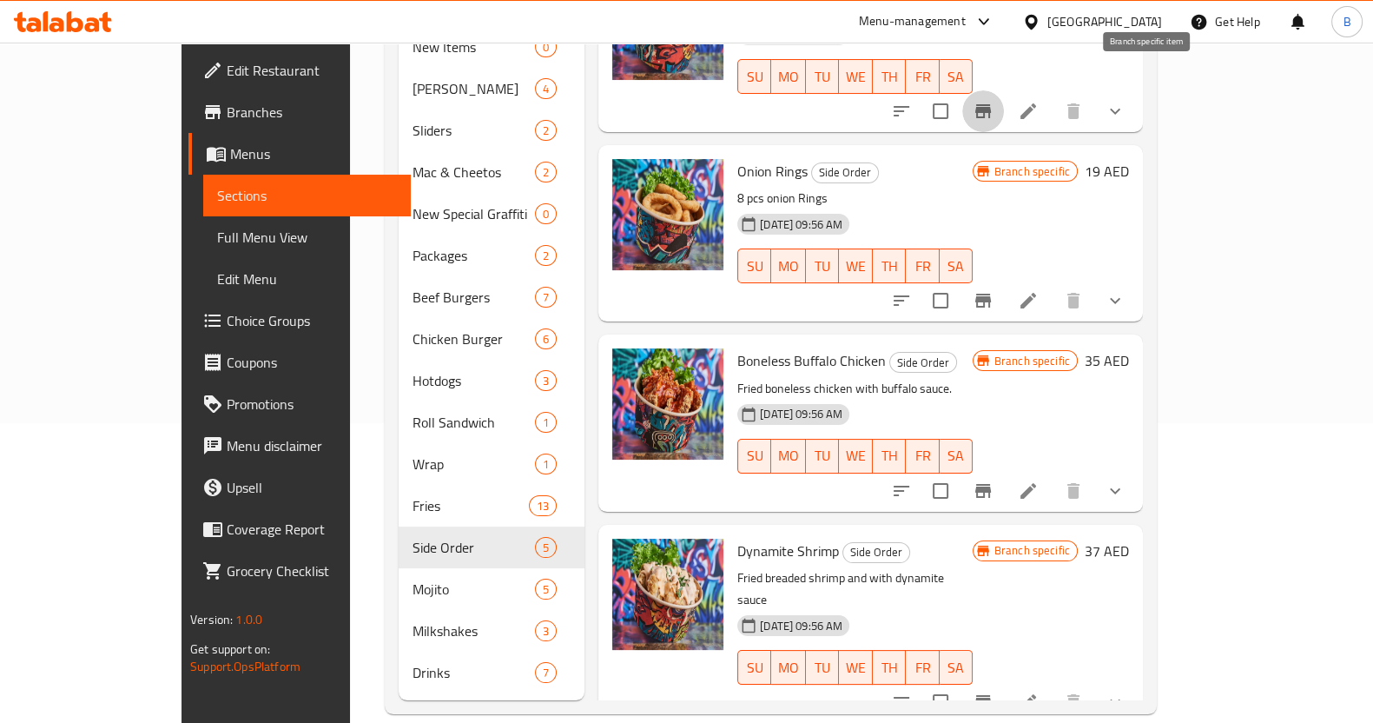
click at [994, 101] on icon "Branch-specific-item" at bounding box center [983, 111] width 21 height 21
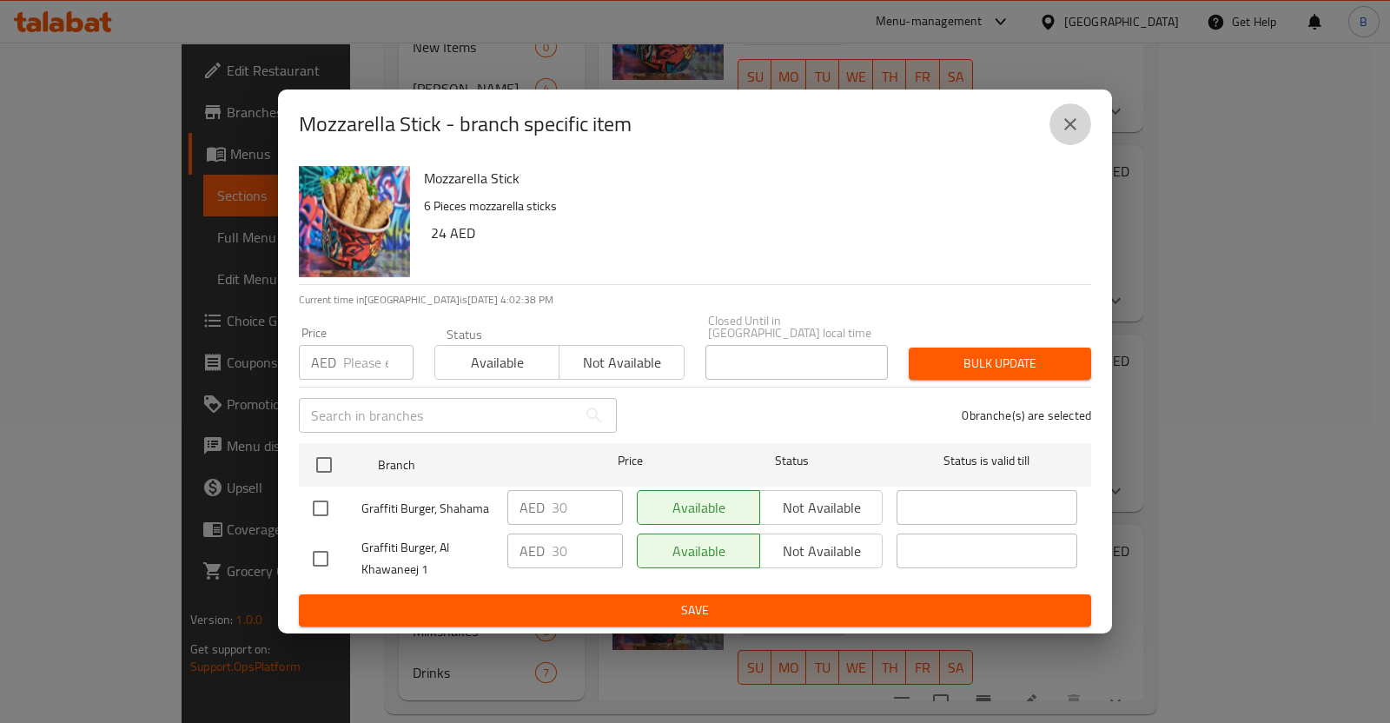
click at [1066, 123] on icon "close" at bounding box center [1070, 124] width 21 height 21
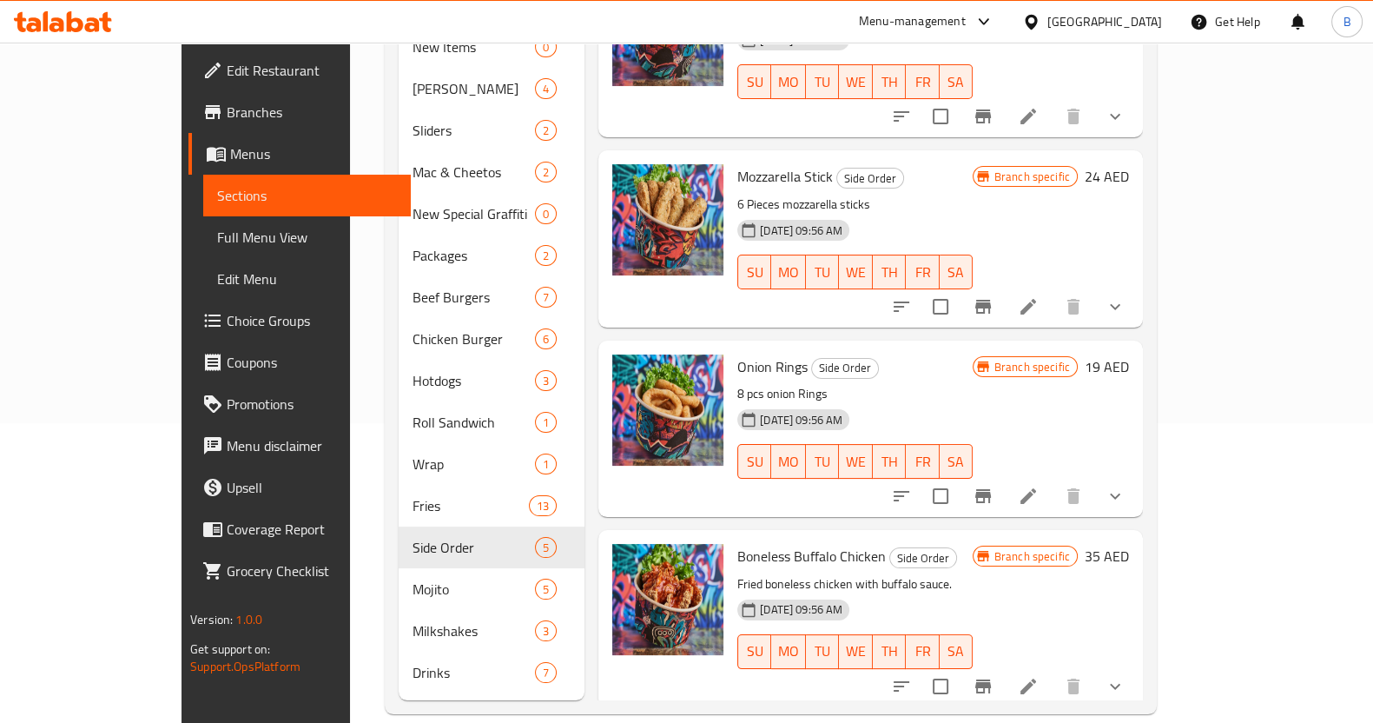
scroll to position [0, 0]
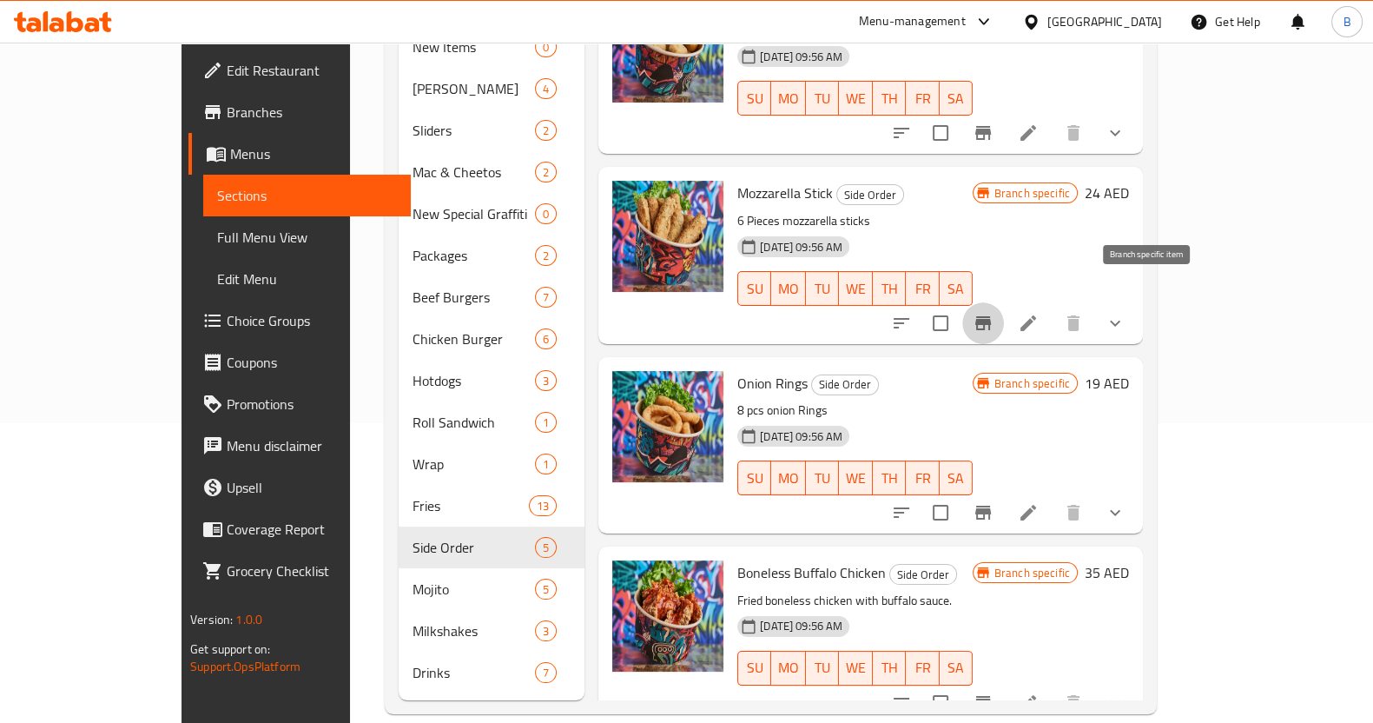
click at [991, 316] on icon "Branch-specific-item" at bounding box center [983, 323] width 16 height 14
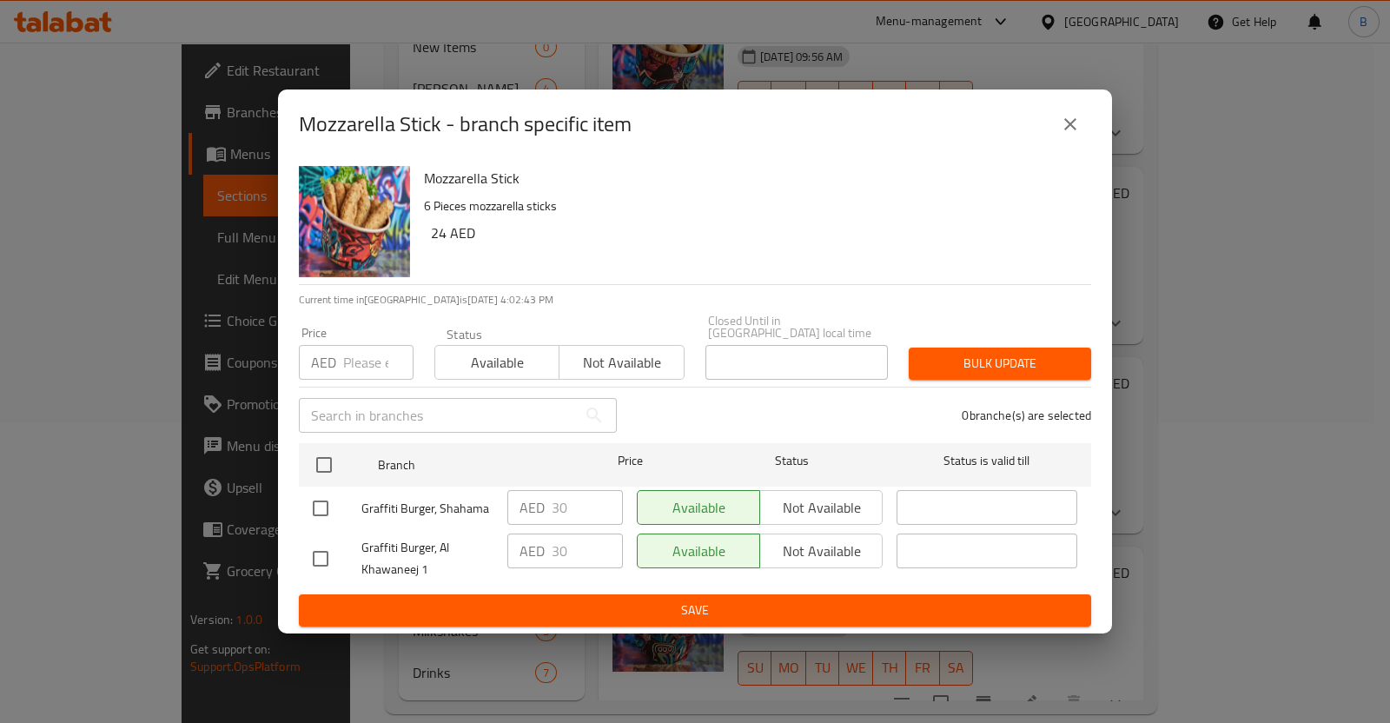
click at [1068, 128] on icon "close" at bounding box center [1070, 124] width 21 height 21
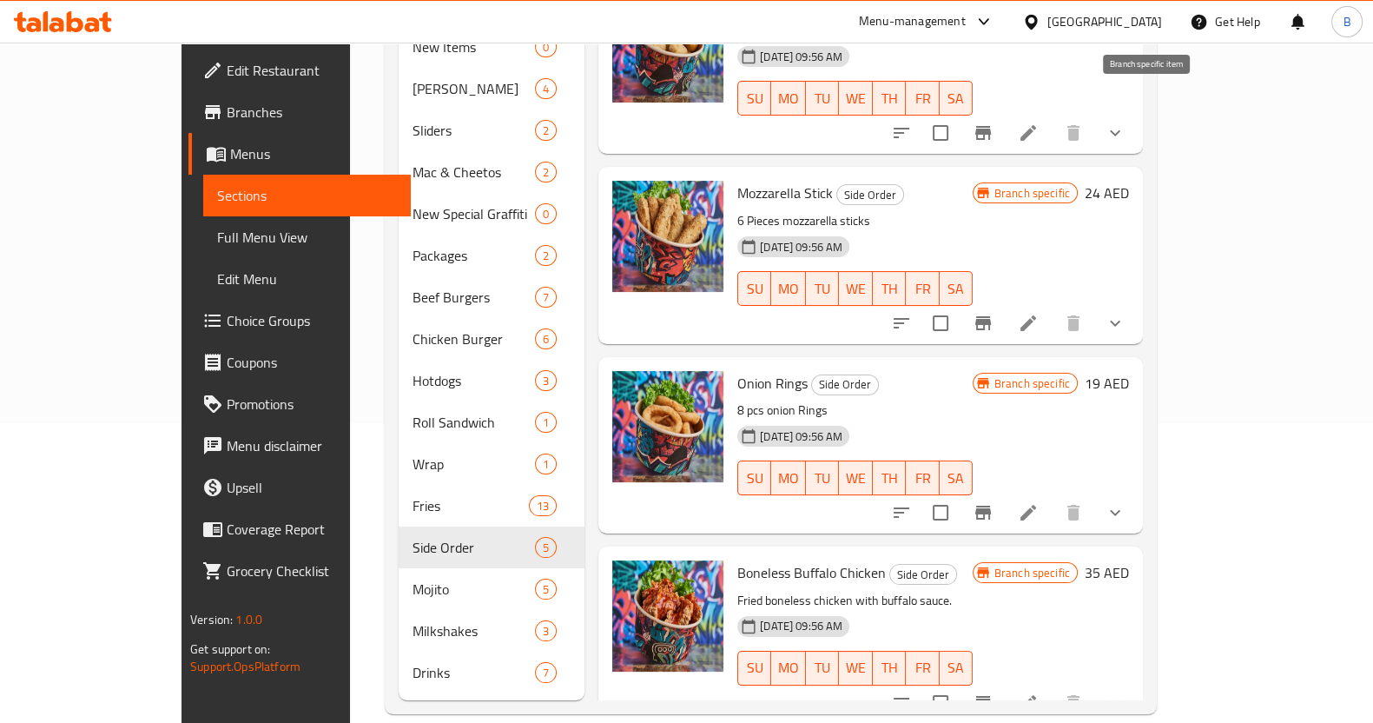
click at [1004, 112] on button "Branch-specific-item" at bounding box center [983, 133] width 42 height 42
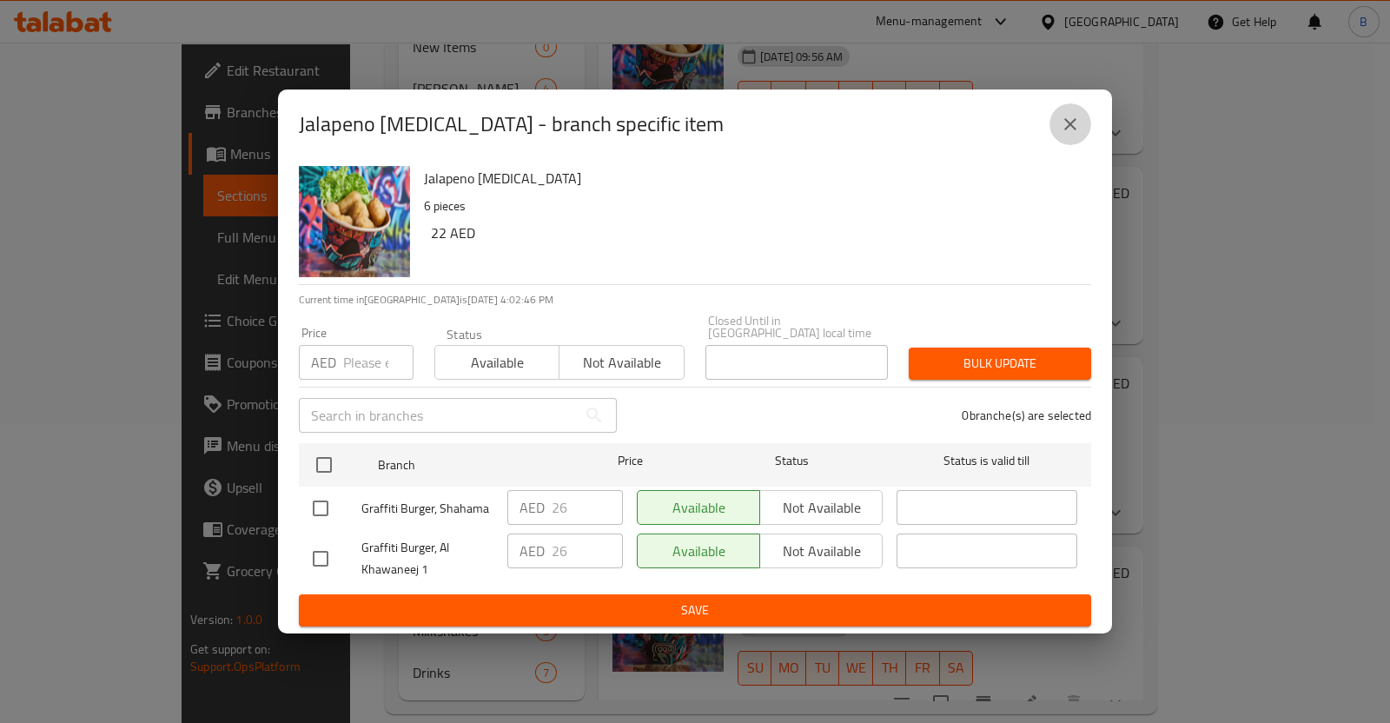
click at [1073, 114] on icon "close" at bounding box center [1070, 124] width 21 height 21
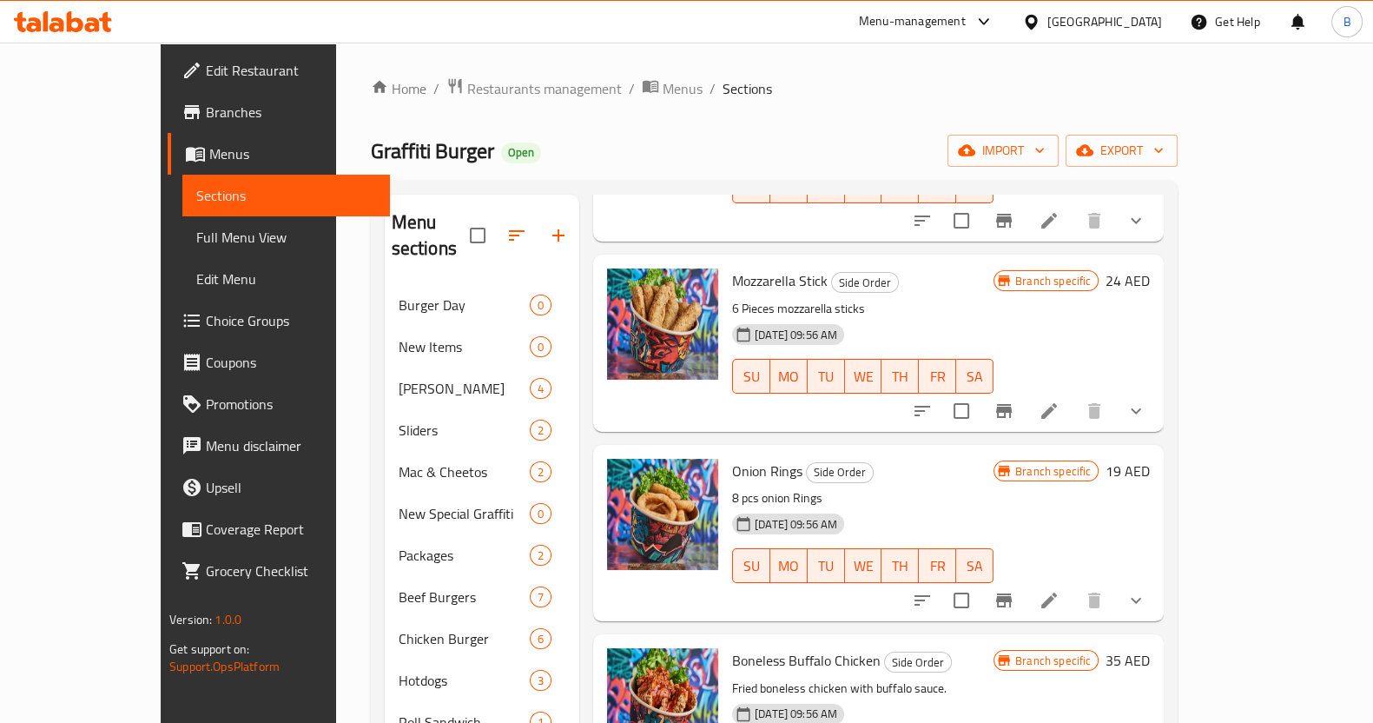
scroll to position [300, 0]
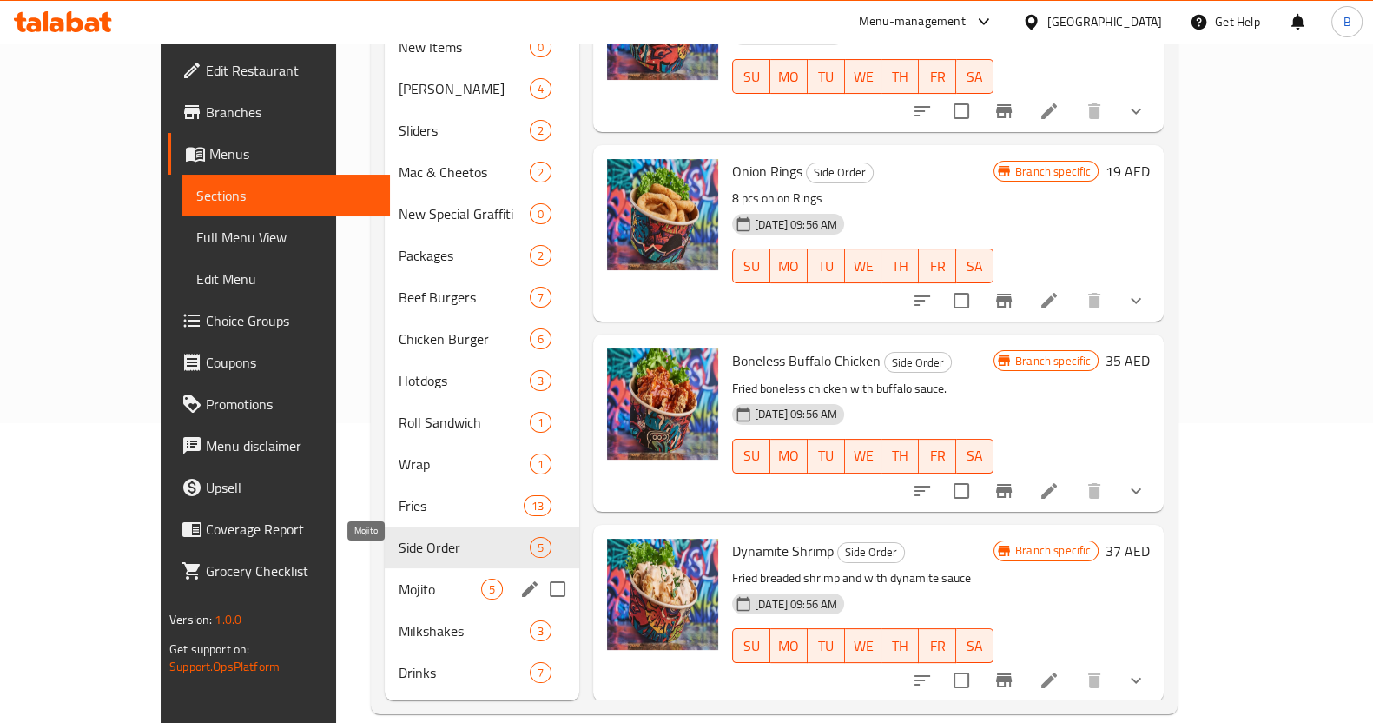
click at [399, 579] on span "Mojito" at bounding box center [440, 589] width 83 height 21
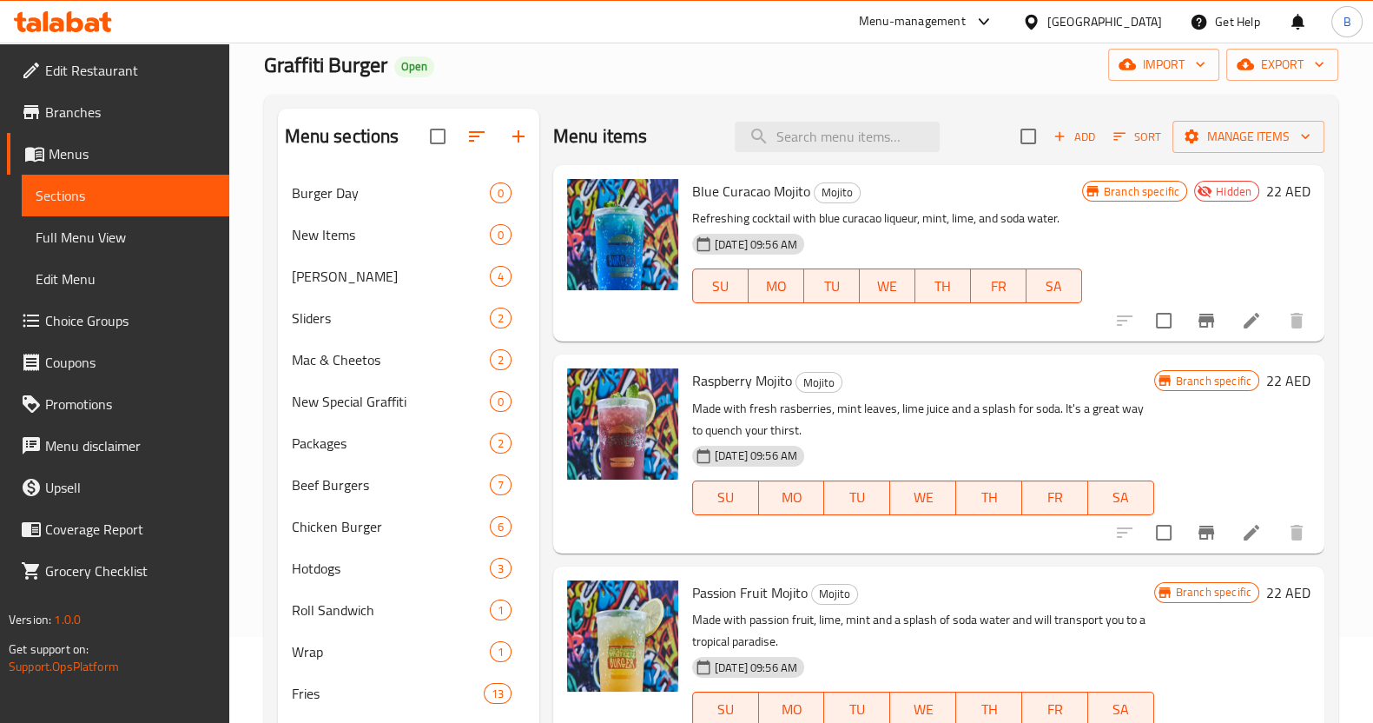
scroll to position [86, 0]
click at [1199, 314] on icon "Branch-specific-item" at bounding box center [1207, 321] width 16 height 14
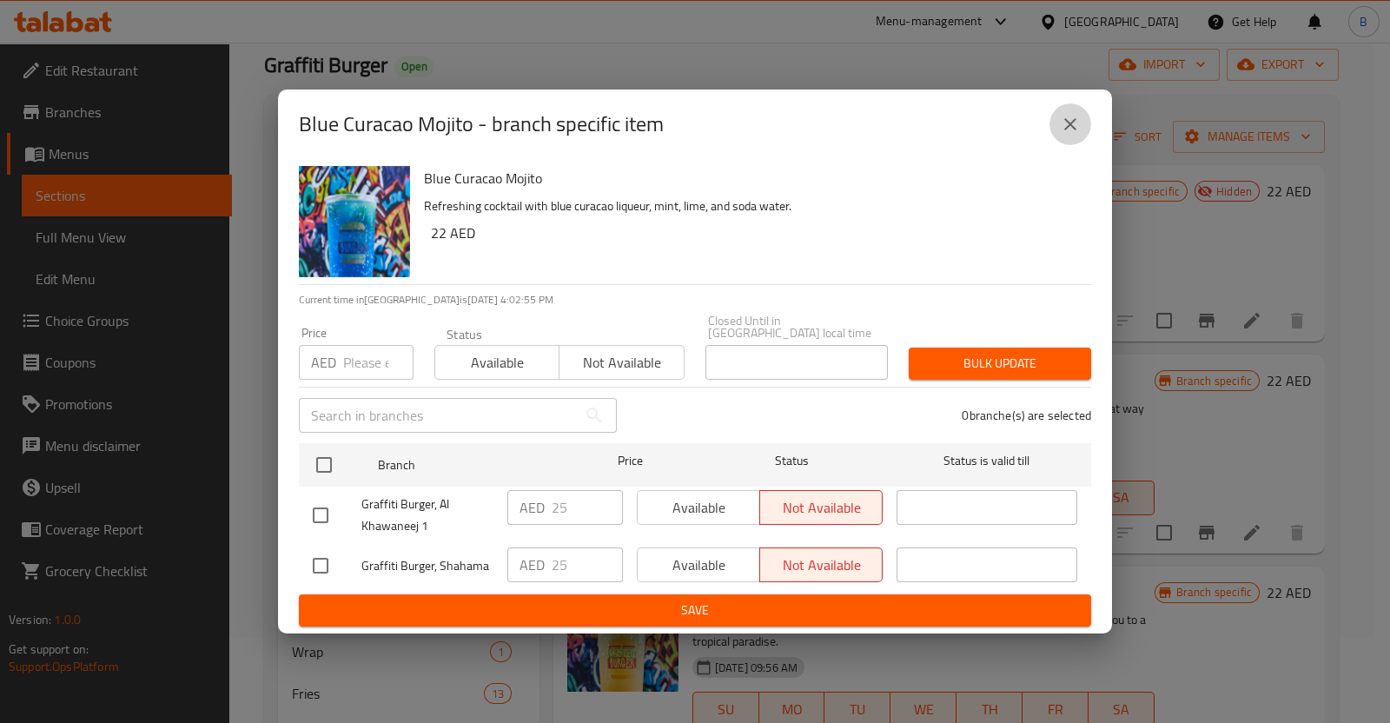
click at [1078, 110] on button "close" at bounding box center [1070, 124] width 42 height 42
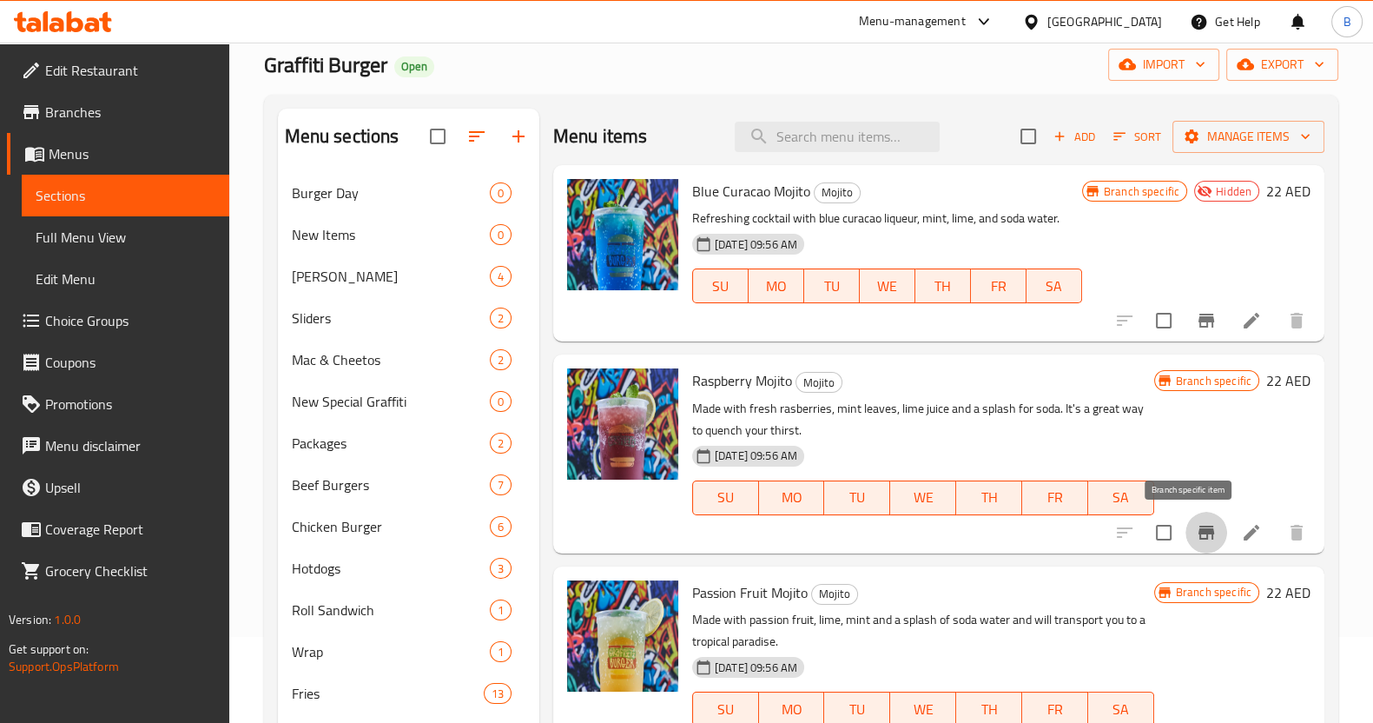
click at [1196, 524] on icon "Branch-specific-item" at bounding box center [1206, 532] width 21 height 21
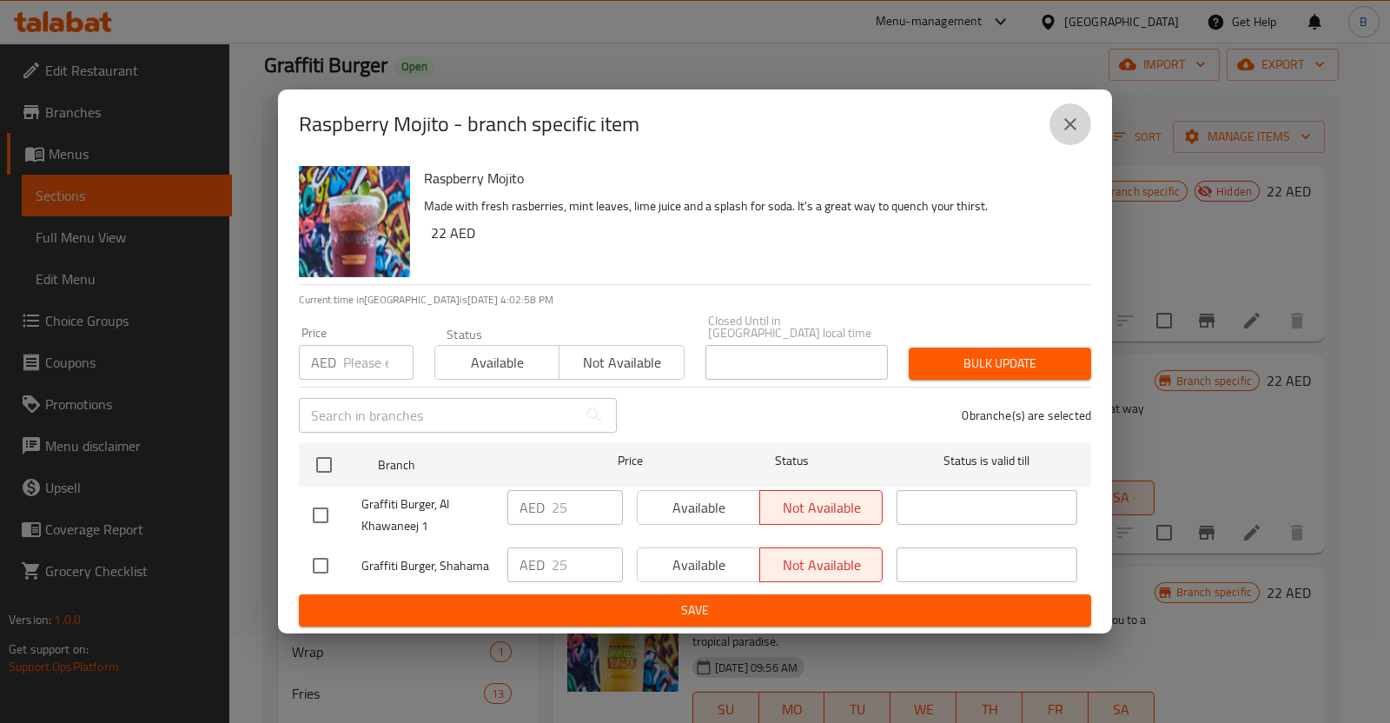
click at [1075, 119] on icon "close" at bounding box center [1070, 124] width 12 height 12
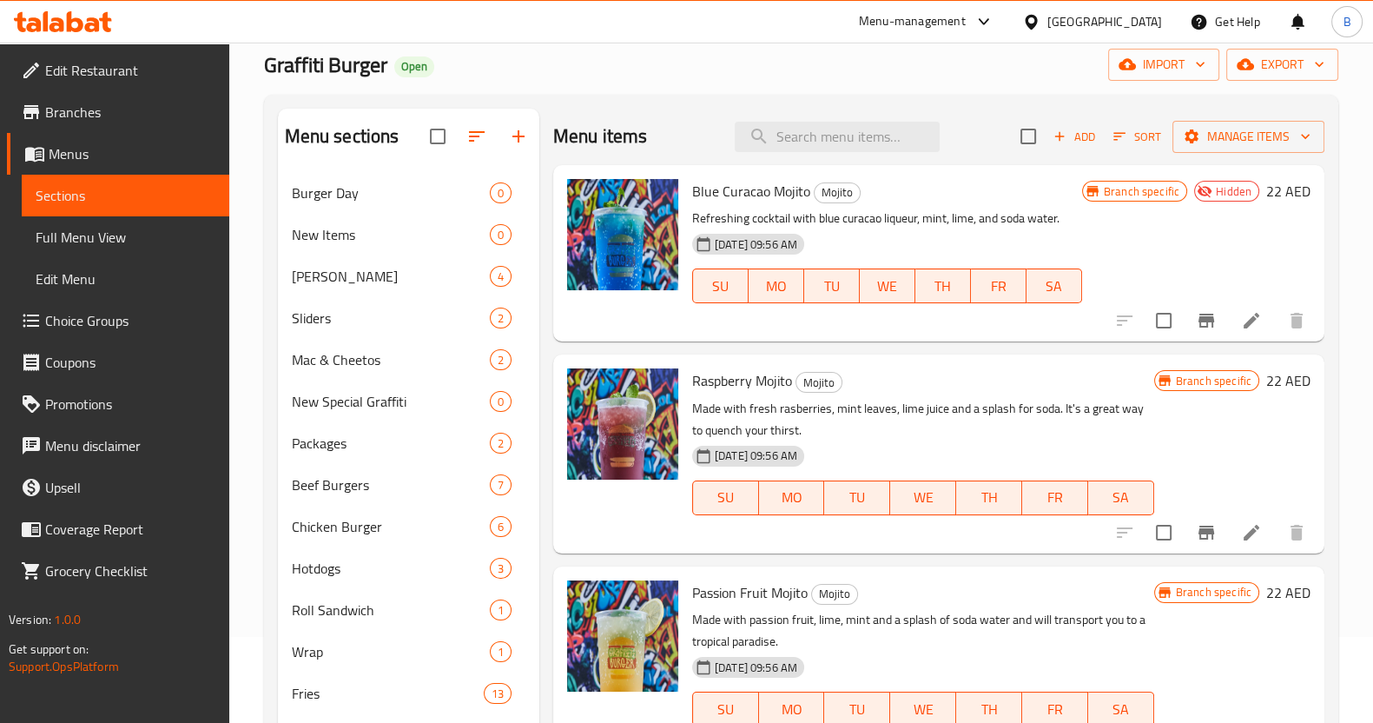
scroll to position [278, 0]
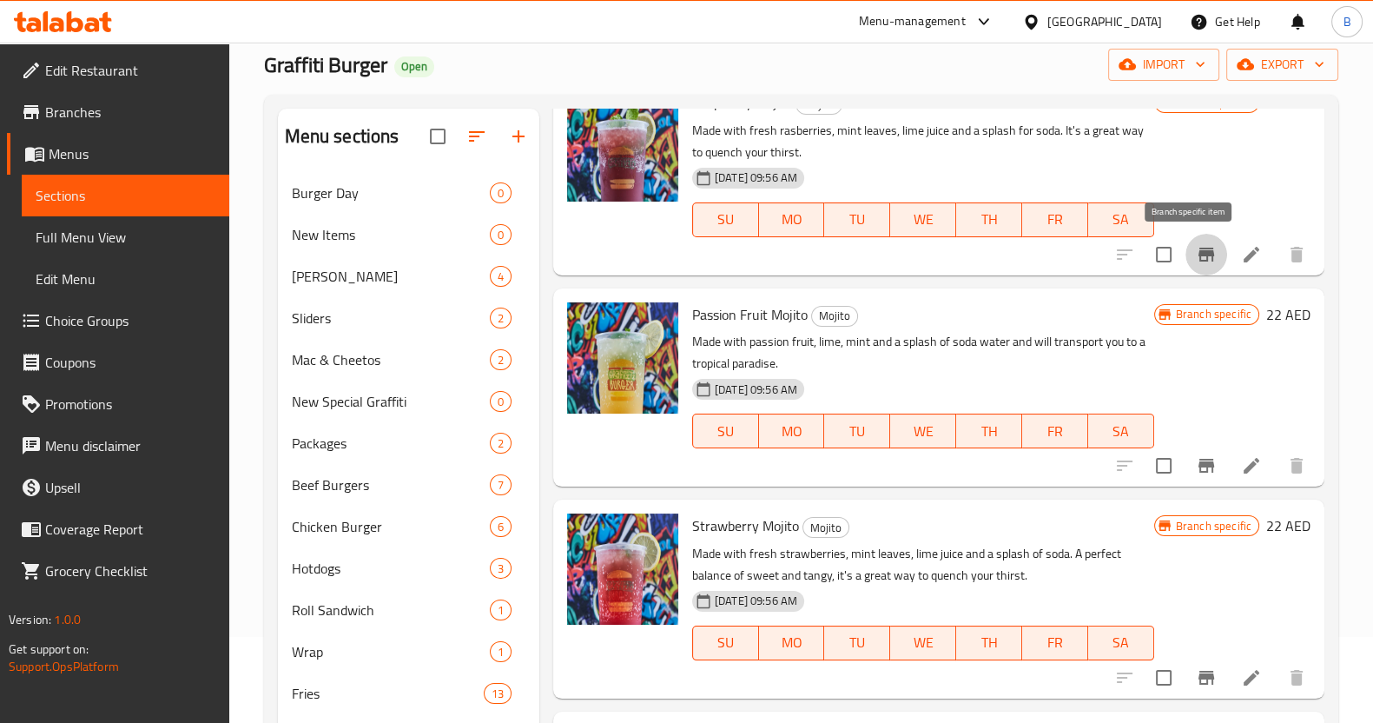
click at [1186, 267] on button "Branch-specific-item" at bounding box center [1207, 255] width 42 height 42
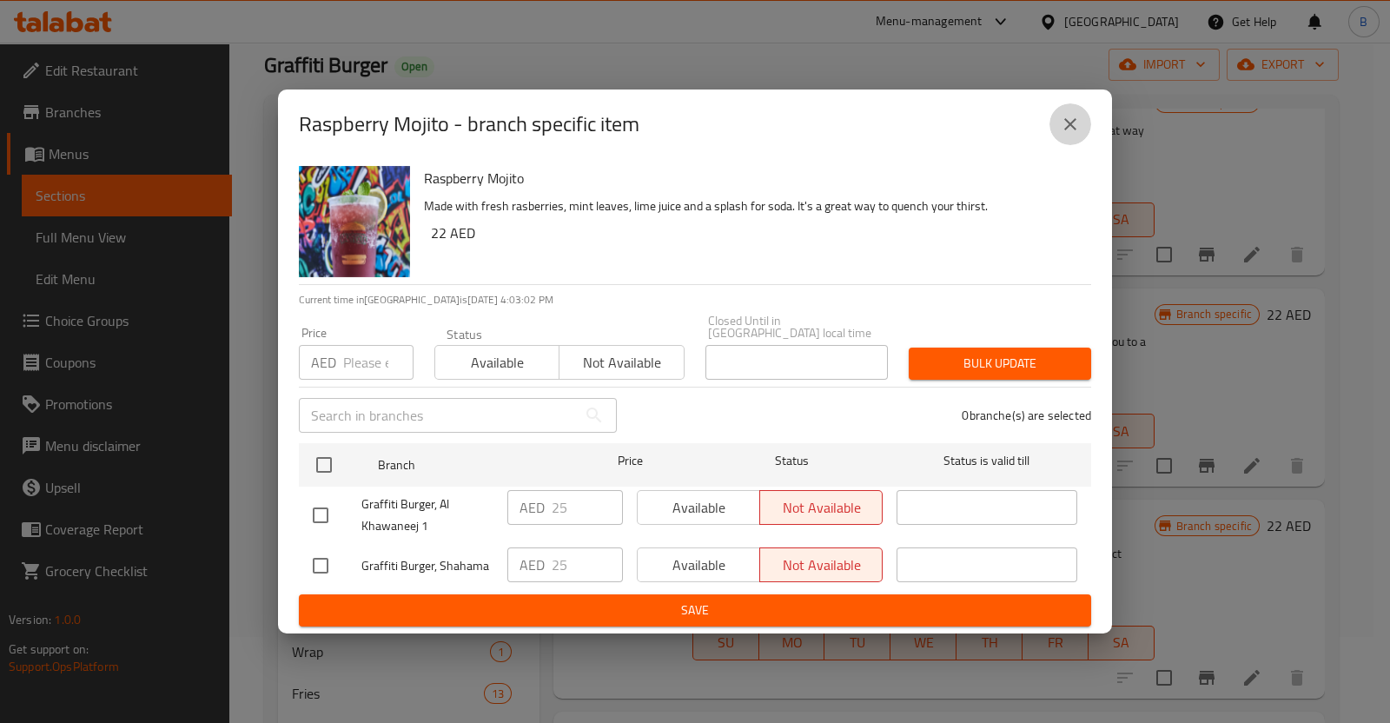
click at [1067, 130] on icon "close" at bounding box center [1070, 124] width 21 height 21
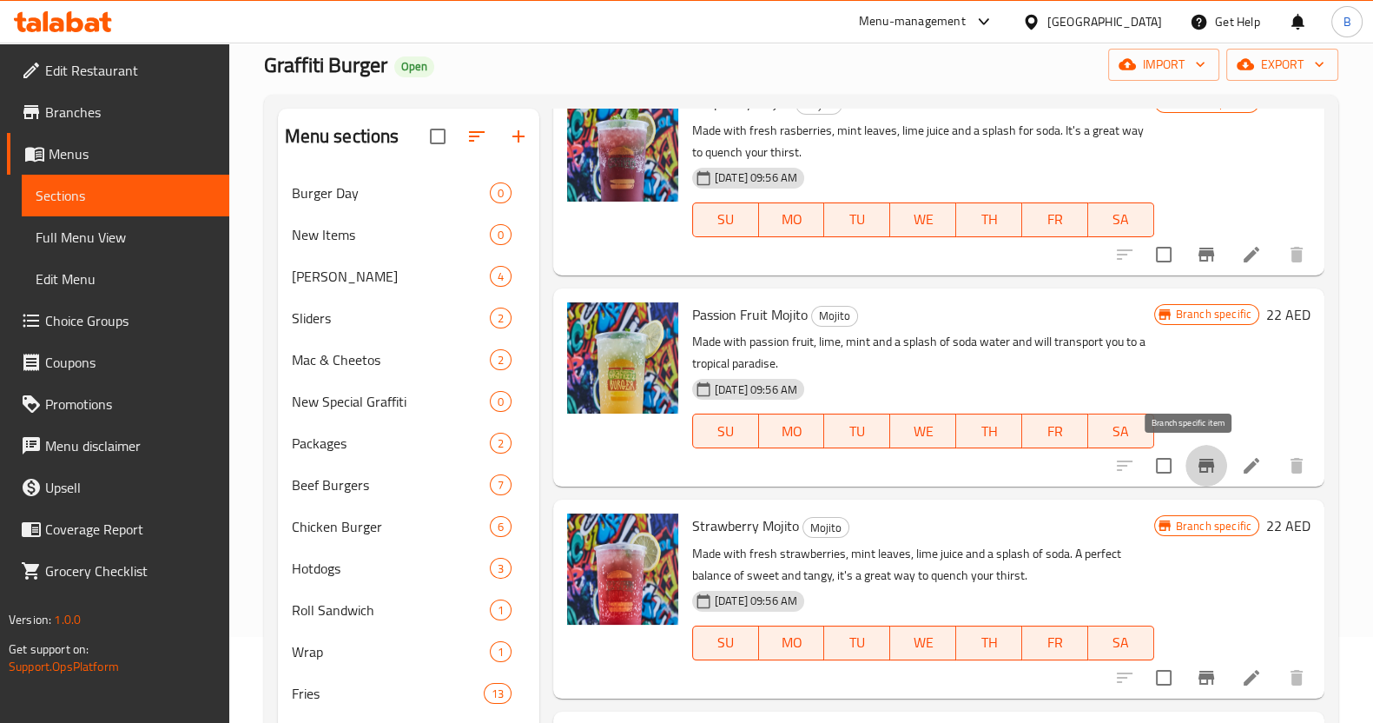
click at [1199, 466] on icon "Branch-specific-item" at bounding box center [1207, 466] width 16 height 14
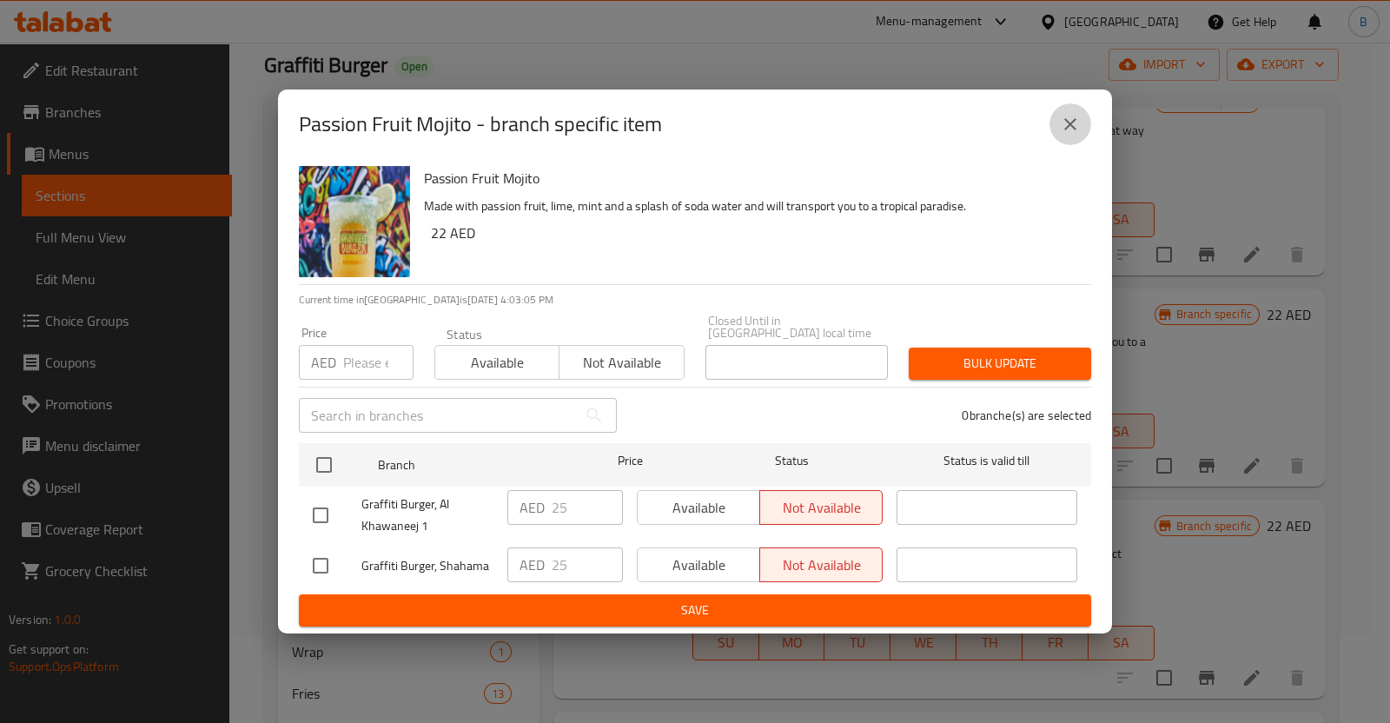
click at [1075, 118] on icon "close" at bounding box center [1070, 124] width 12 height 12
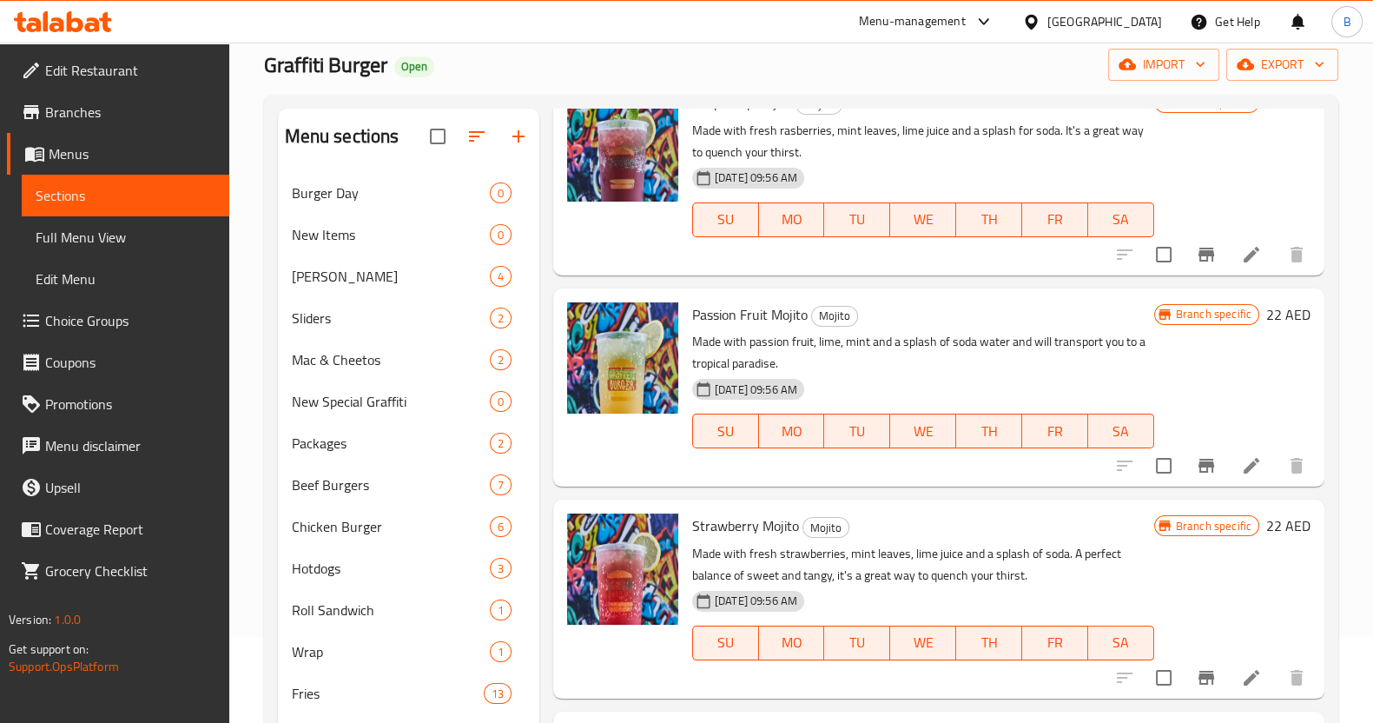
scroll to position [300, 0]
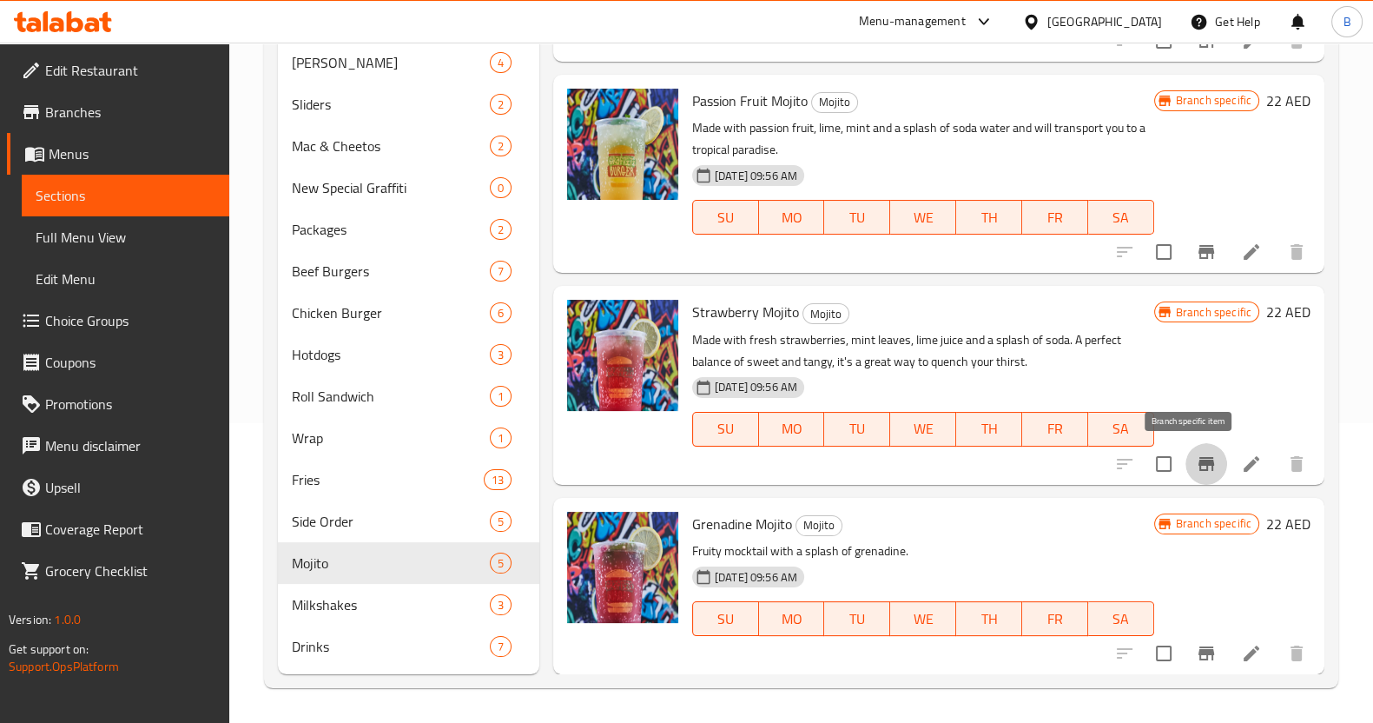
click at [1196, 461] on icon "Branch-specific-item" at bounding box center [1206, 463] width 21 height 21
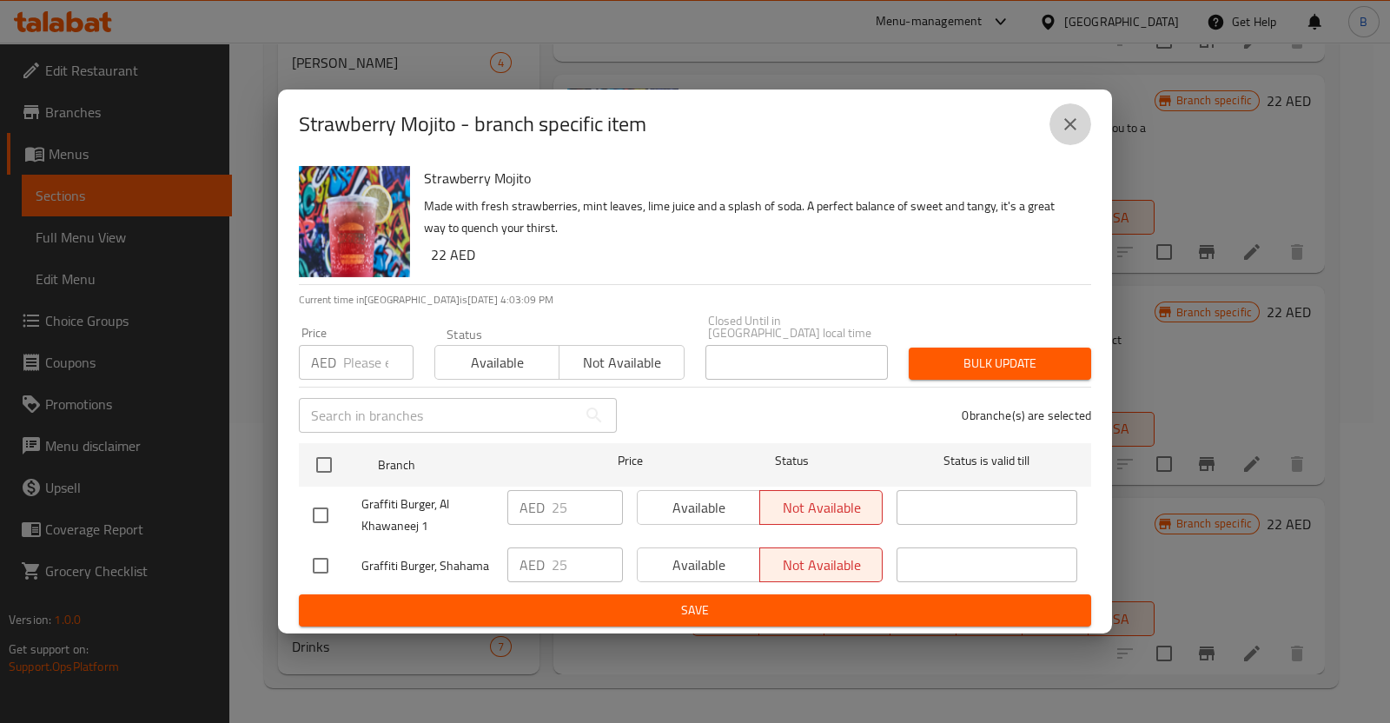
click at [1068, 128] on icon "close" at bounding box center [1070, 124] width 21 height 21
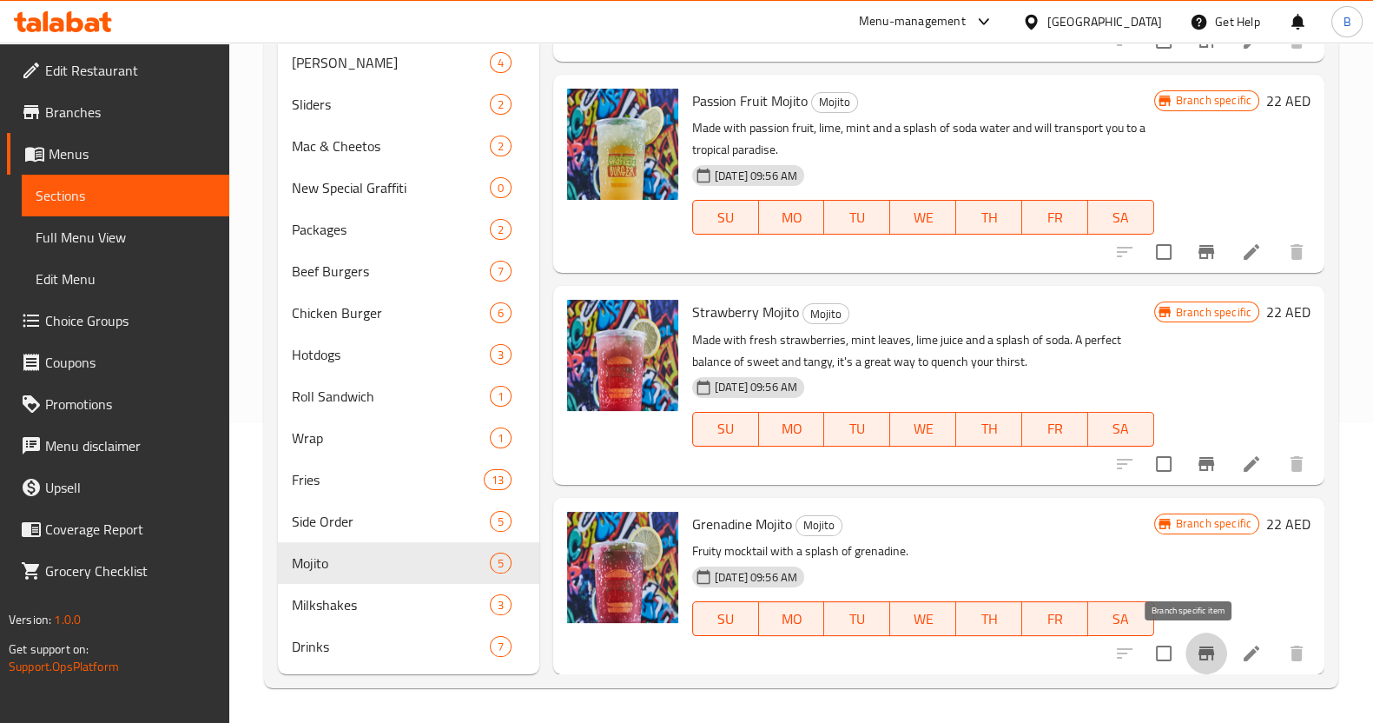
click at [1196, 648] on icon "Branch-specific-item" at bounding box center [1206, 653] width 21 height 21
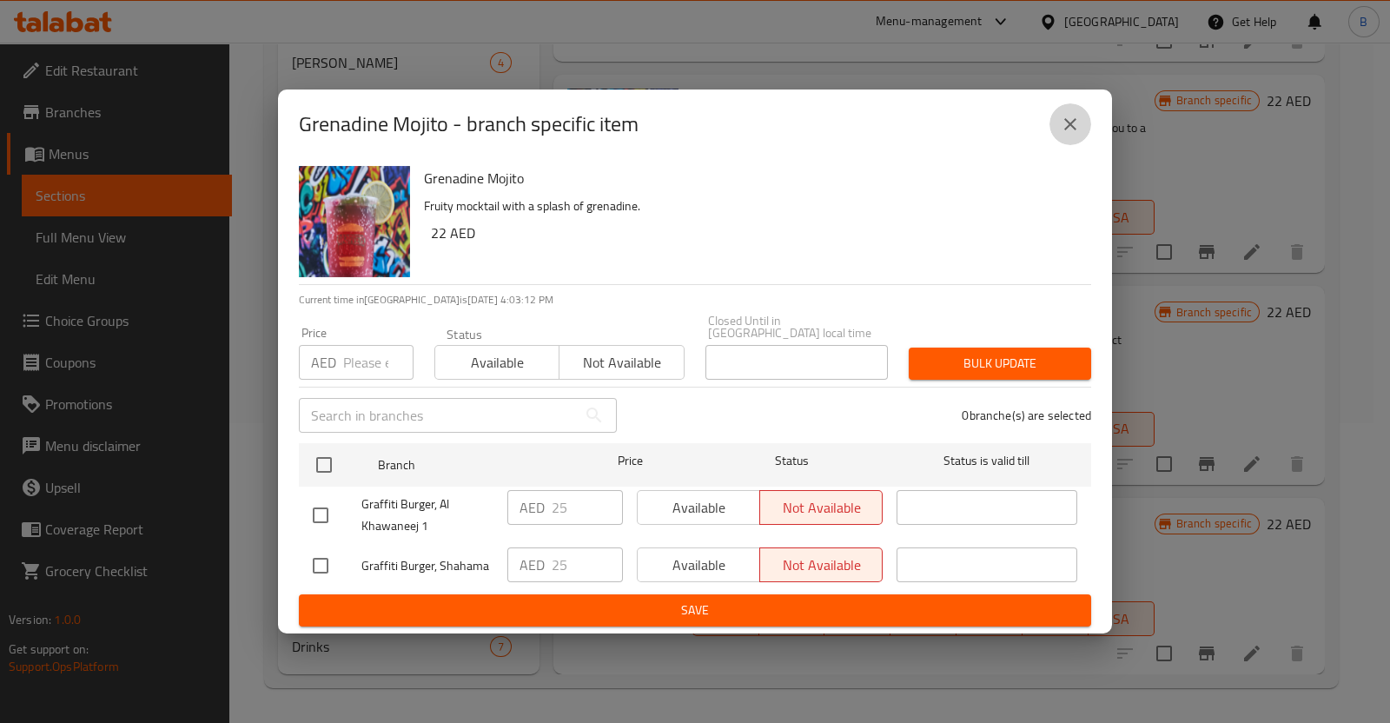
click at [1067, 112] on button "close" at bounding box center [1070, 124] width 42 height 42
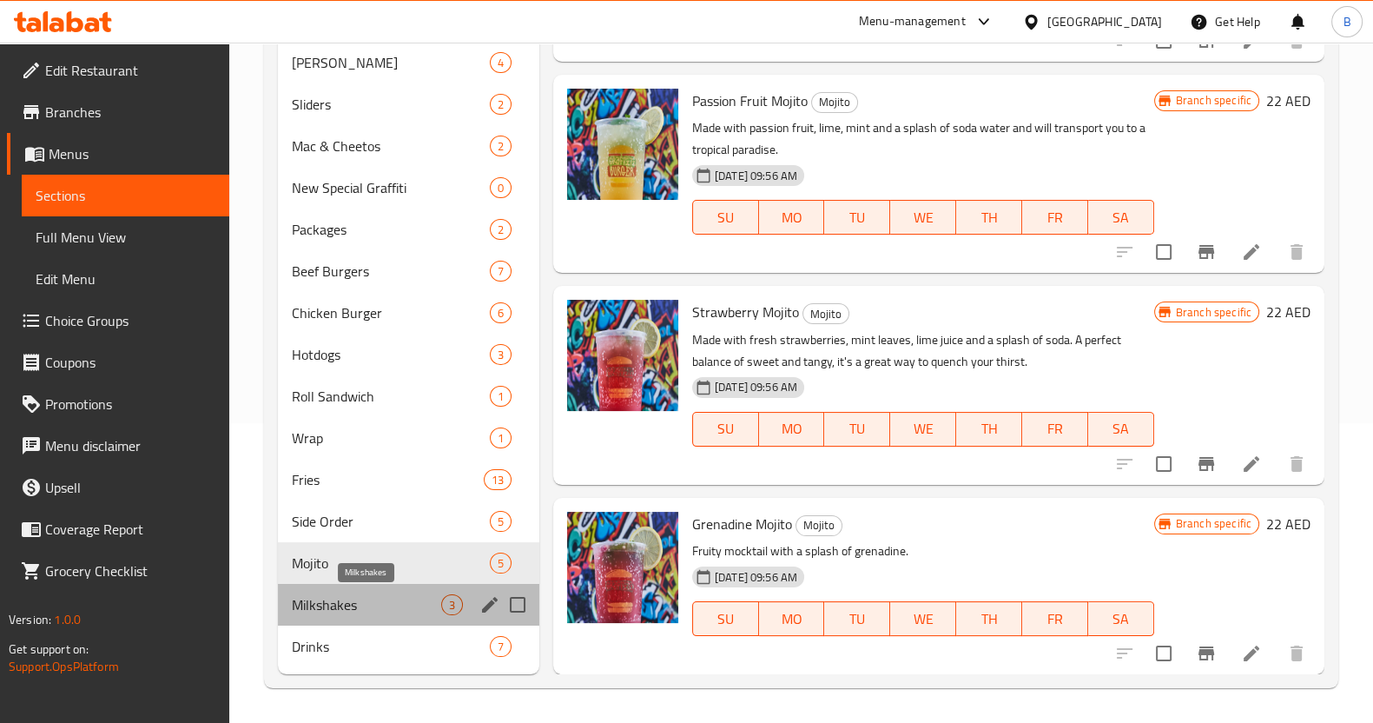
click at [407, 599] on span "Milkshakes" at bounding box center [366, 604] width 149 height 21
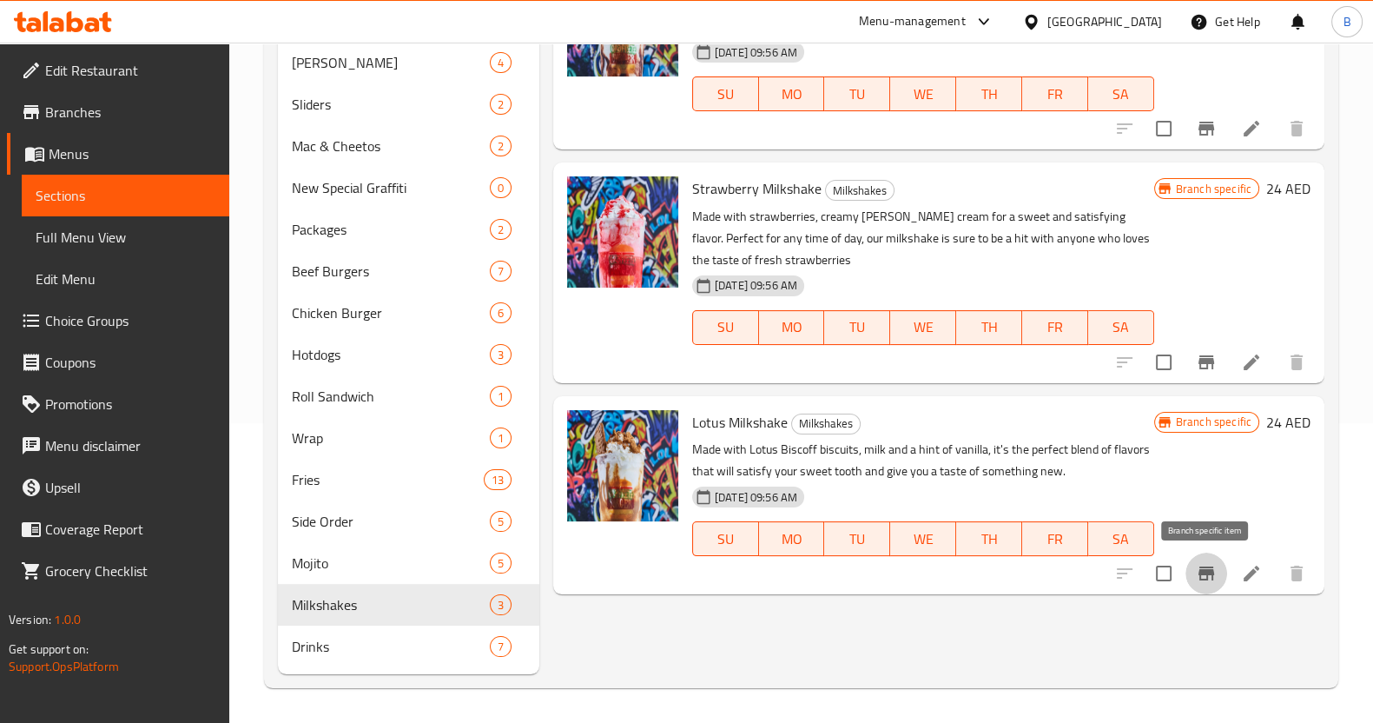
click at [1193, 571] on button "Branch-specific-item" at bounding box center [1207, 573] width 42 height 42
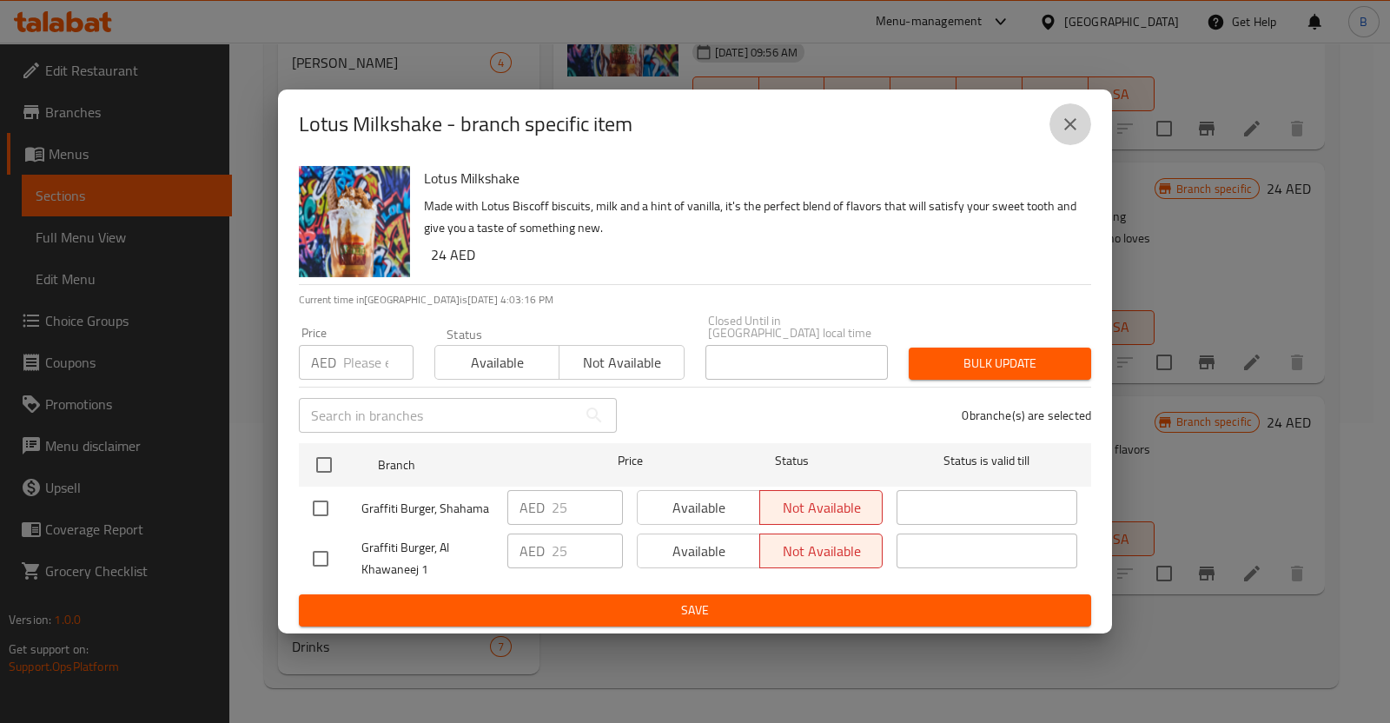
click at [1069, 132] on icon "close" at bounding box center [1070, 124] width 21 height 21
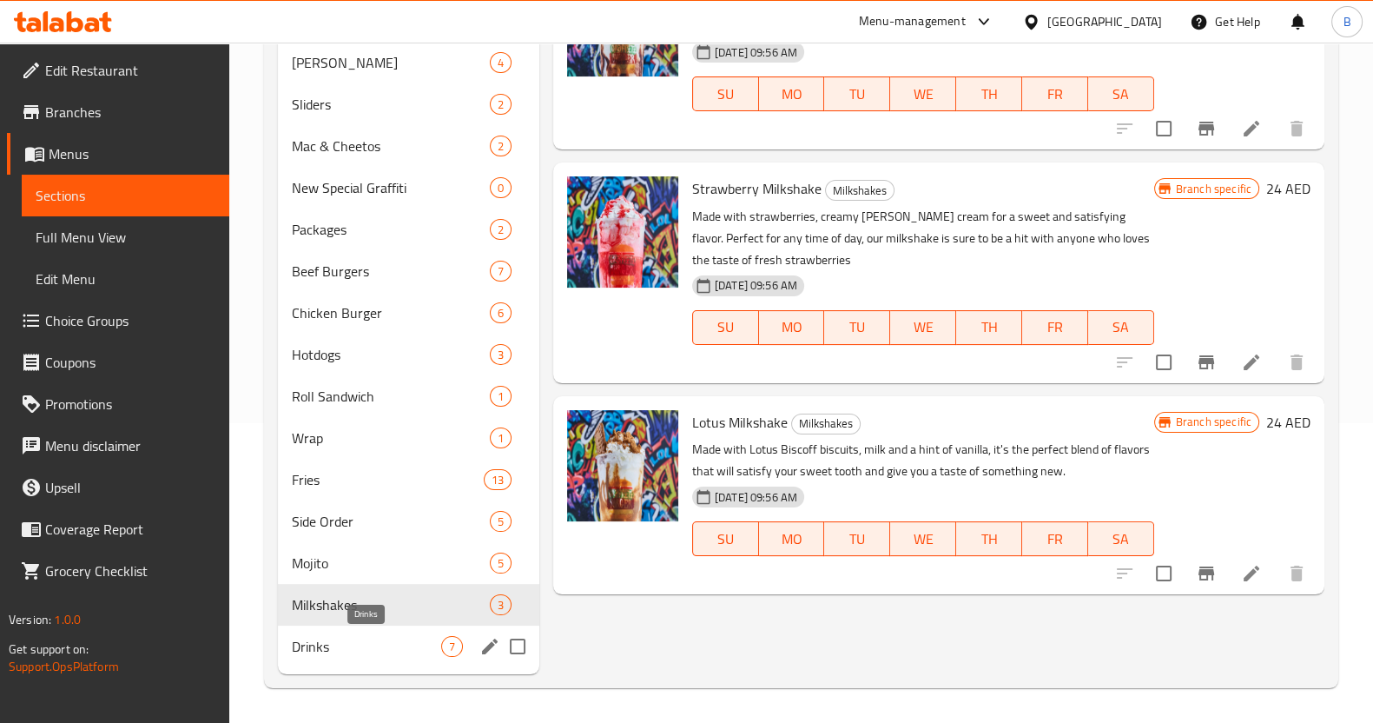
click at [371, 643] on span "Drinks" at bounding box center [366, 646] width 149 height 21
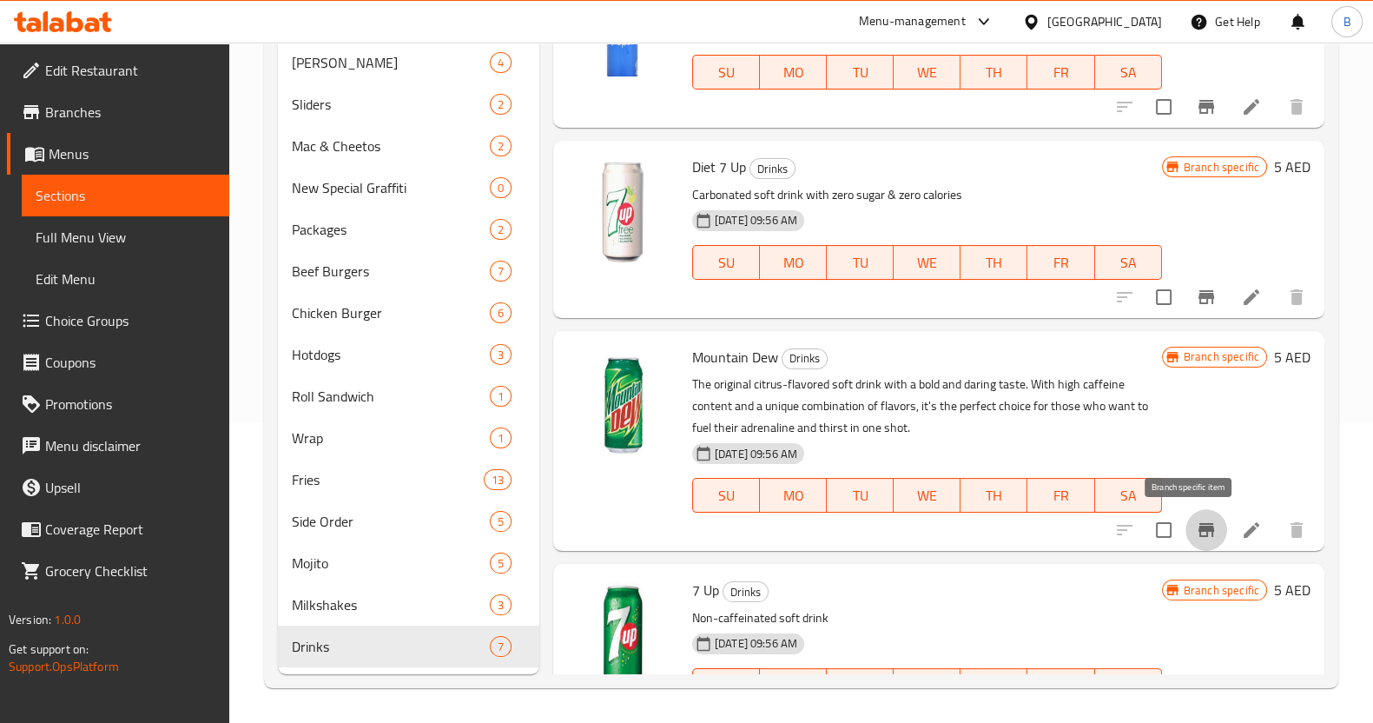
click at [1196, 532] on icon "Branch-specific-item" at bounding box center [1206, 529] width 21 height 21
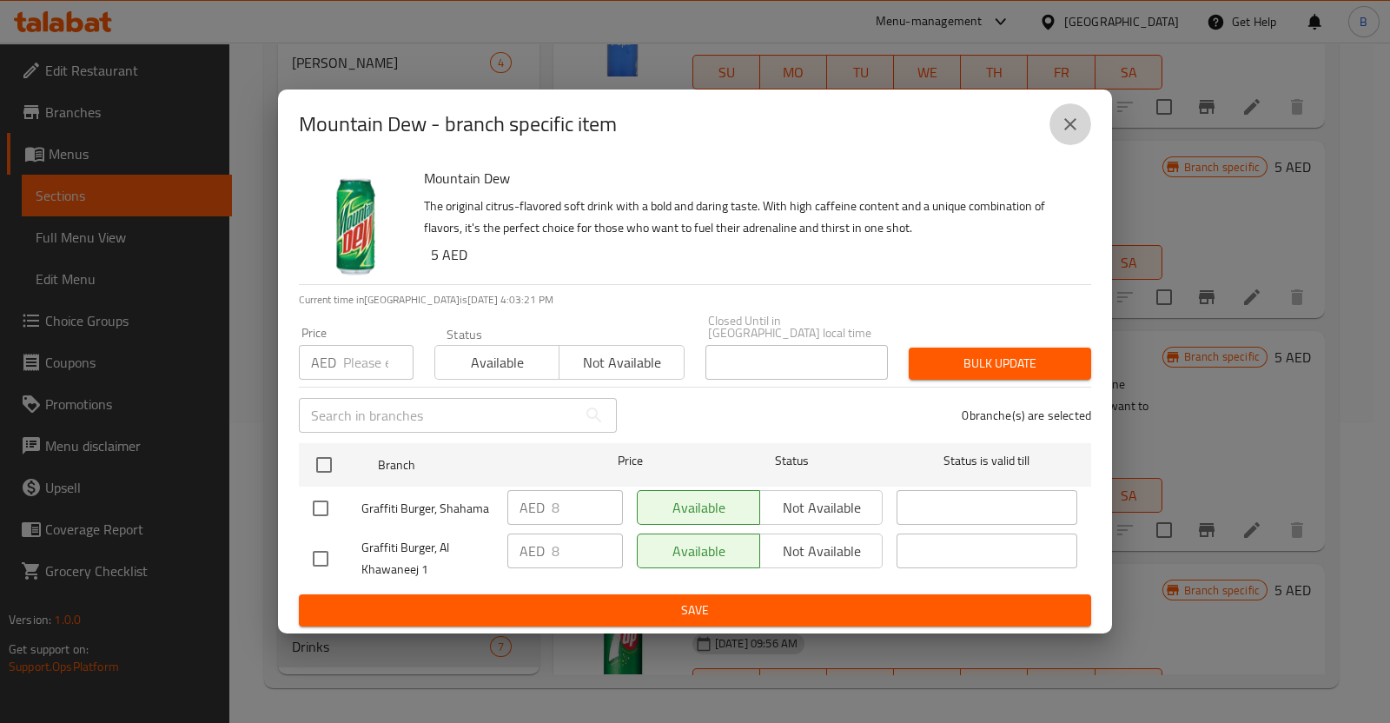
click at [1078, 119] on icon "close" at bounding box center [1070, 124] width 21 height 21
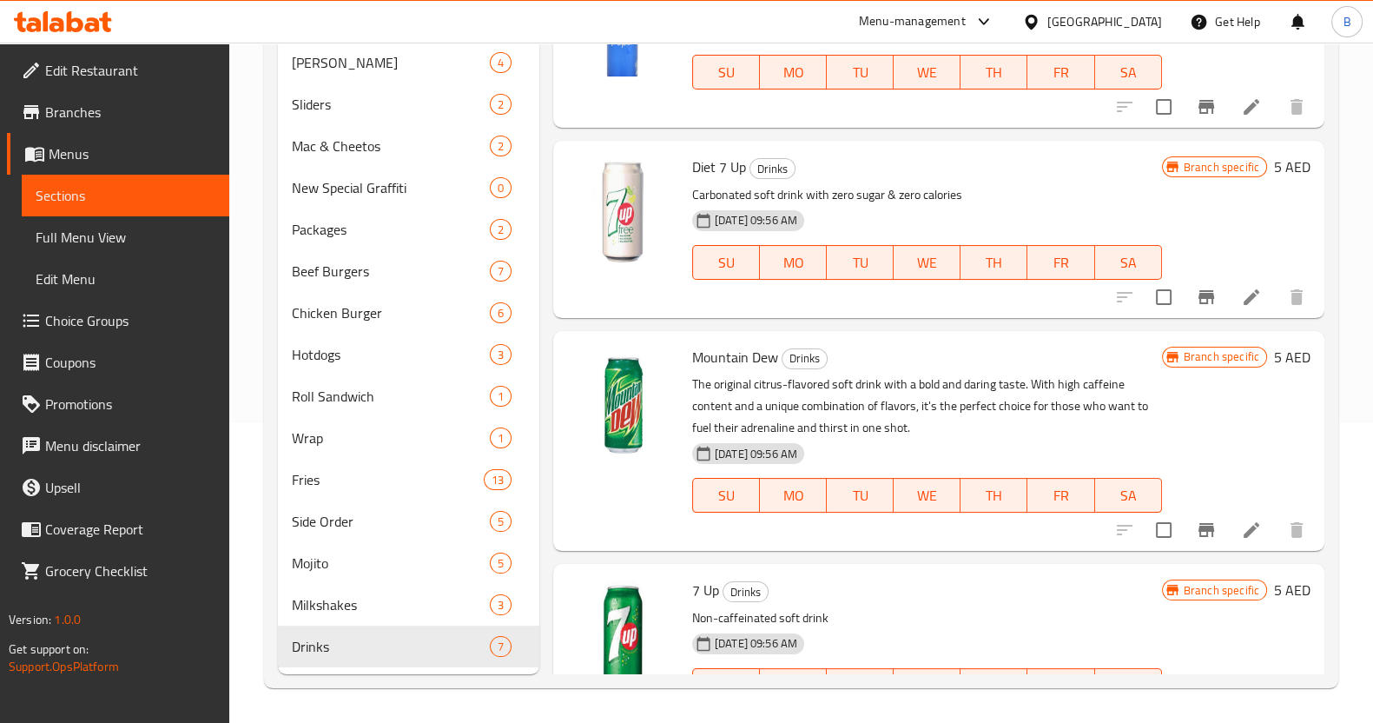
click at [104, 115] on span "Branches" at bounding box center [130, 112] width 170 height 21
